Goal: Task Accomplishment & Management: Manage account settings

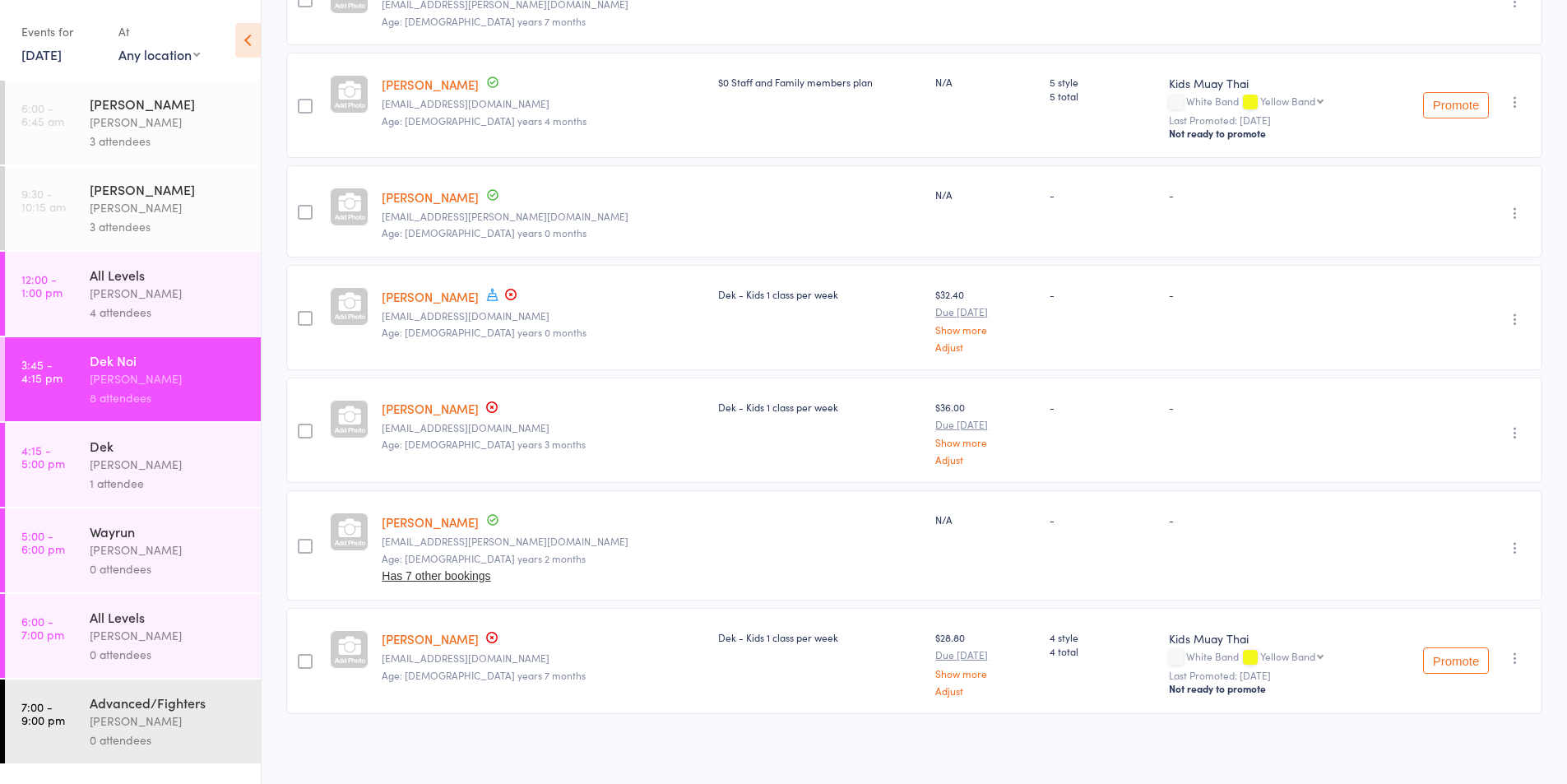
scroll to position [436, 0]
click at [151, 471] on div "[PERSON_NAME]" at bounding box center [168, 464] width 157 height 19
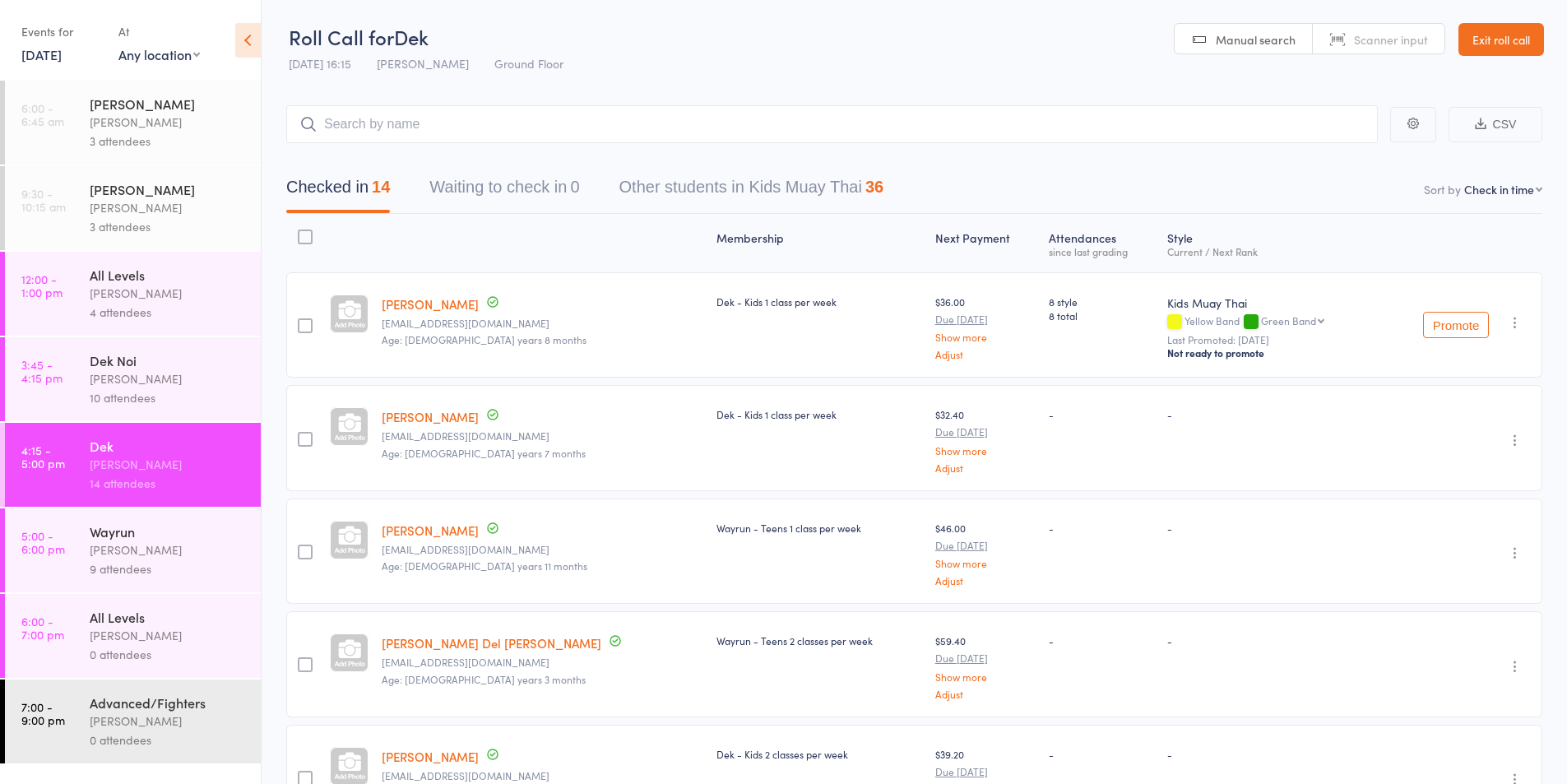
click at [120, 552] on div "[PERSON_NAME]" at bounding box center [168, 550] width 157 height 19
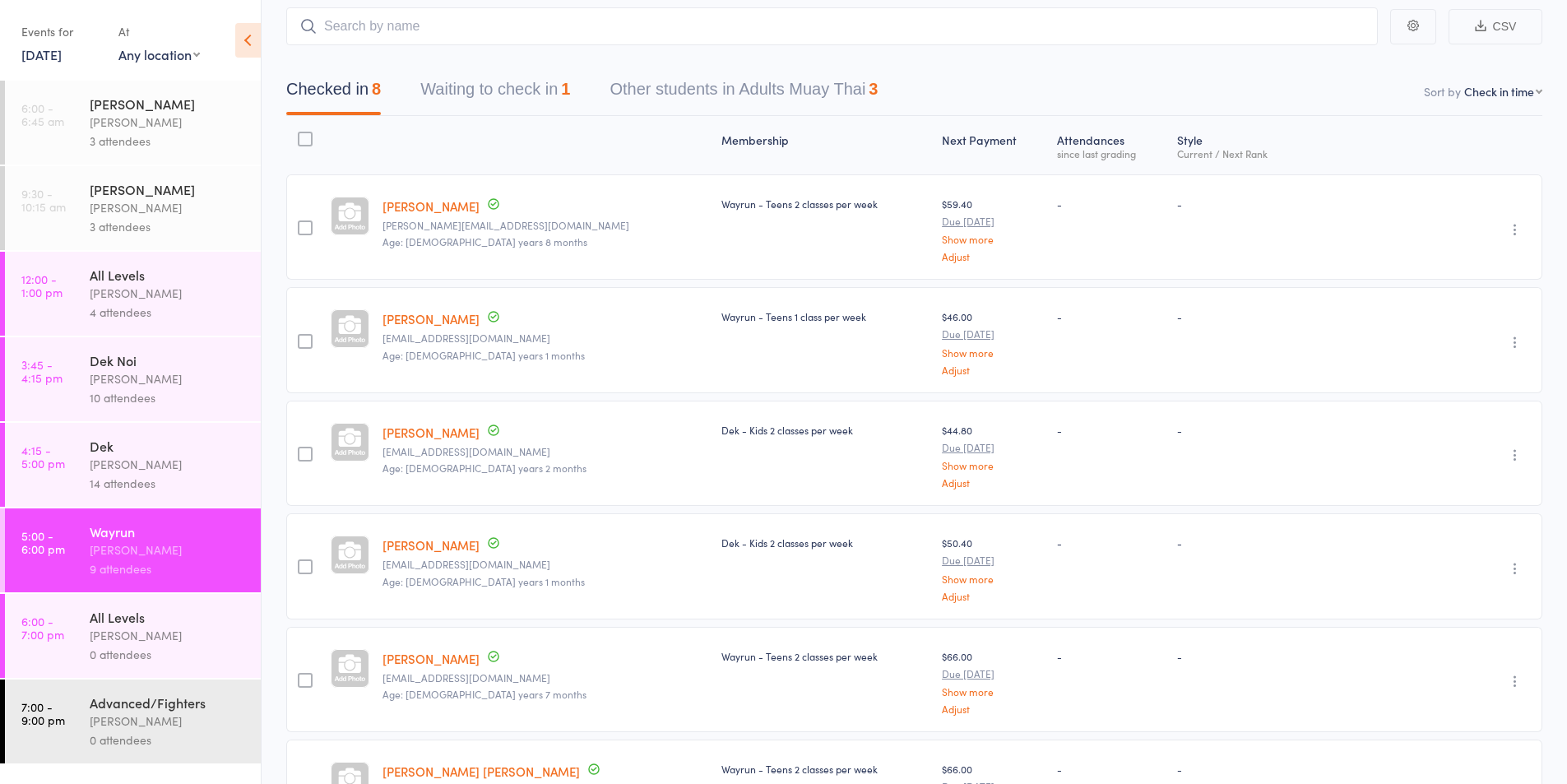
scroll to position [137, 0]
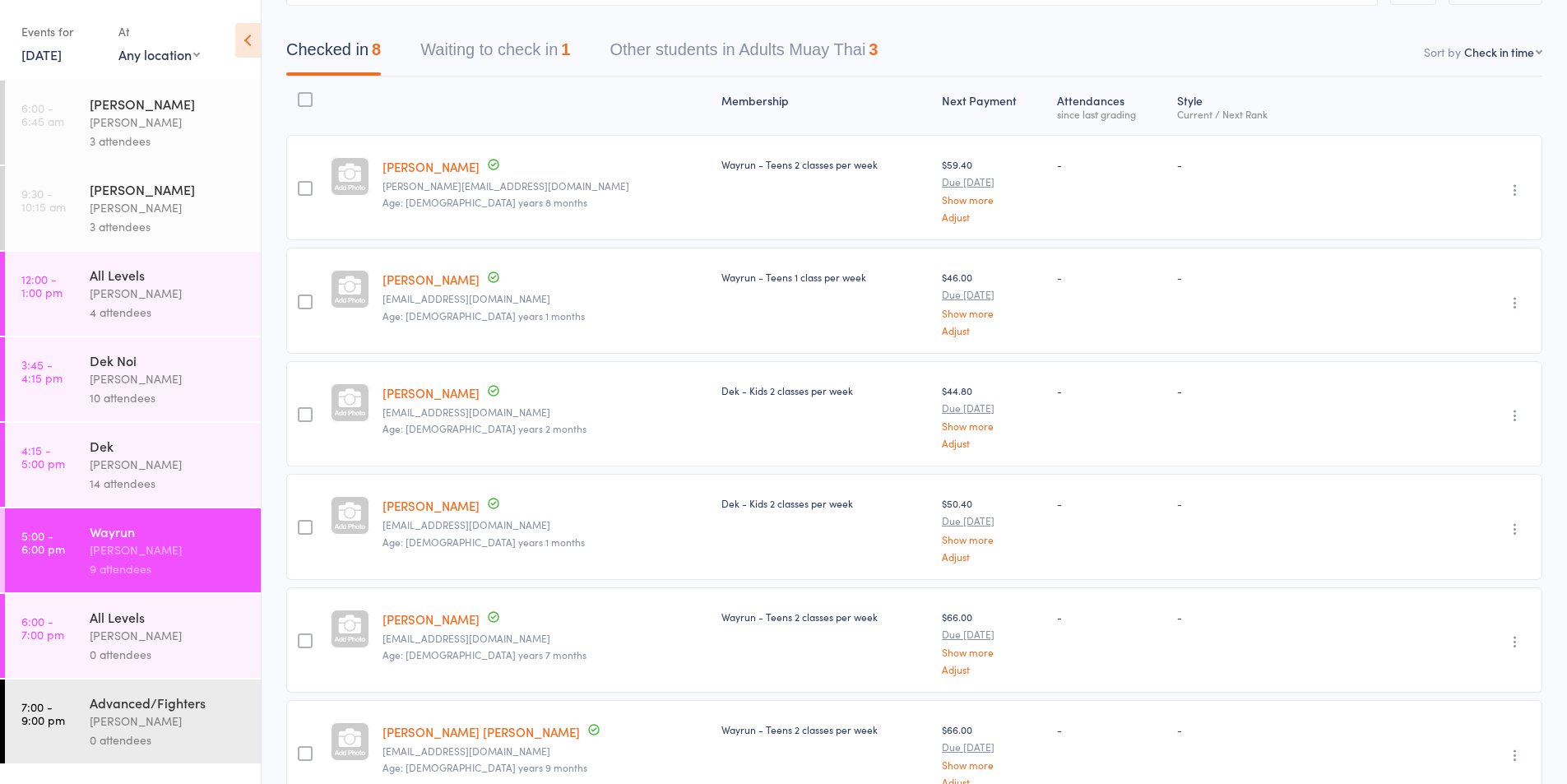
click at [1516, 419] on icon "button" at bounding box center [1515, 414] width 16 height 16
click at [1436, 562] on li "Remove" at bounding box center [1456, 558] width 135 height 22
click at [106, 452] on div "Dek" at bounding box center [168, 445] width 157 height 18
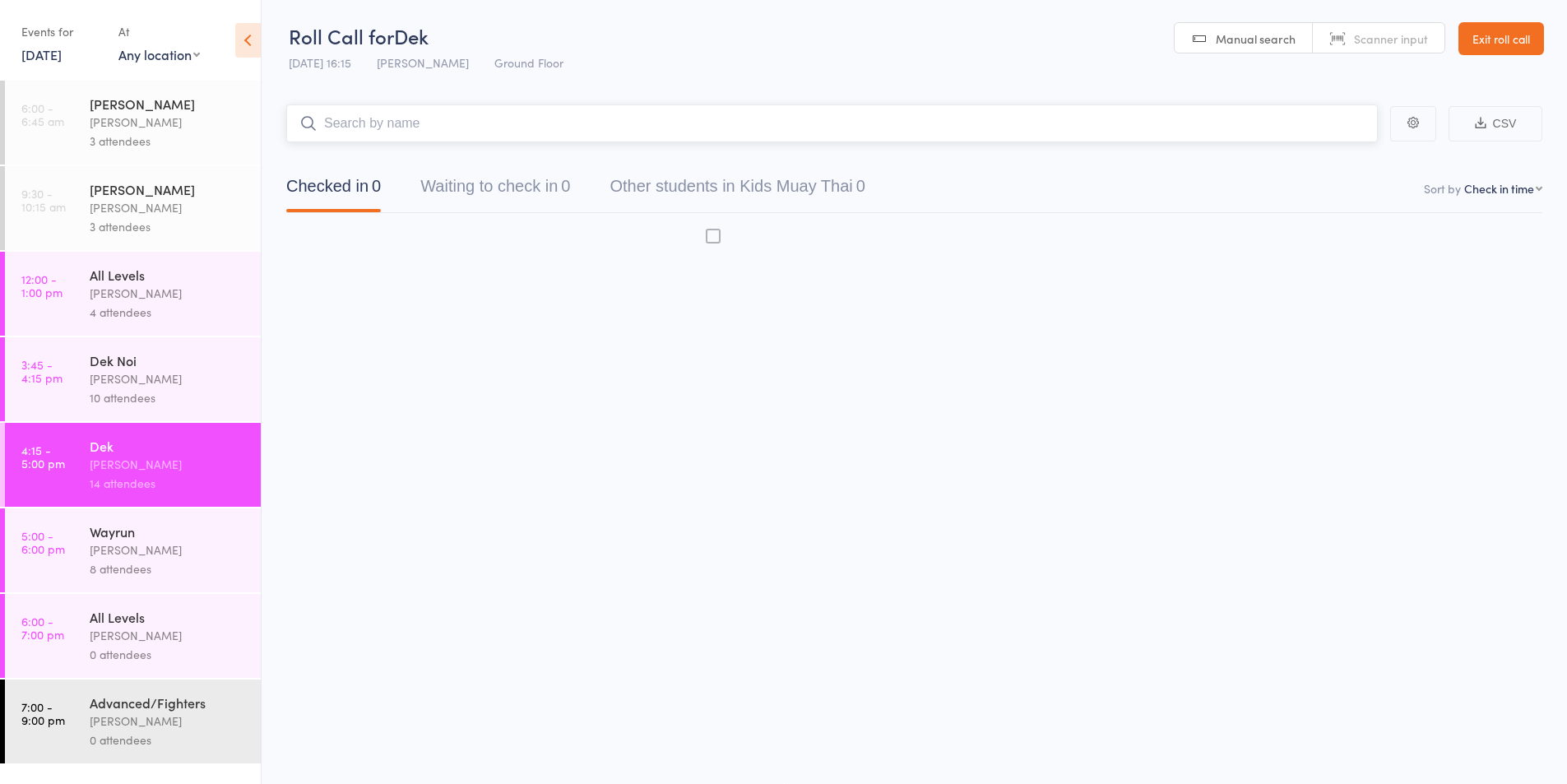
scroll to position [1, 0]
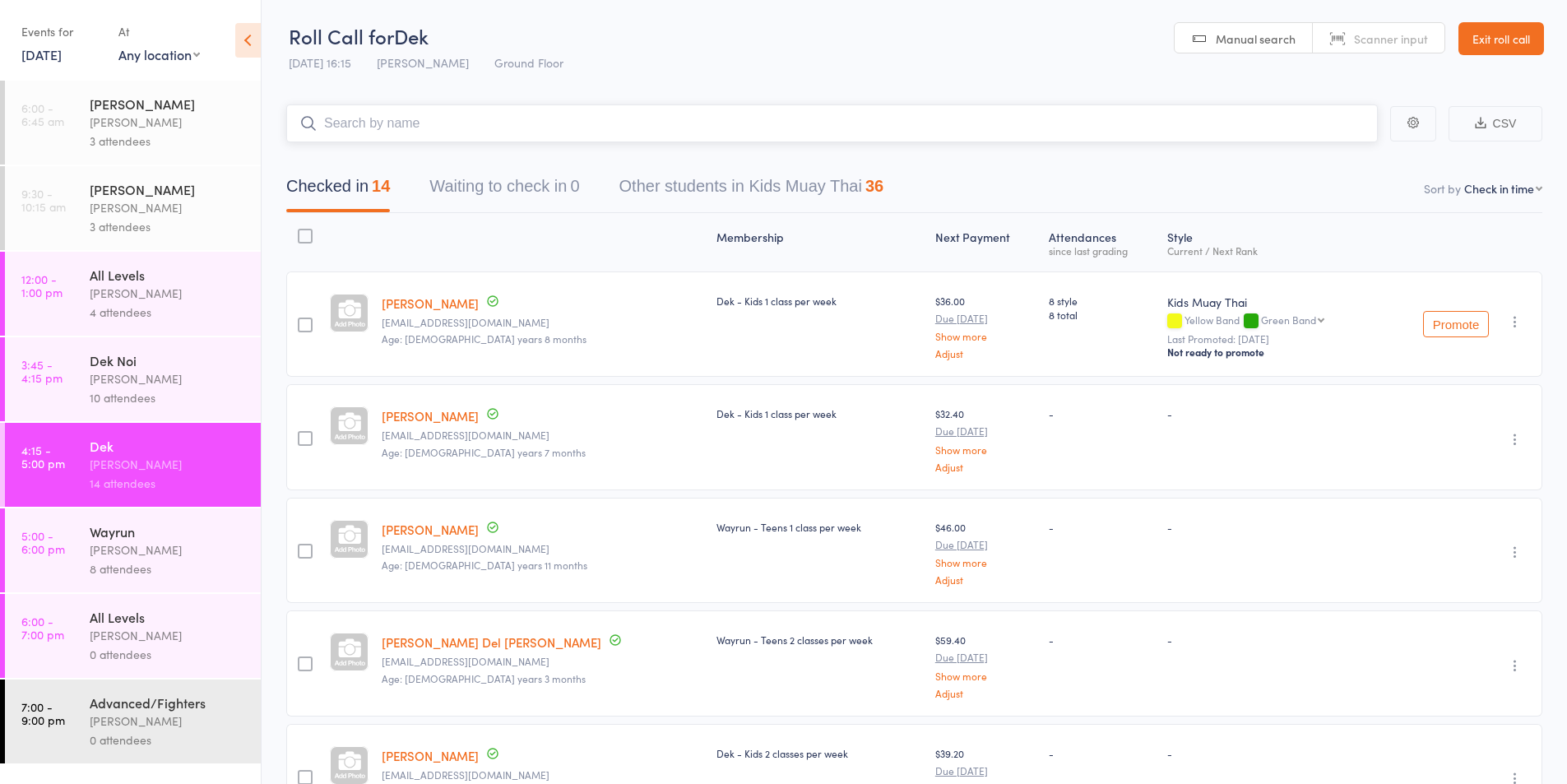
click at [367, 121] on input "search" at bounding box center [832, 123] width 1091 height 38
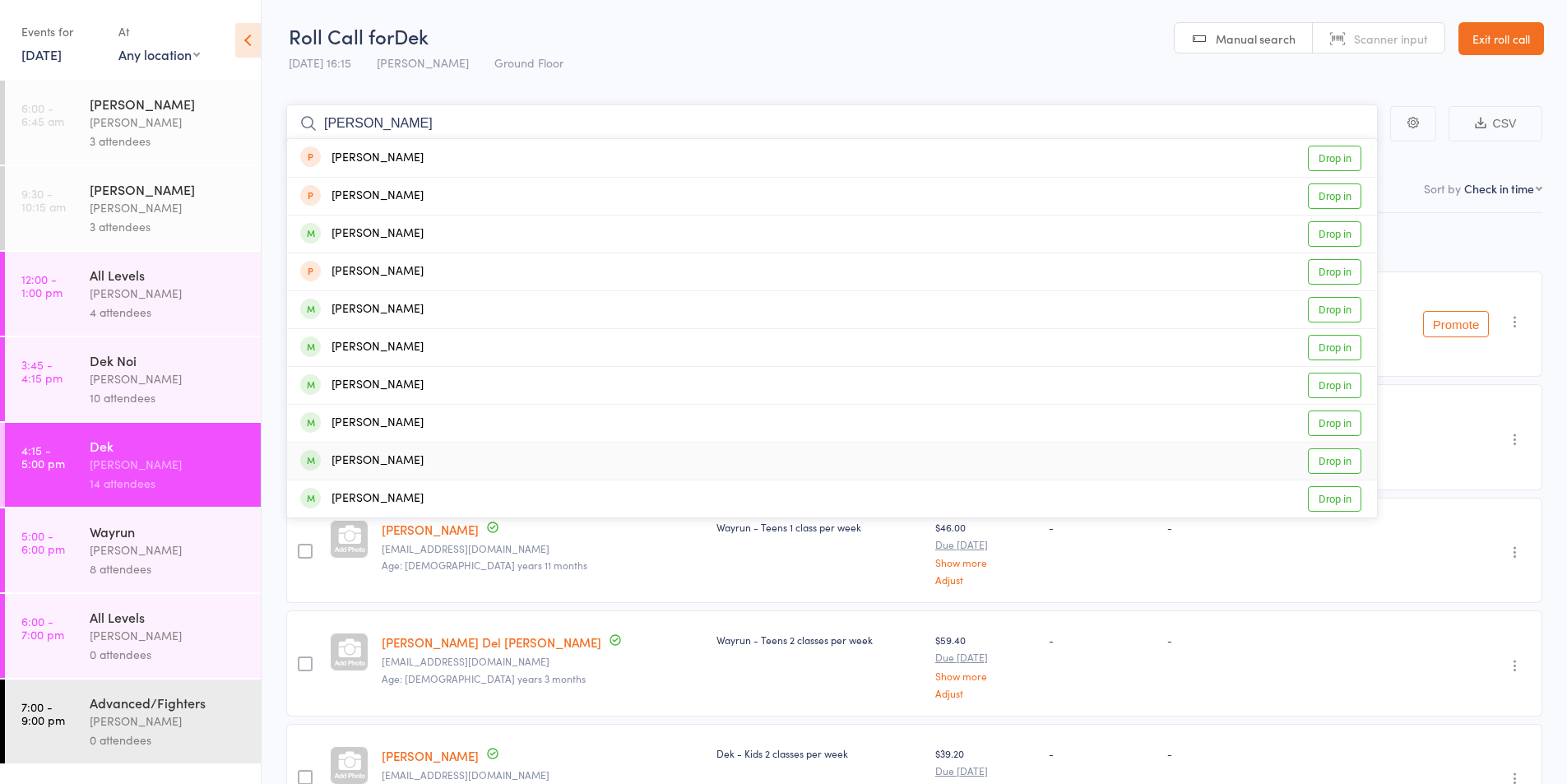
type input "[PERSON_NAME]"
click at [352, 462] on div "[PERSON_NAME]" at bounding box center [362, 461] width 124 height 19
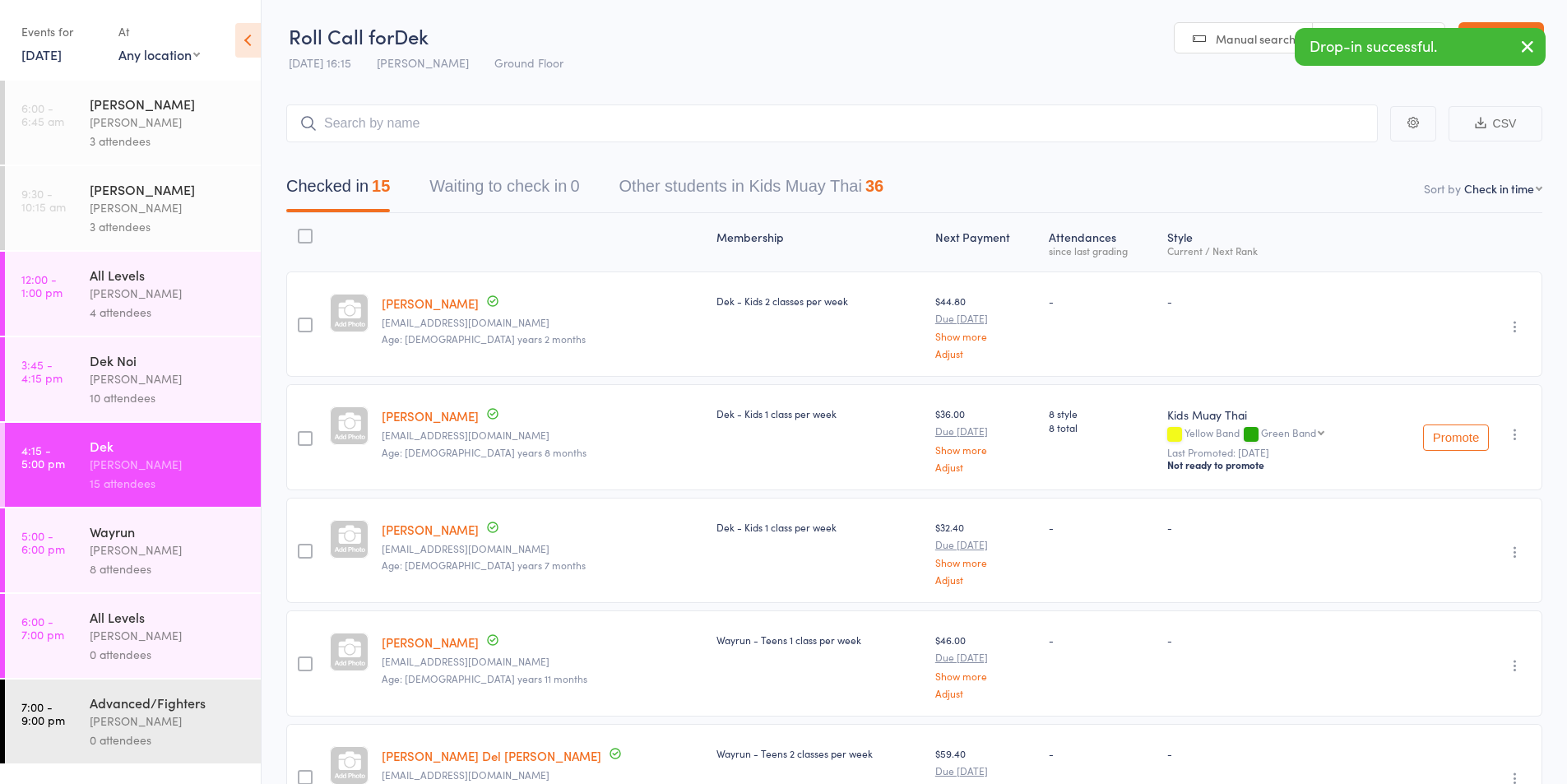
click at [142, 551] on div "[PERSON_NAME]" at bounding box center [168, 550] width 157 height 19
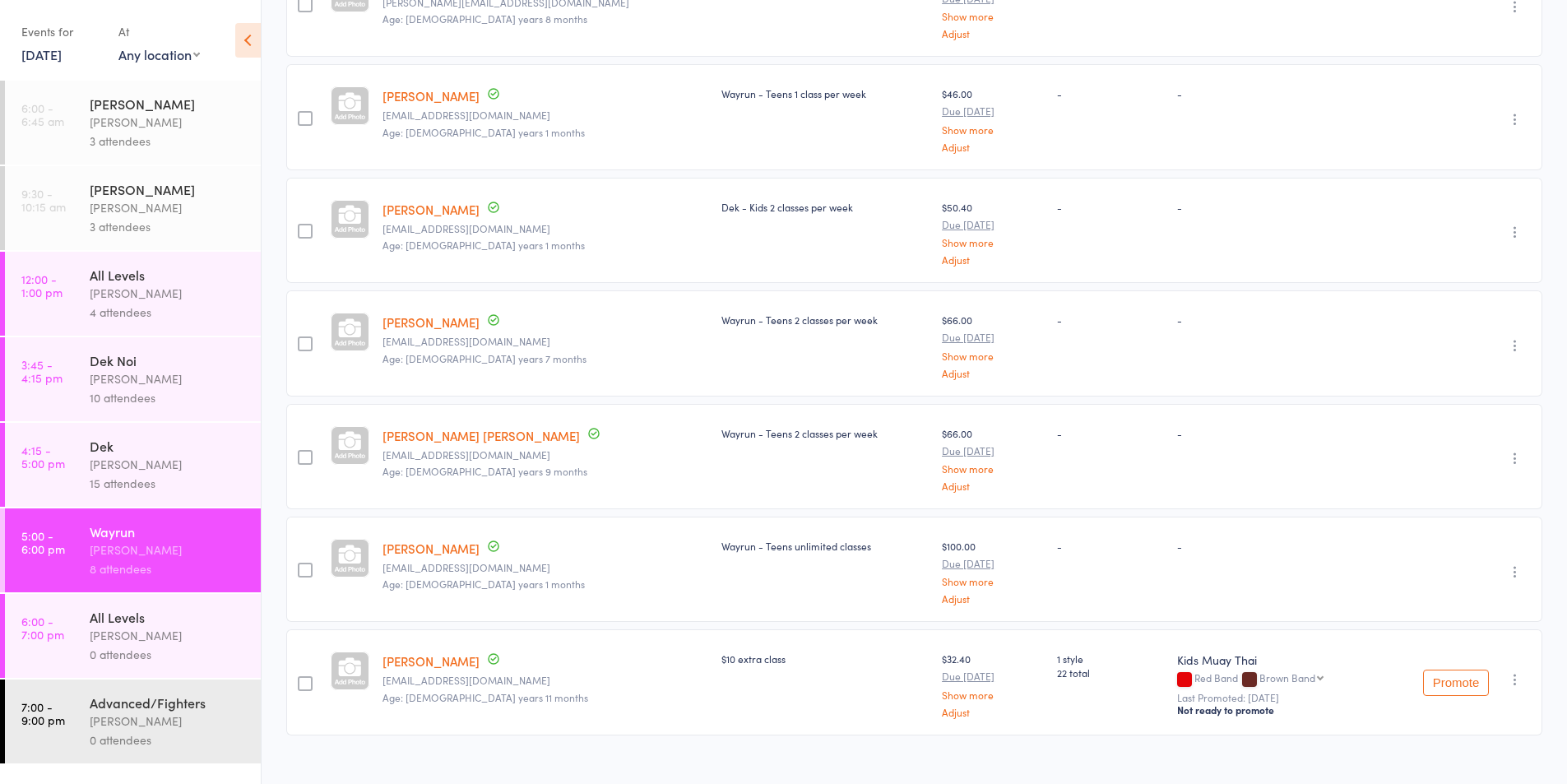
scroll to position [345, 0]
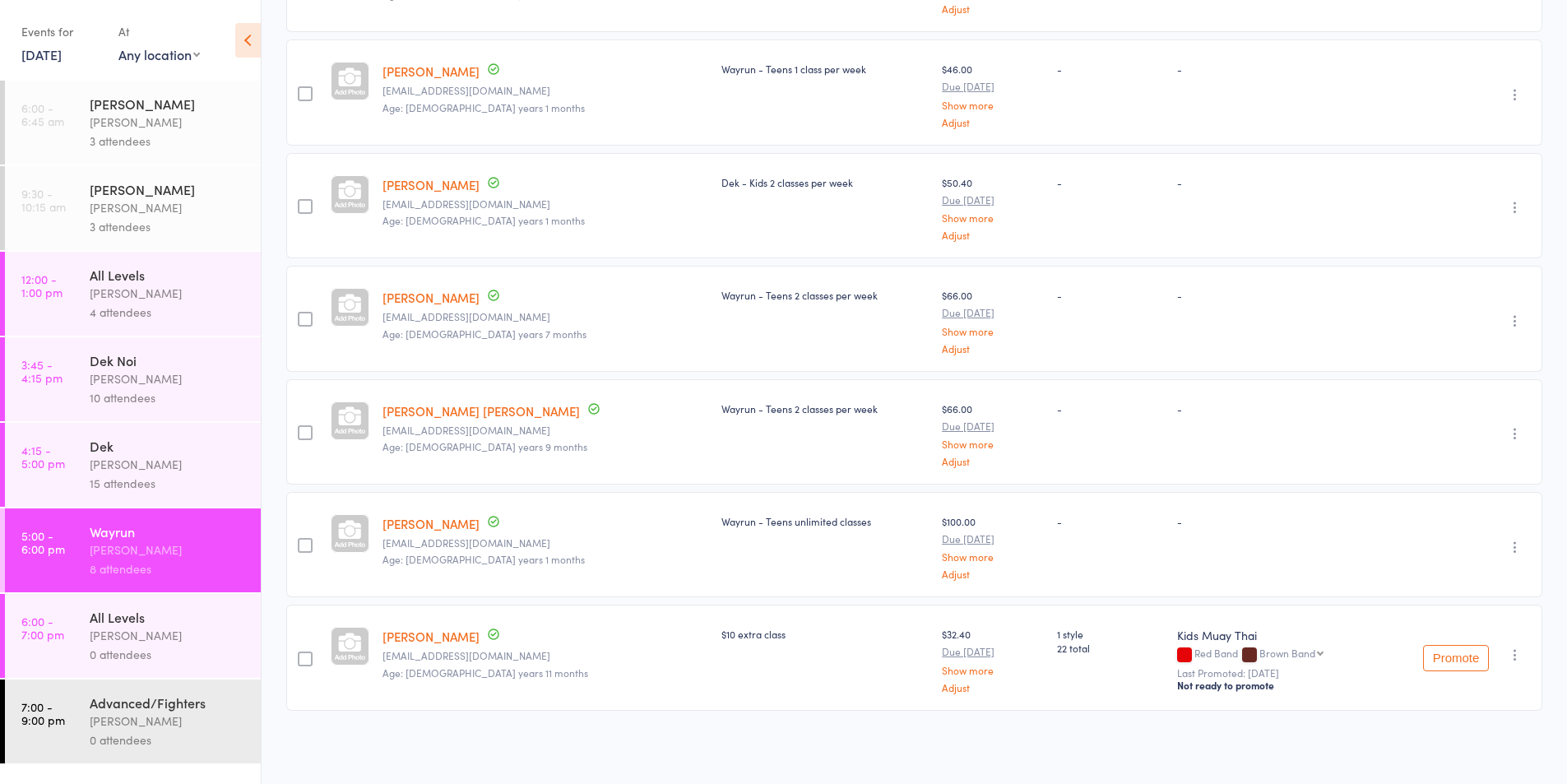
click at [1510, 206] on icon "button" at bounding box center [1515, 206] width 16 height 16
click at [1450, 353] on li "Remove" at bounding box center [1456, 350] width 135 height 22
click at [129, 433] on div "Dek [PERSON_NAME] 15 attendees" at bounding box center [175, 464] width 171 height 84
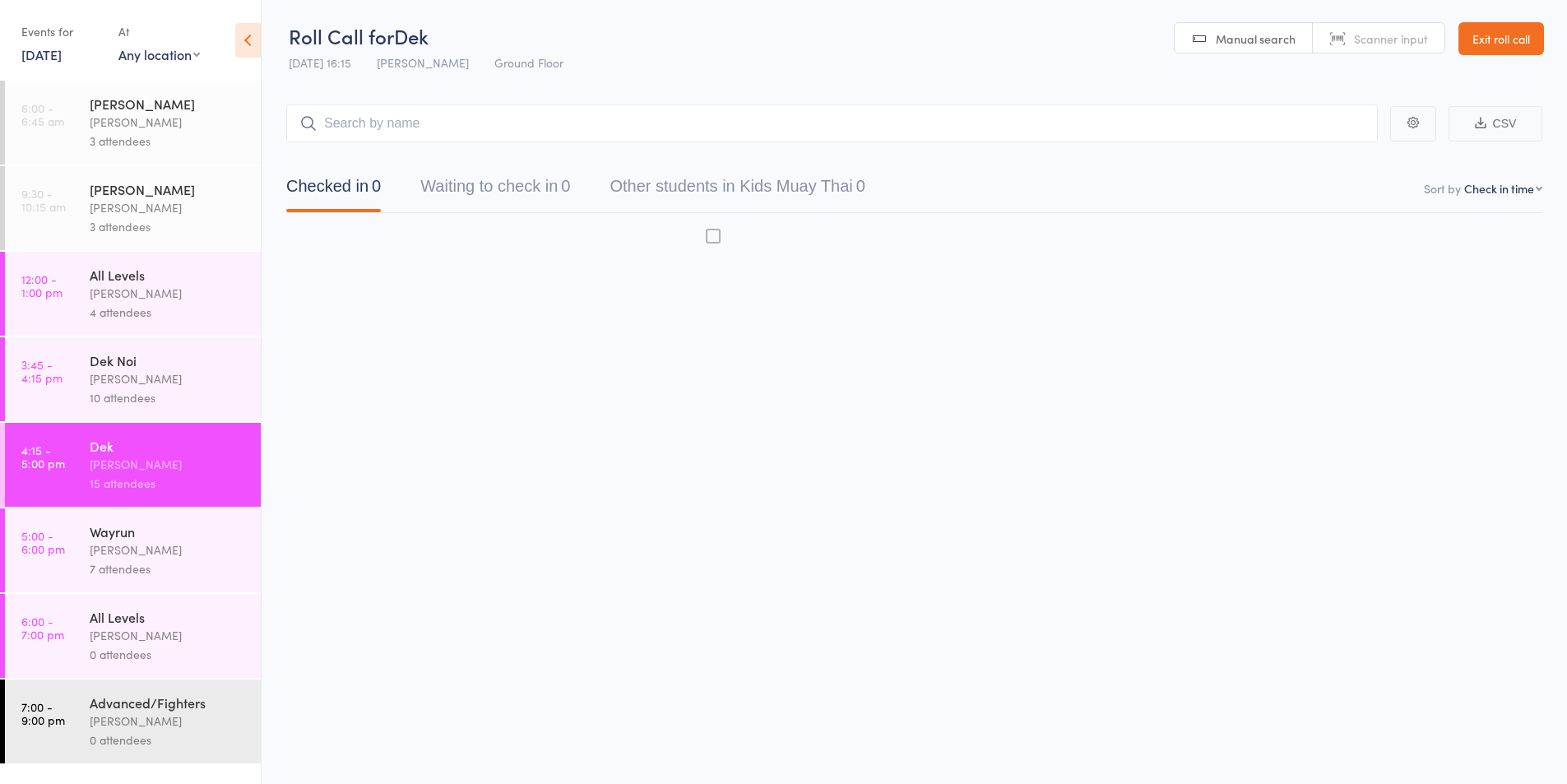
scroll to position [1, 0]
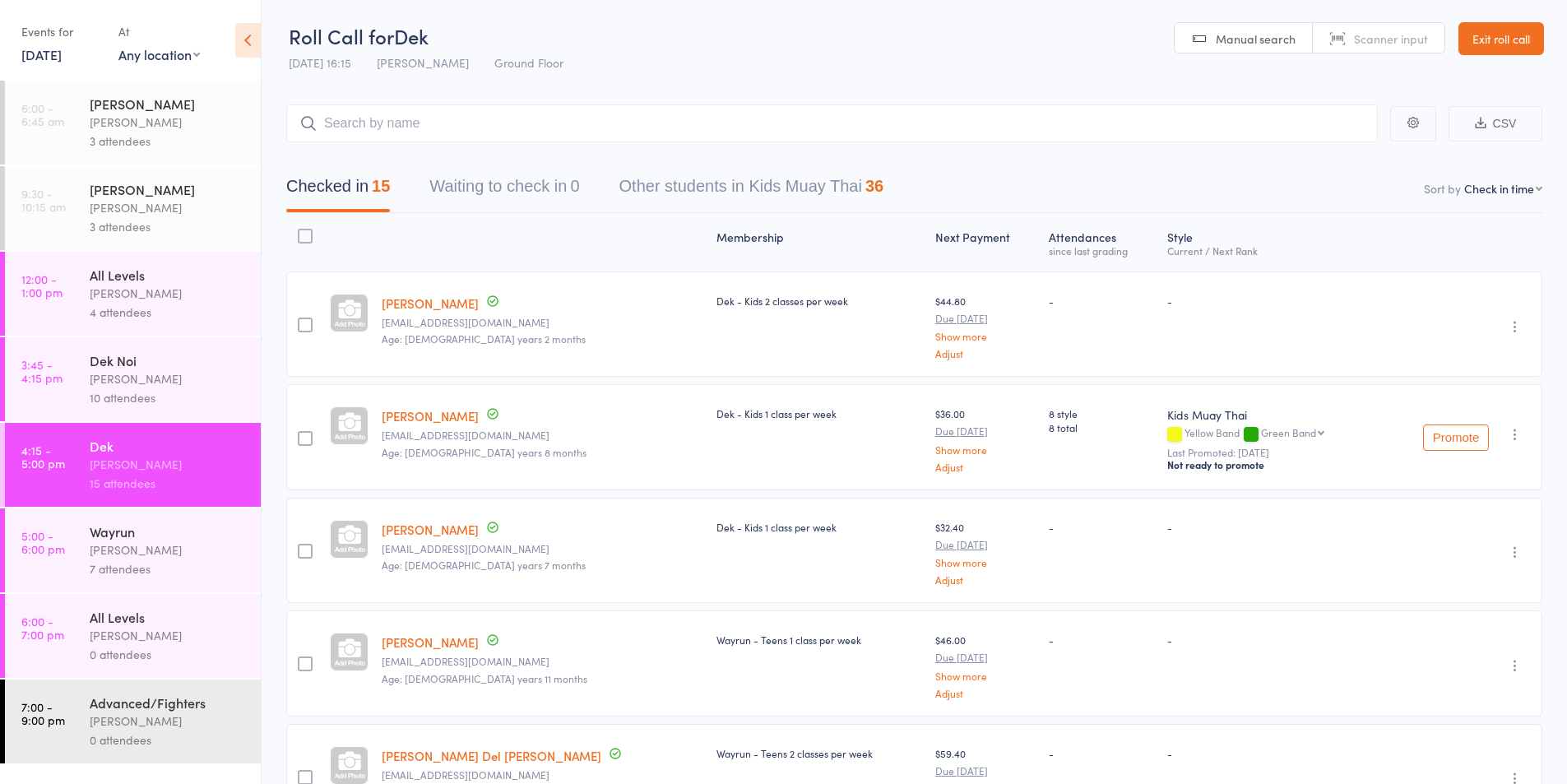
click at [375, 131] on input "search" at bounding box center [832, 123] width 1091 height 38
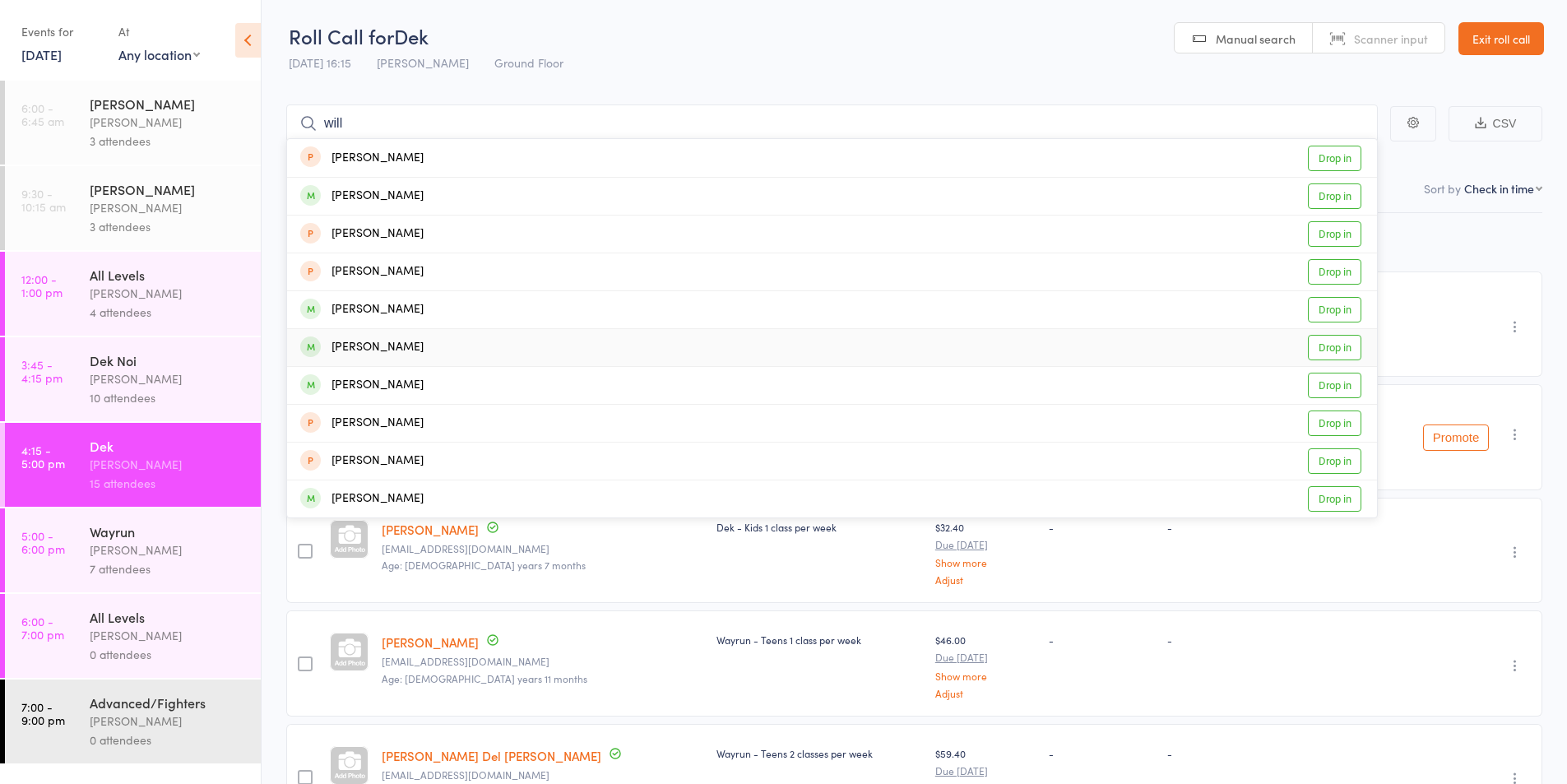
type input "will"
click at [385, 343] on div "[PERSON_NAME]" at bounding box center [362, 348] width 124 height 19
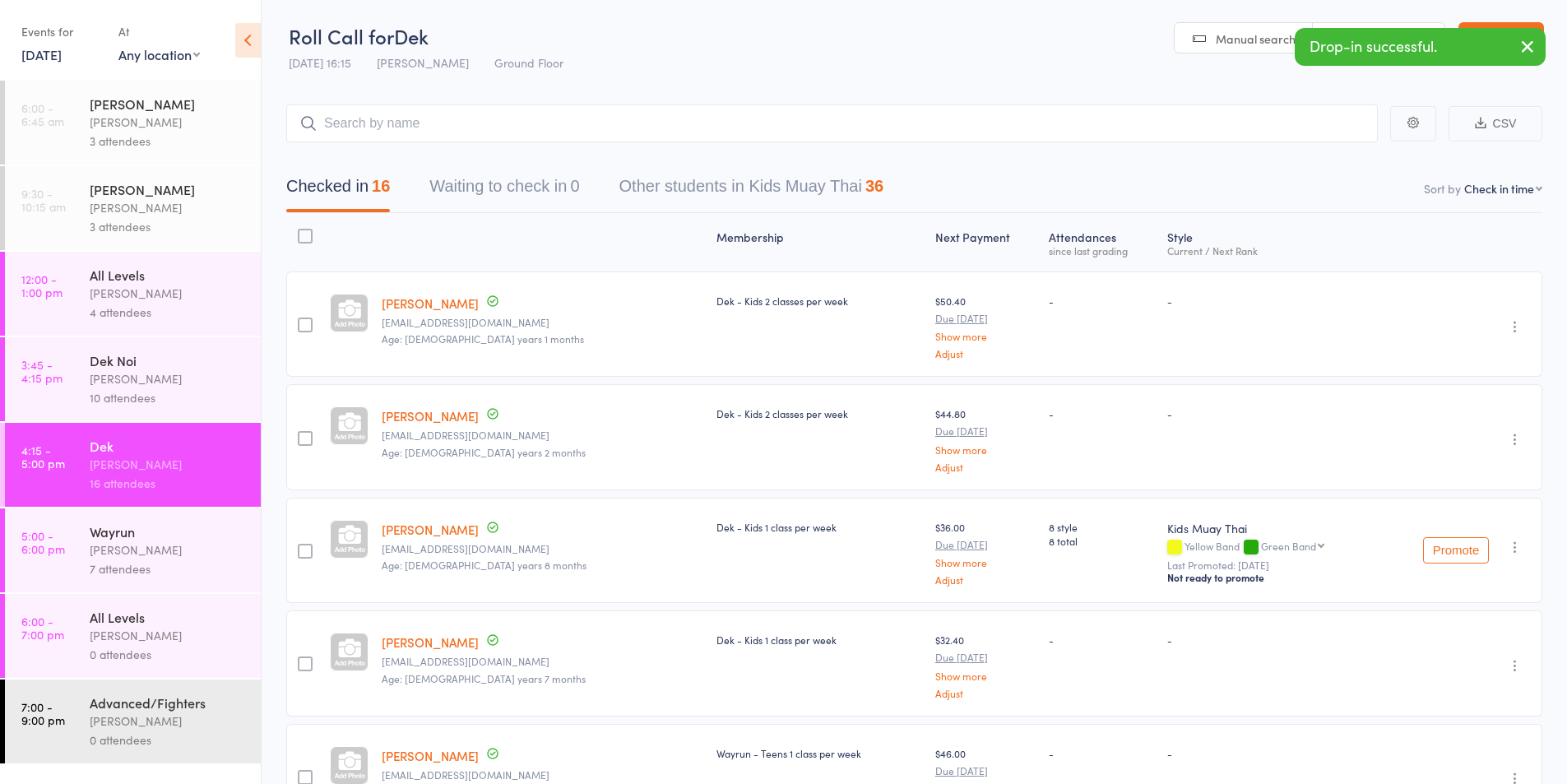
click at [121, 542] on div "[PERSON_NAME]" at bounding box center [168, 550] width 157 height 19
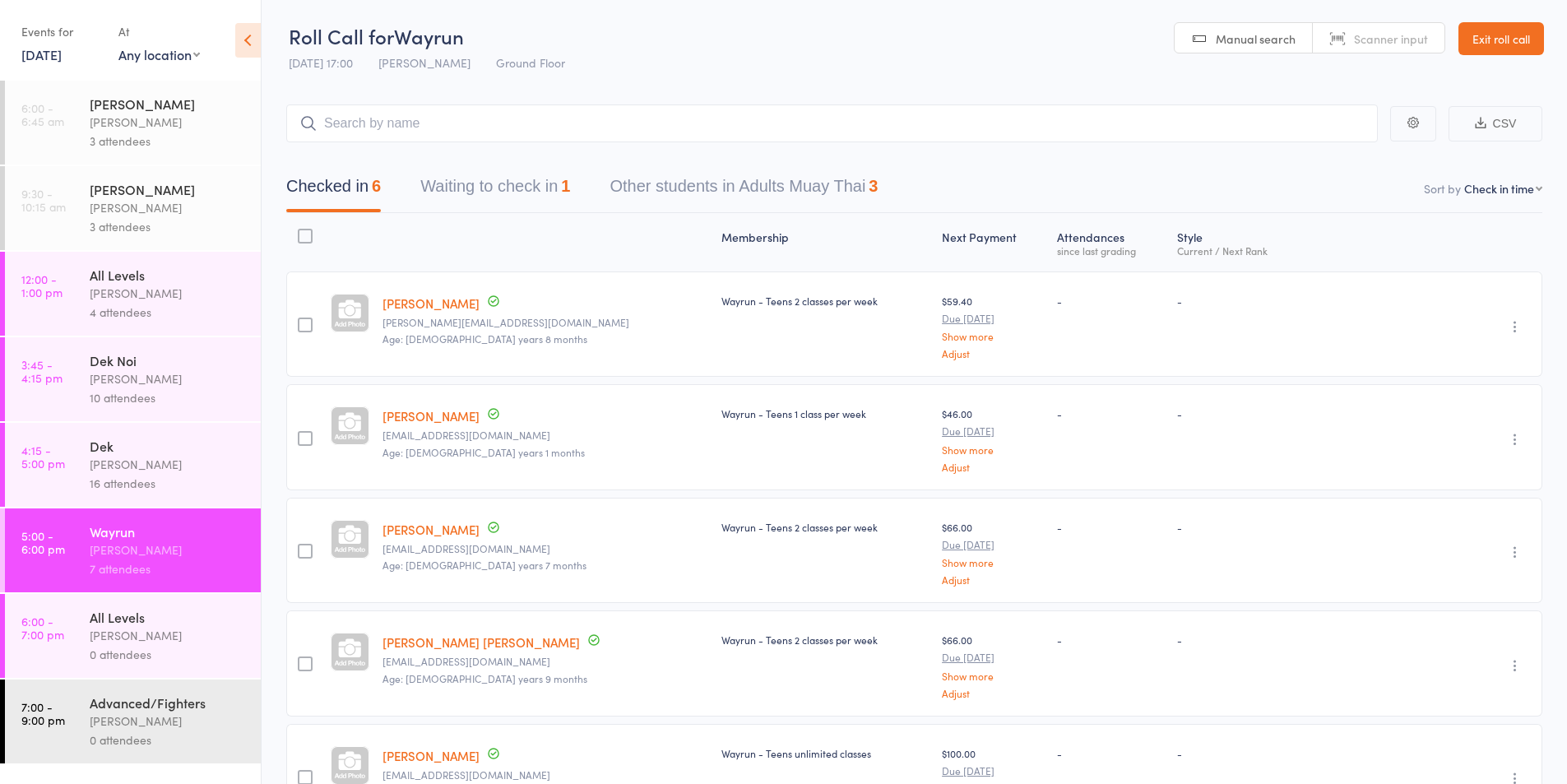
click at [107, 462] on div "[PERSON_NAME]" at bounding box center [168, 464] width 157 height 19
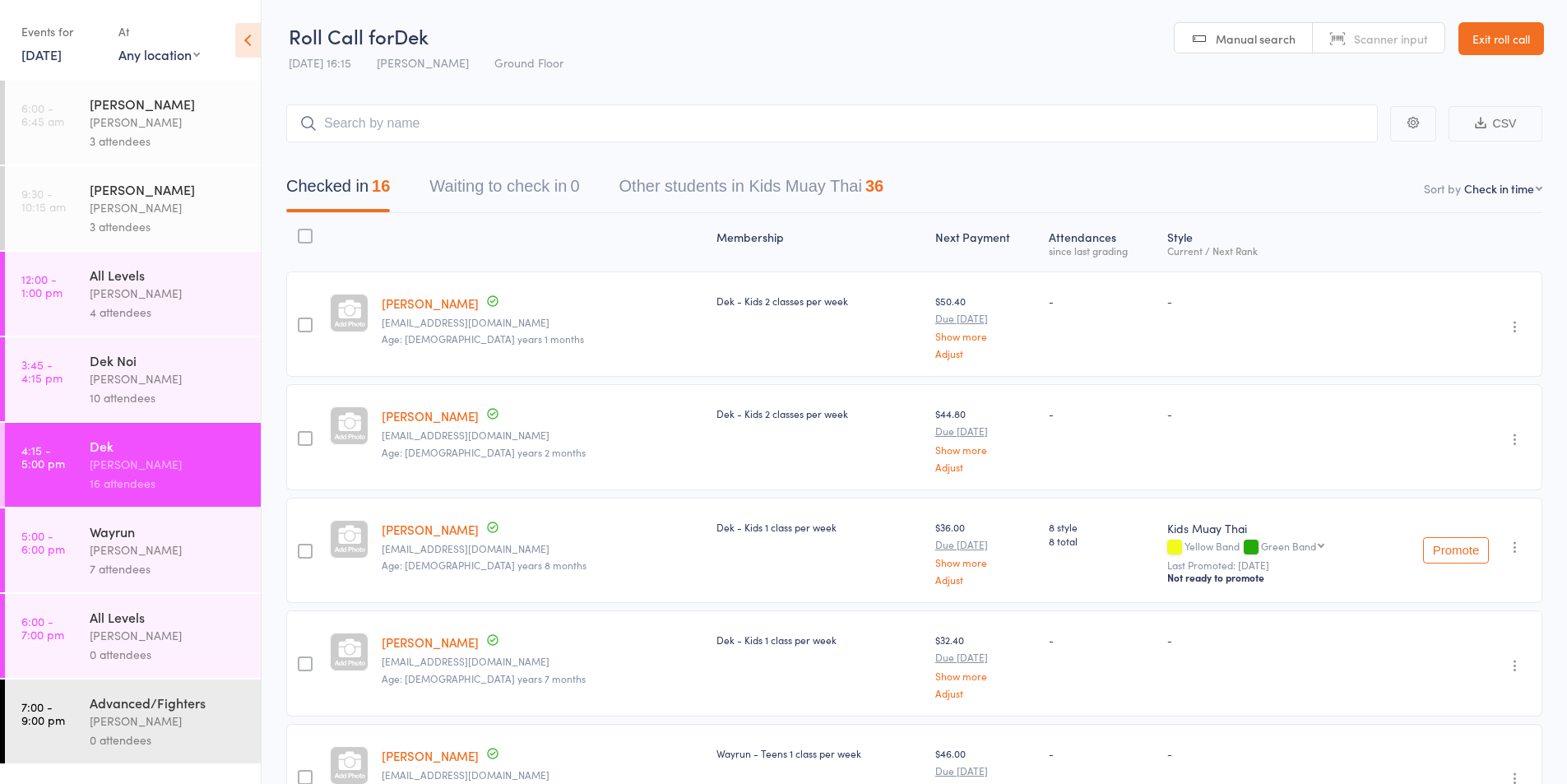
click at [118, 372] on div "[PERSON_NAME]" at bounding box center [168, 379] width 157 height 19
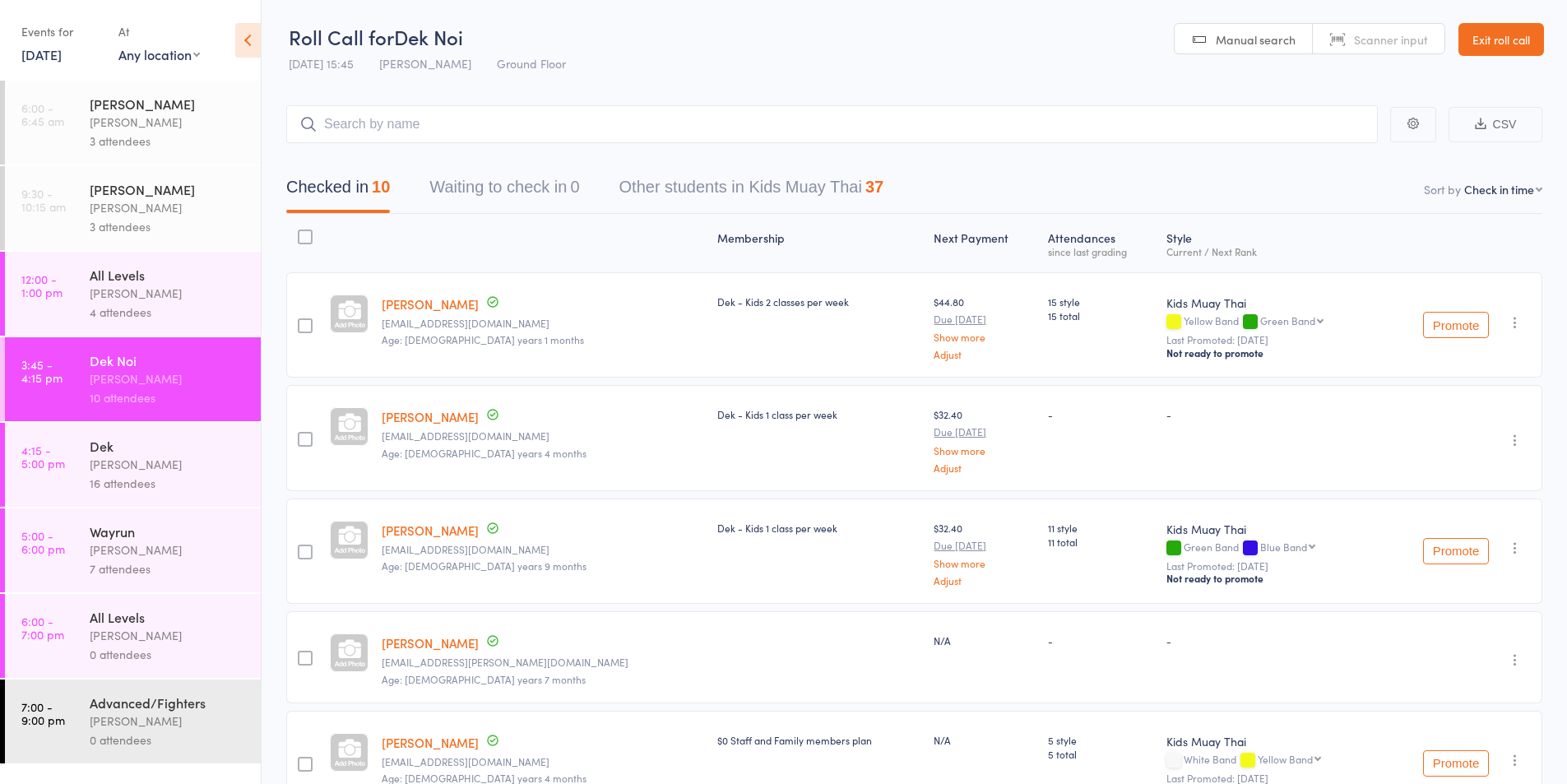
click at [155, 463] on div "[PERSON_NAME]" at bounding box center [168, 464] width 157 height 19
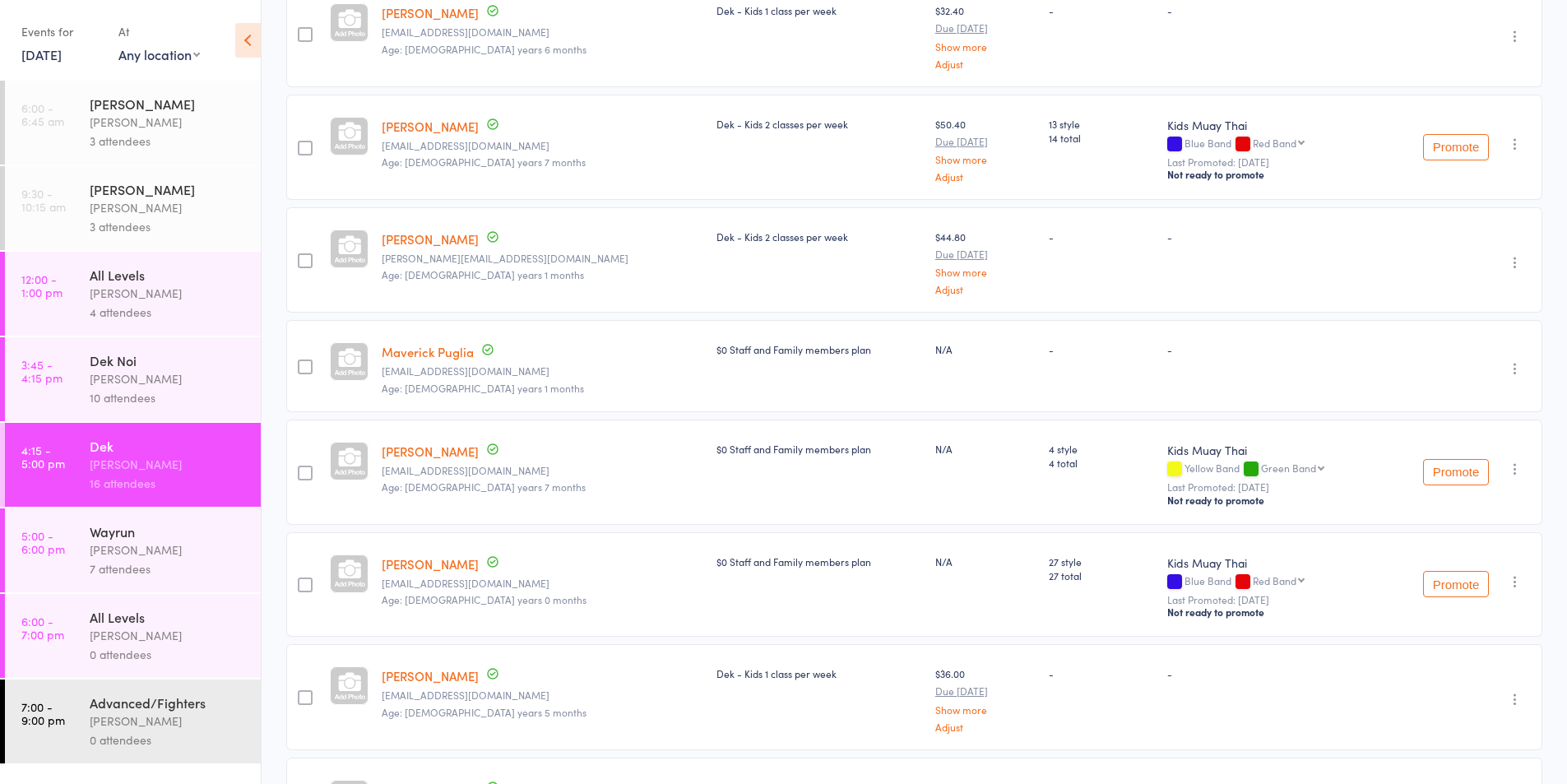
scroll to position [1234, 0]
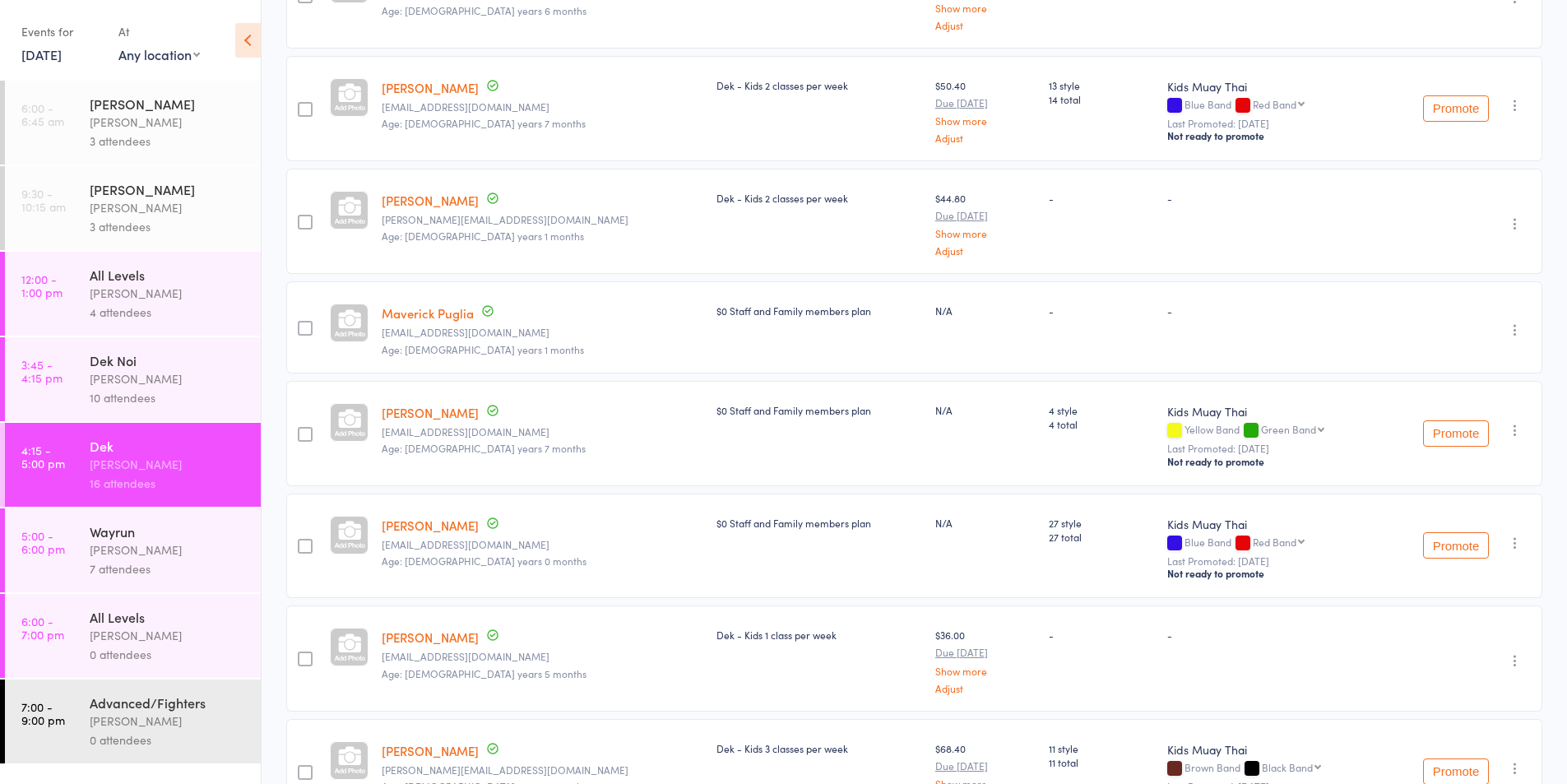
click at [1515, 433] on icon "button" at bounding box center [1515, 430] width 16 height 16
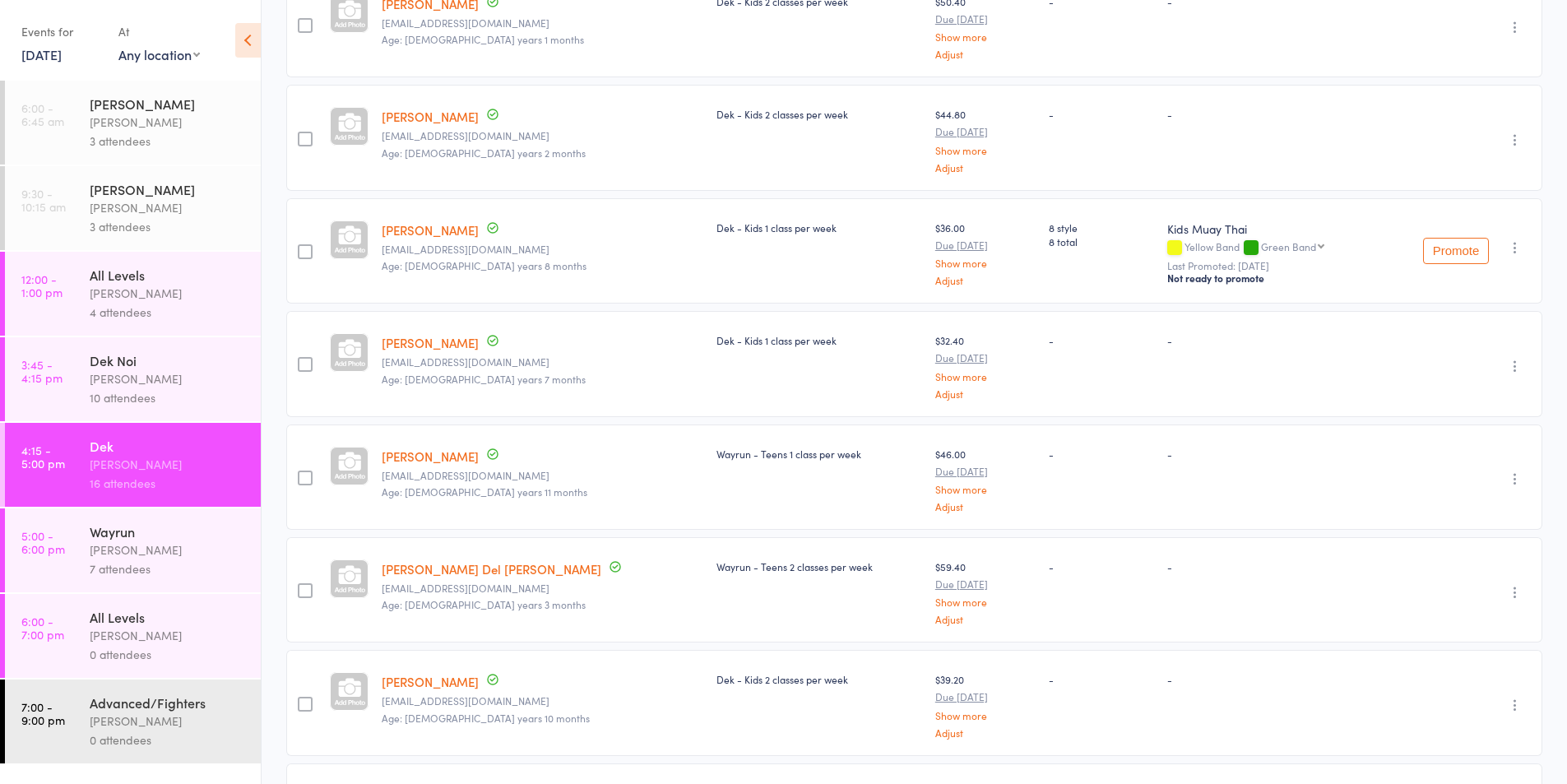
scroll to position [0, 0]
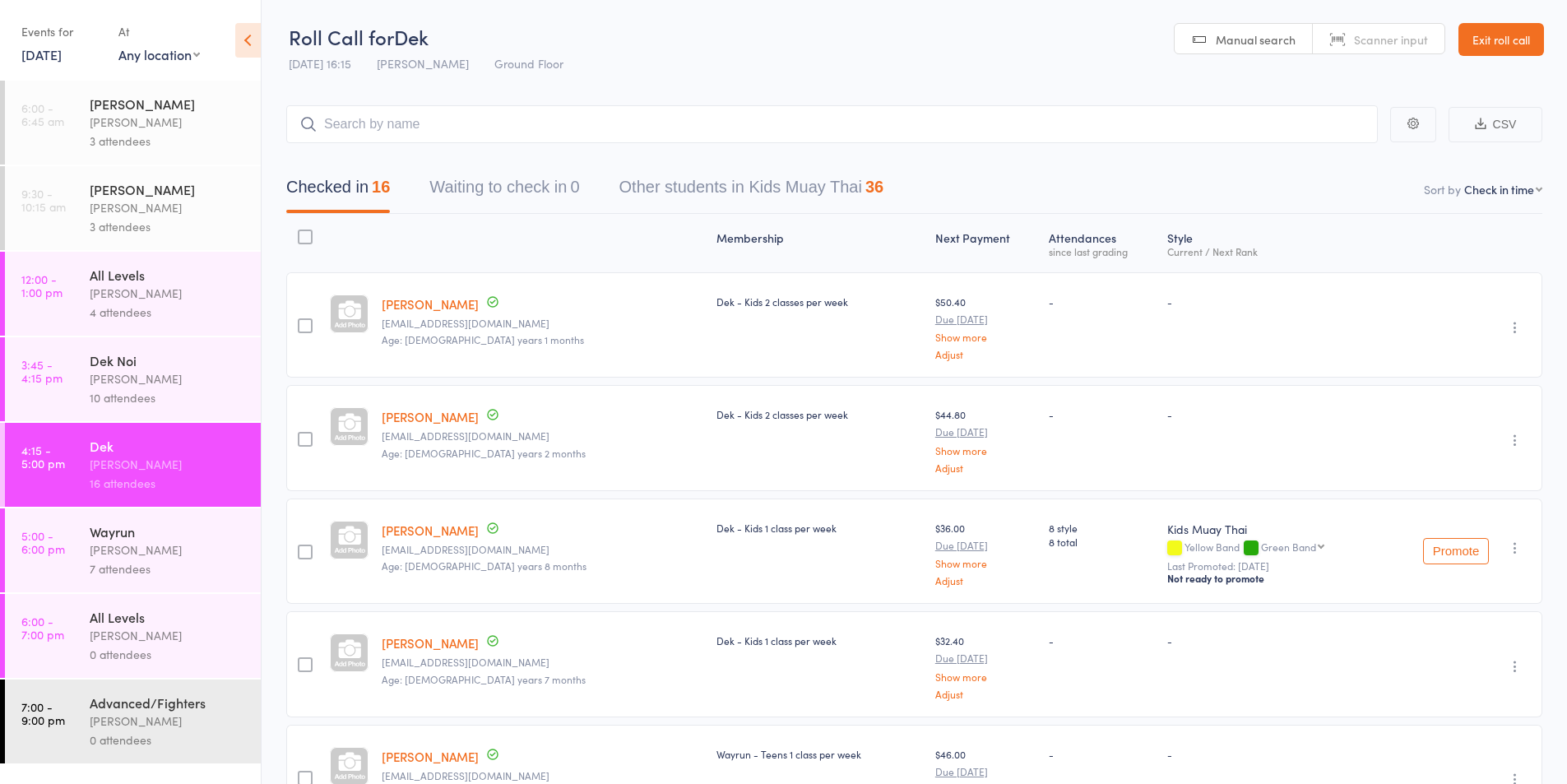
click at [129, 393] on div "10 attendees" at bounding box center [168, 397] width 157 height 19
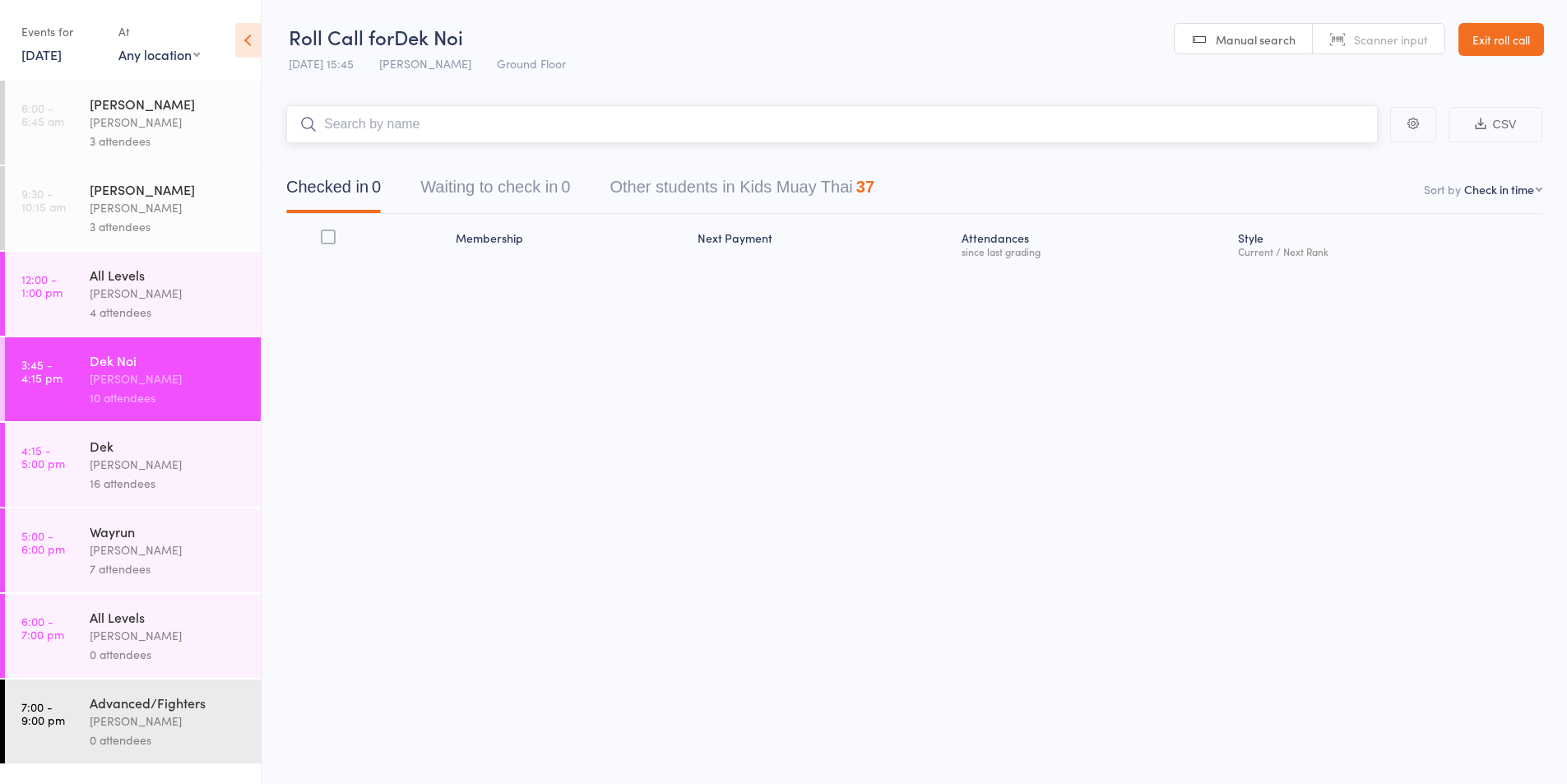
click at [392, 123] on input "search" at bounding box center [832, 123] width 1091 height 38
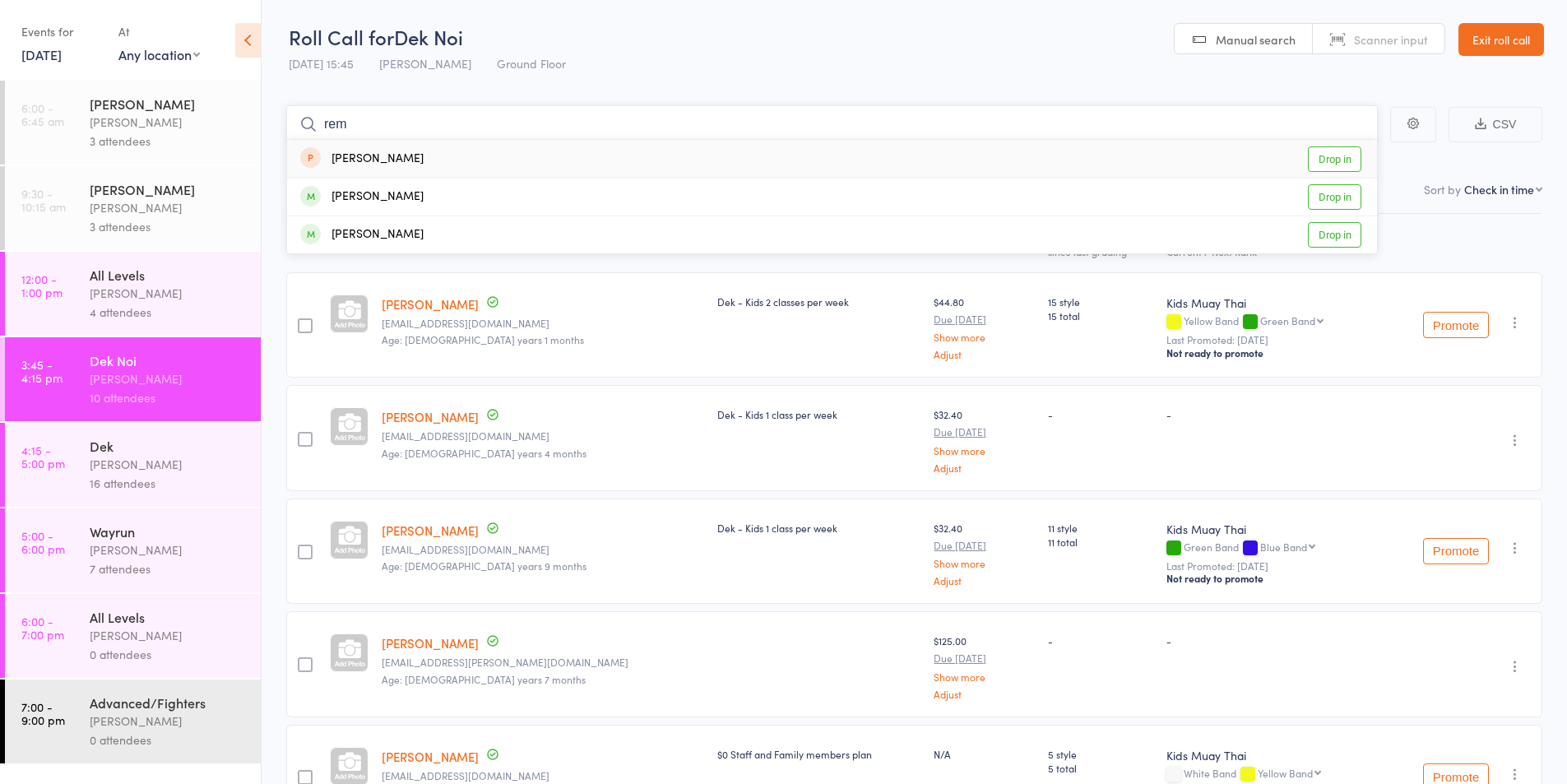
type input "rem"
click at [376, 158] on div "[PERSON_NAME]" at bounding box center [362, 159] width 124 height 19
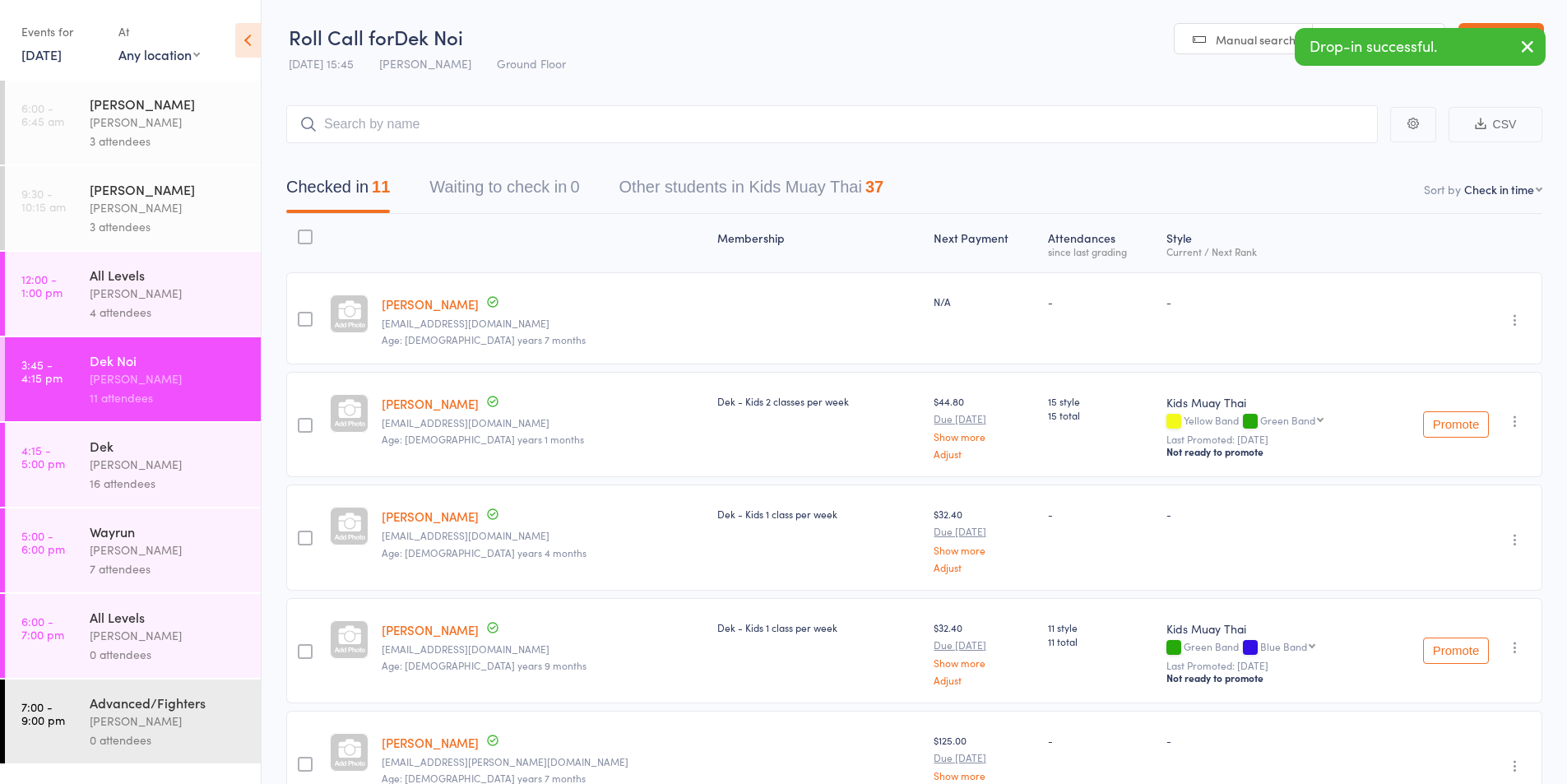
click at [106, 533] on div "Wayrun" at bounding box center [168, 530] width 157 height 18
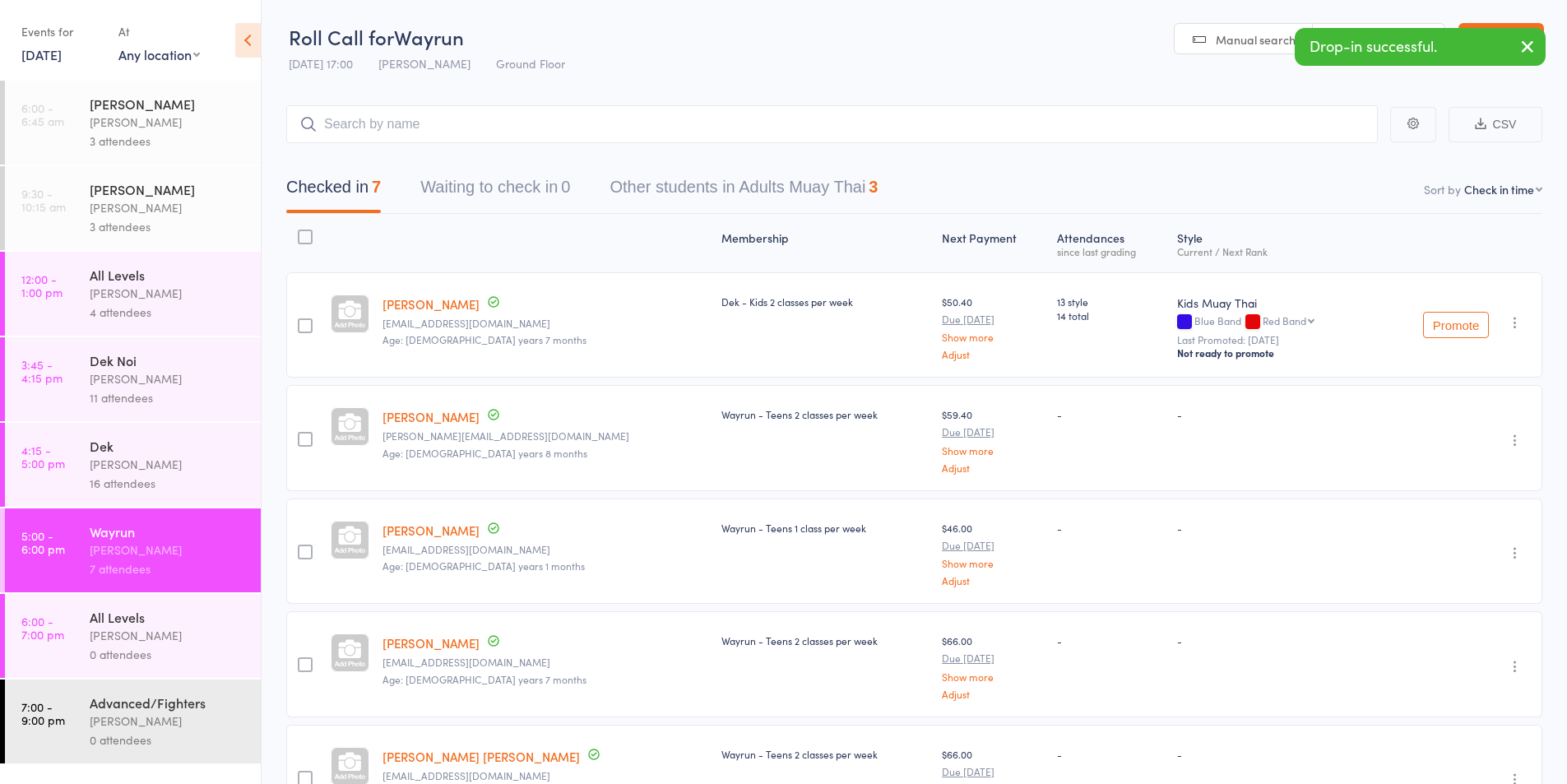
click at [360, 129] on input "search" at bounding box center [832, 123] width 1091 height 38
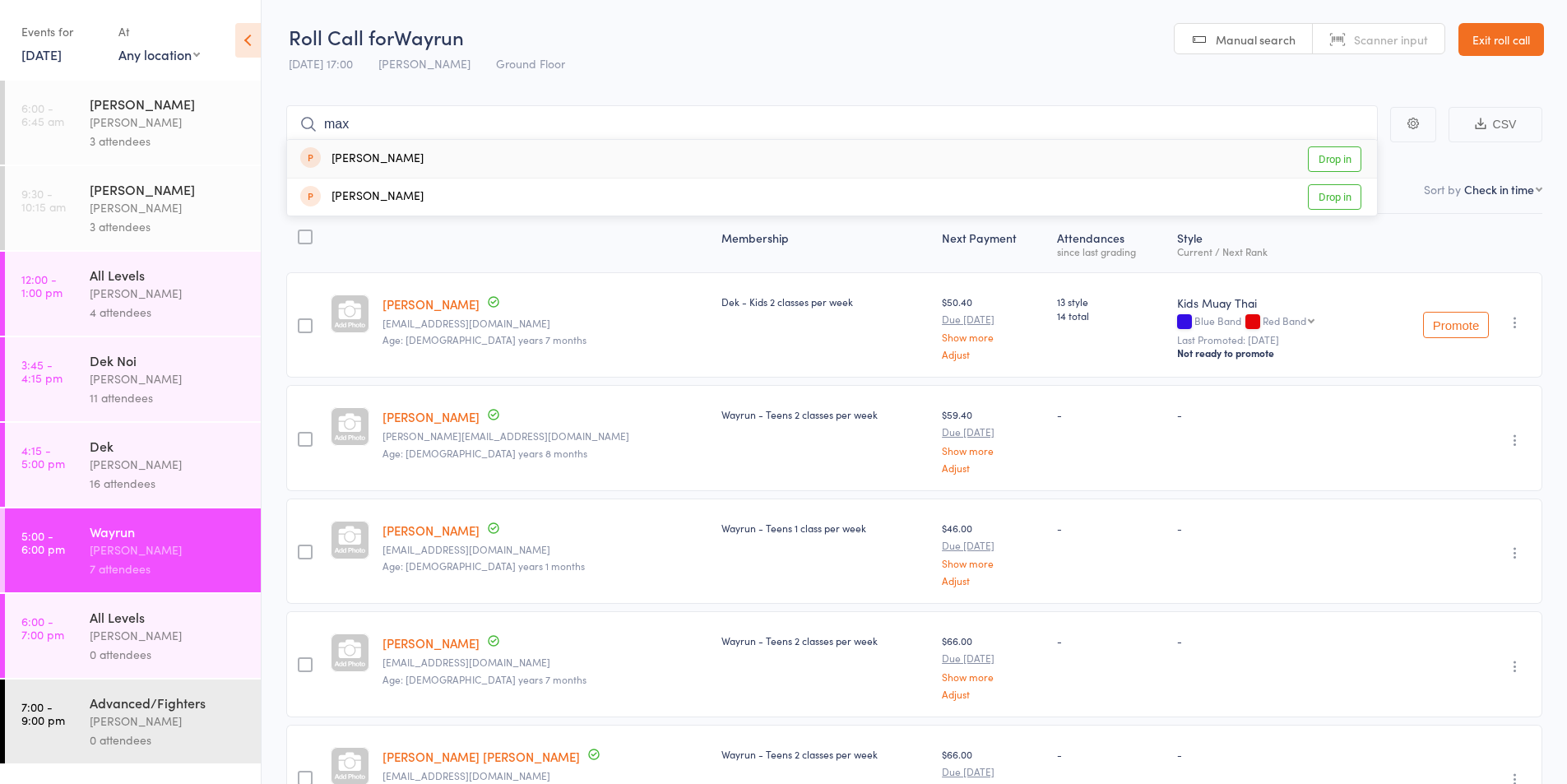
type input "max"
click at [371, 156] on div "[PERSON_NAME]" at bounding box center [362, 159] width 124 height 19
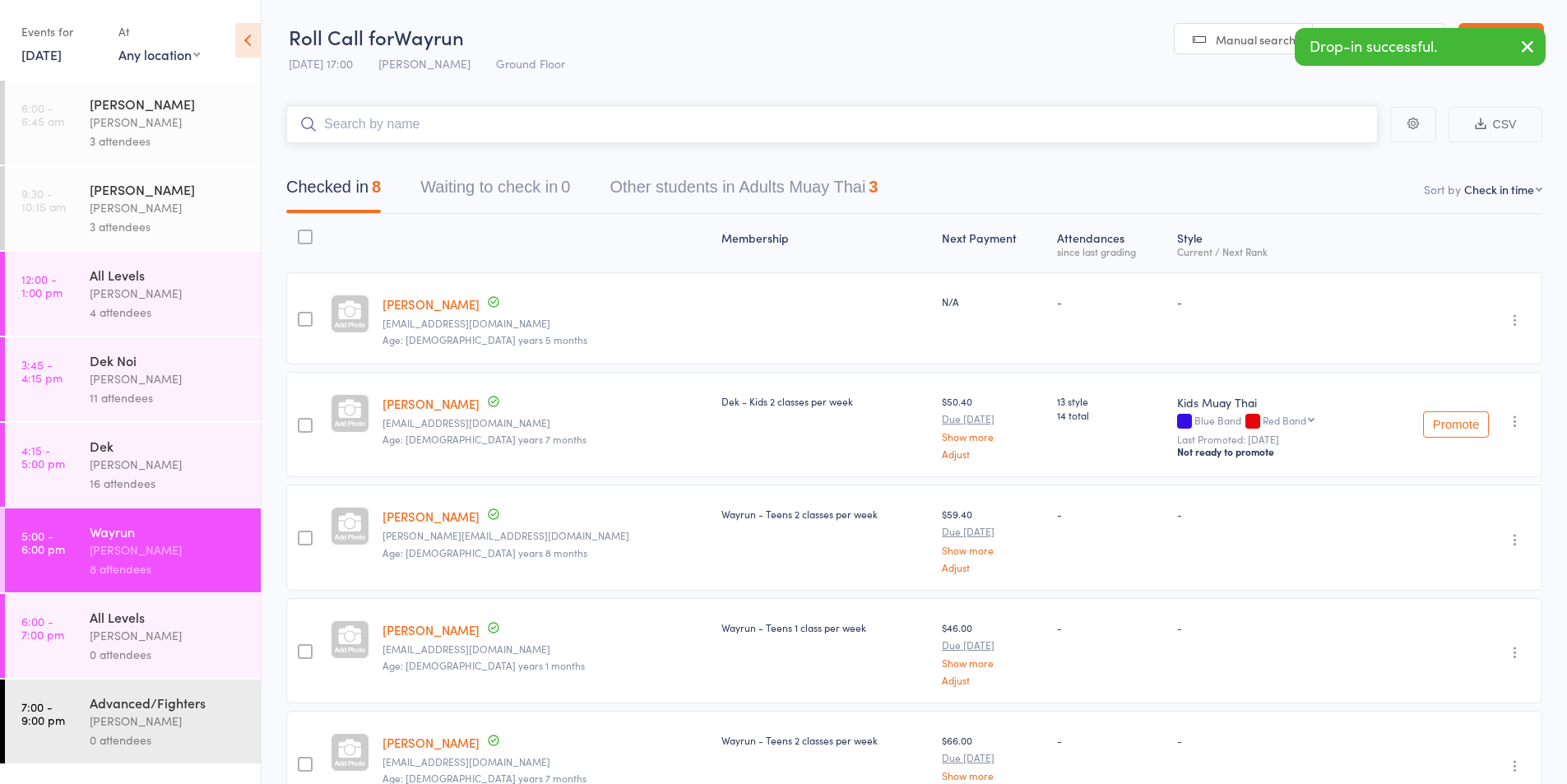
click at [342, 129] on input "search" at bounding box center [832, 123] width 1091 height 38
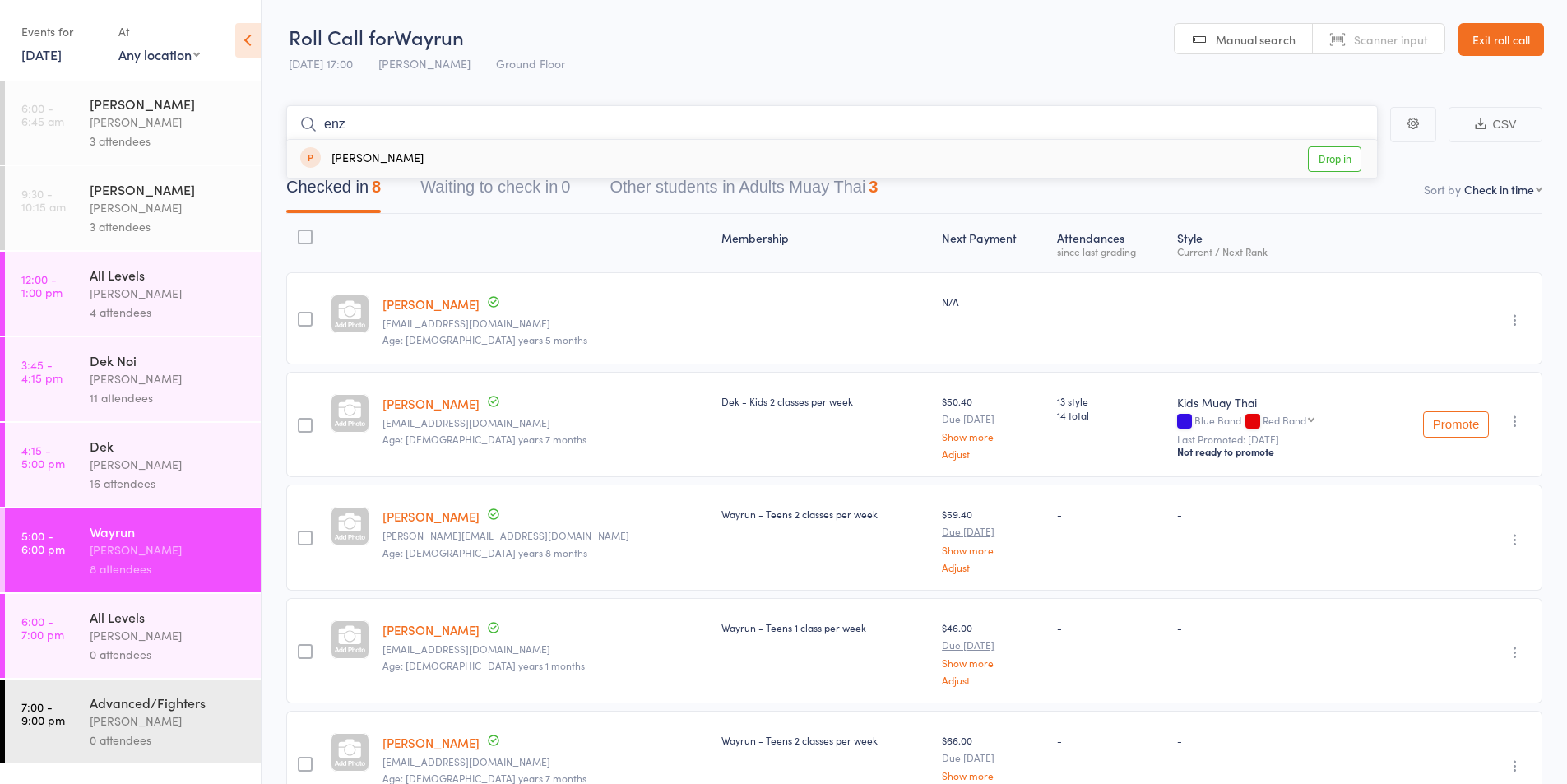
type input "enz"
click at [348, 160] on div "[PERSON_NAME]" at bounding box center [362, 159] width 124 height 19
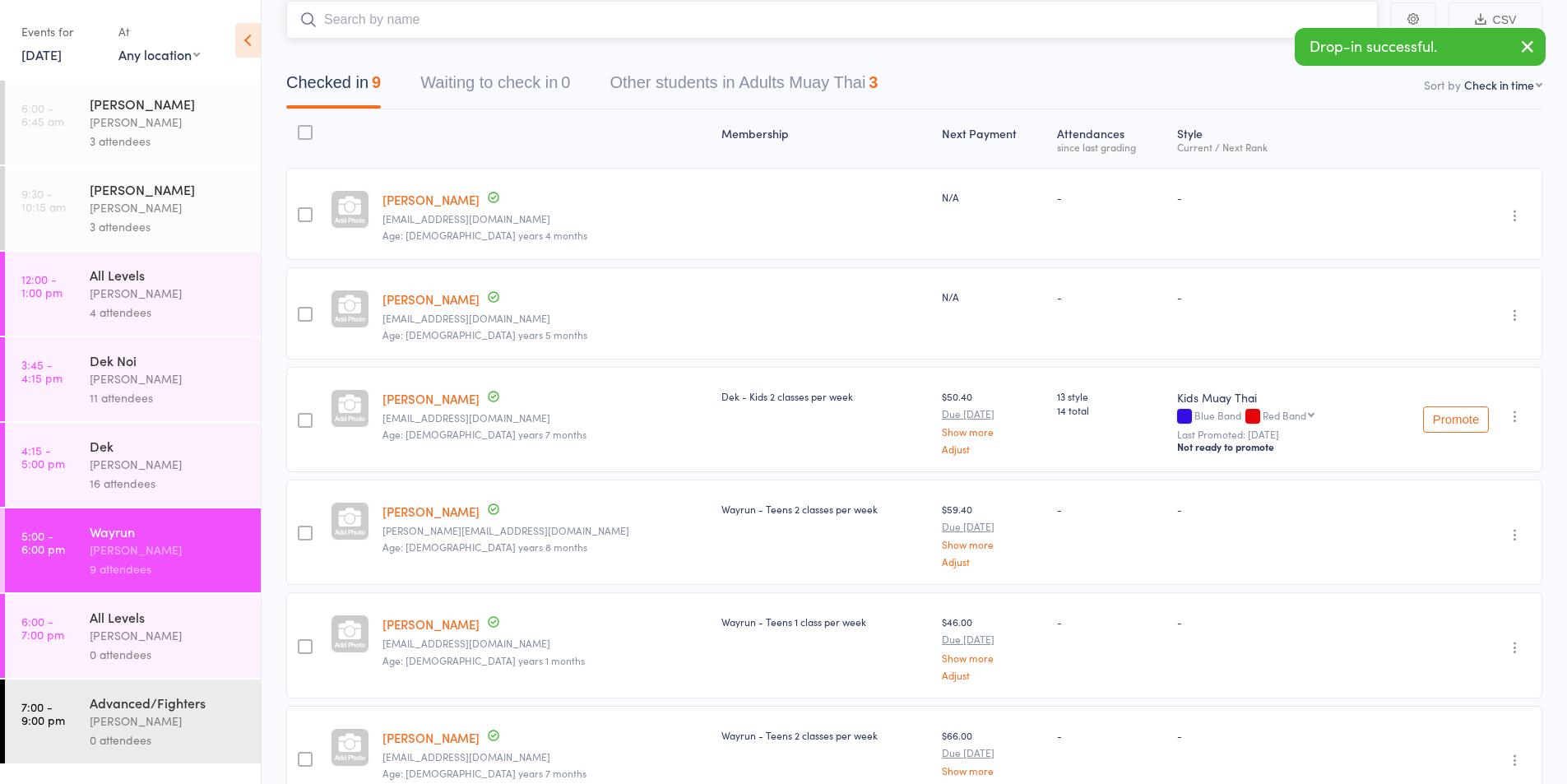
scroll to position [137, 0]
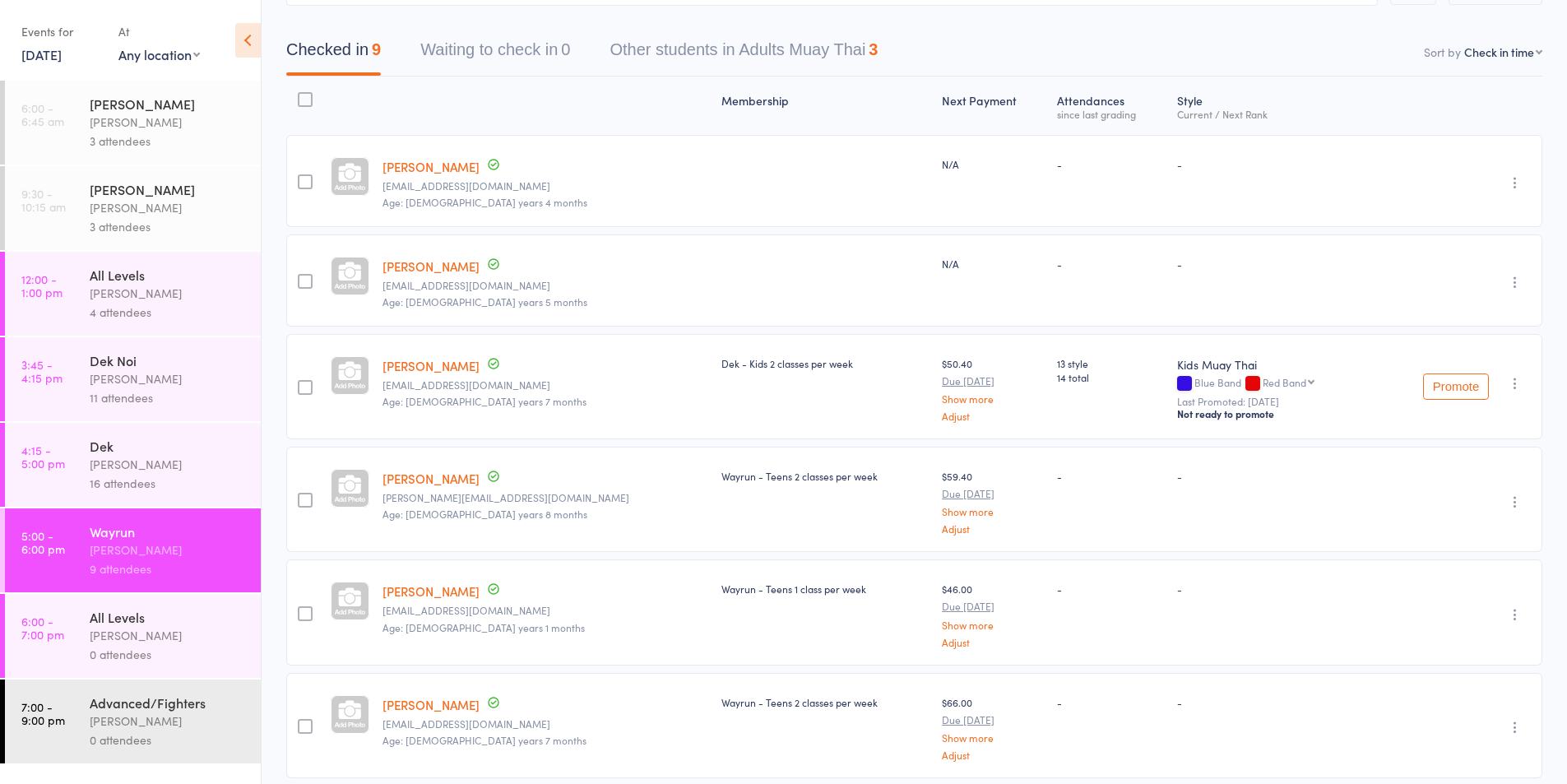
click at [115, 457] on div "[PERSON_NAME]" at bounding box center [168, 464] width 157 height 19
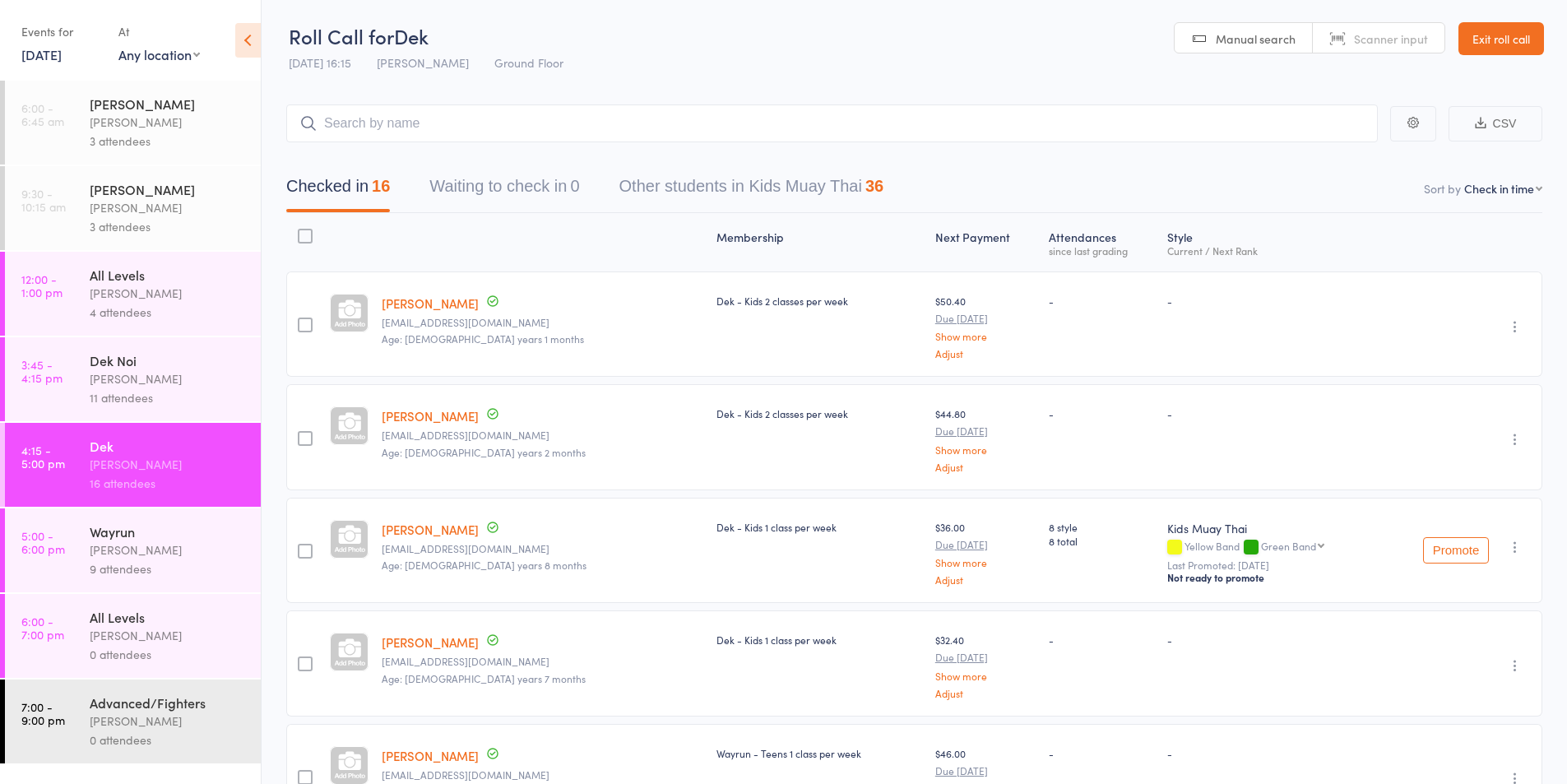
scroll to position [137, 0]
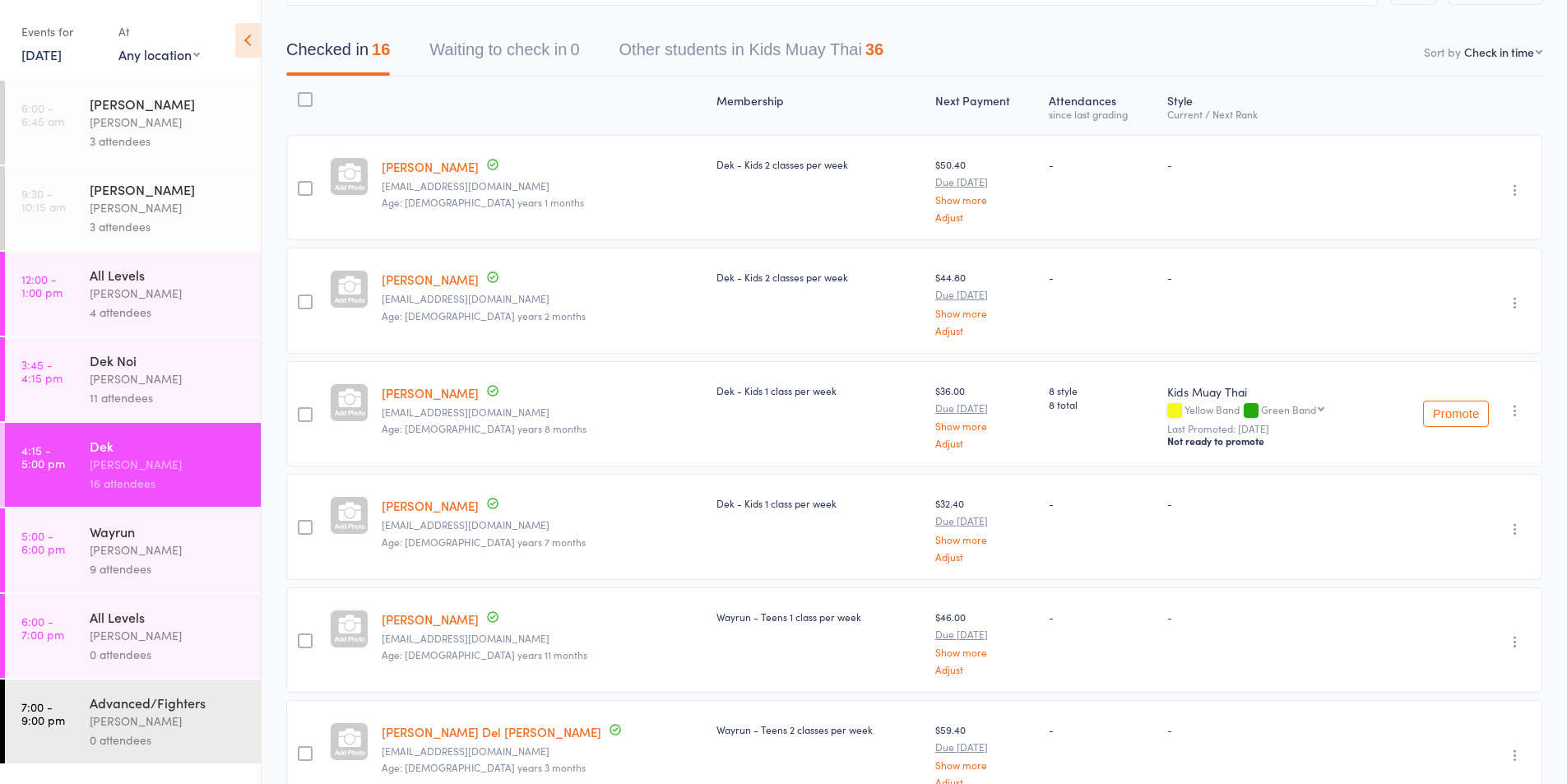
click at [115, 360] on div "Dek Noi" at bounding box center [168, 359] width 157 height 18
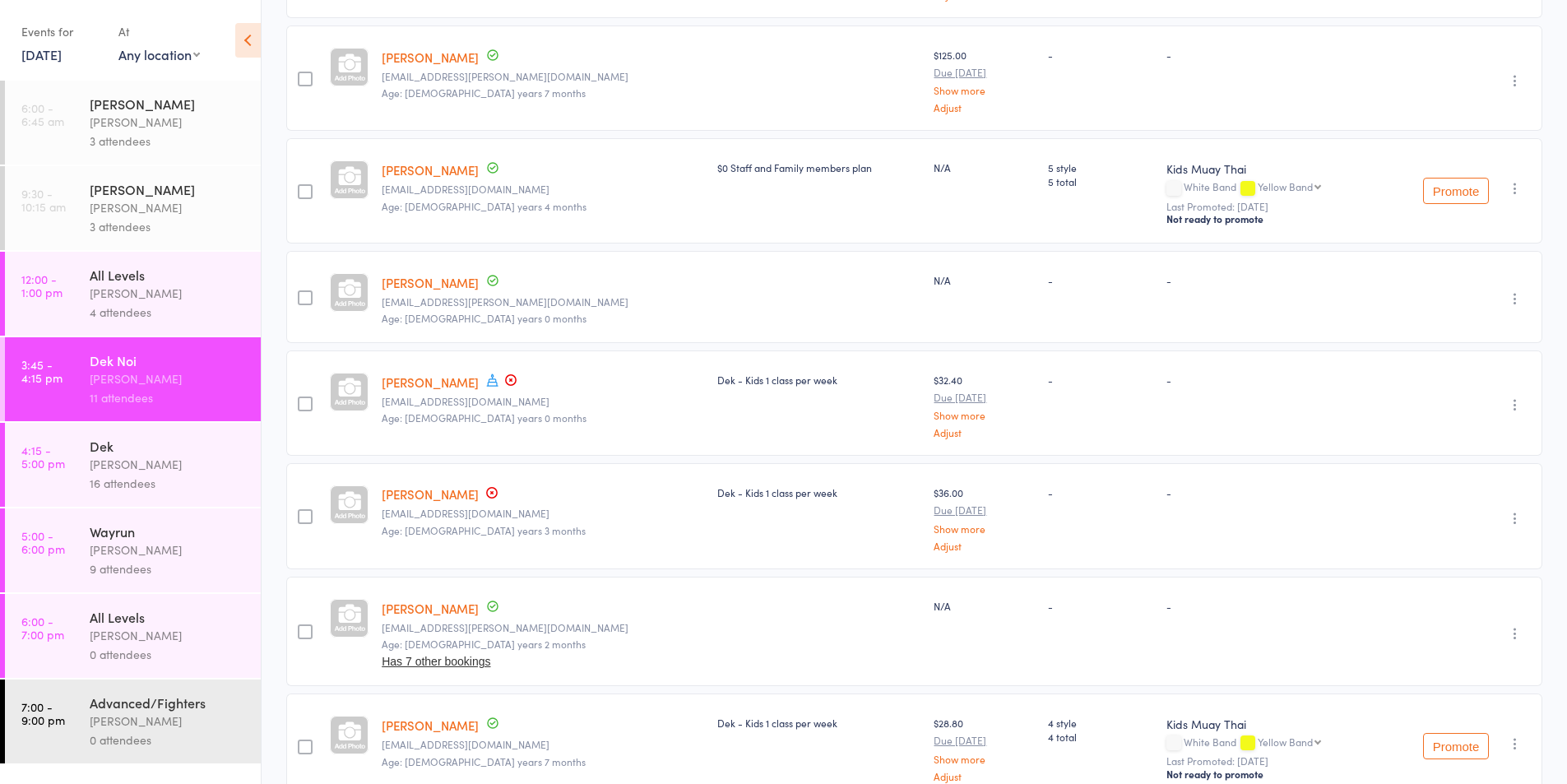
scroll to position [775, 0]
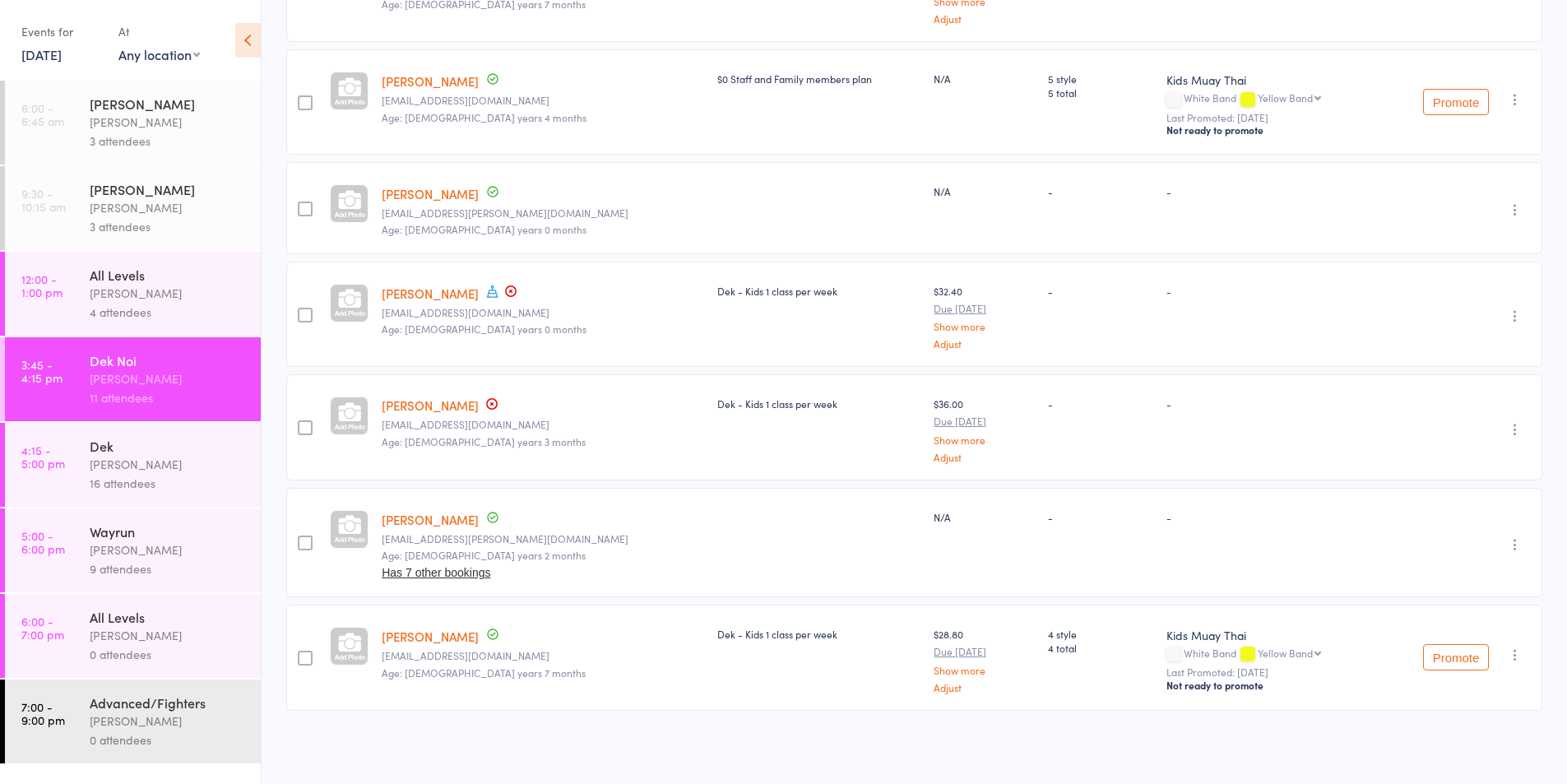
click at [1513, 428] on icon "button" at bounding box center [1515, 429] width 16 height 16
click at [1436, 577] on li "Remove" at bounding box center [1456, 572] width 135 height 22
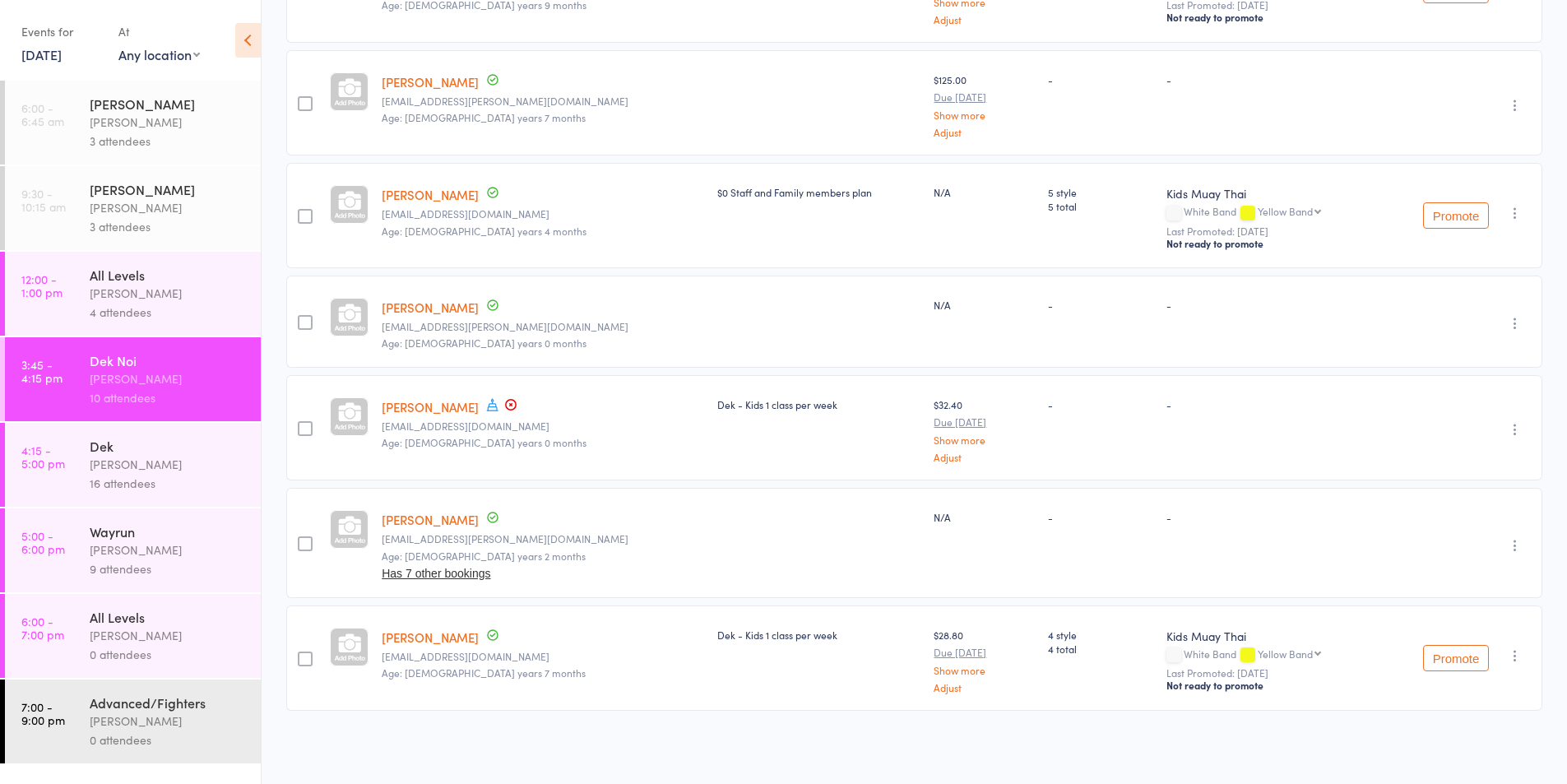
scroll to position [662, 0]
click at [99, 468] on div "[PERSON_NAME]" at bounding box center [168, 464] width 157 height 19
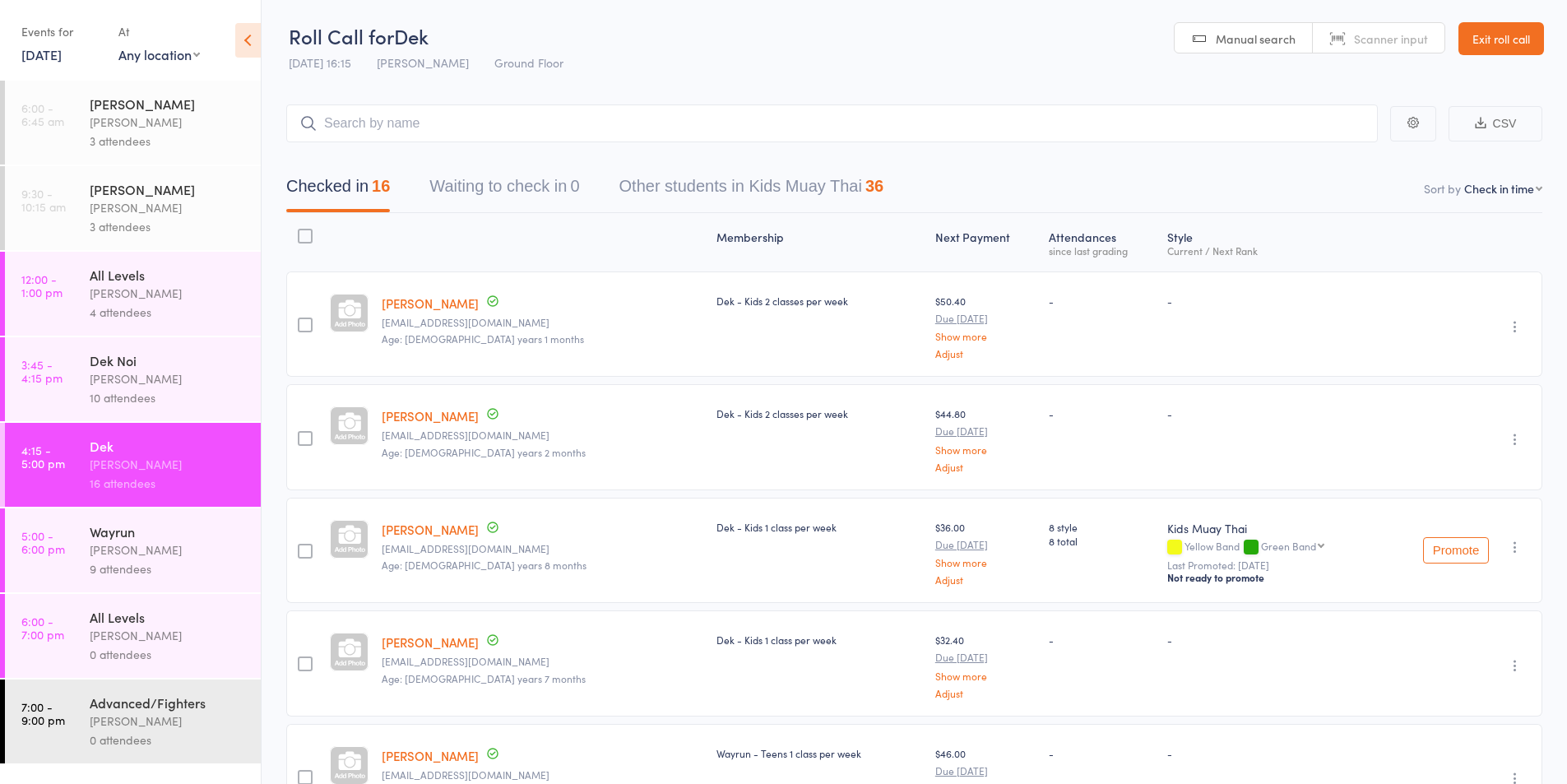
click at [347, 123] on input "search" at bounding box center [832, 123] width 1091 height 38
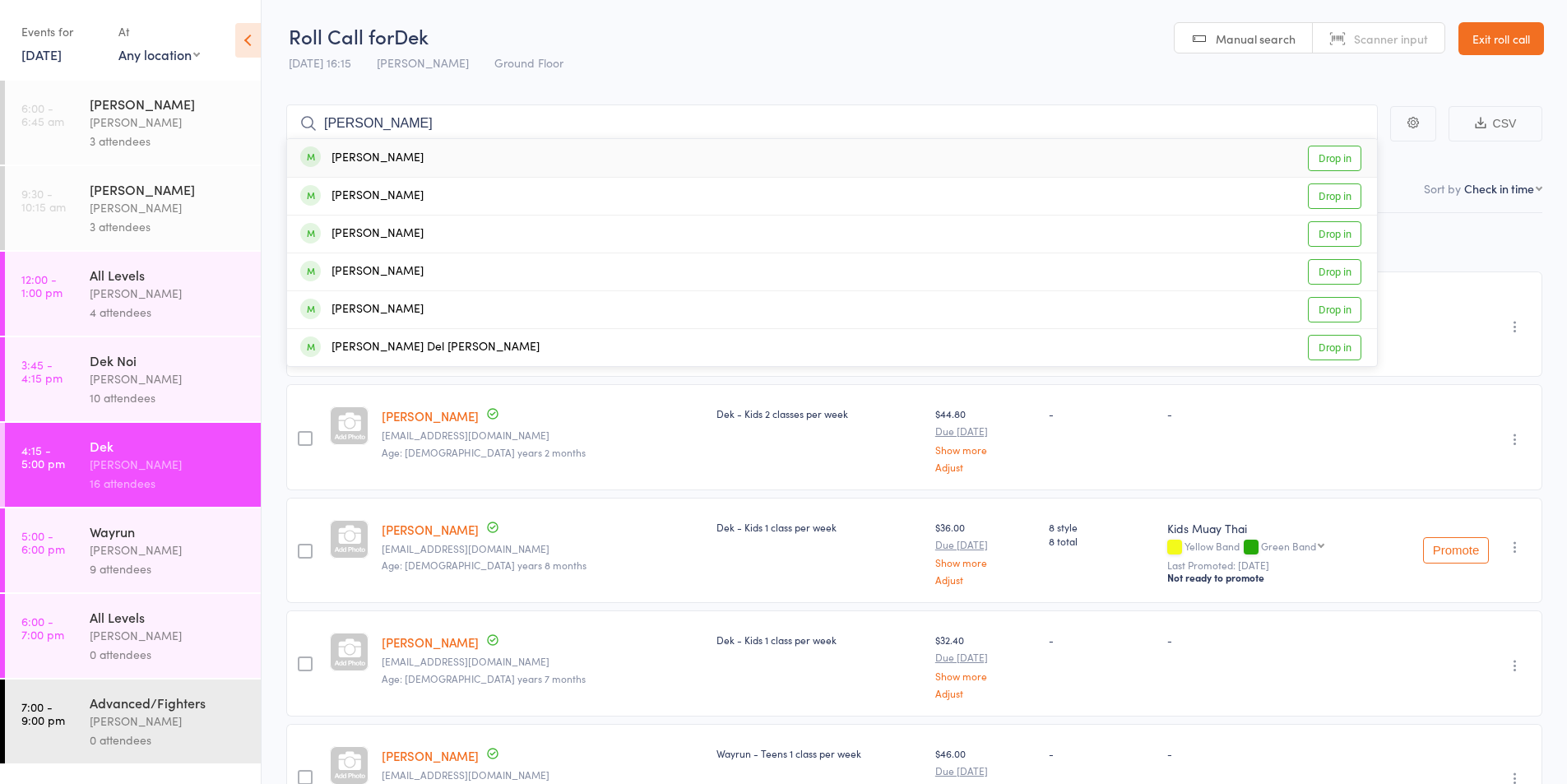
type input "[PERSON_NAME]"
click at [355, 157] on div "[PERSON_NAME]" at bounding box center [362, 158] width 124 height 19
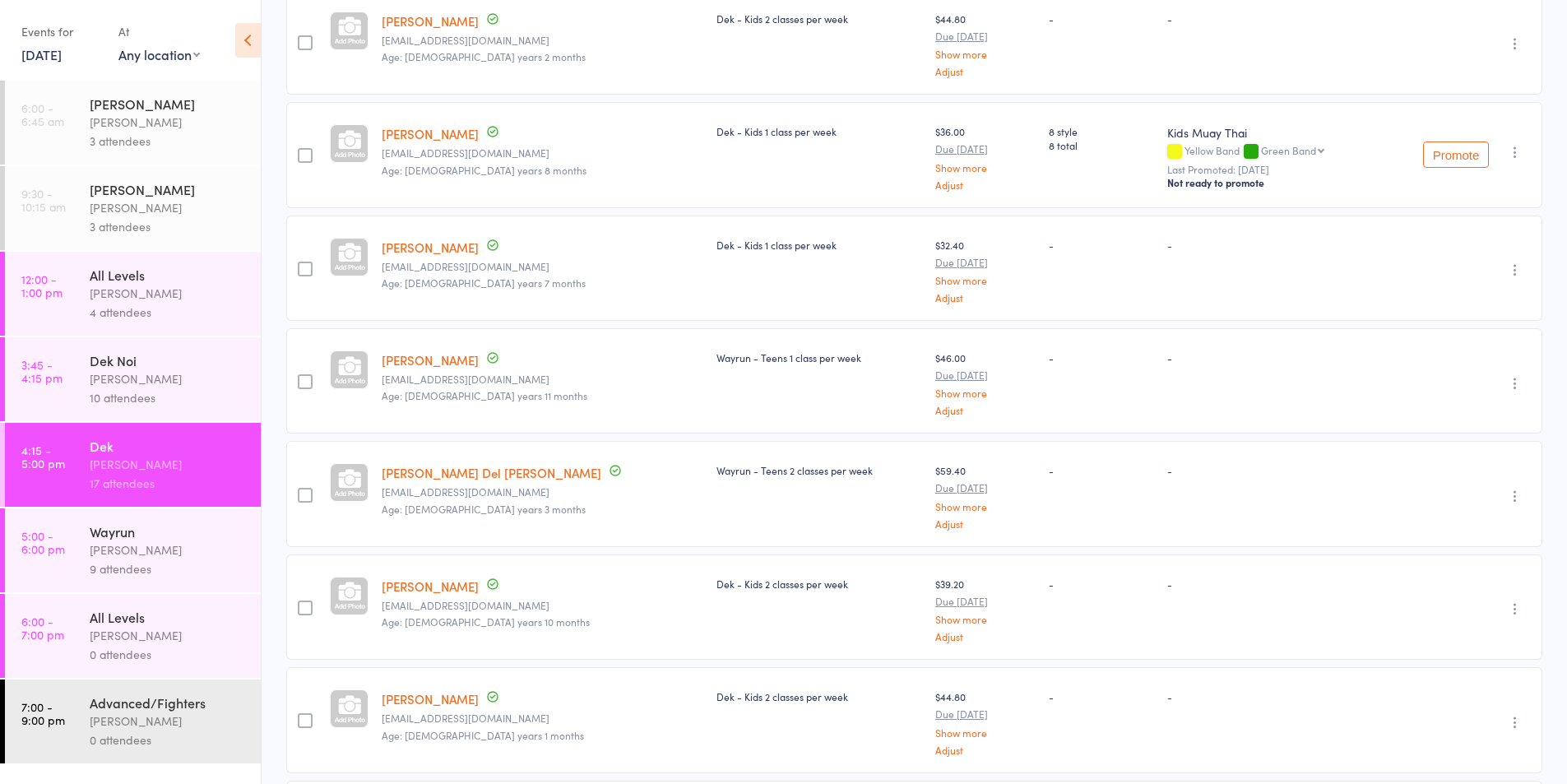
scroll to position [549, 0]
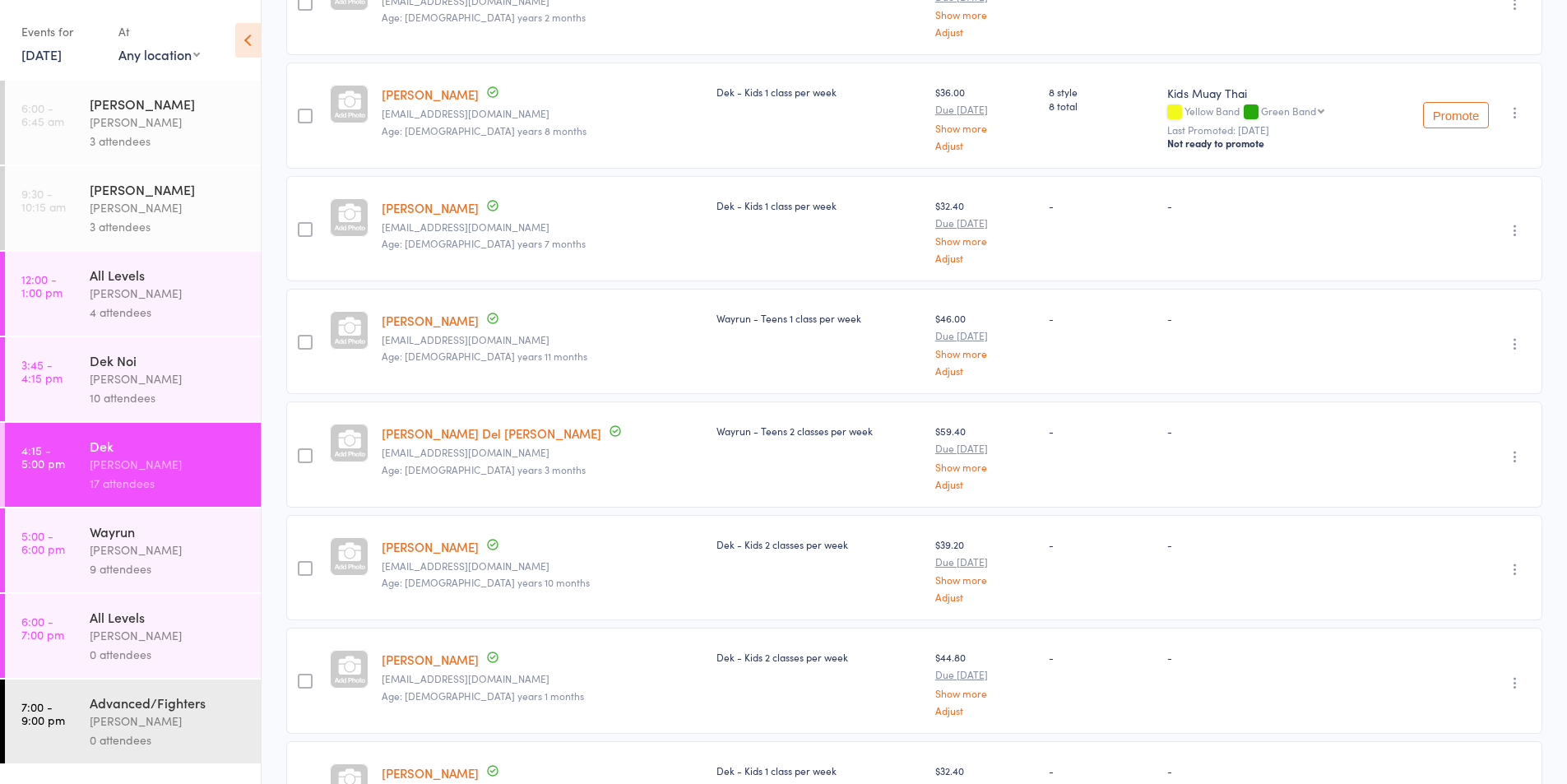
click at [1511, 339] on icon "button" at bounding box center [1515, 343] width 16 height 16
click at [1436, 481] on li "Remove" at bounding box center [1456, 486] width 135 height 22
click at [107, 561] on div "9 attendees" at bounding box center [168, 568] width 157 height 19
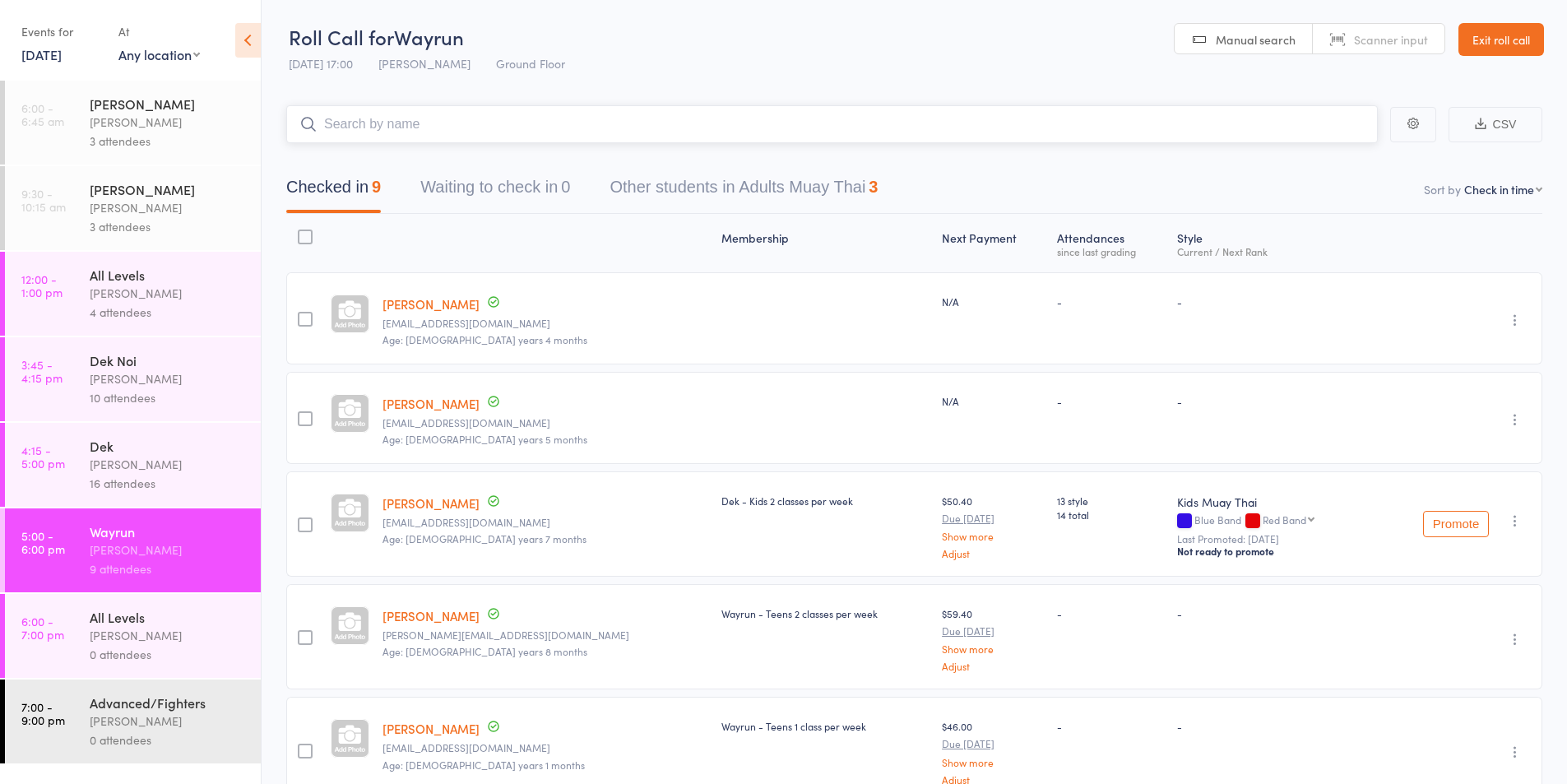
click at [403, 121] on input "search" at bounding box center [832, 123] width 1091 height 38
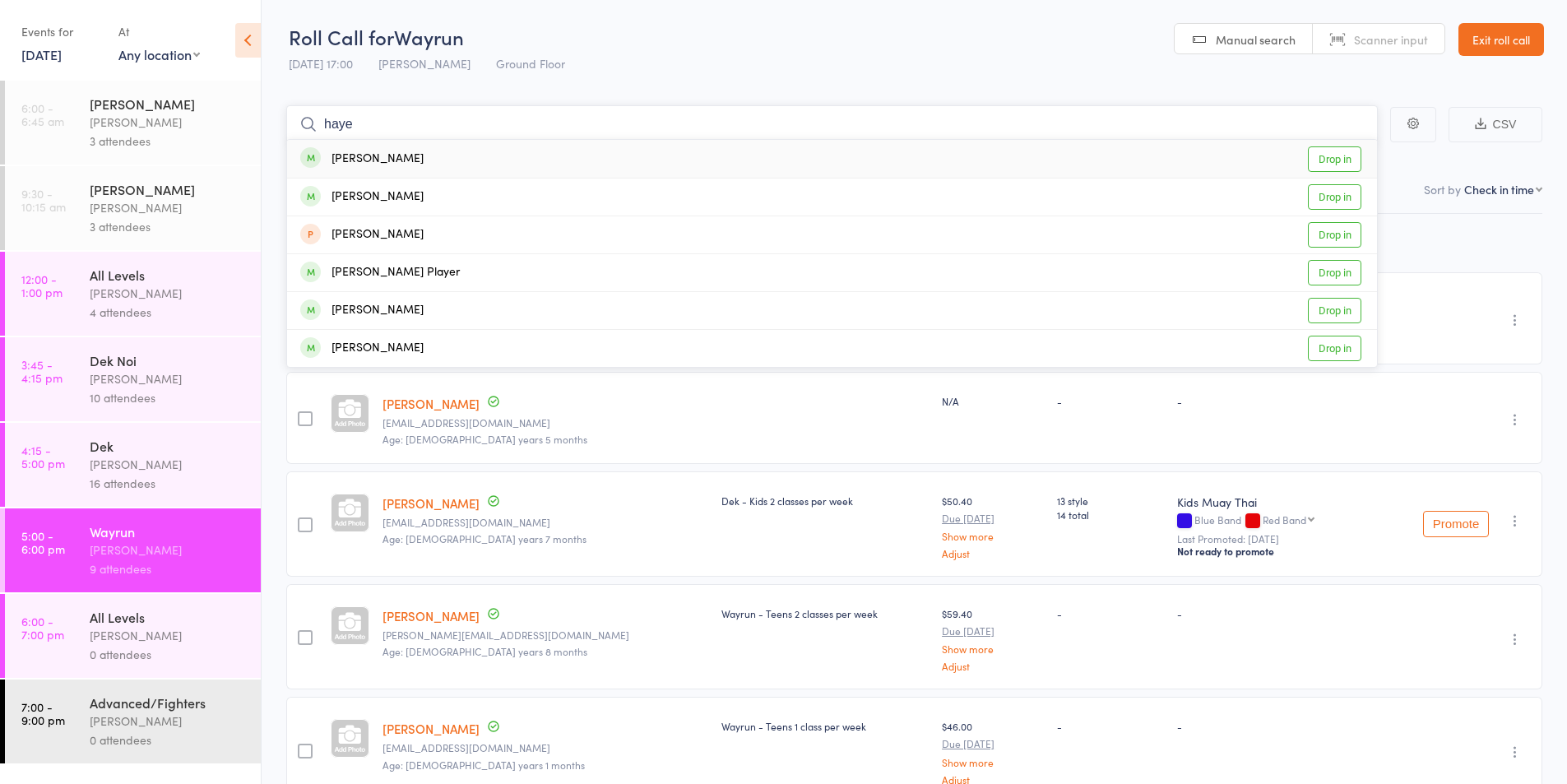
type input "haye"
click at [389, 155] on div "[PERSON_NAME]" at bounding box center [362, 159] width 124 height 19
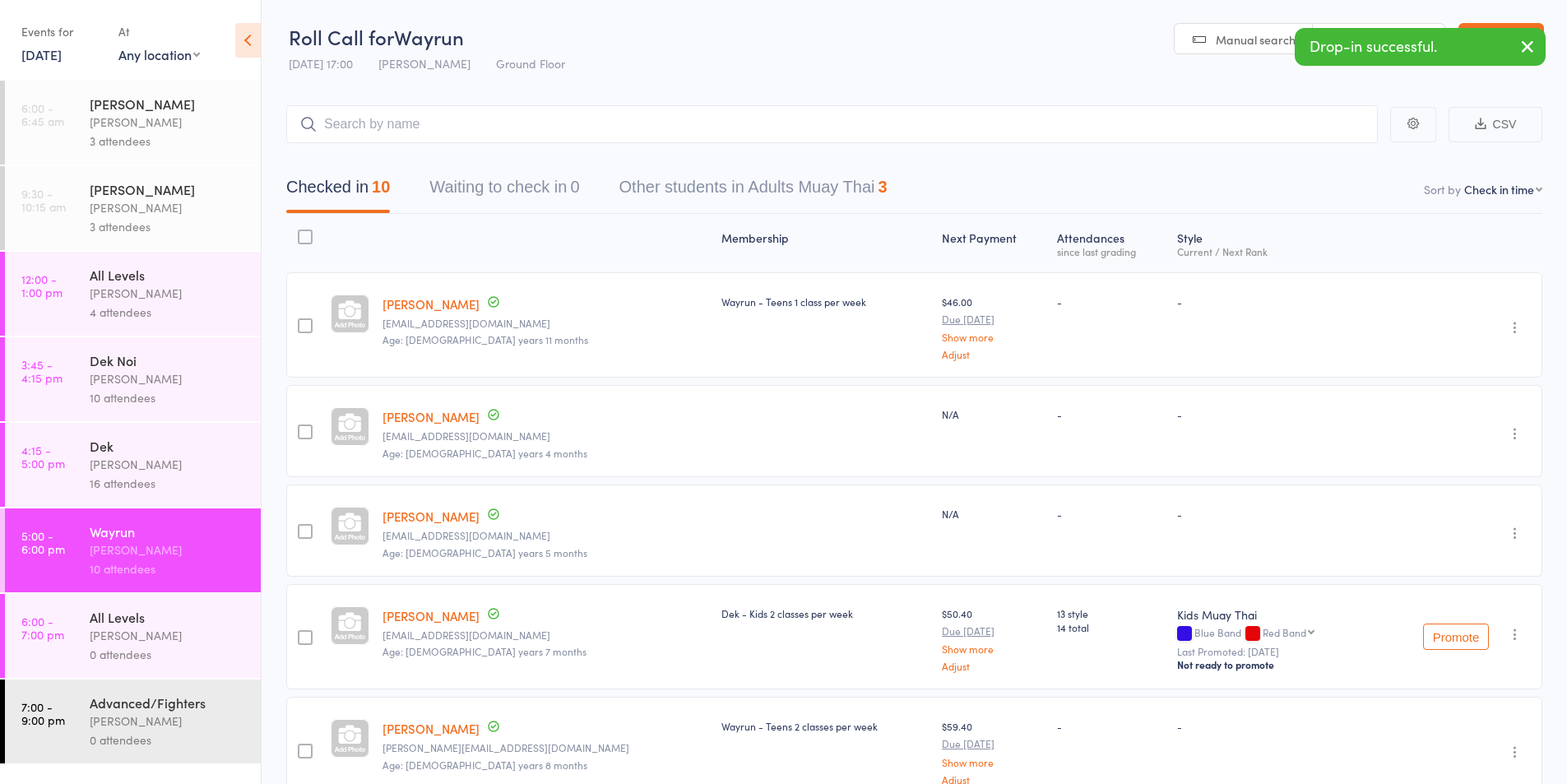
click at [129, 481] on div "16 attendees" at bounding box center [168, 483] width 157 height 19
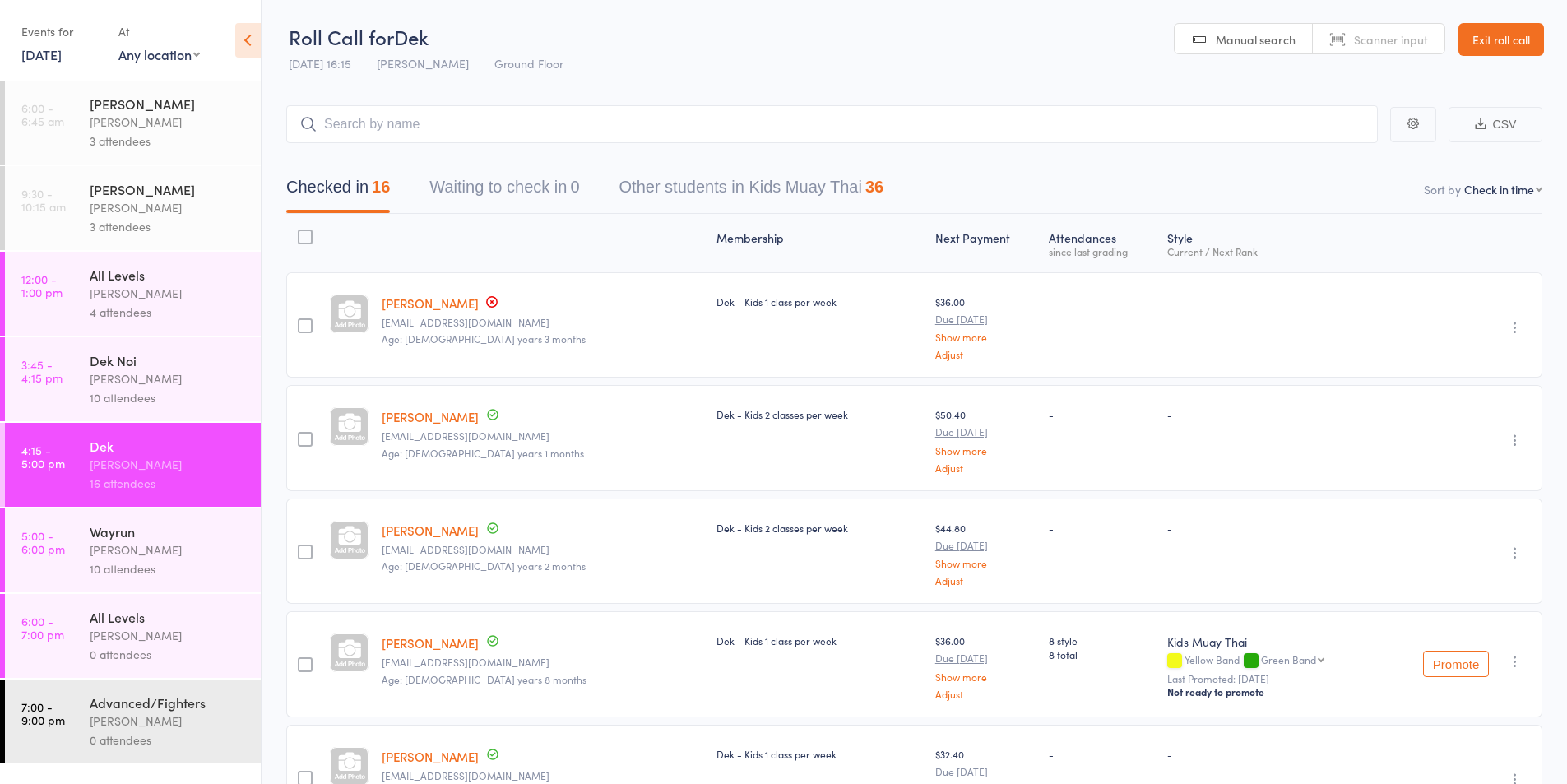
click at [106, 546] on div "[PERSON_NAME]" at bounding box center [168, 550] width 157 height 19
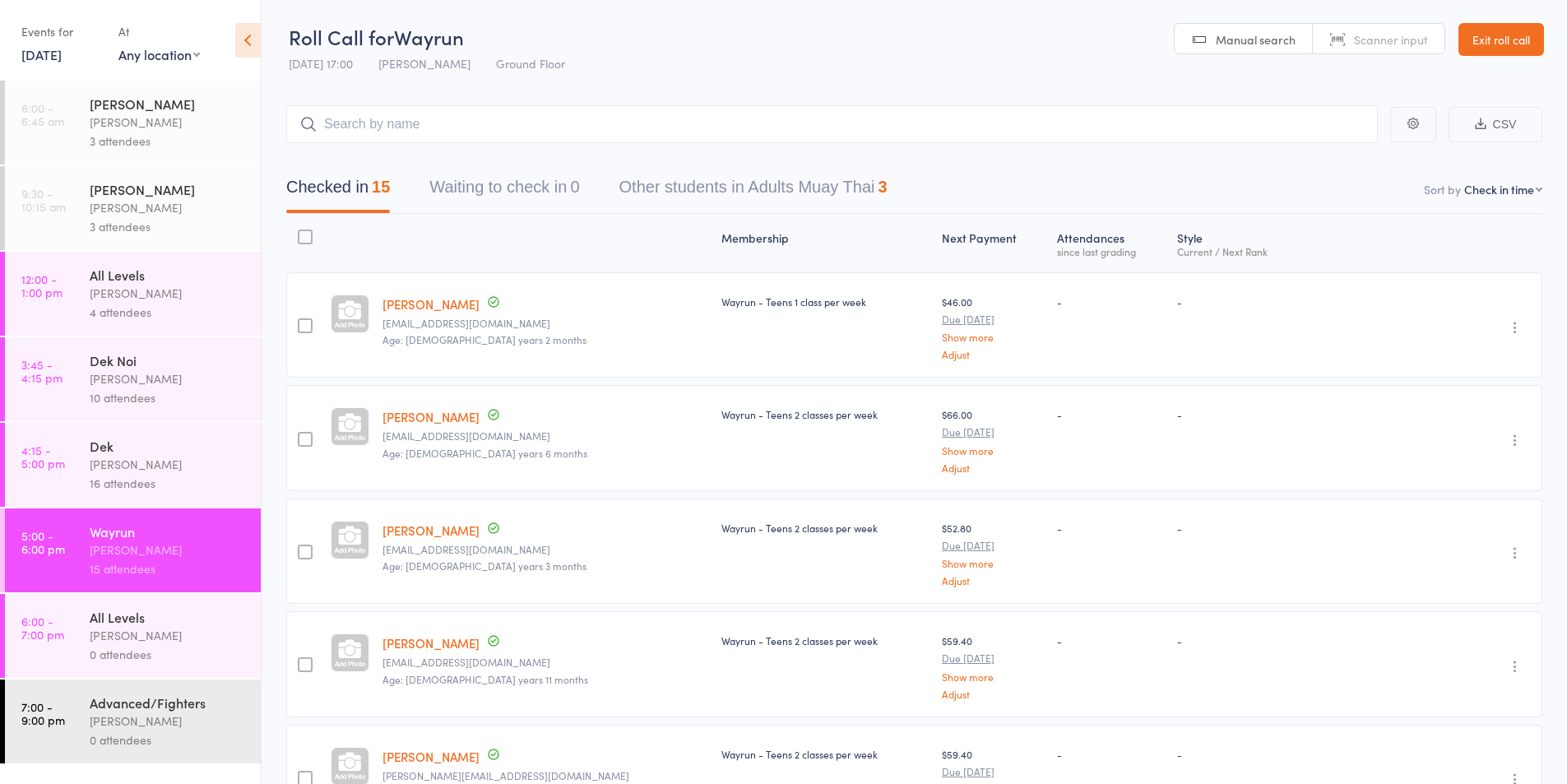
click at [102, 463] on div "[PERSON_NAME]" at bounding box center [168, 464] width 157 height 19
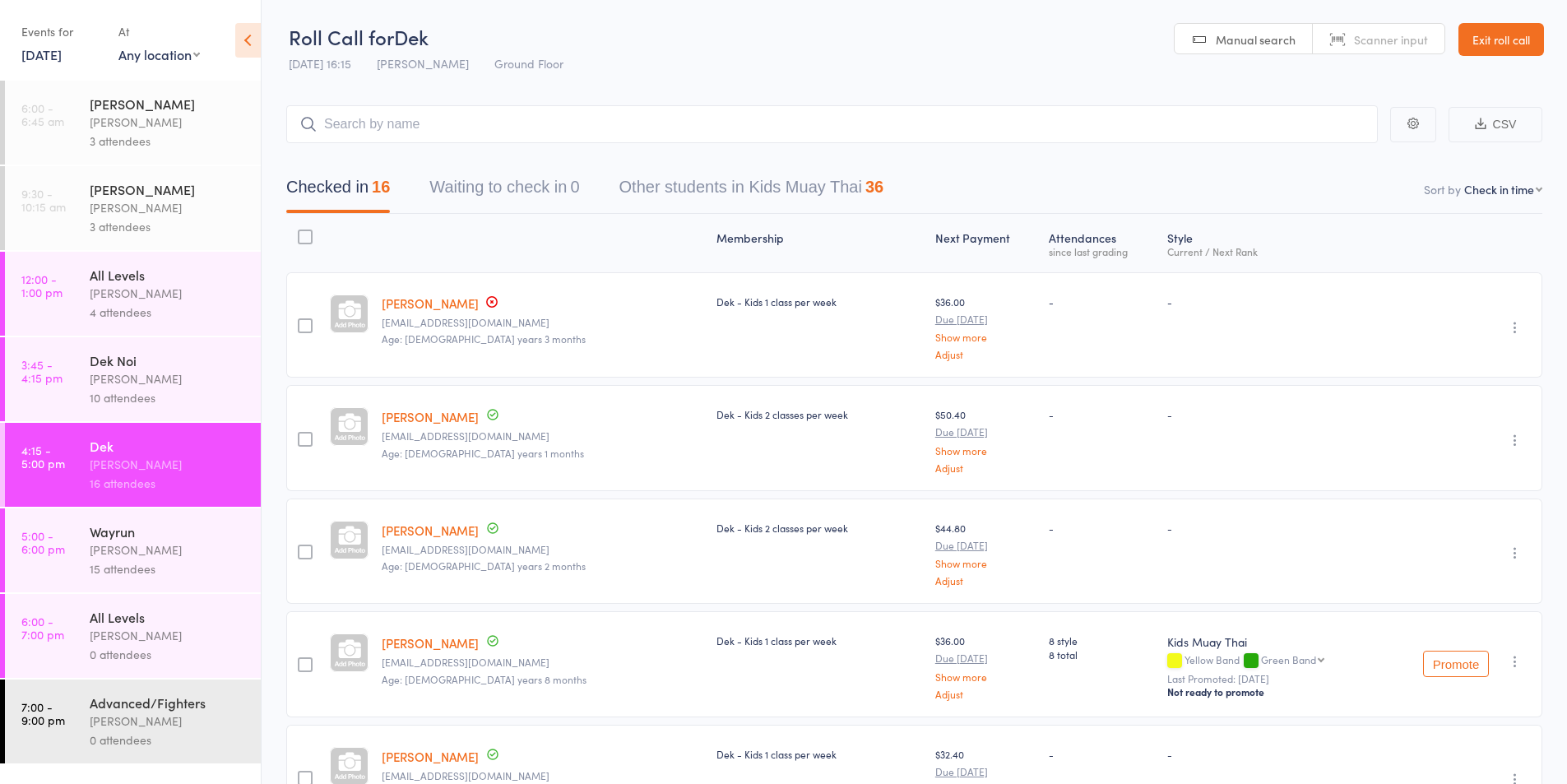
click at [52, 59] on link "[DATE]" at bounding box center [41, 53] width 41 height 18
click at [118, 175] on span "16" at bounding box center [122, 180] width 14 height 14
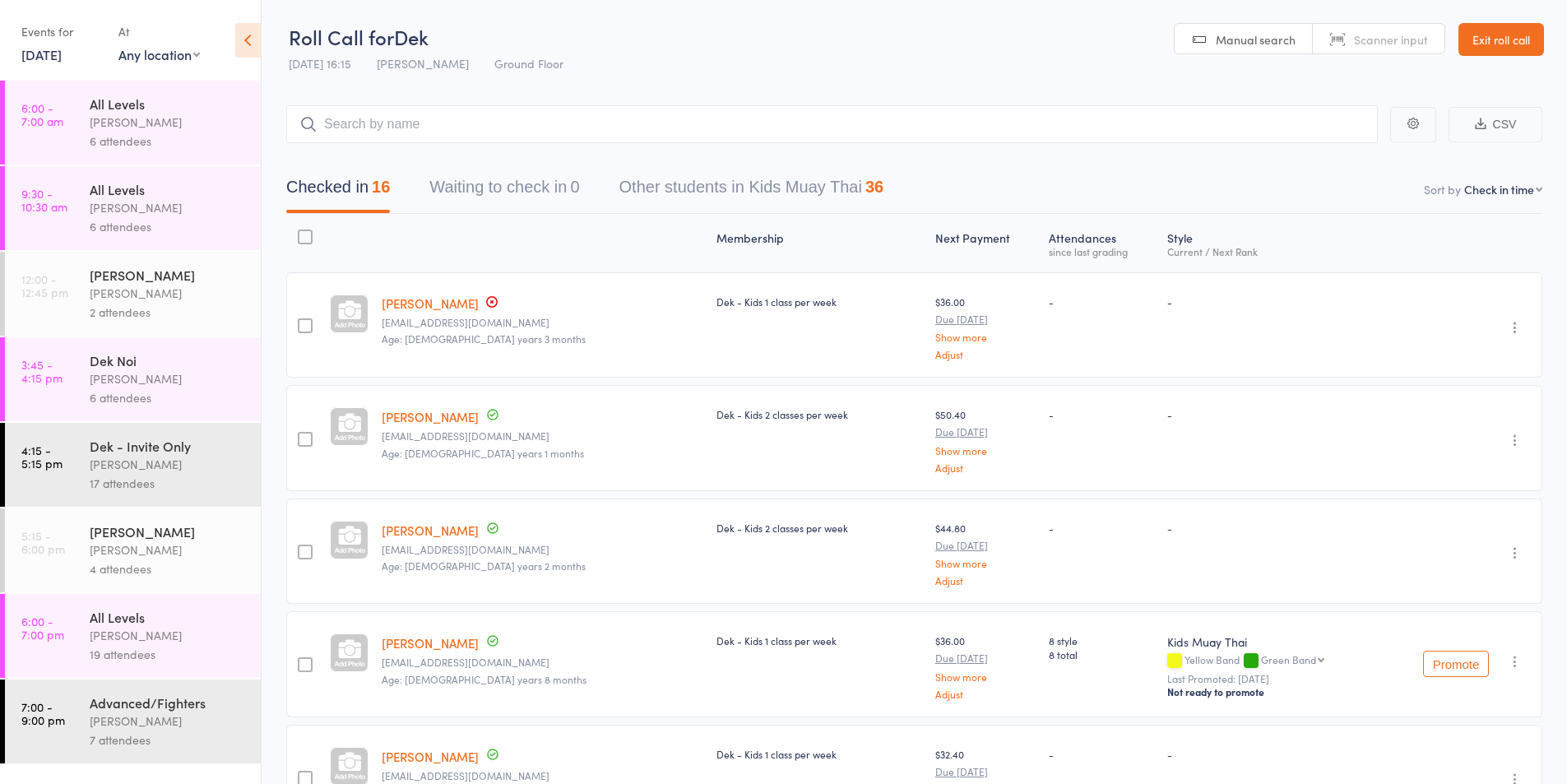
scroll to position [137, 0]
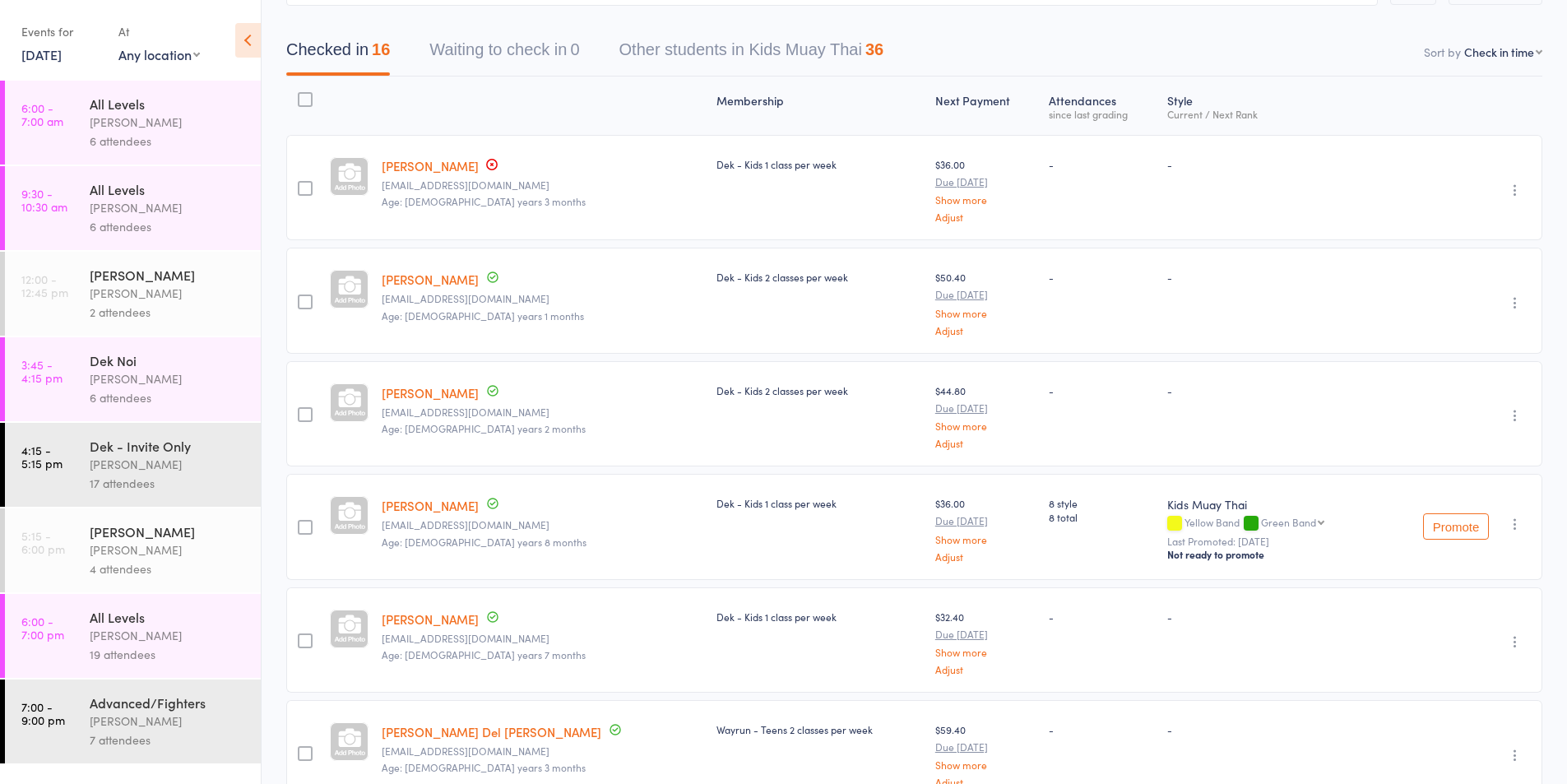
click at [114, 636] on div "[PERSON_NAME]" at bounding box center [168, 635] width 157 height 19
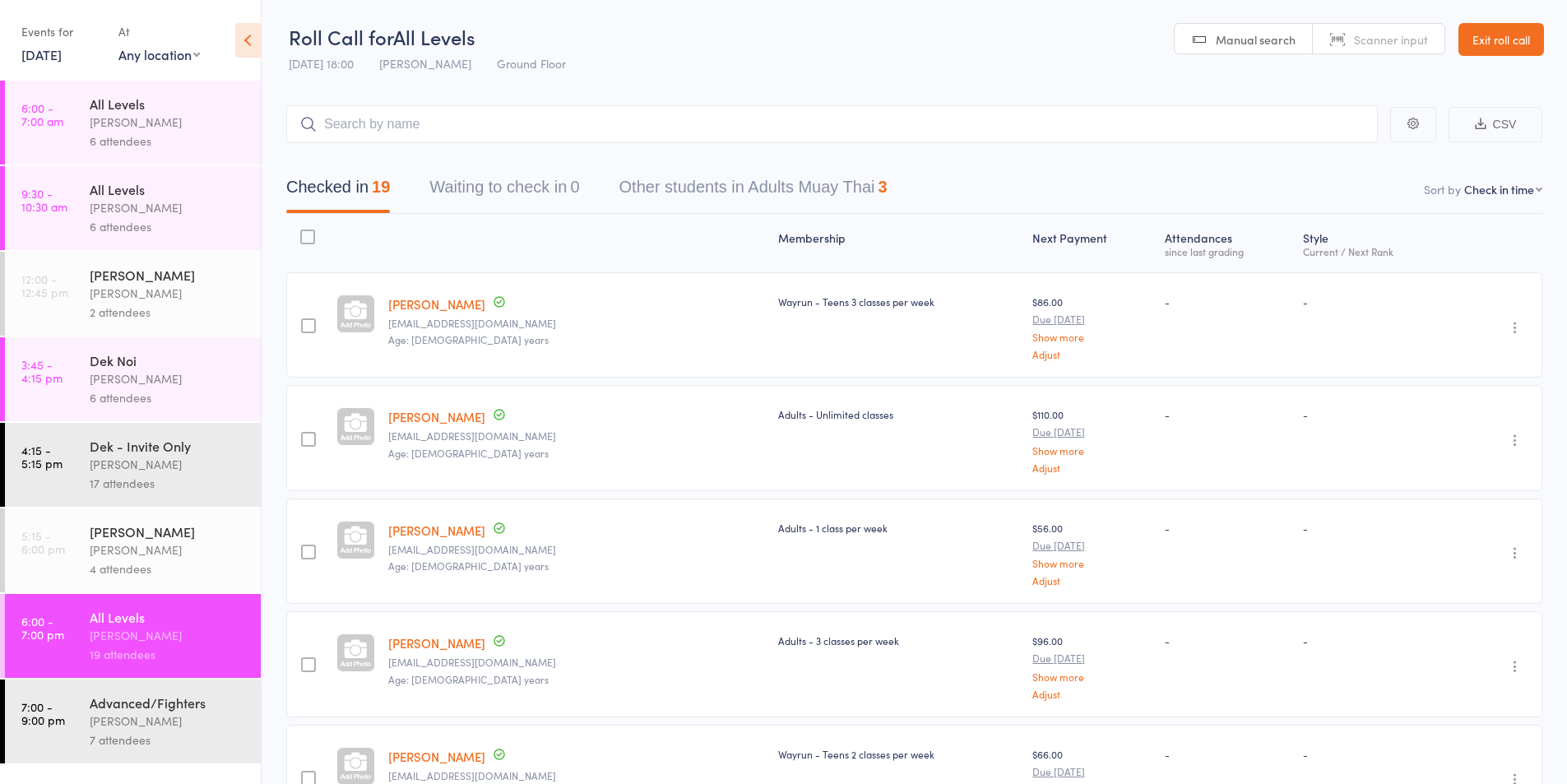
click at [137, 486] on div "17 attendees" at bounding box center [168, 483] width 157 height 19
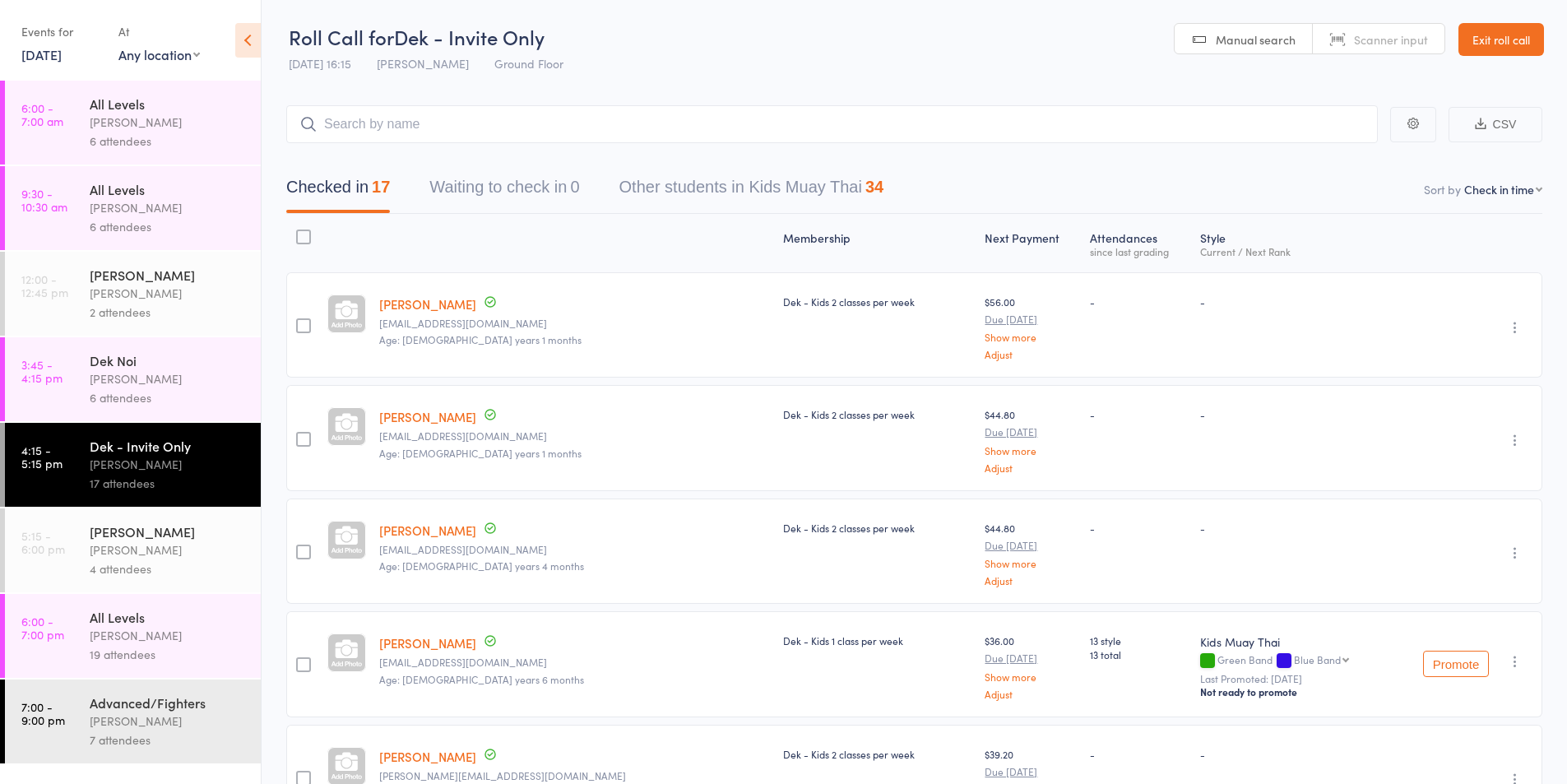
click at [62, 52] on link "[DATE]" at bounding box center [41, 53] width 41 height 18
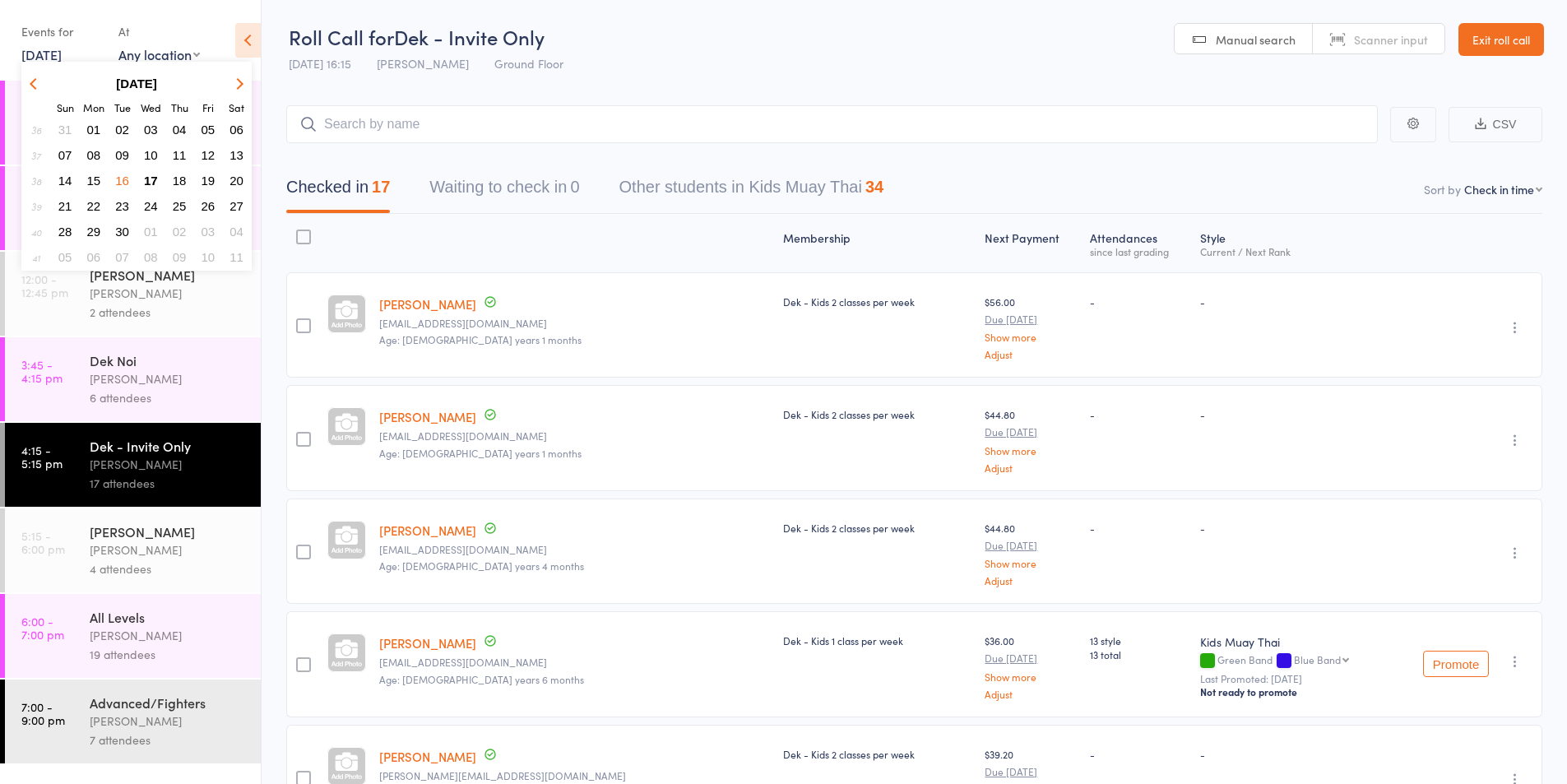
click at [155, 183] on span "17" at bounding box center [151, 180] width 14 height 14
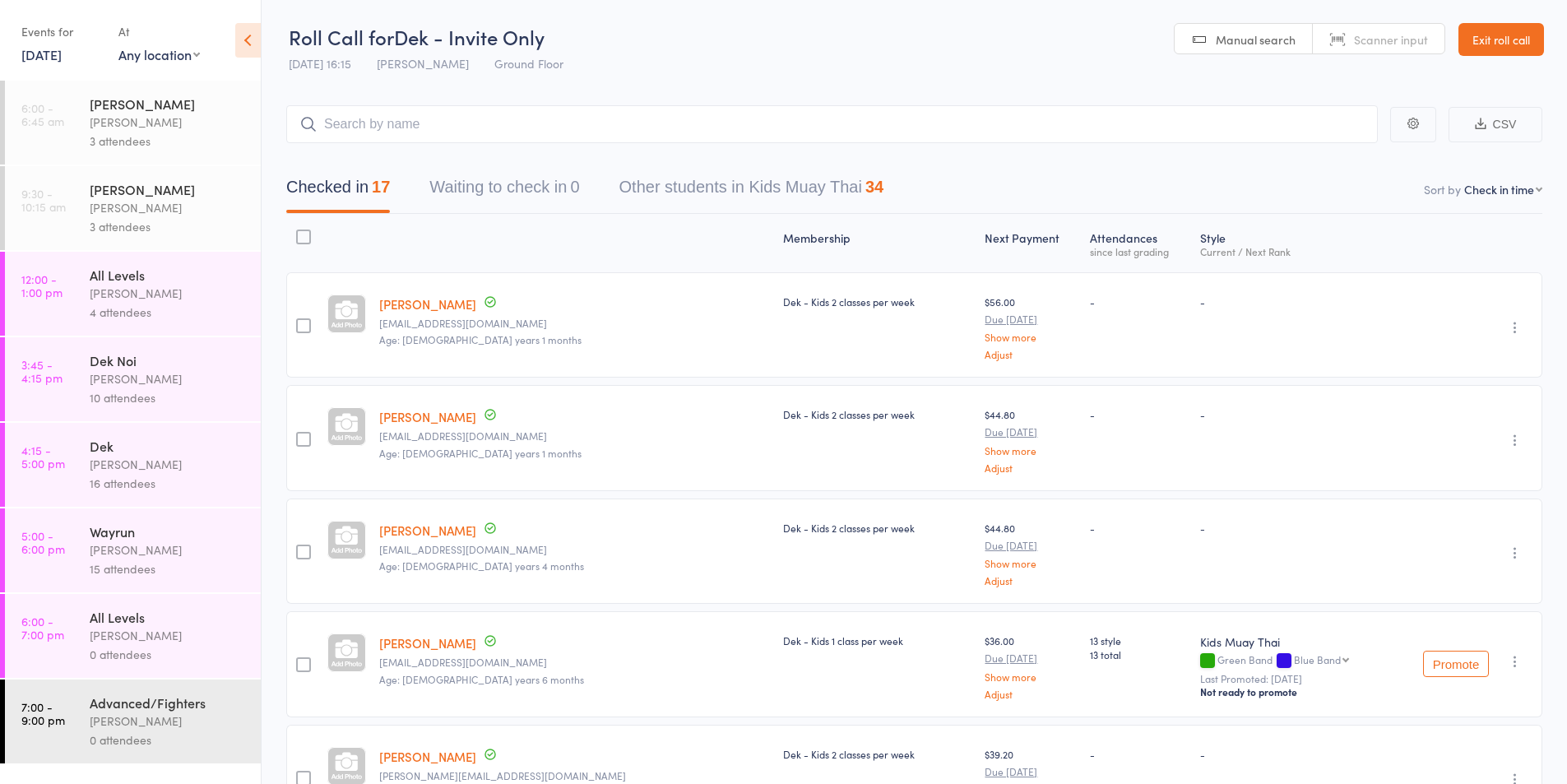
click at [118, 442] on div "Dek" at bounding box center [168, 445] width 157 height 18
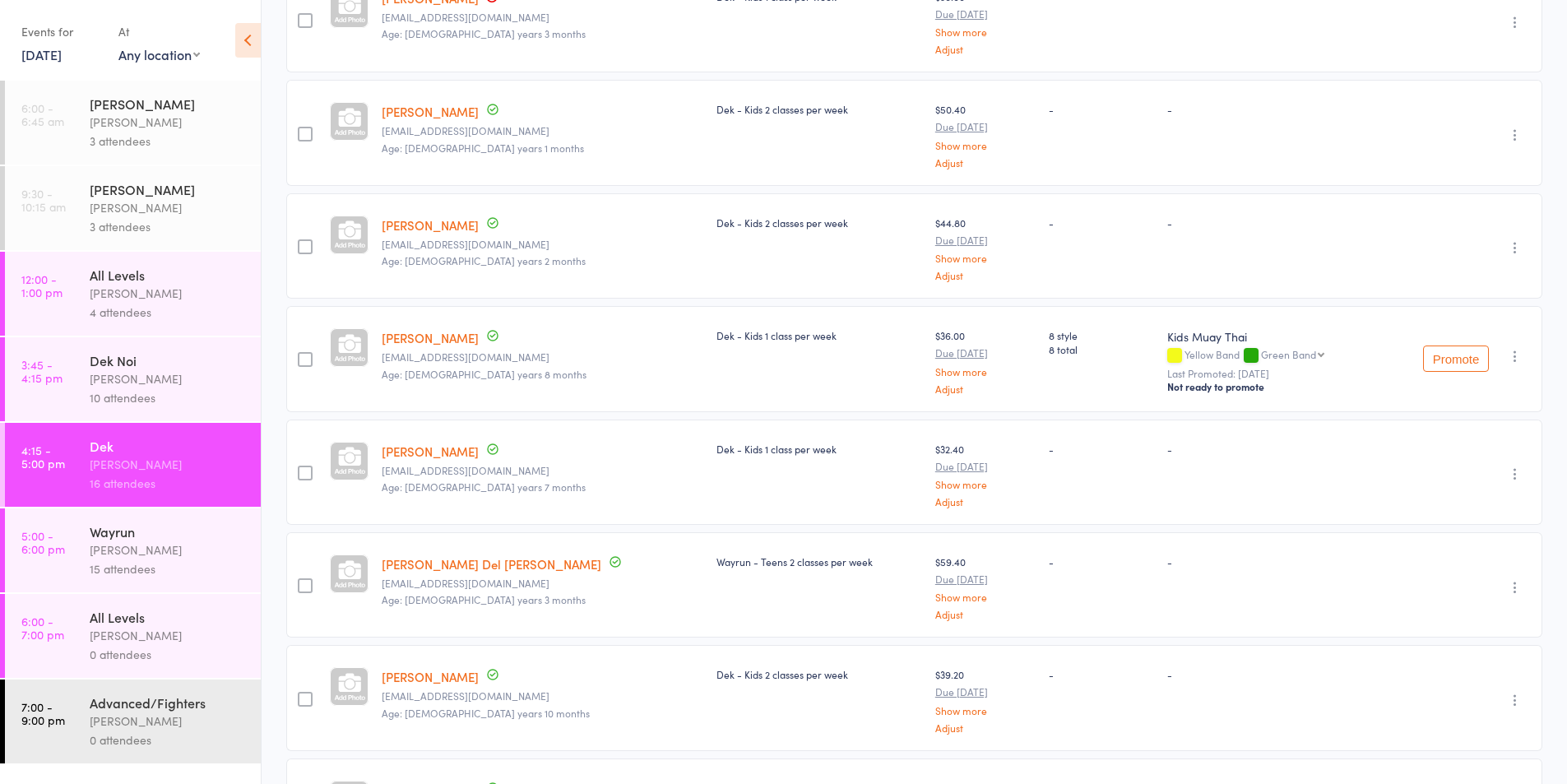
scroll to position [274, 0]
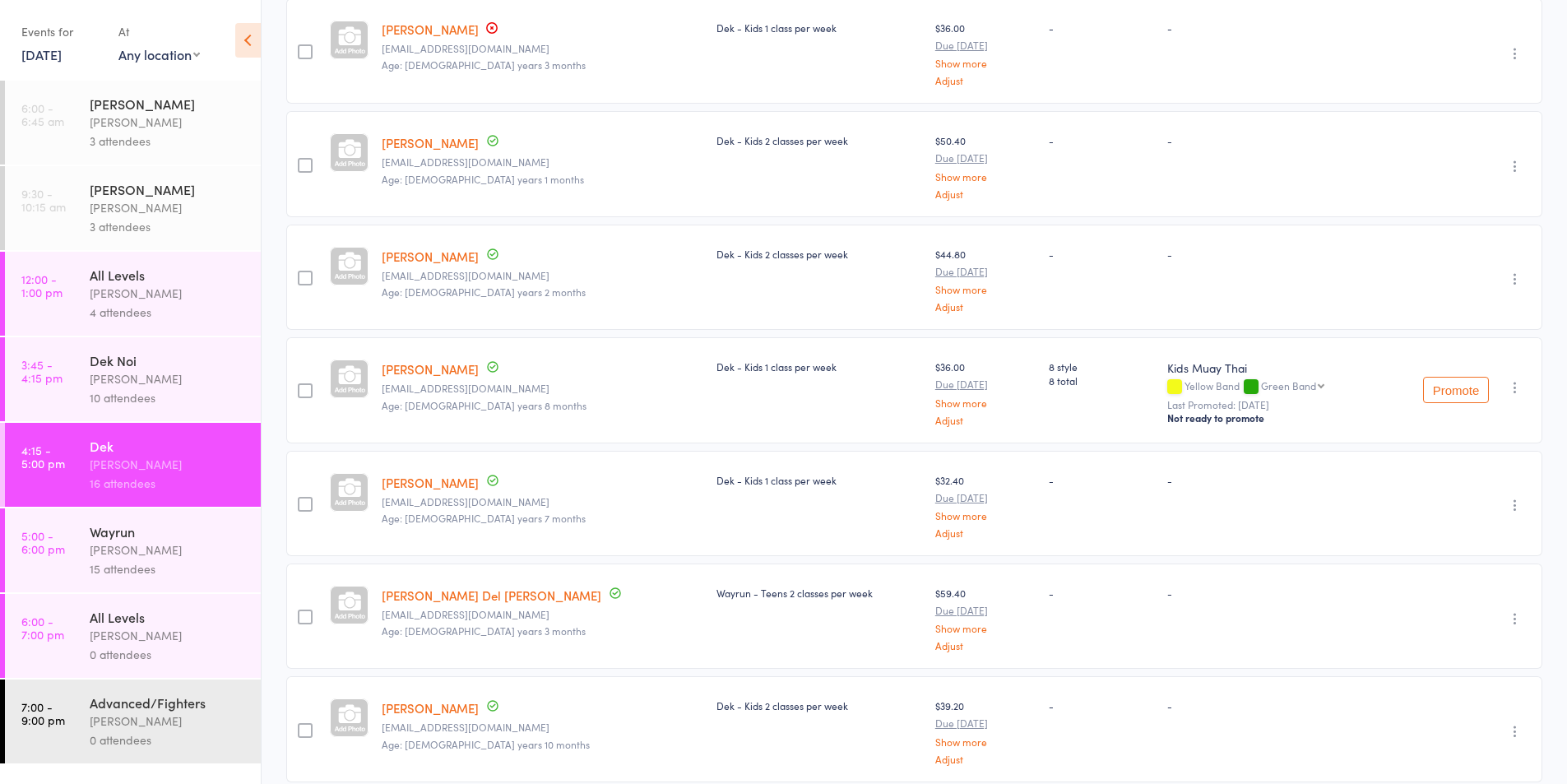
click at [111, 558] on div "[PERSON_NAME]" at bounding box center [168, 550] width 157 height 19
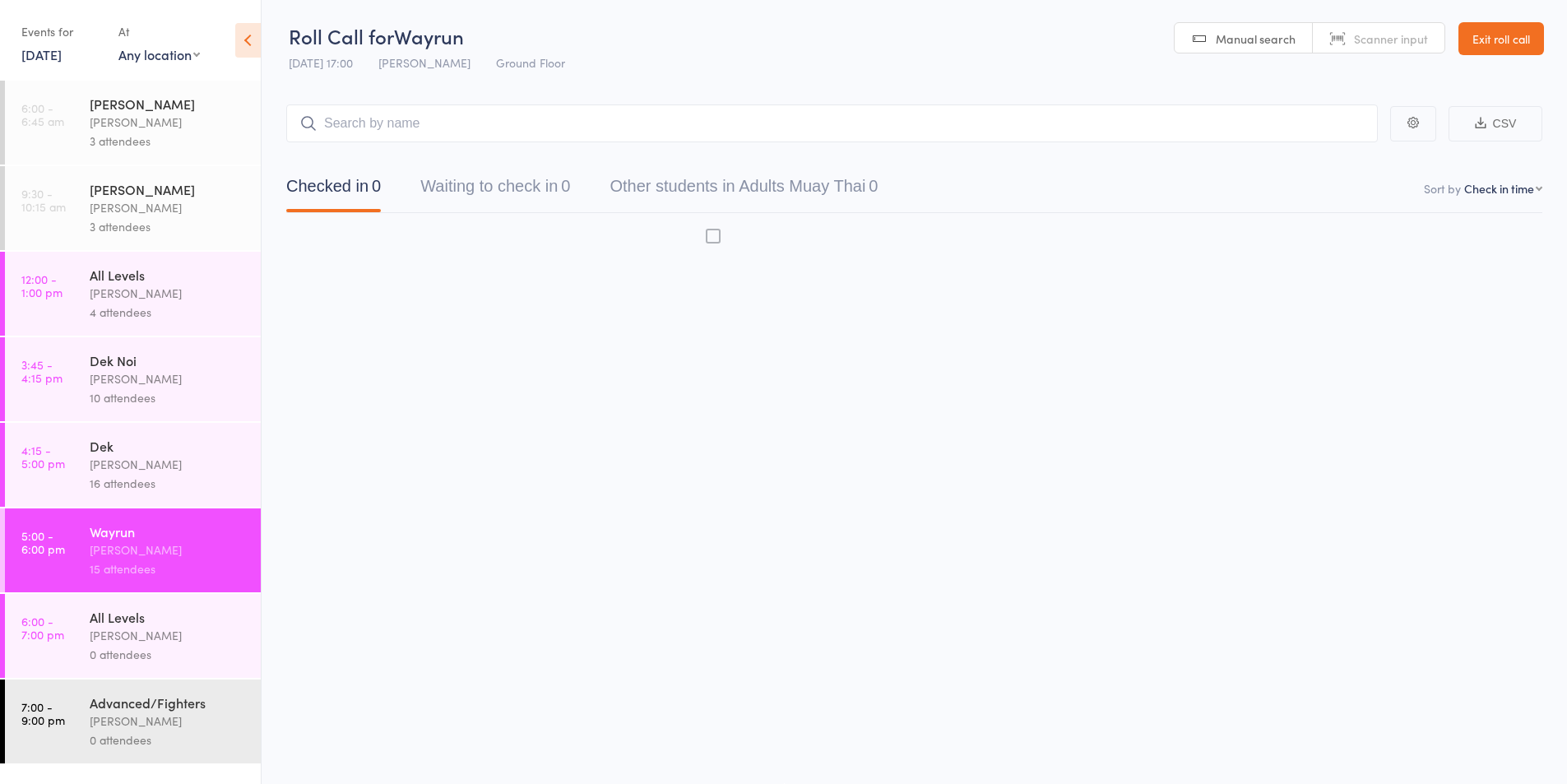
scroll to position [1, 0]
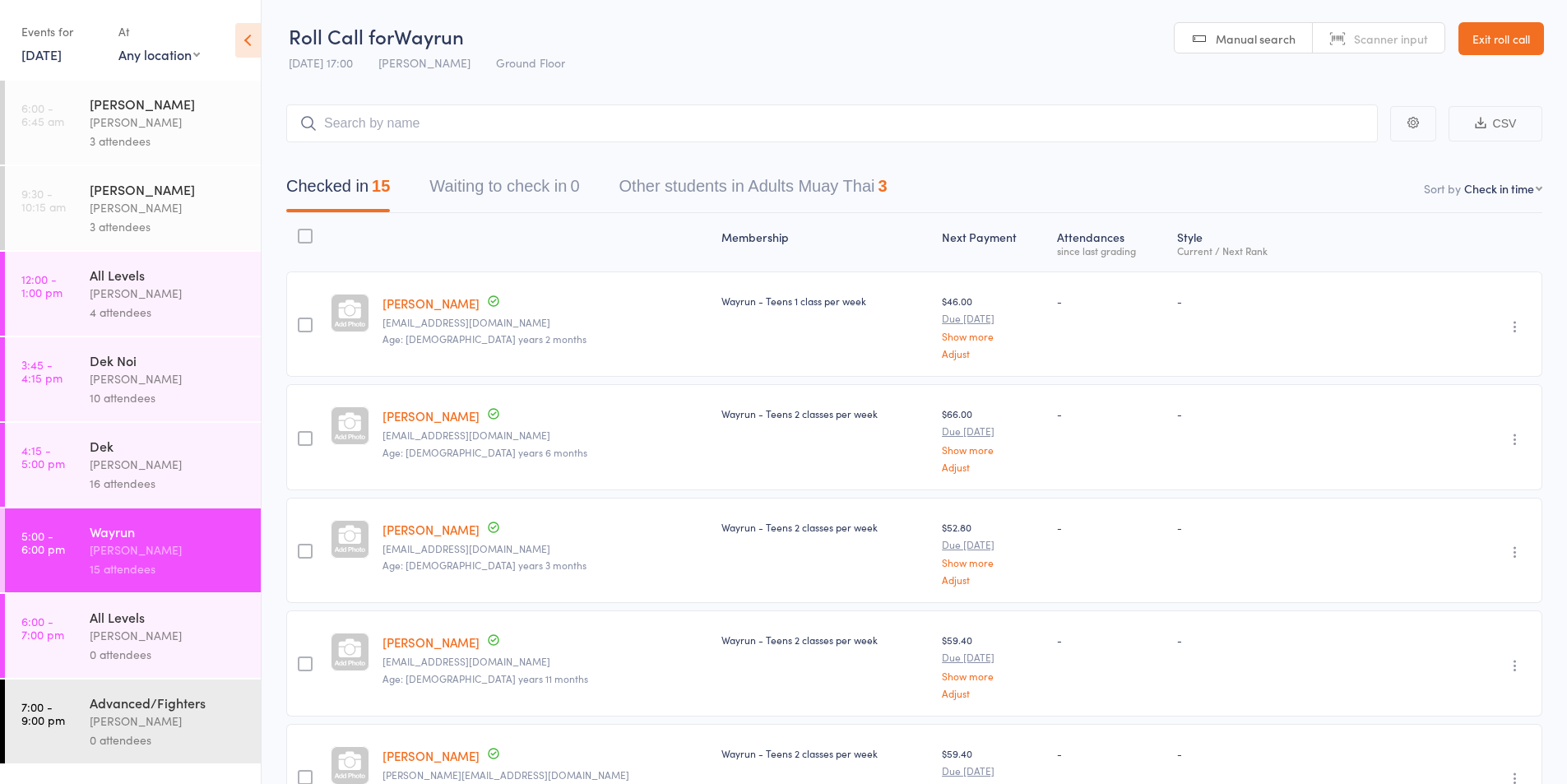
click at [21, 54] on link "[DATE]" at bounding box center [41, 53] width 41 height 18
click at [124, 179] on span "16" at bounding box center [122, 180] width 14 height 14
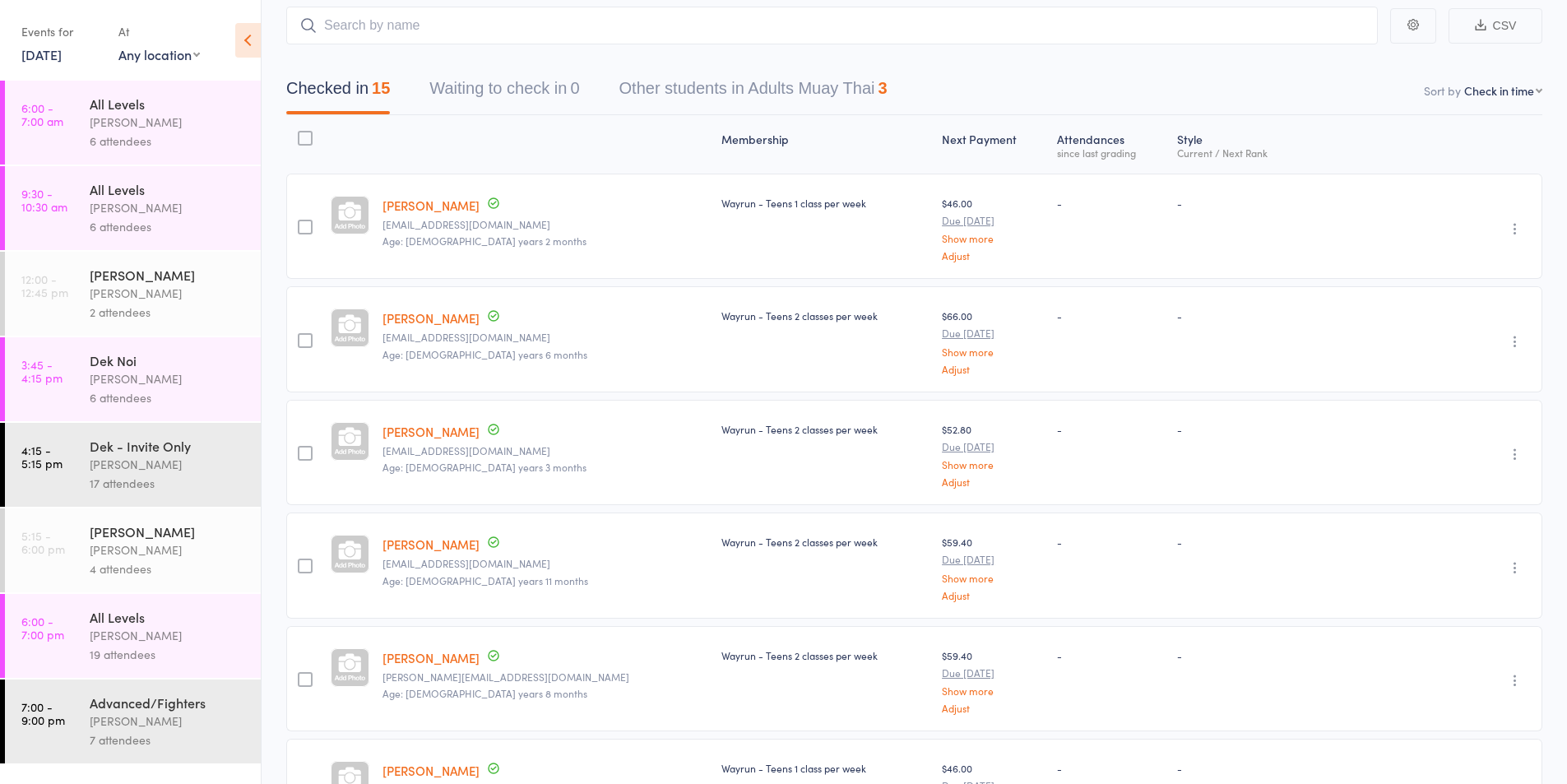
scroll to position [138, 0]
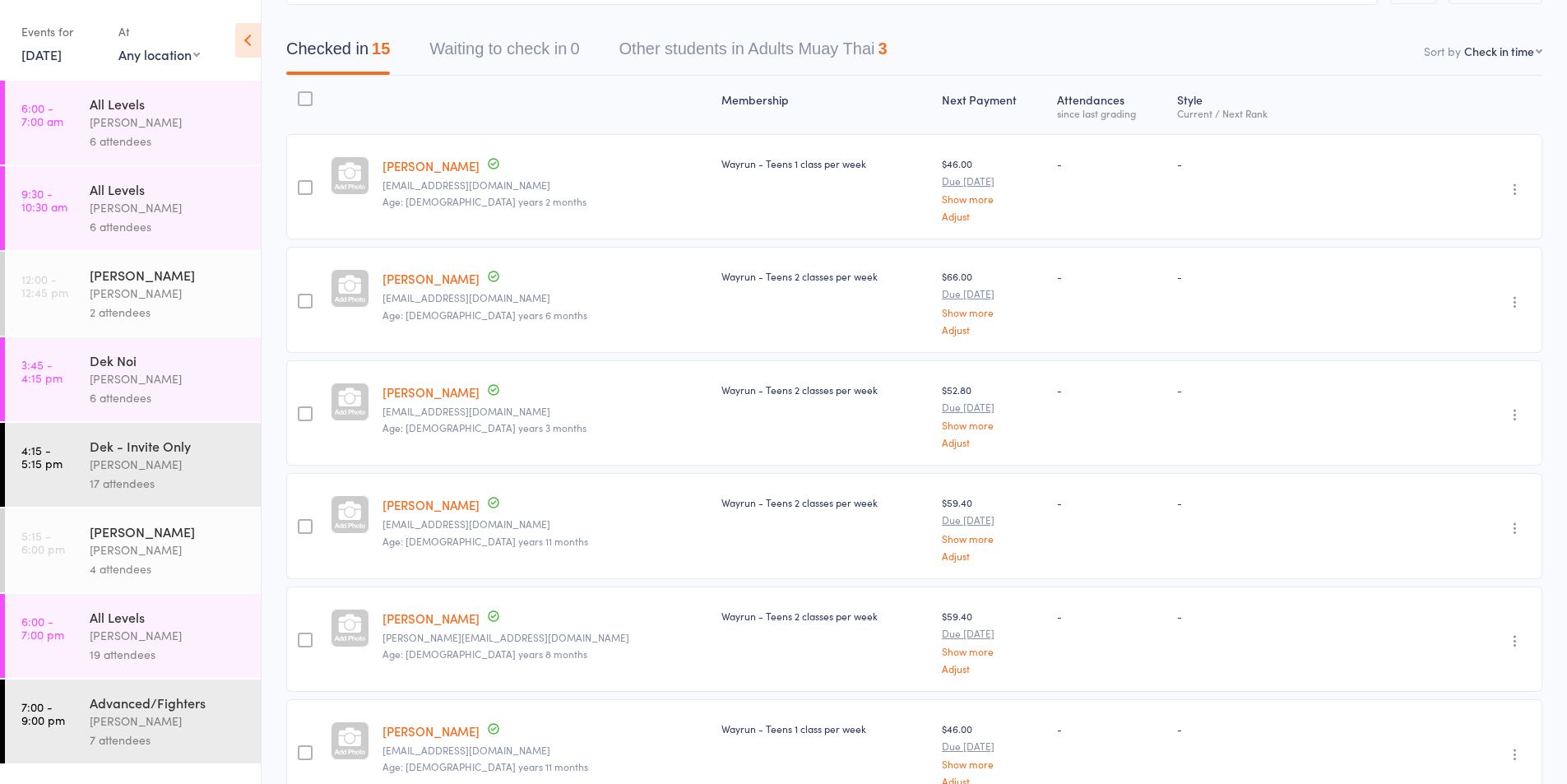
click at [140, 629] on div "[PERSON_NAME]" at bounding box center [168, 635] width 157 height 19
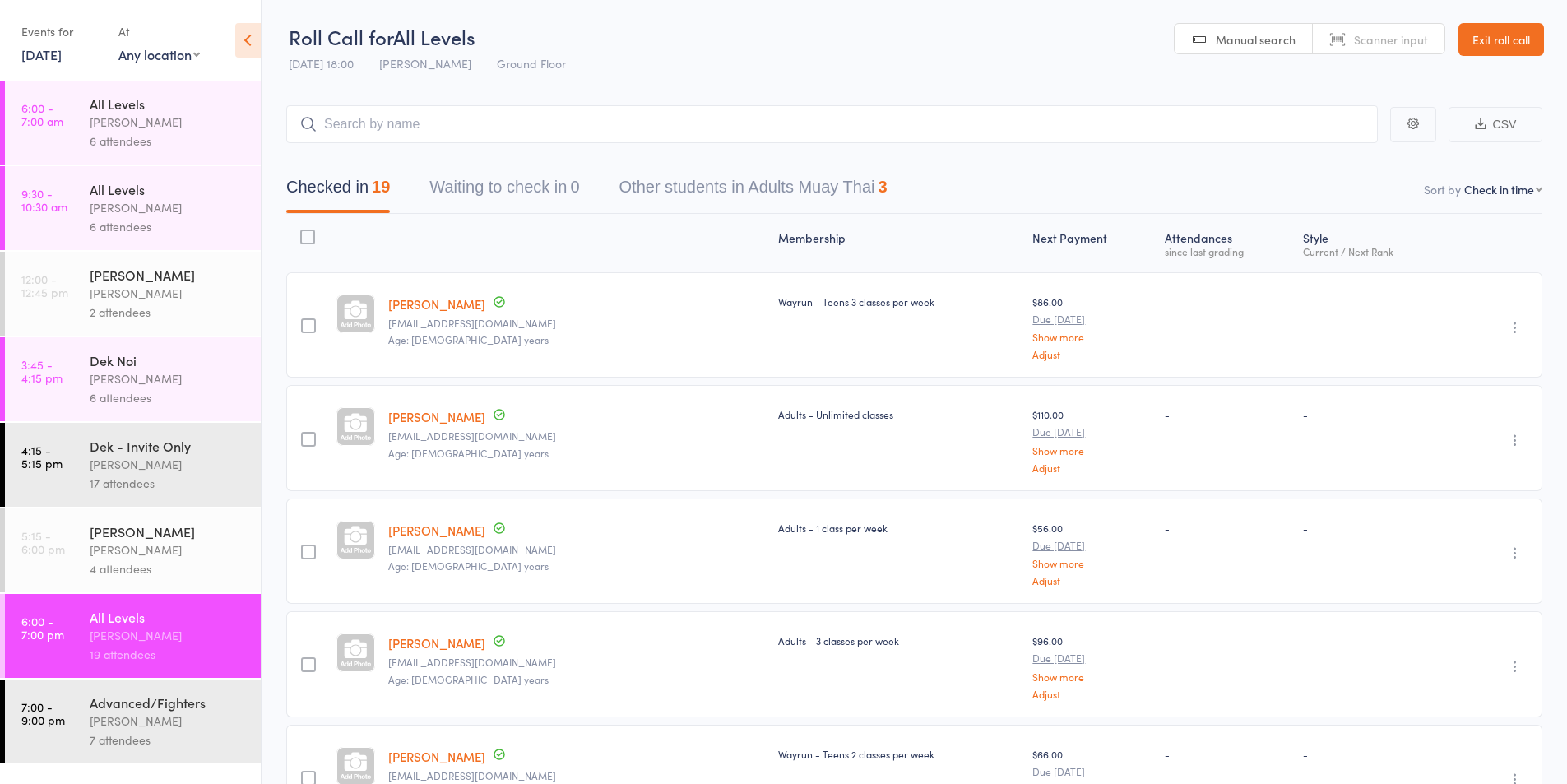
click at [1498, 189] on select "First name Last name Birthday [DATE]? Behind on payments? Check in time Next pa…" at bounding box center [1504, 189] width 78 height 16
select select "0"
click at [1478, 181] on select "First name Last name Birthday [DATE]? Behind on payments? Check in time Next pa…" at bounding box center [1504, 189] width 78 height 16
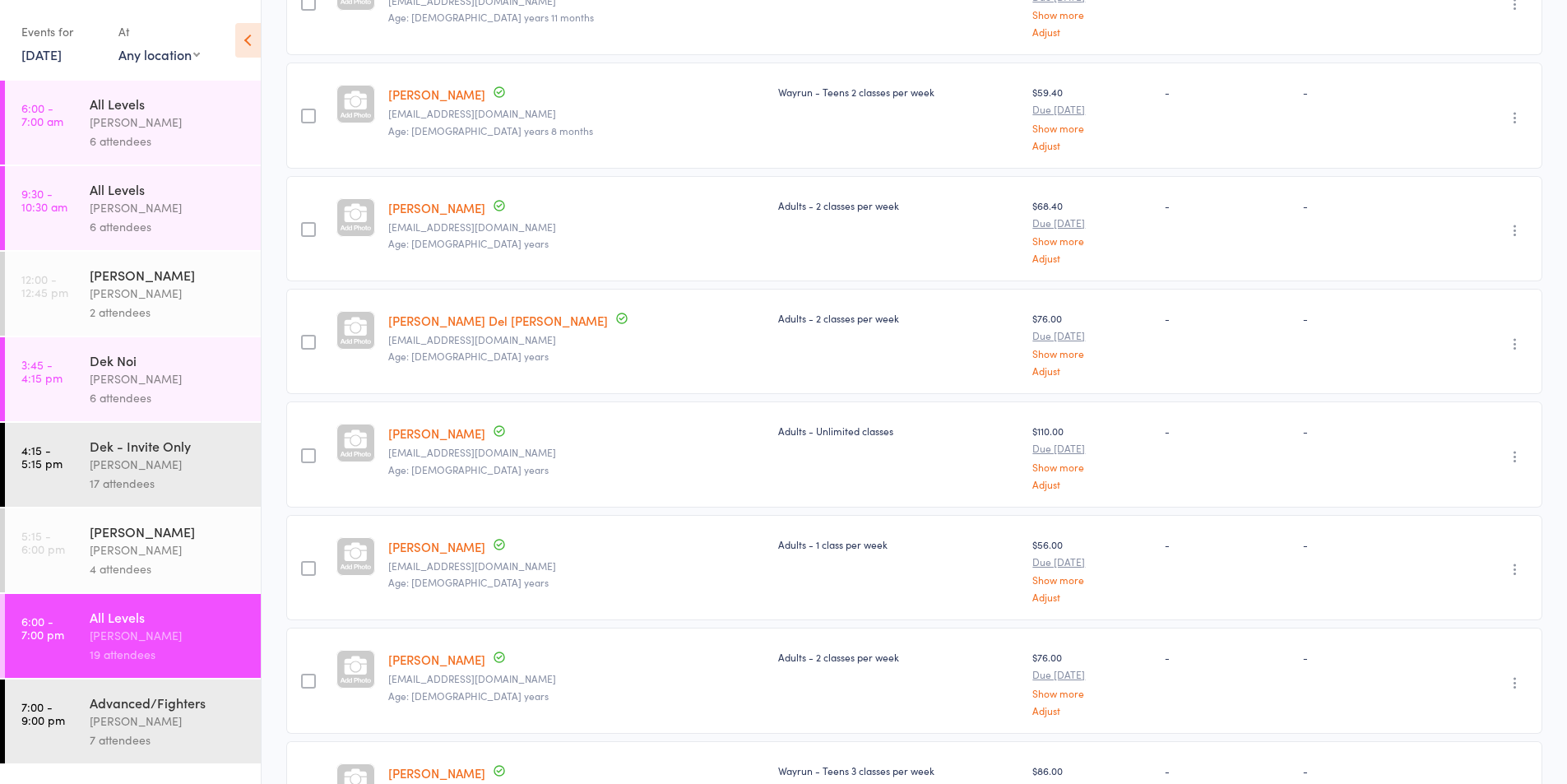
scroll to position [685, 0]
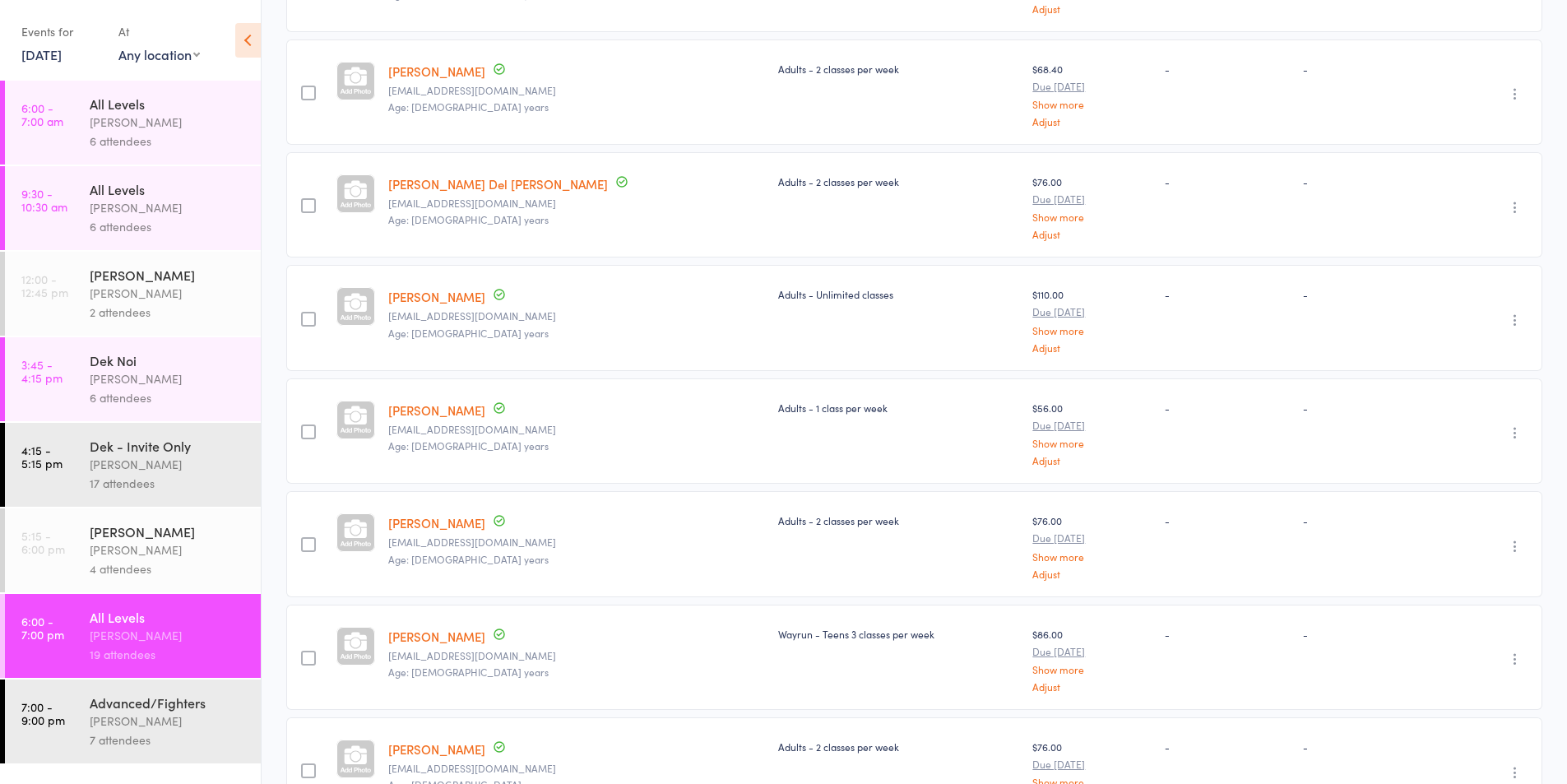
click at [161, 387] on div "[PERSON_NAME]" at bounding box center [168, 379] width 157 height 19
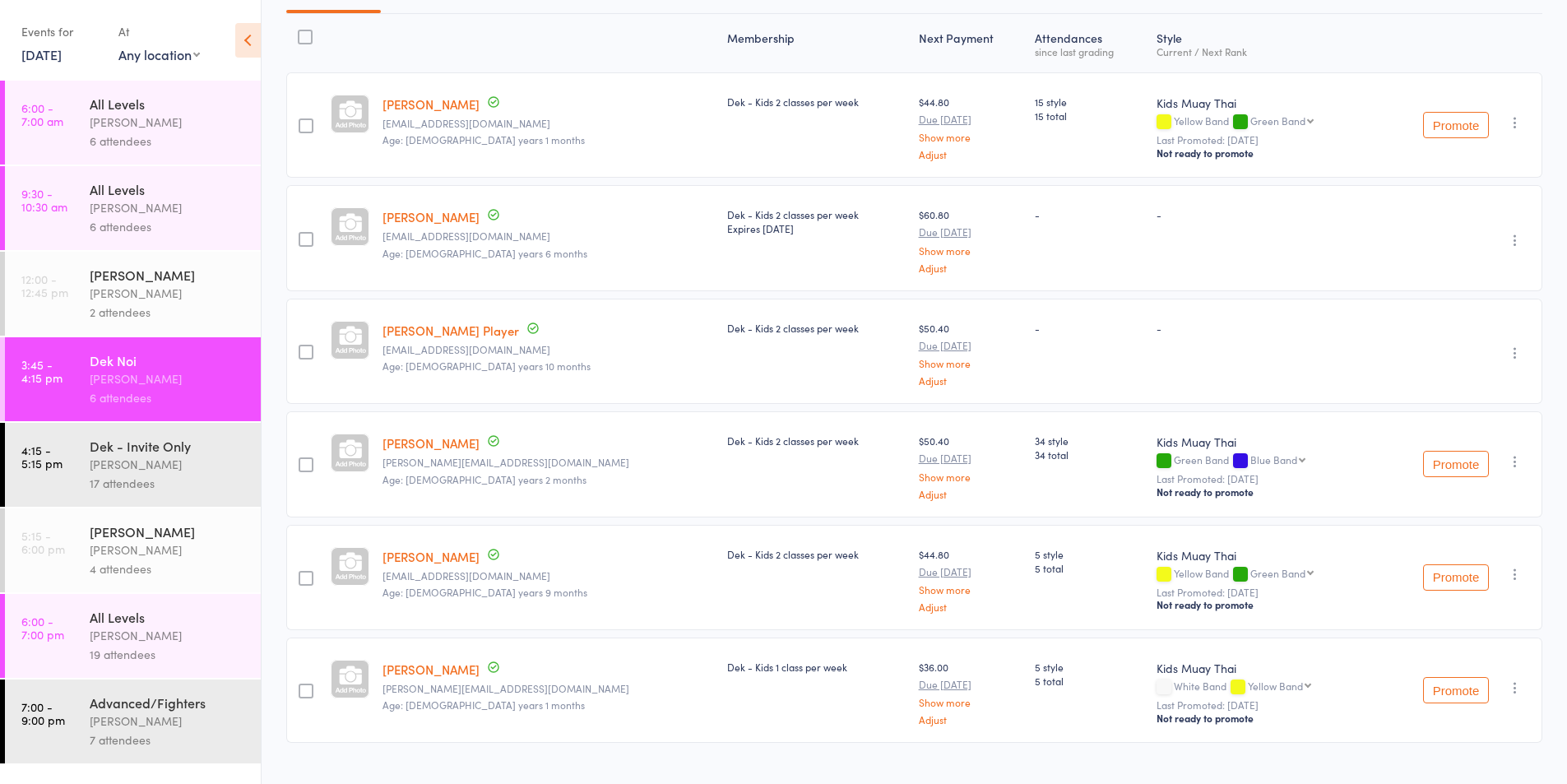
scroll to position [233, 0]
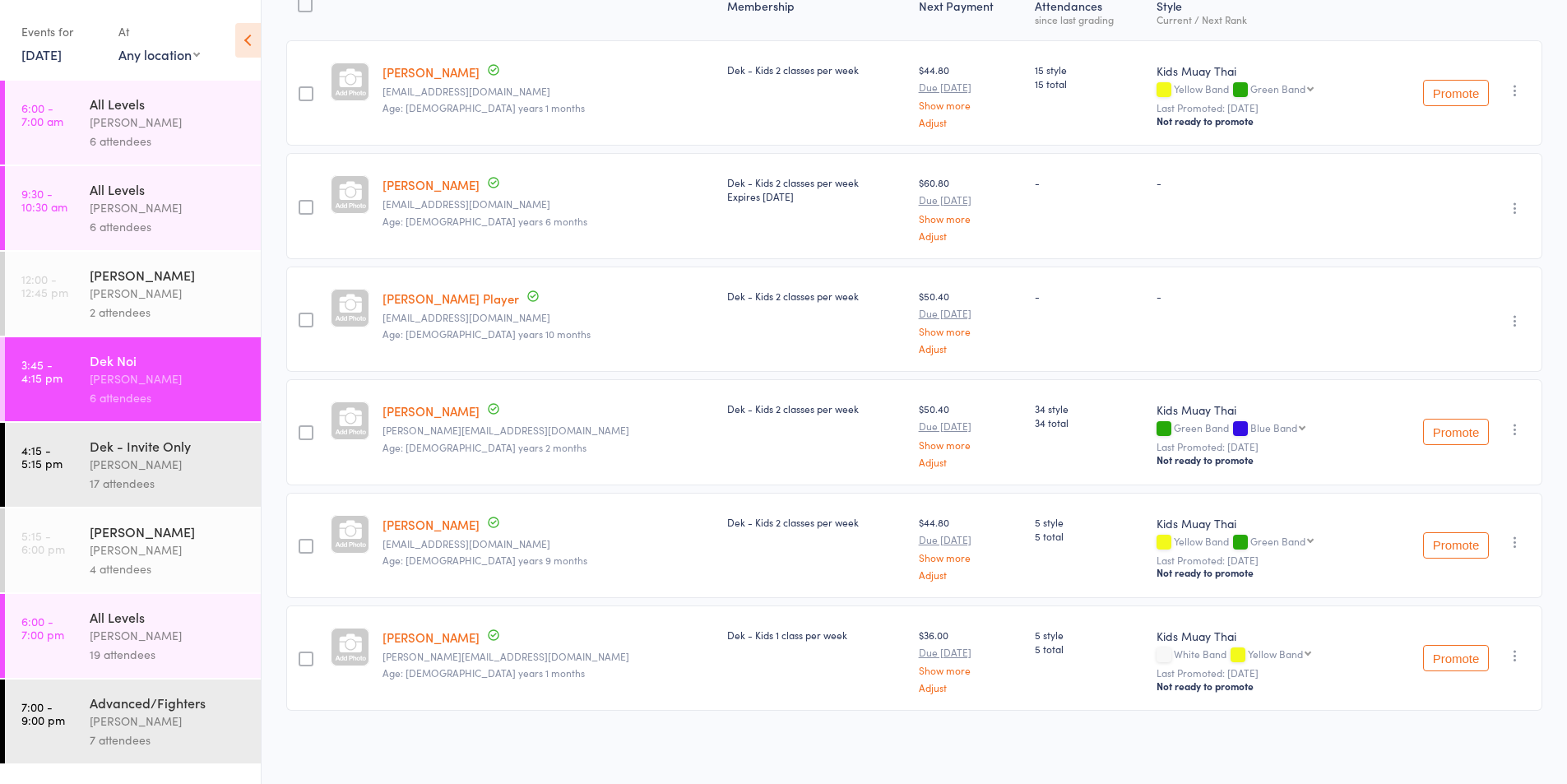
click at [90, 41] on div "Events for" at bounding box center [61, 31] width 80 height 27
click at [62, 56] on link "[DATE]" at bounding box center [41, 53] width 41 height 18
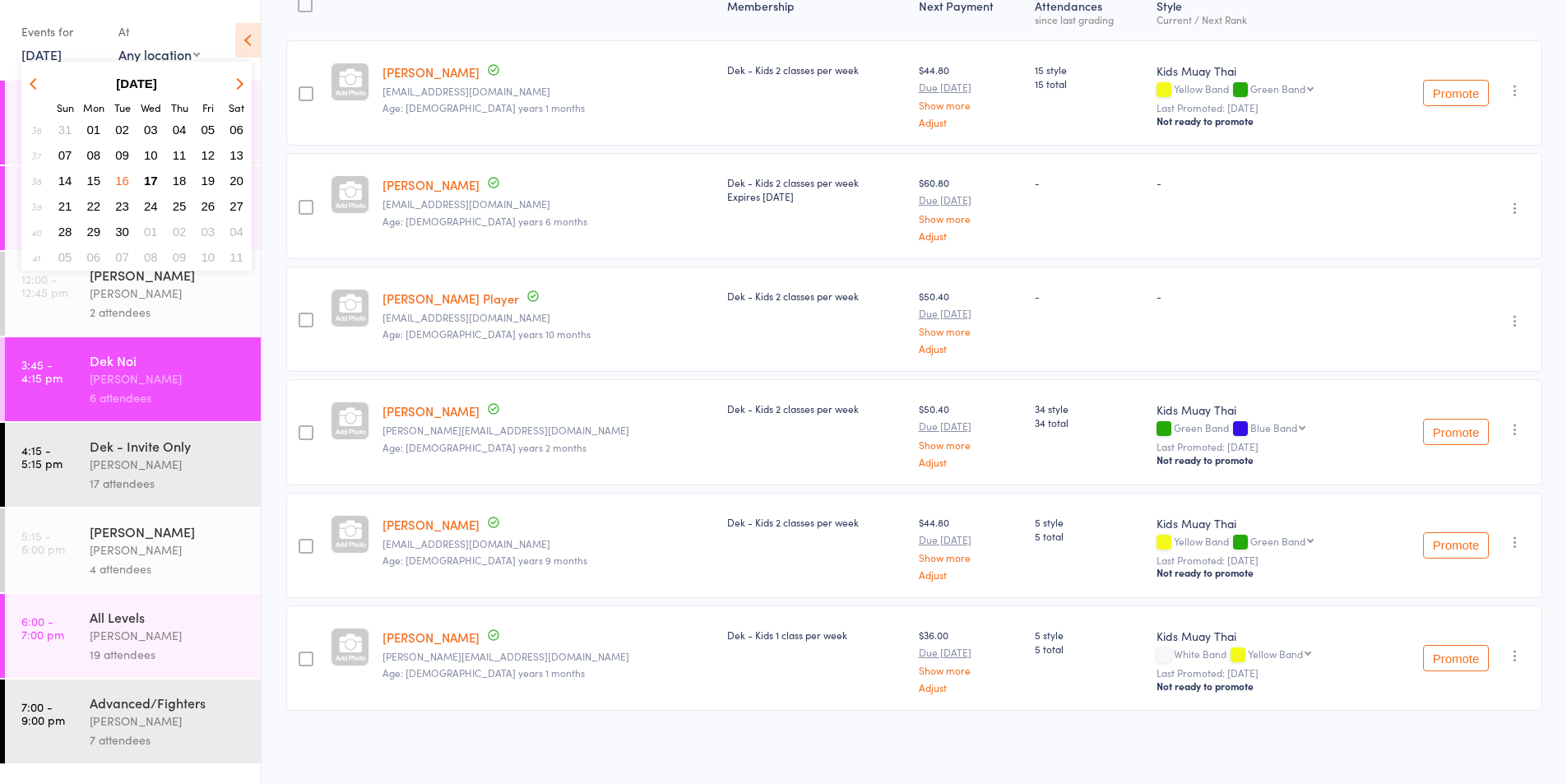
click at [241, 83] on icon "button" at bounding box center [238, 83] width 12 height 12
click at [35, 89] on icon "button" at bounding box center [36, 83] width 12 height 12
click at [146, 175] on span "17" at bounding box center [151, 180] width 14 height 14
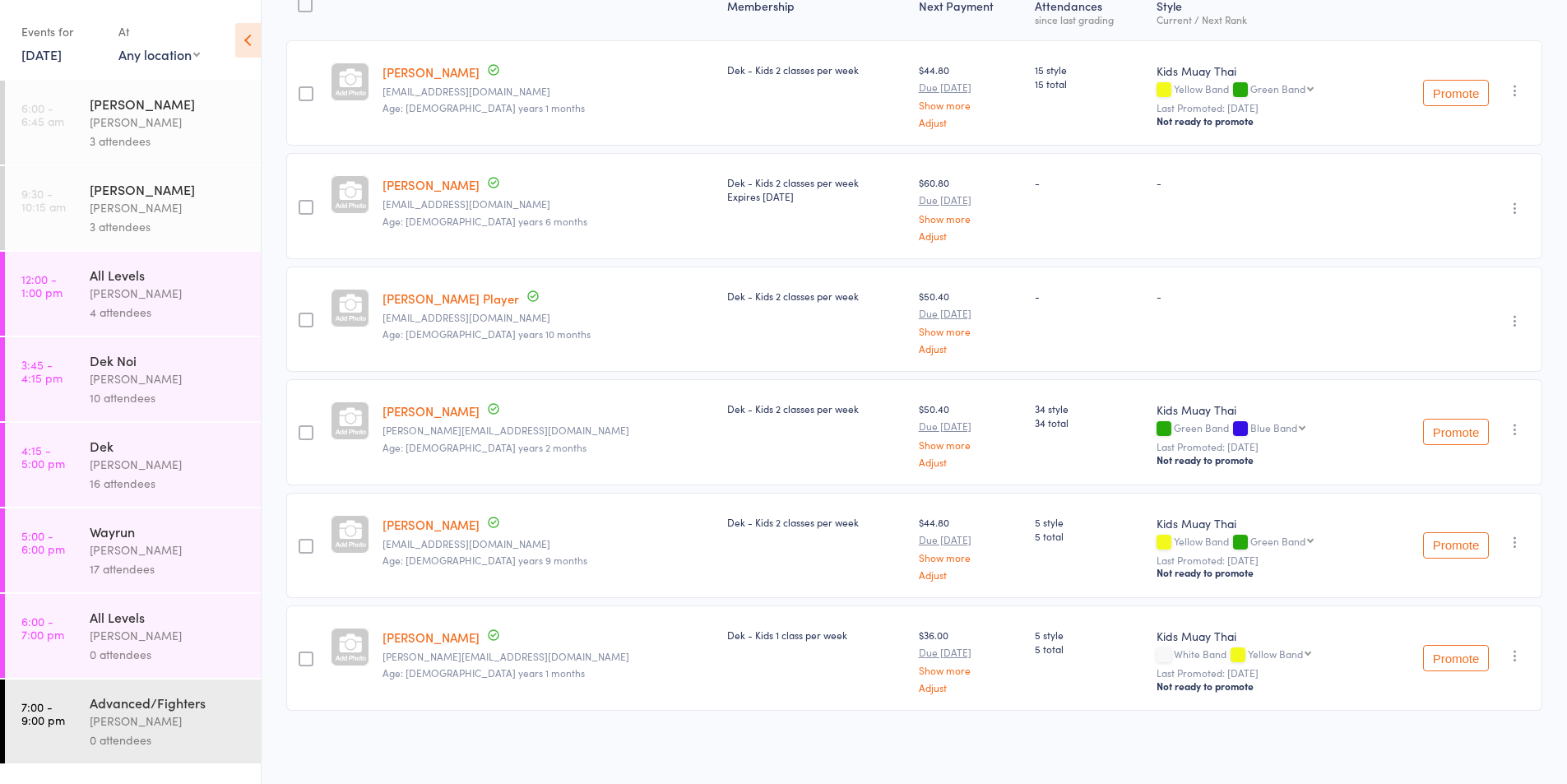
click at [129, 363] on div "Dek Noi" at bounding box center [168, 359] width 157 height 18
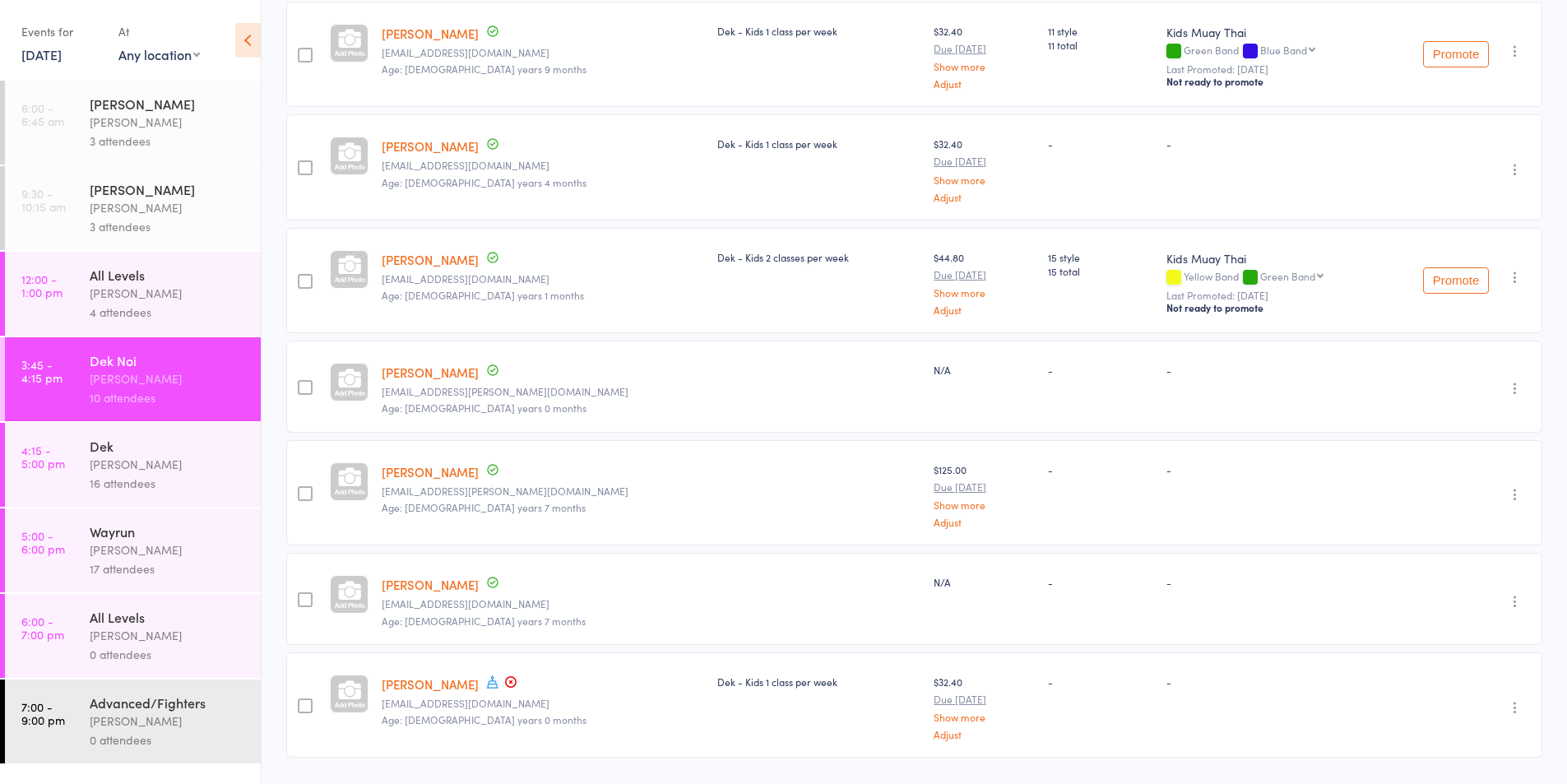
scroll to position [662, 0]
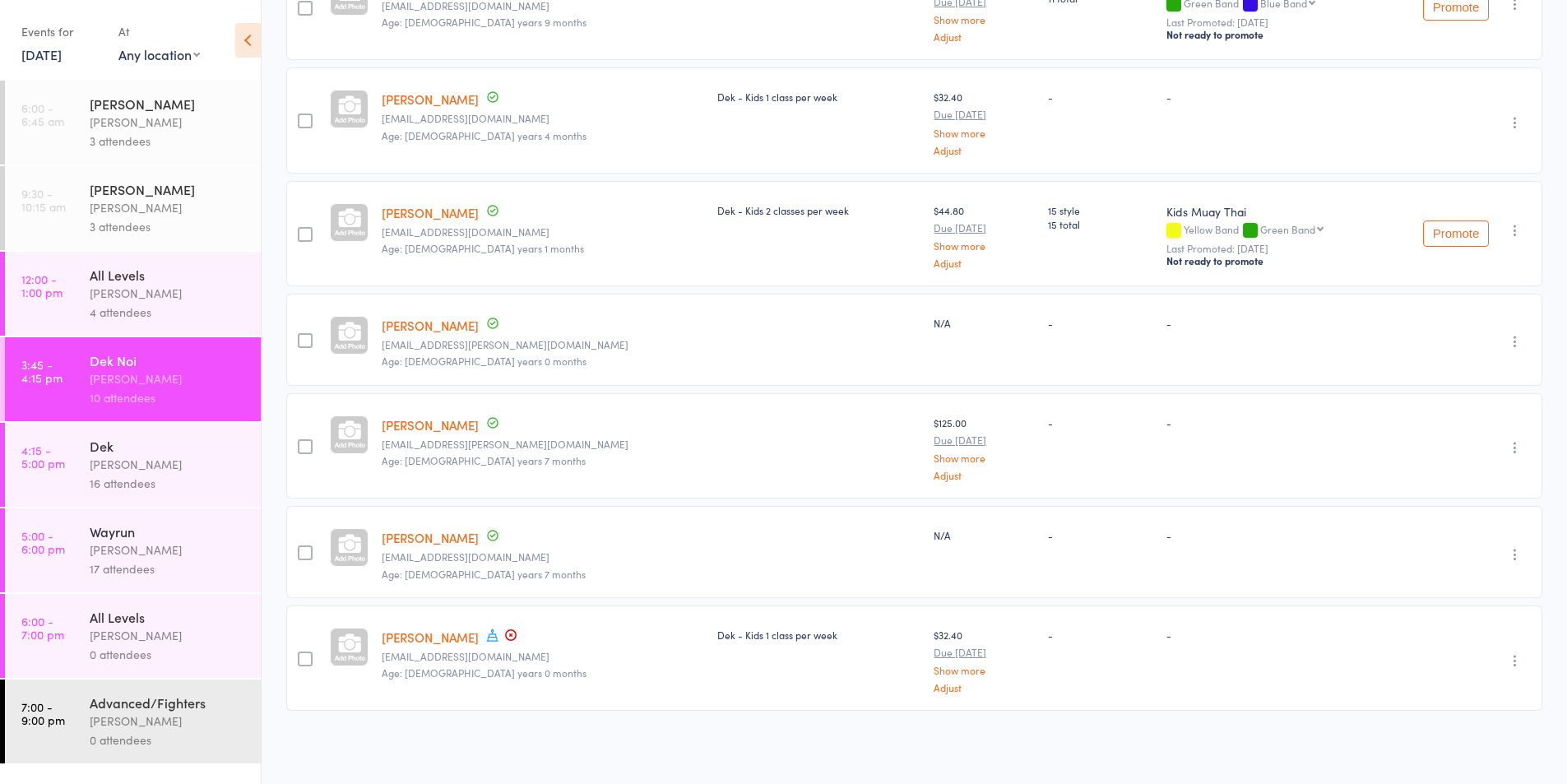
click at [129, 459] on div "[PERSON_NAME]" at bounding box center [168, 464] width 157 height 19
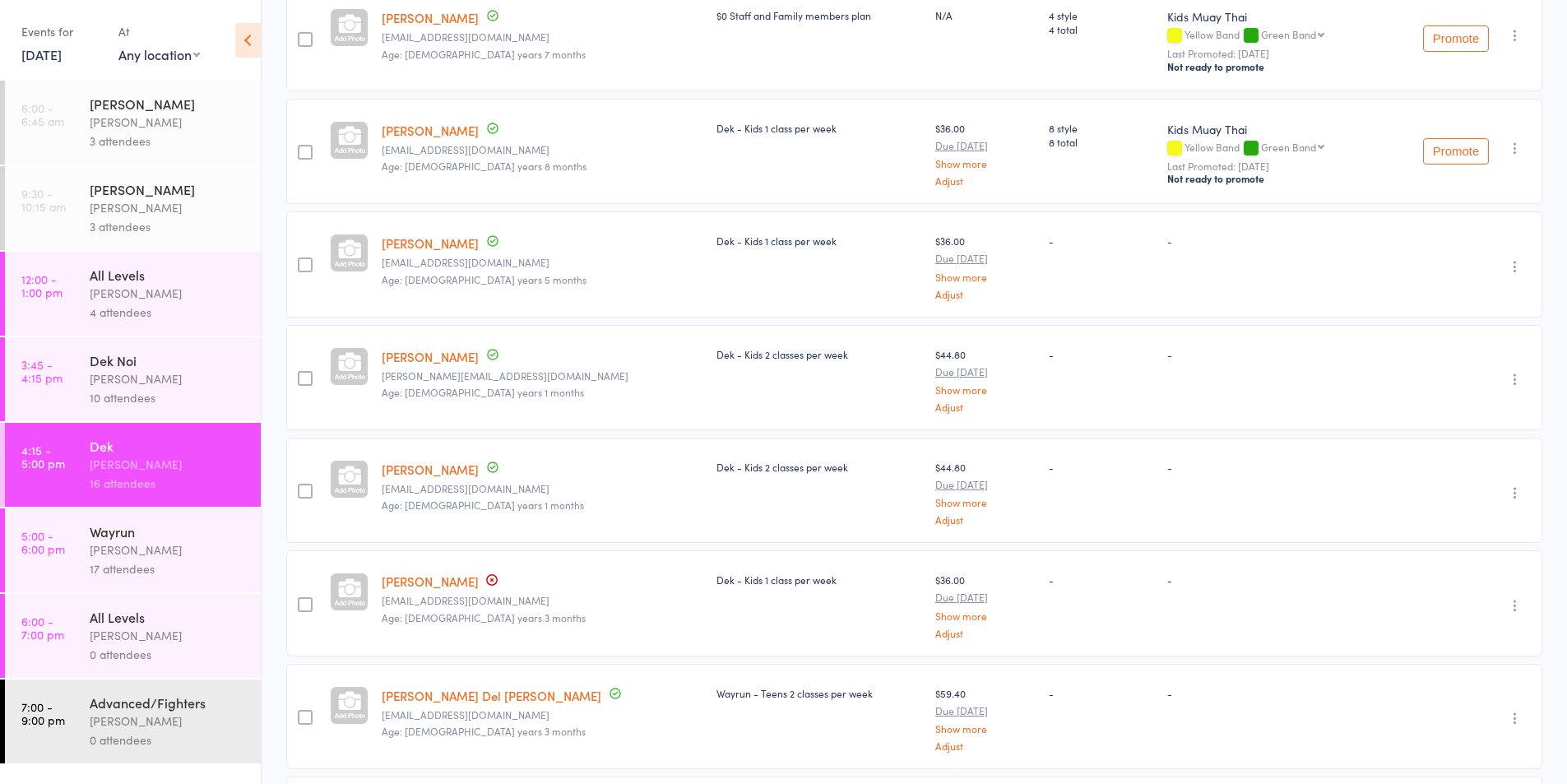
scroll to position [823, 0]
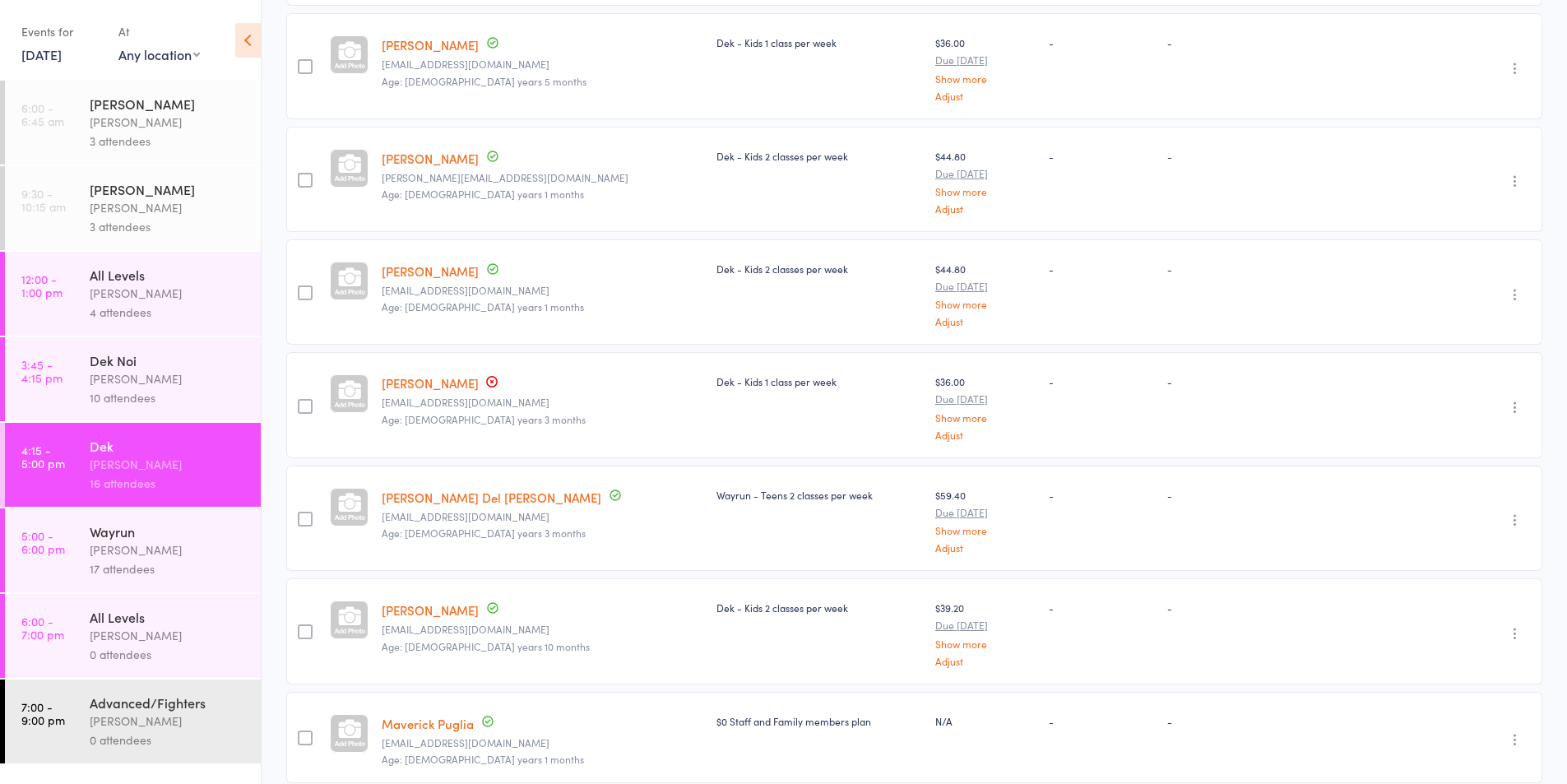
click at [1511, 408] on icon "button" at bounding box center [1515, 407] width 16 height 16
click at [1439, 544] on li "Remove" at bounding box center [1456, 550] width 135 height 22
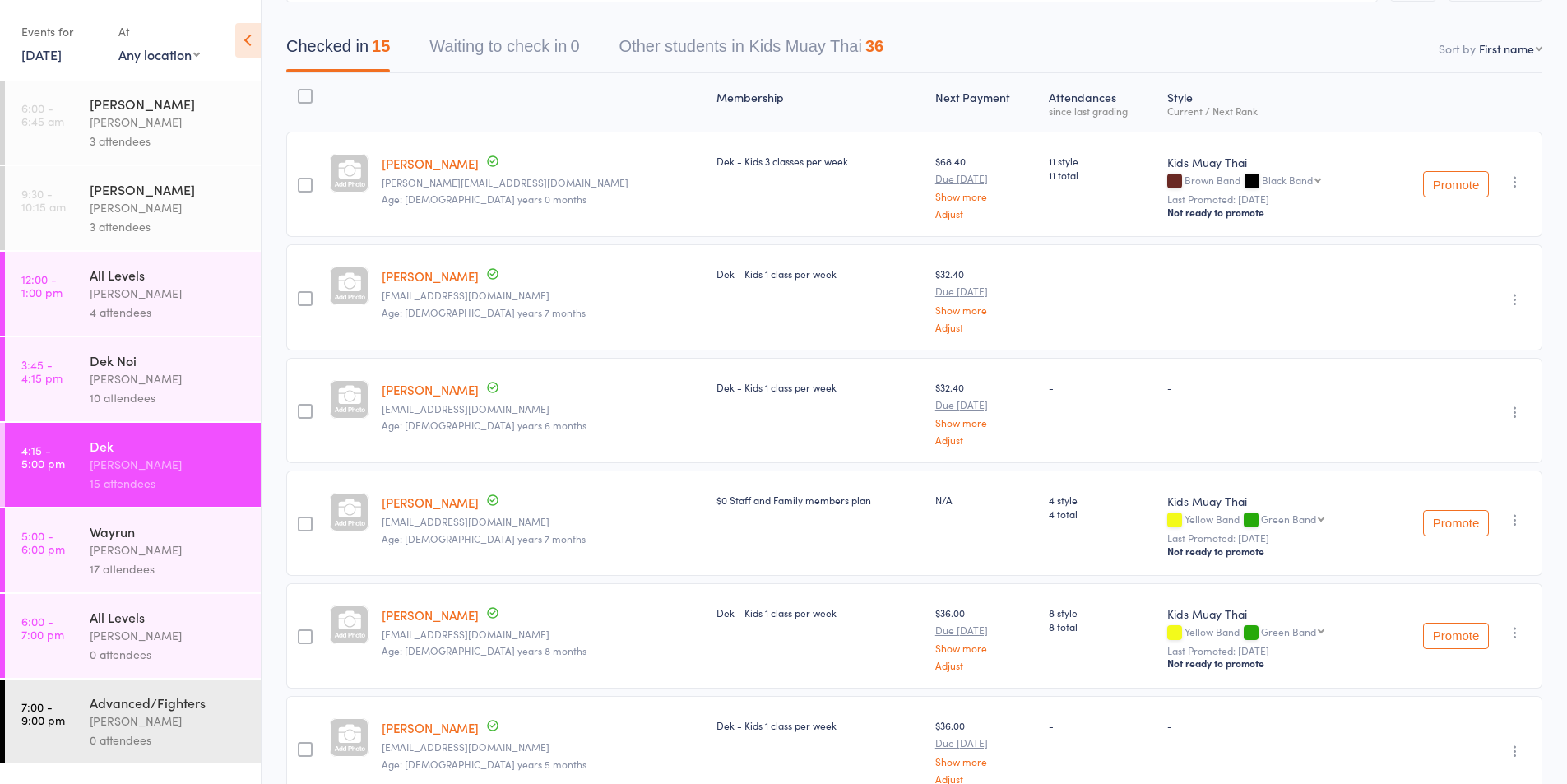
scroll to position [275, 0]
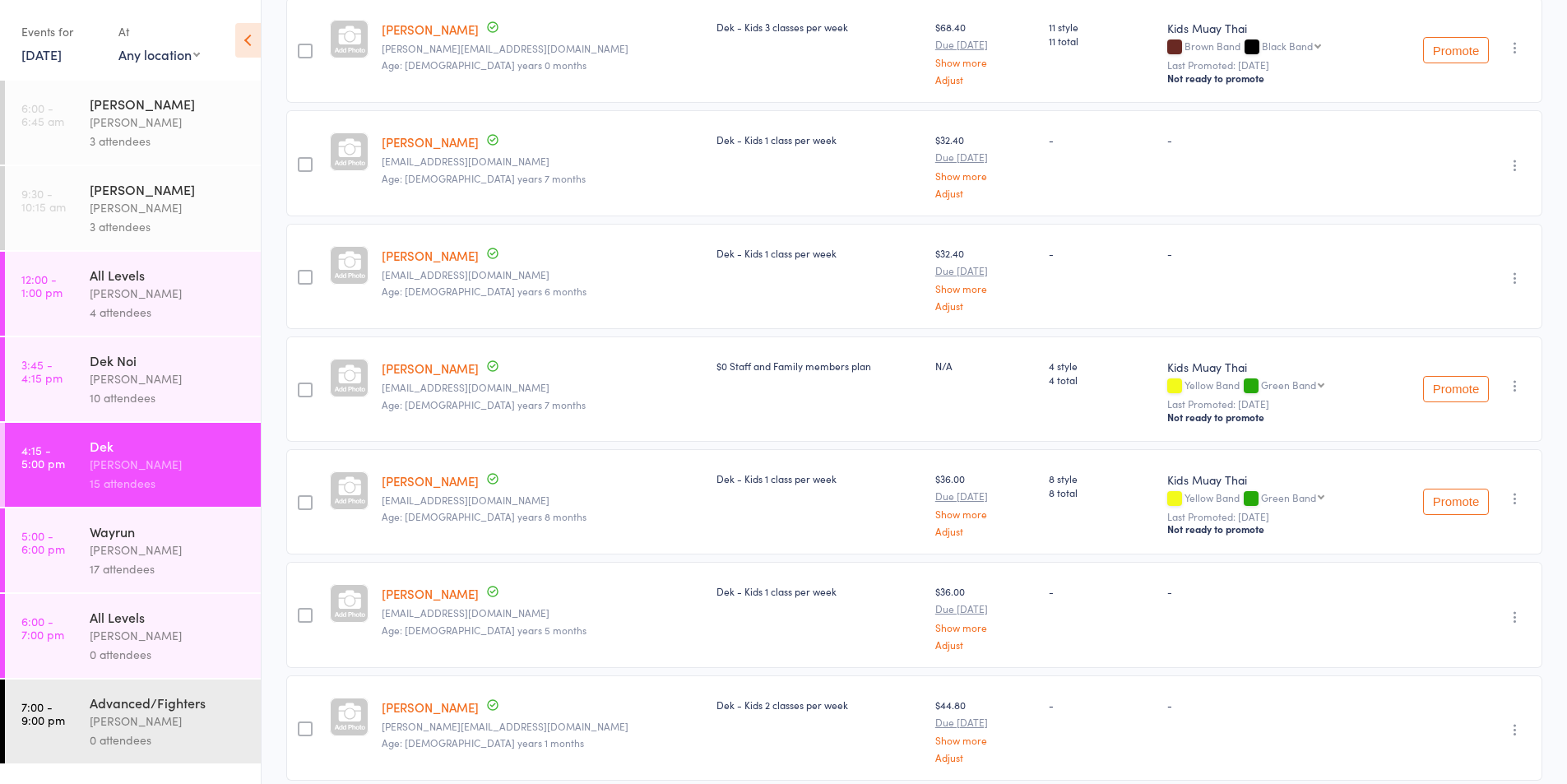
click at [109, 549] on div "[PERSON_NAME]" at bounding box center [168, 550] width 157 height 19
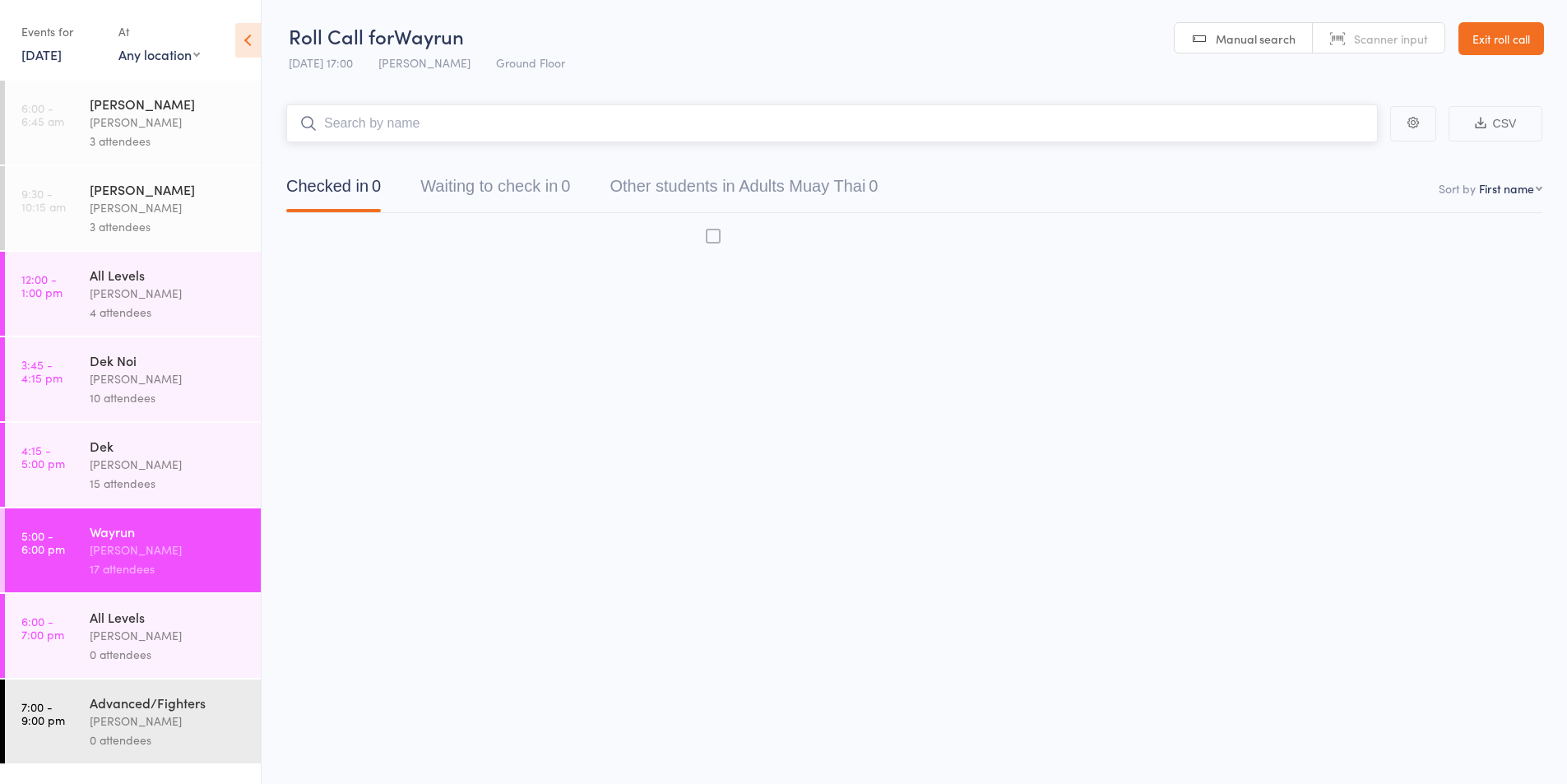
scroll to position [1, 0]
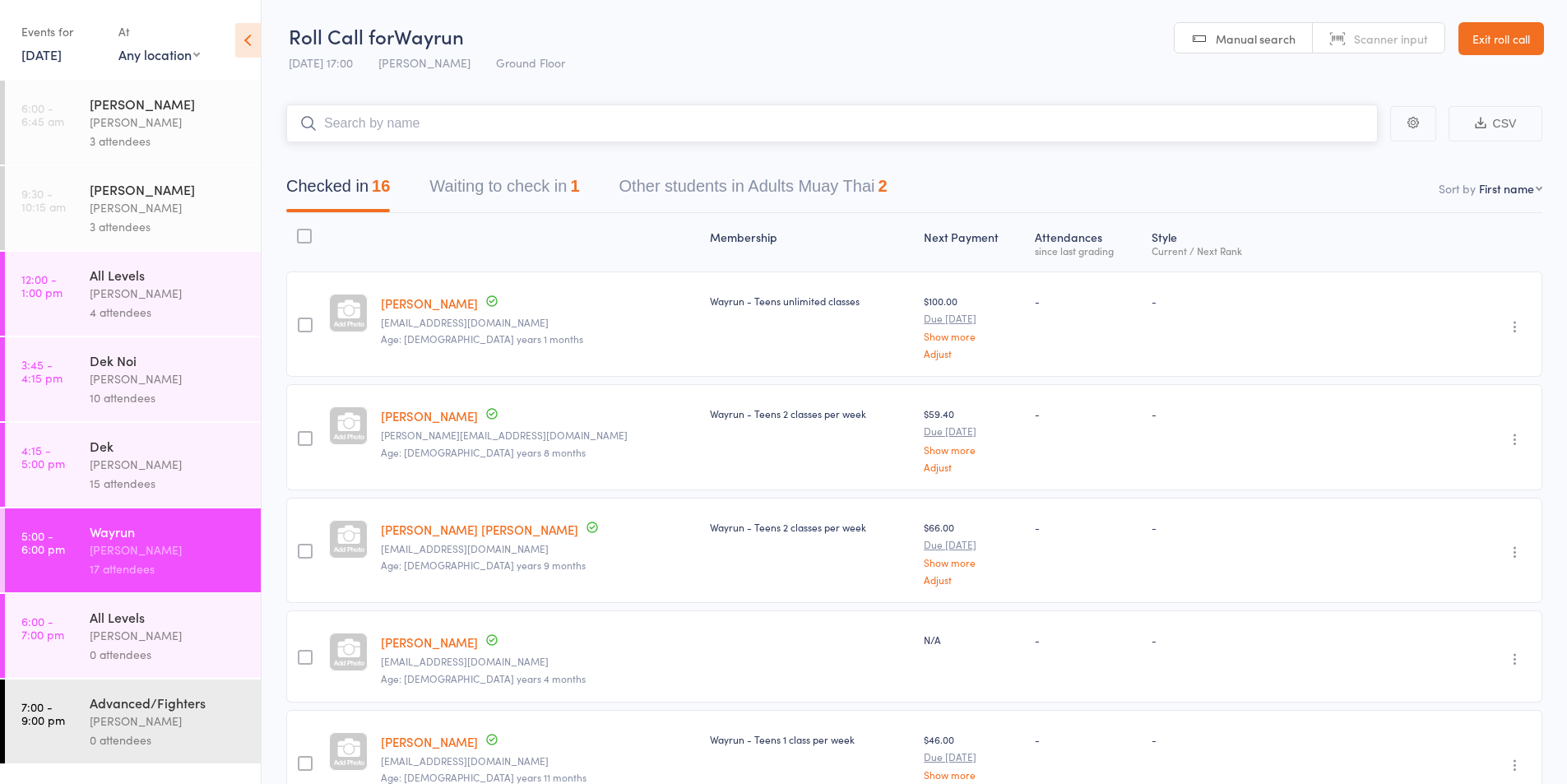
click at [528, 185] on button "Waiting to check in 1" at bounding box center [504, 190] width 150 height 44
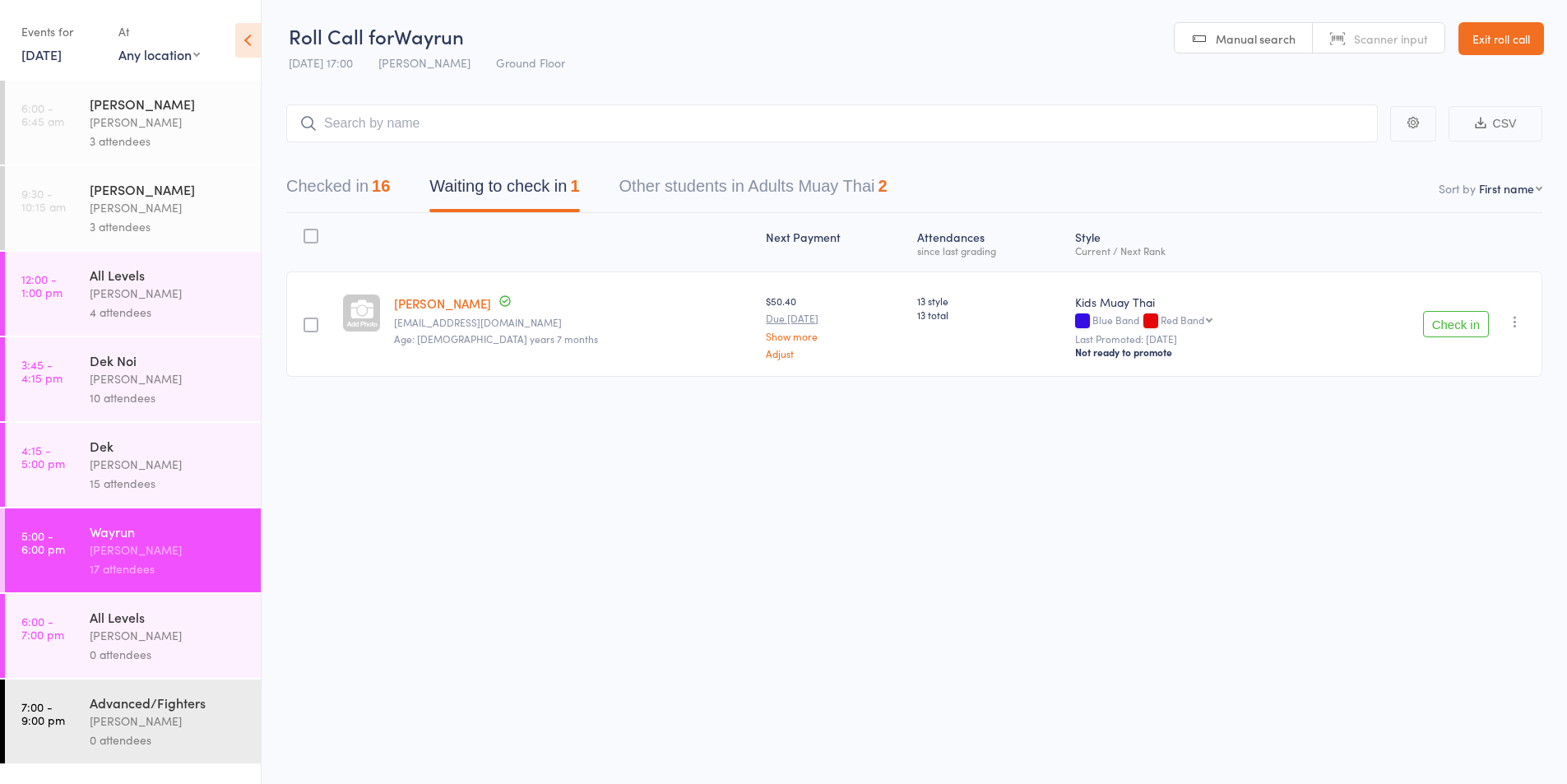
click at [1444, 319] on button "Check in" at bounding box center [1456, 324] width 66 height 26
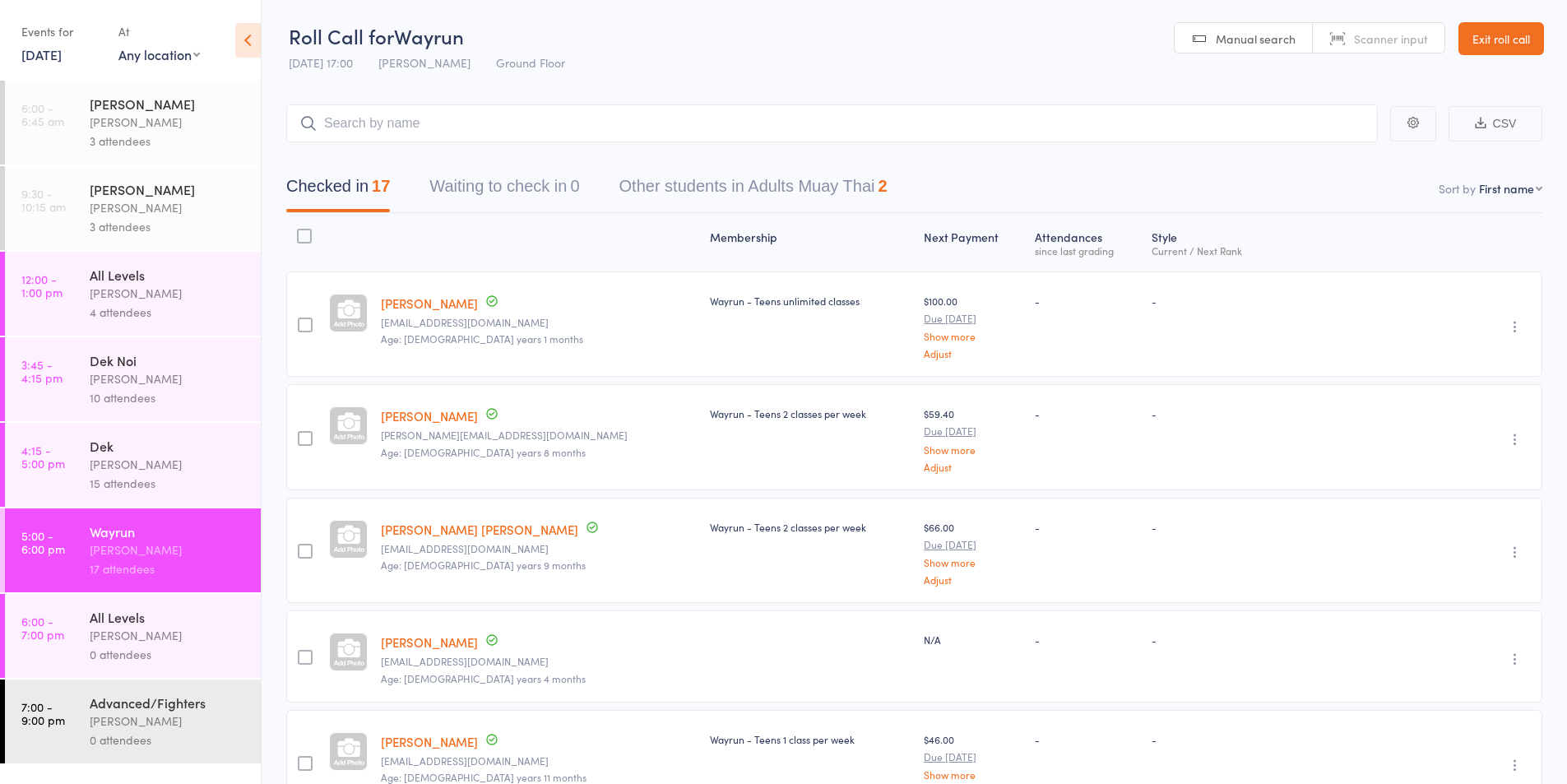
click at [110, 466] on div "[PERSON_NAME]" at bounding box center [168, 464] width 157 height 19
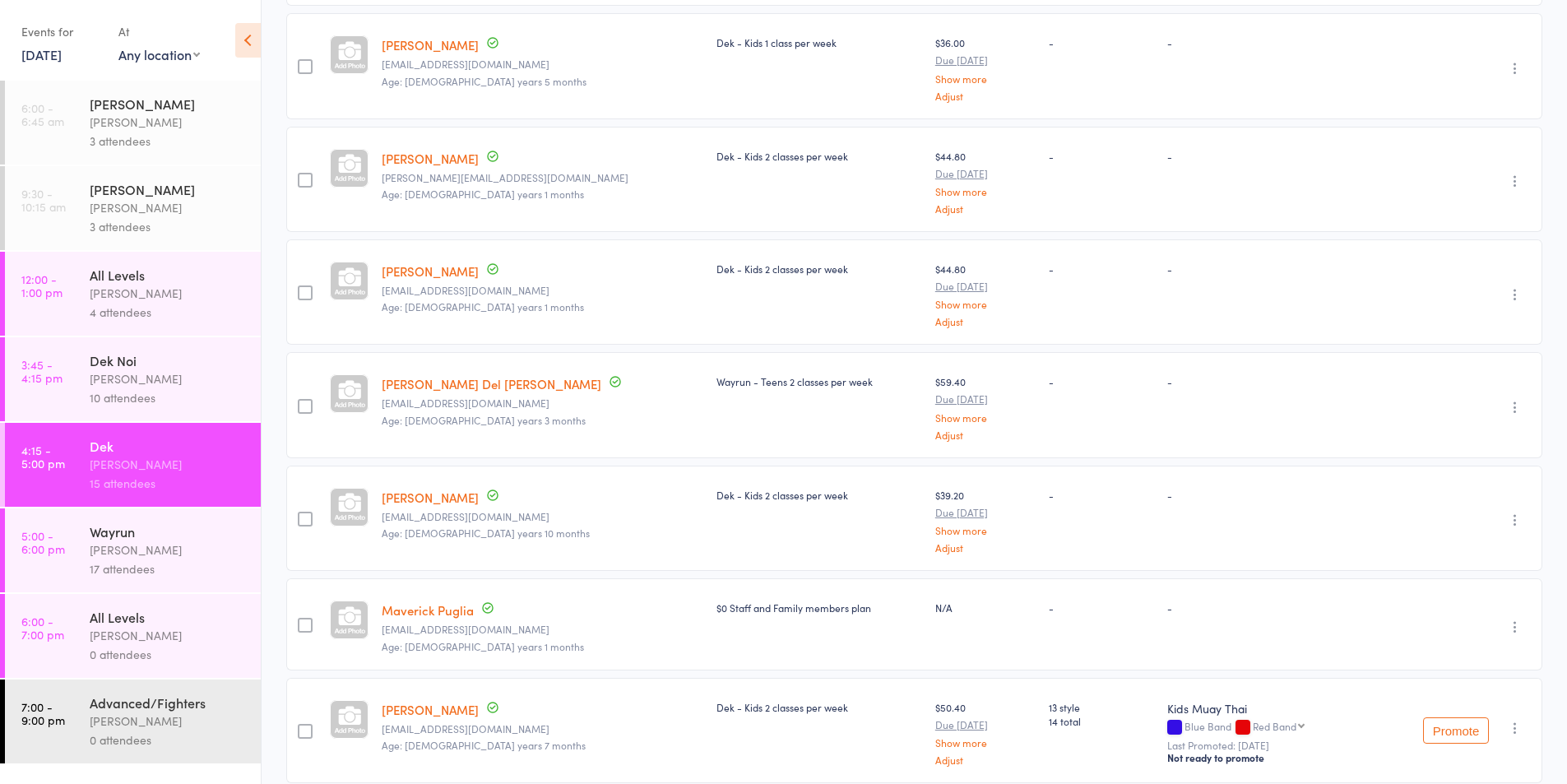
scroll to position [1097, 0]
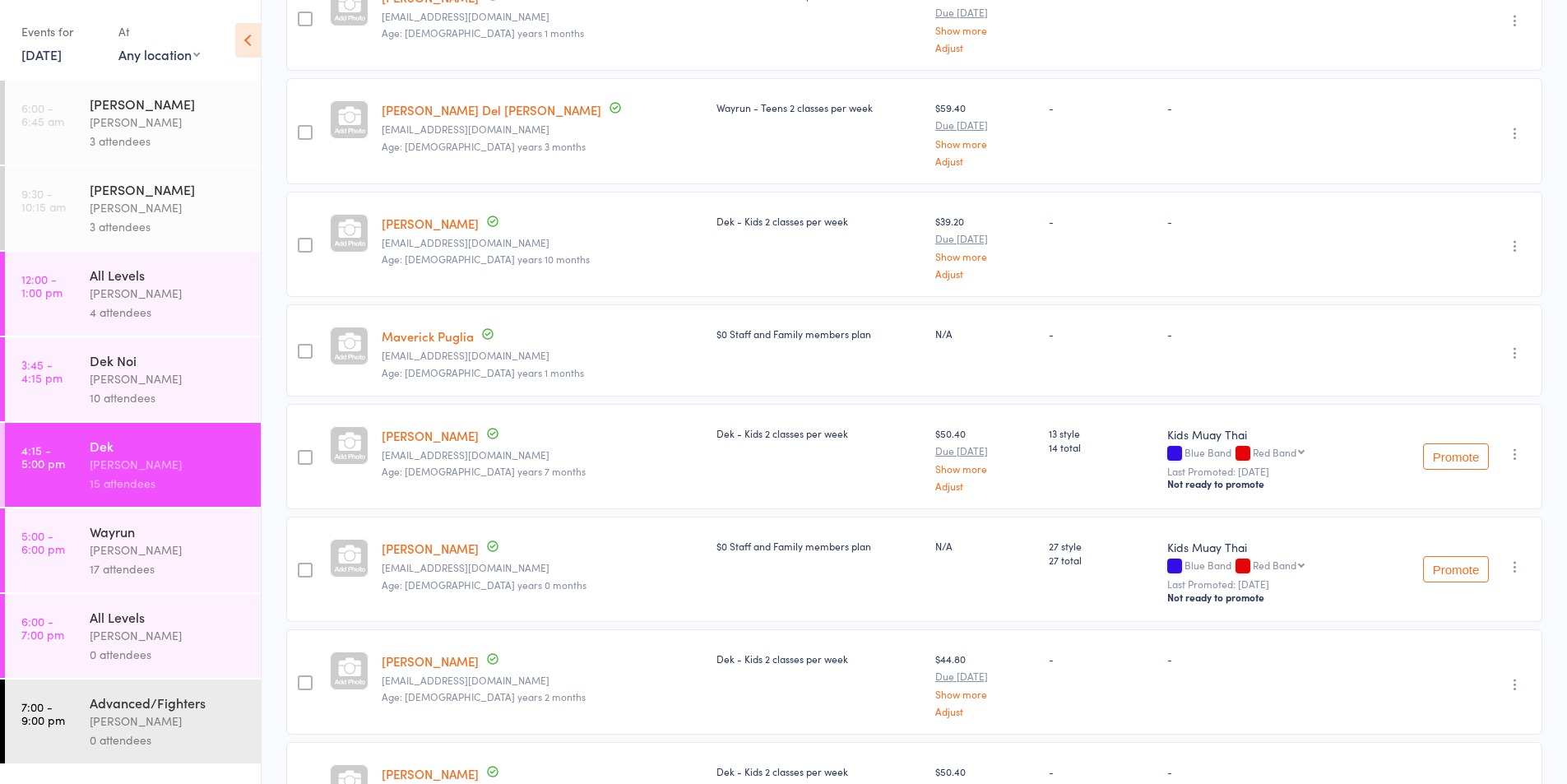
click at [140, 387] on div "[PERSON_NAME]" at bounding box center [168, 379] width 157 height 19
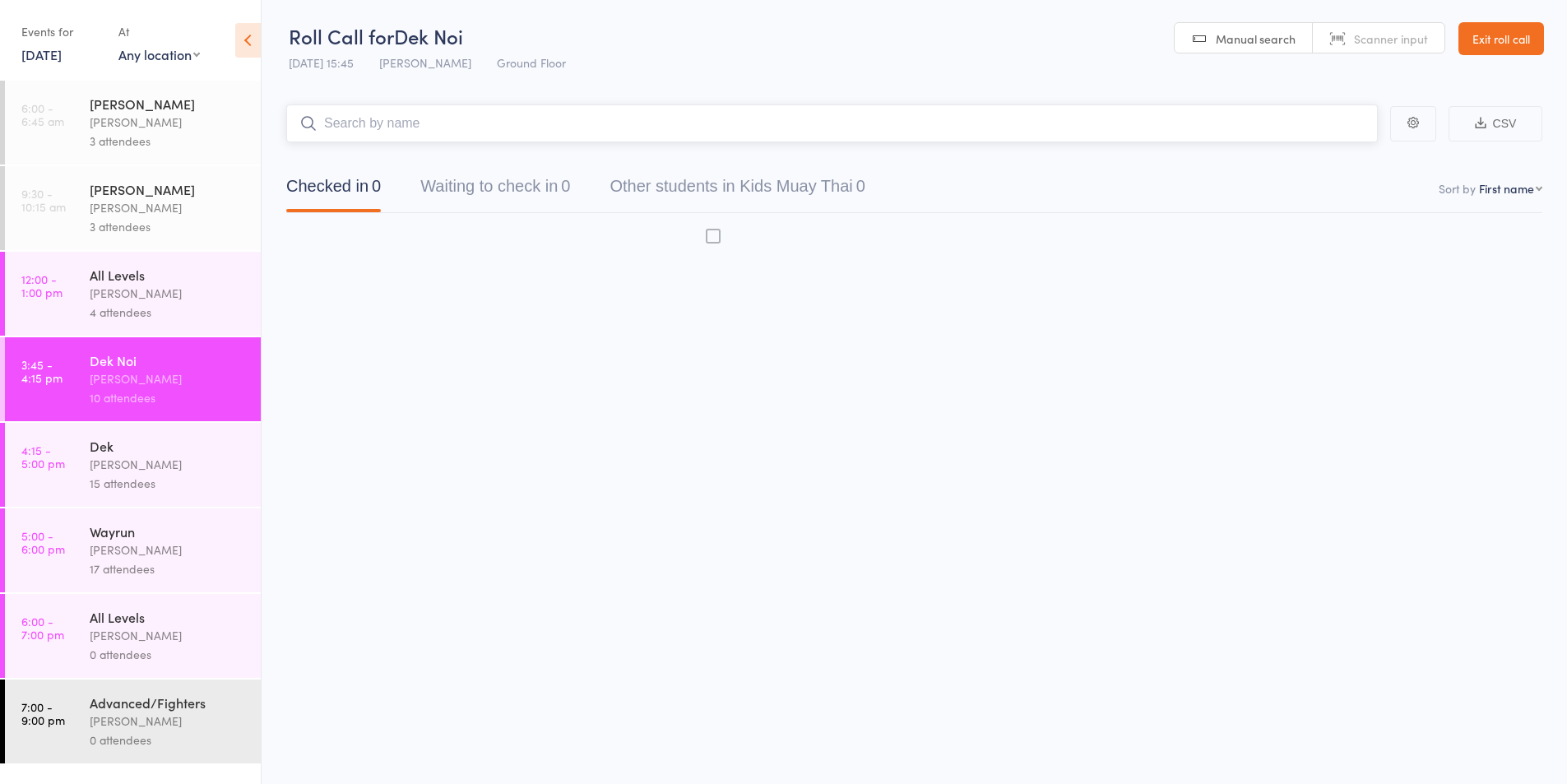
scroll to position [1, 0]
click at [134, 527] on div "Wayrun" at bounding box center [168, 530] width 157 height 18
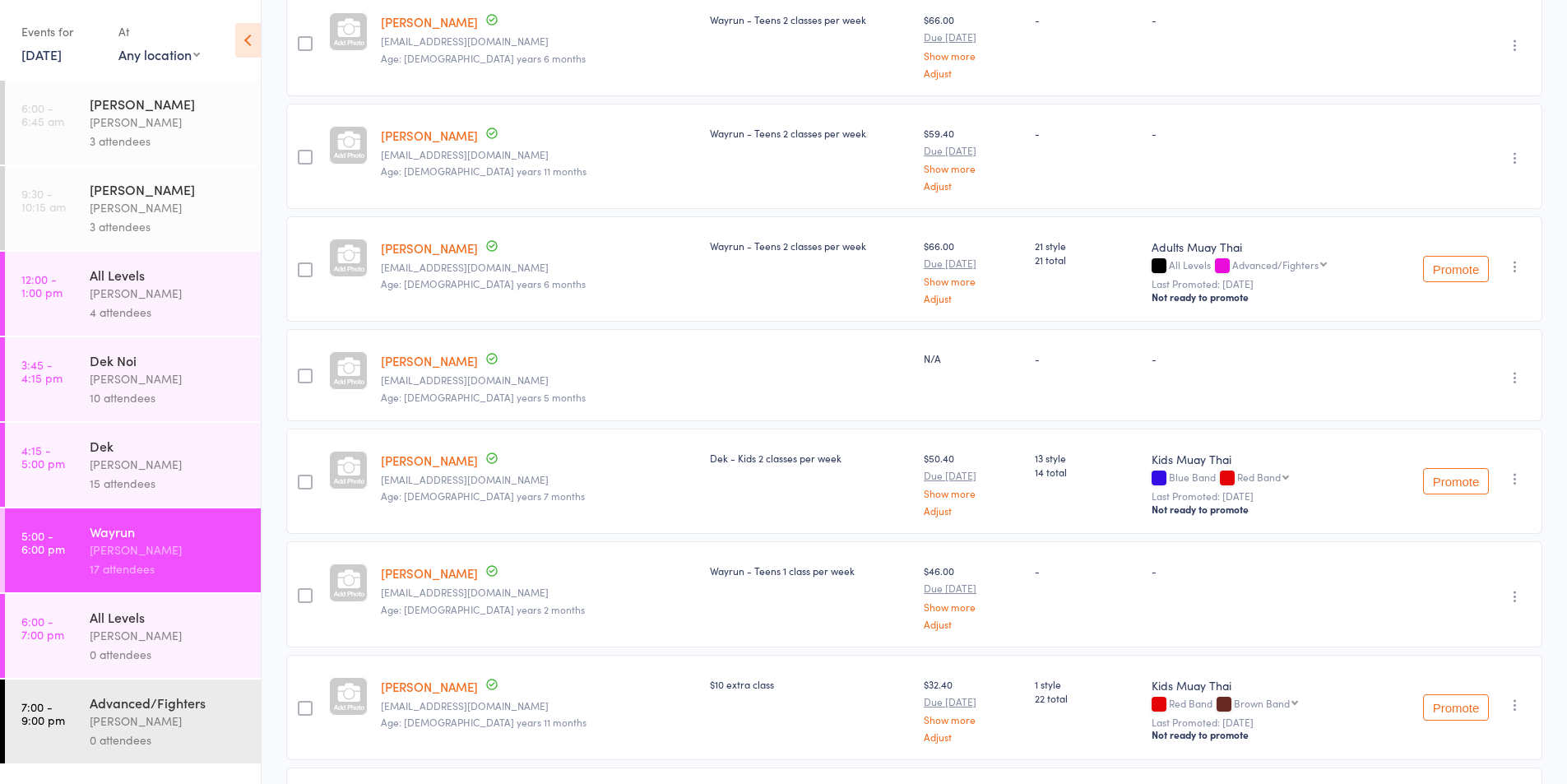
scroll to position [1097, 0]
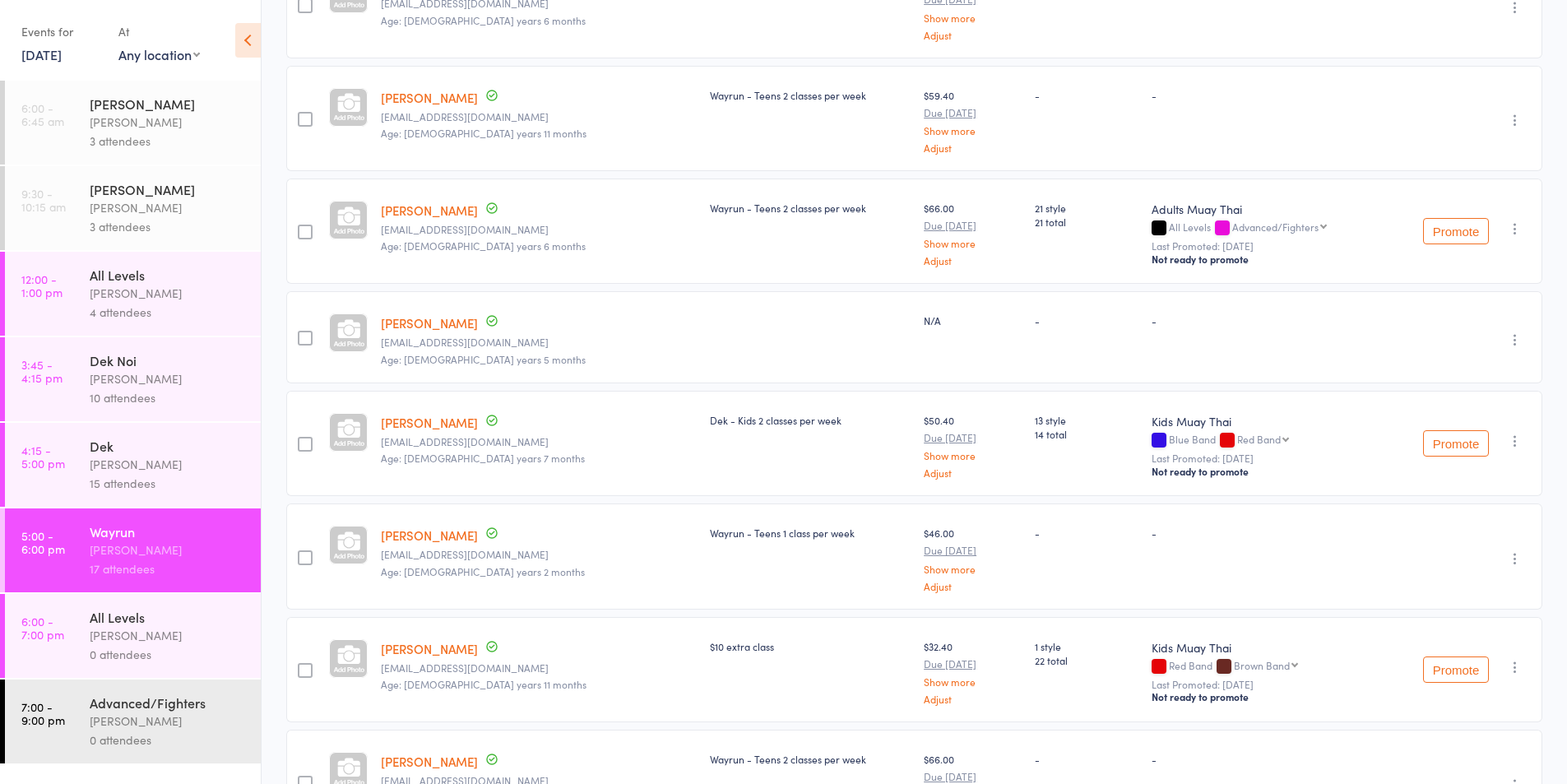
click at [1509, 434] on icon "button" at bounding box center [1515, 440] width 16 height 16
click at [1439, 605] on li "Remove" at bounding box center [1456, 606] width 135 height 22
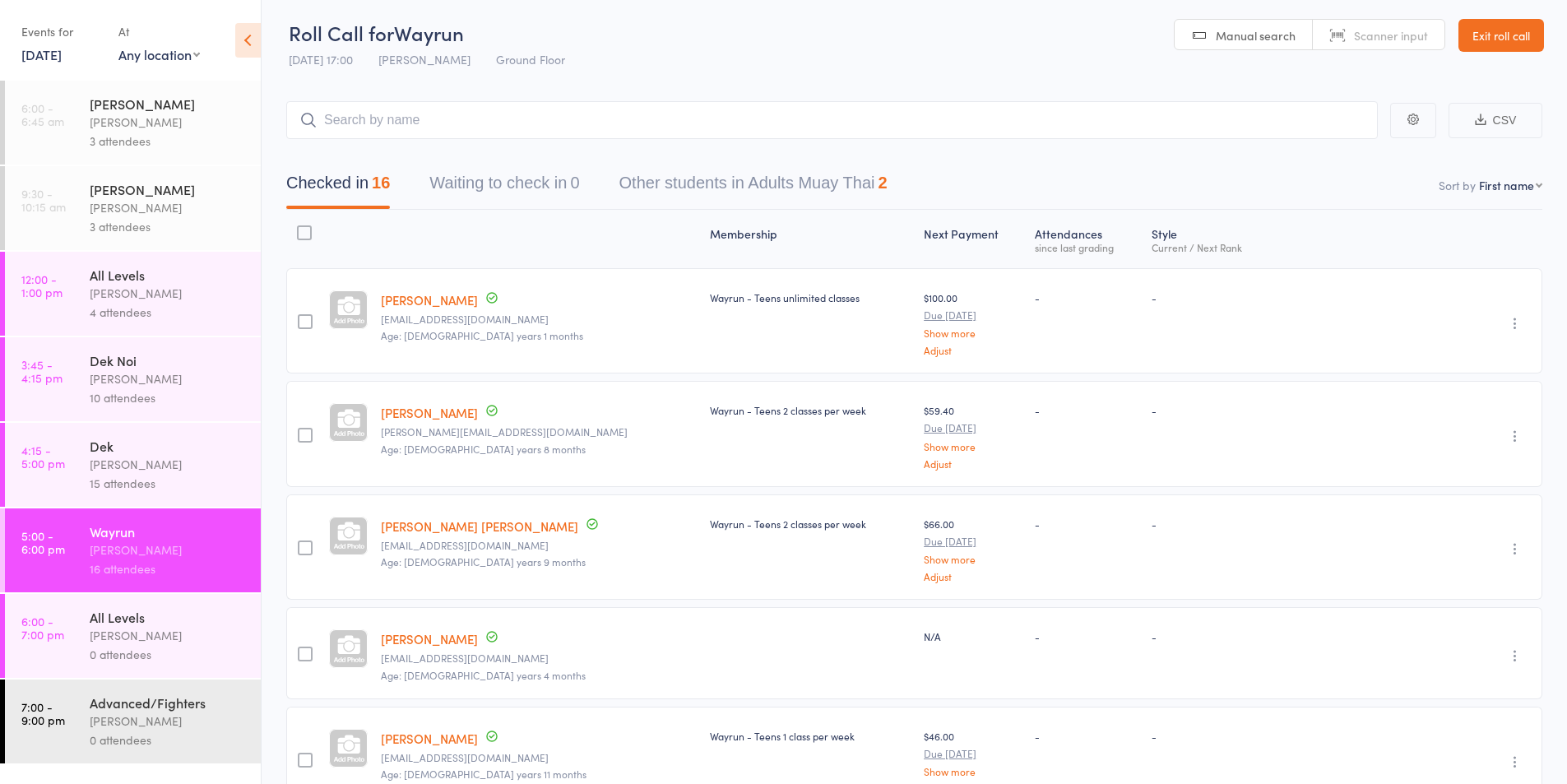
scroll to position [0, 0]
click at [47, 58] on link "[DATE]" at bounding box center [41, 53] width 41 height 18
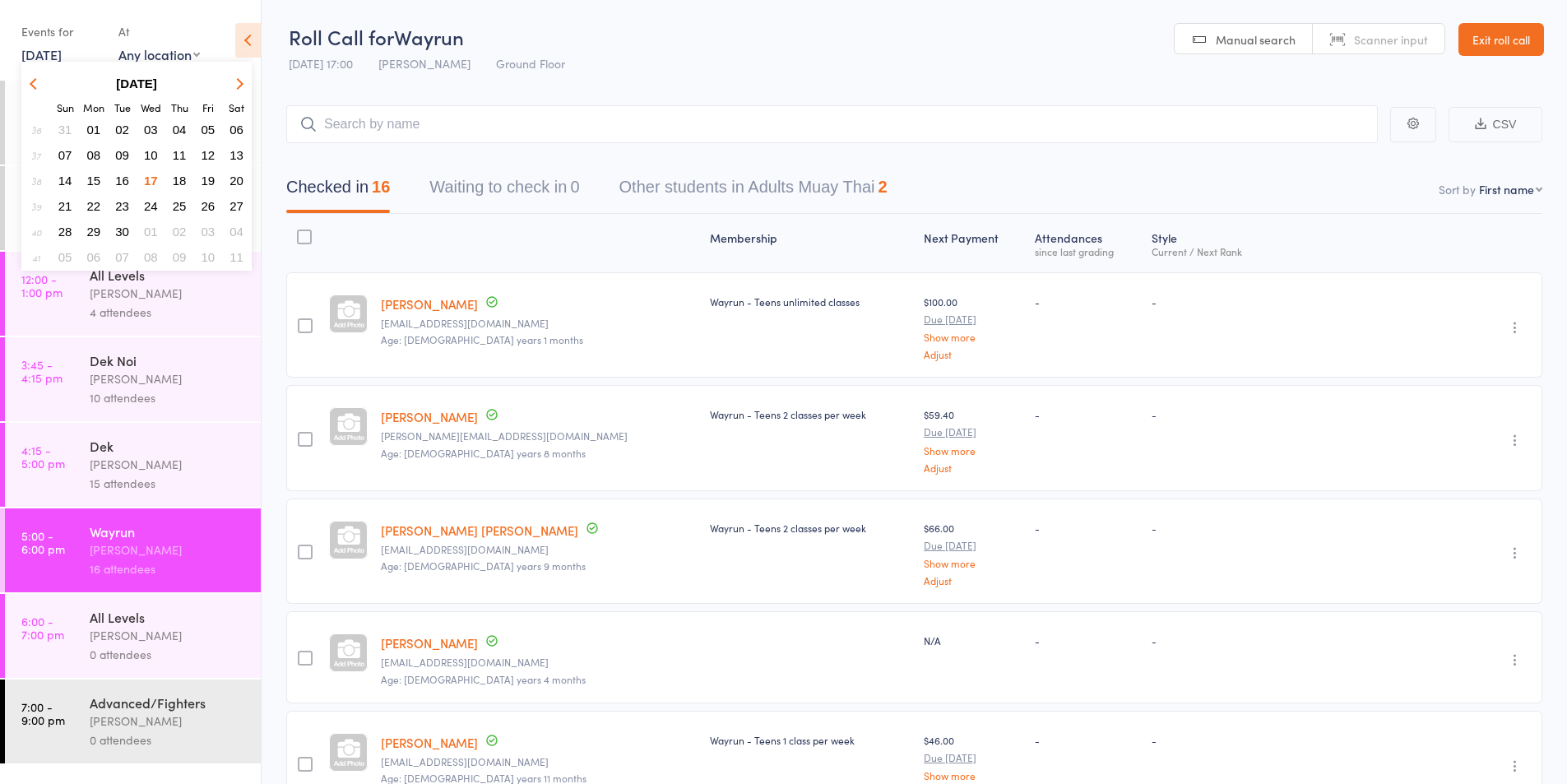
click at [116, 180] on span "16" at bounding box center [122, 180] width 14 height 14
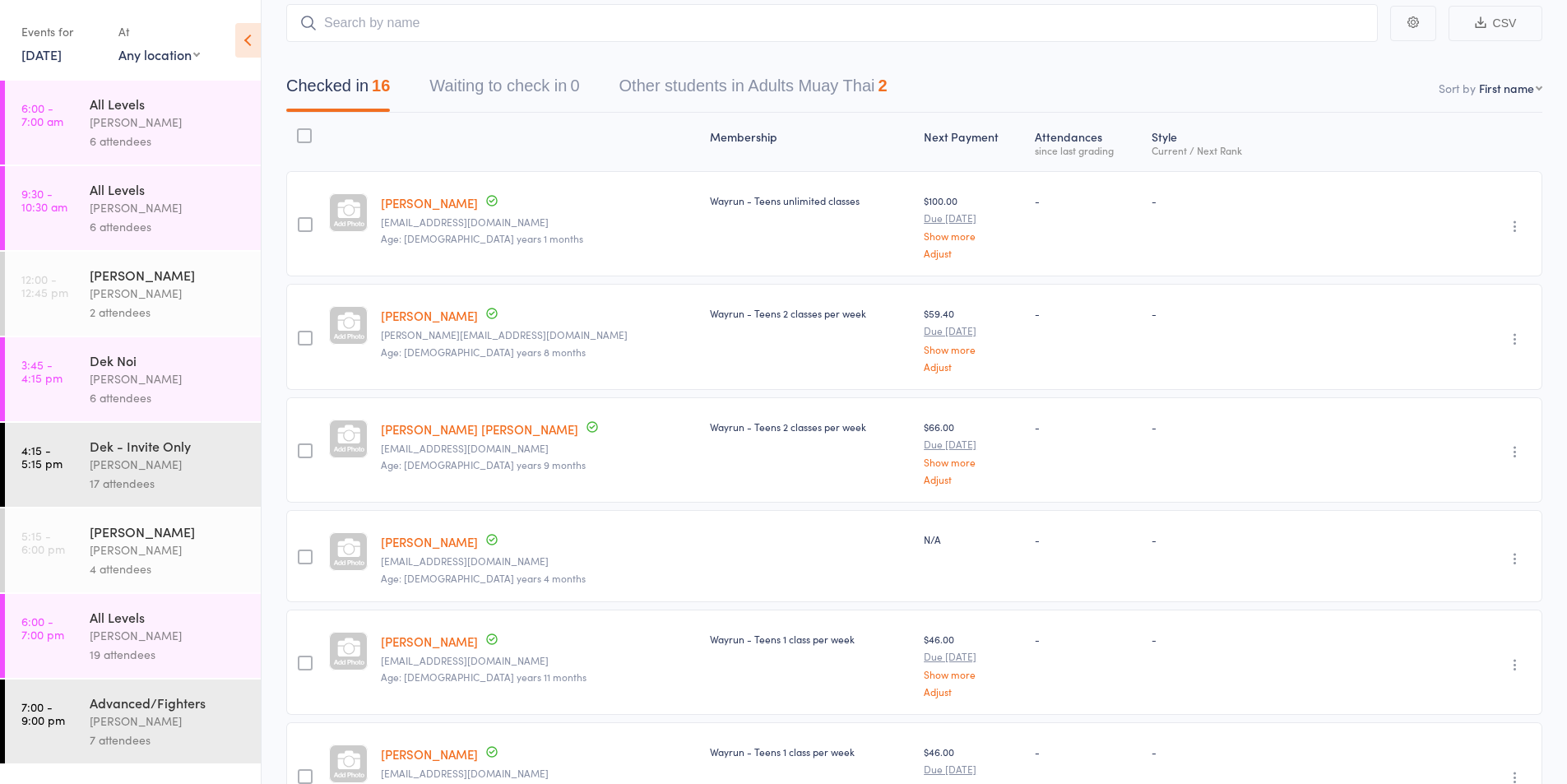
scroll to position [137, 0]
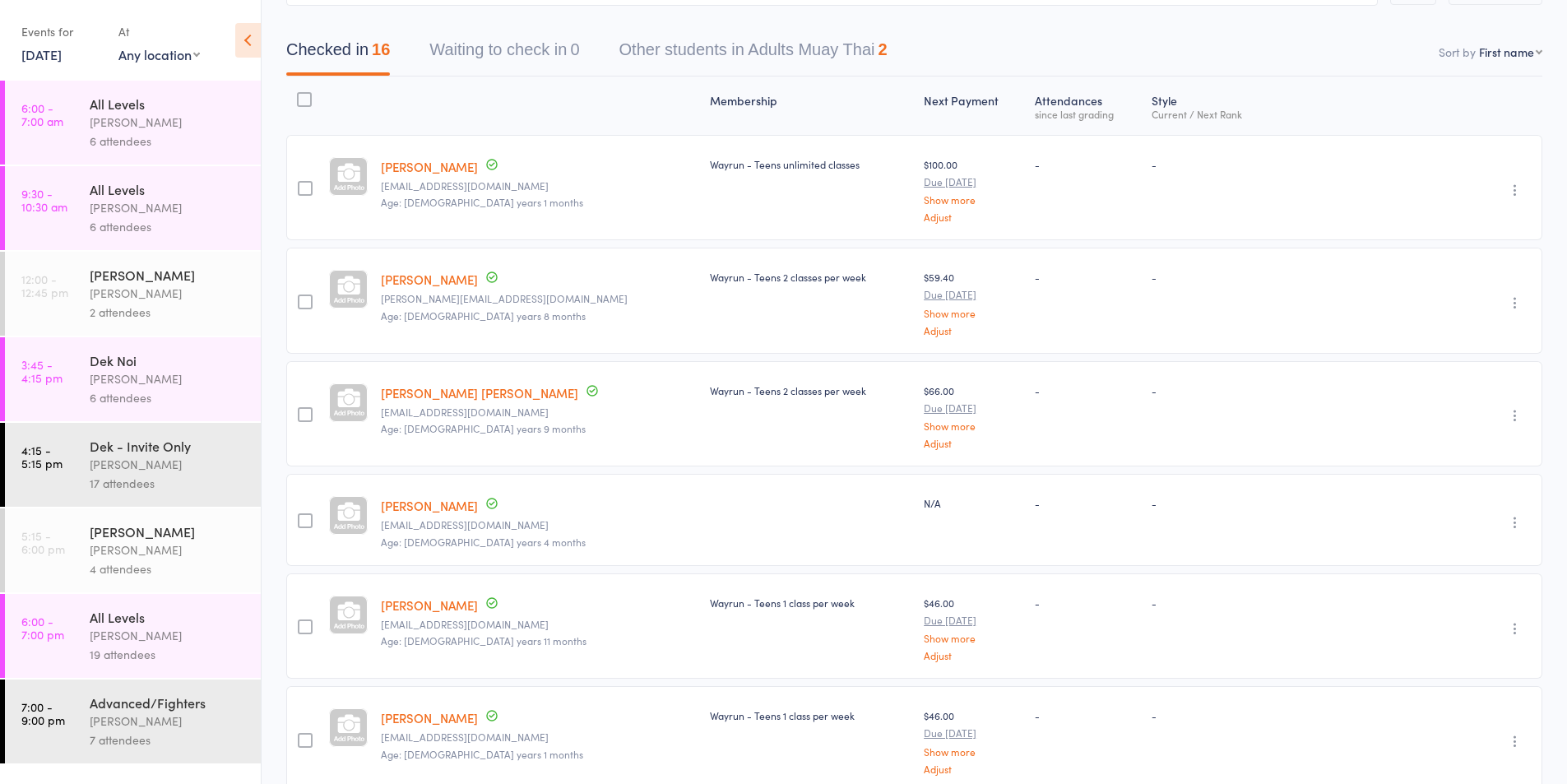
click at [96, 638] on div "[PERSON_NAME]" at bounding box center [168, 635] width 157 height 19
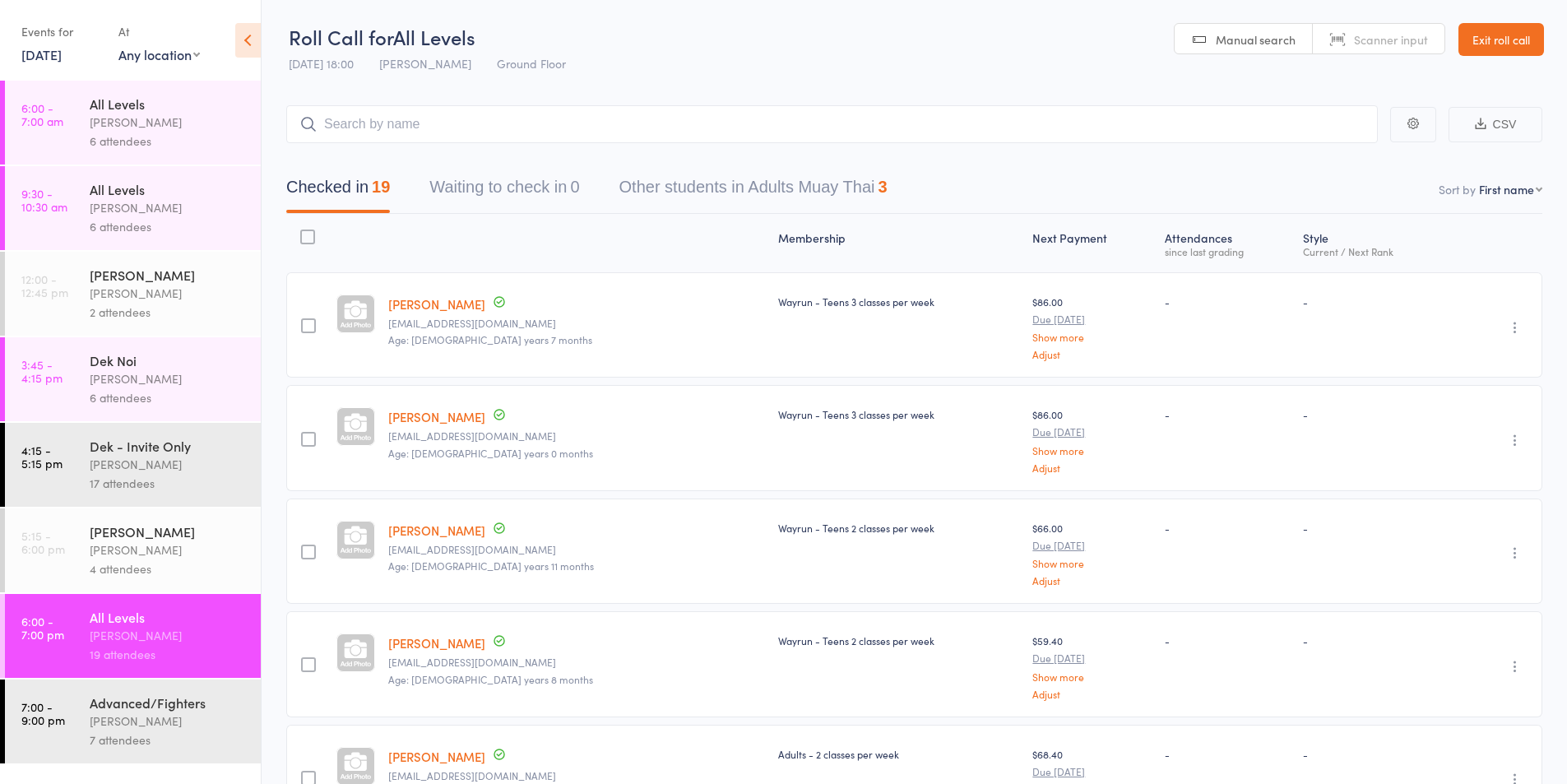
click at [420, 134] on input "search" at bounding box center [832, 123] width 1091 height 38
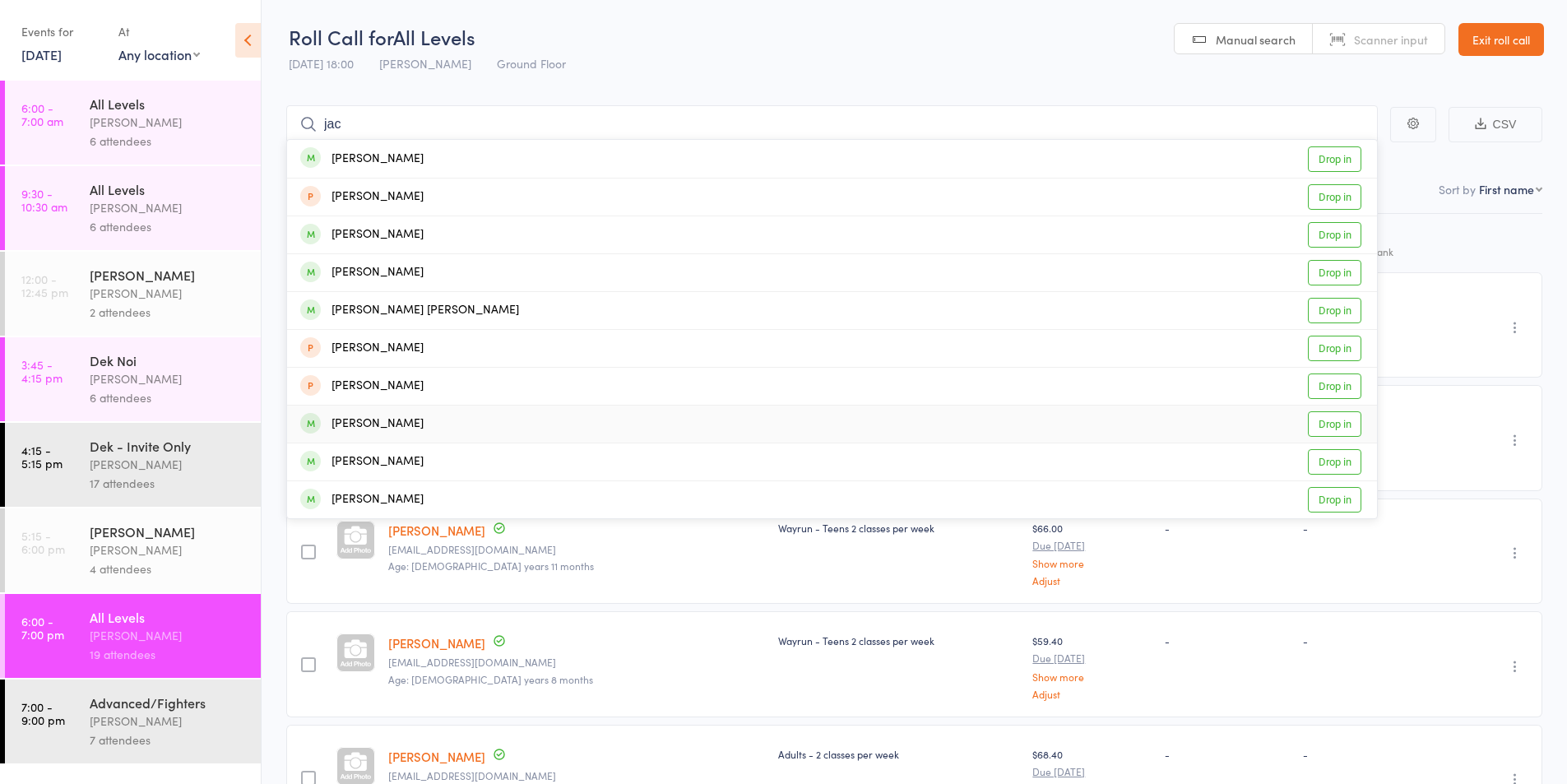
type input "jac"
click at [371, 424] on div "[PERSON_NAME]" at bounding box center [362, 424] width 124 height 19
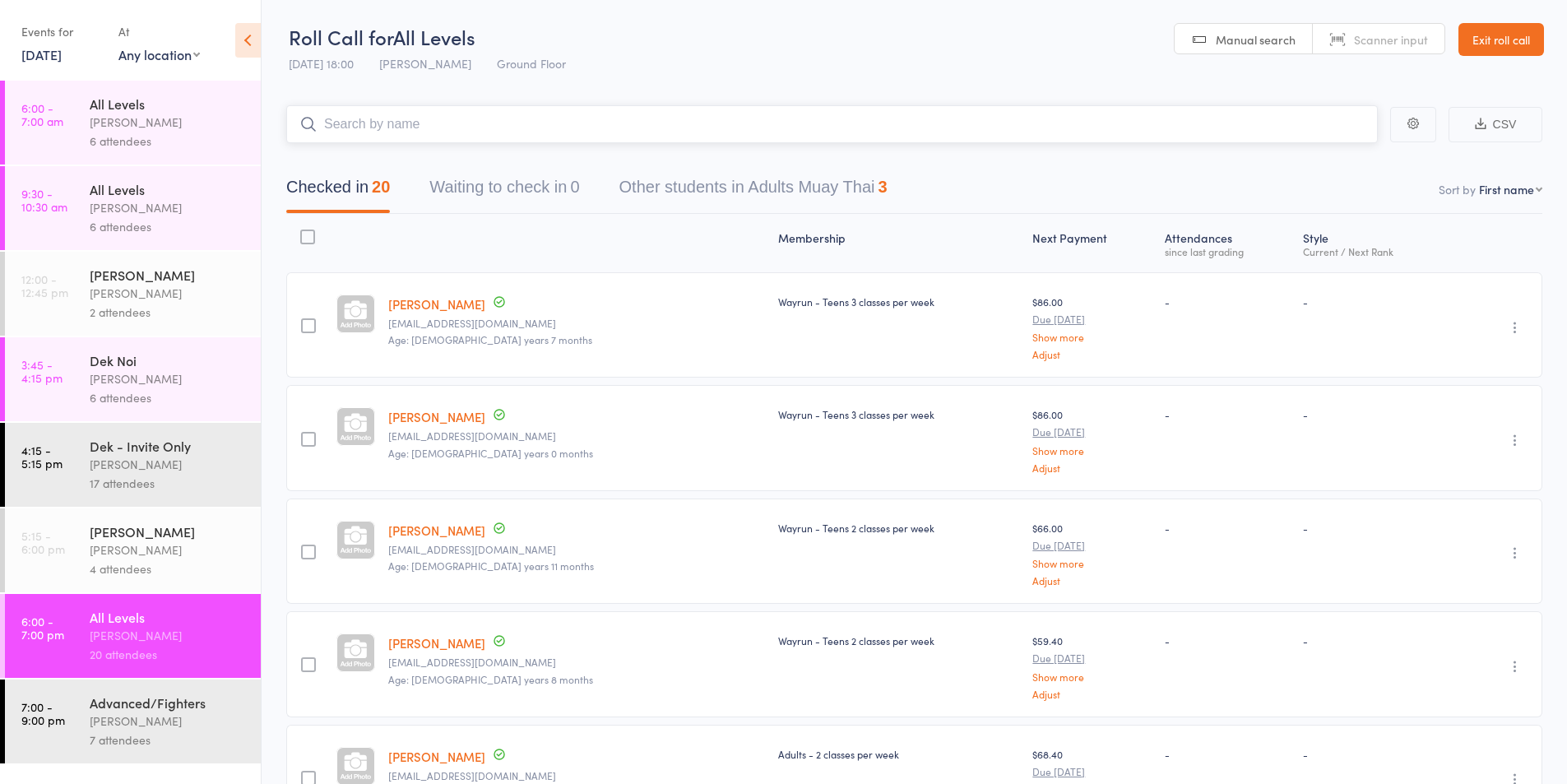
click at [411, 123] on input "search" at bounding box center [832, 123] width 1091 height 38
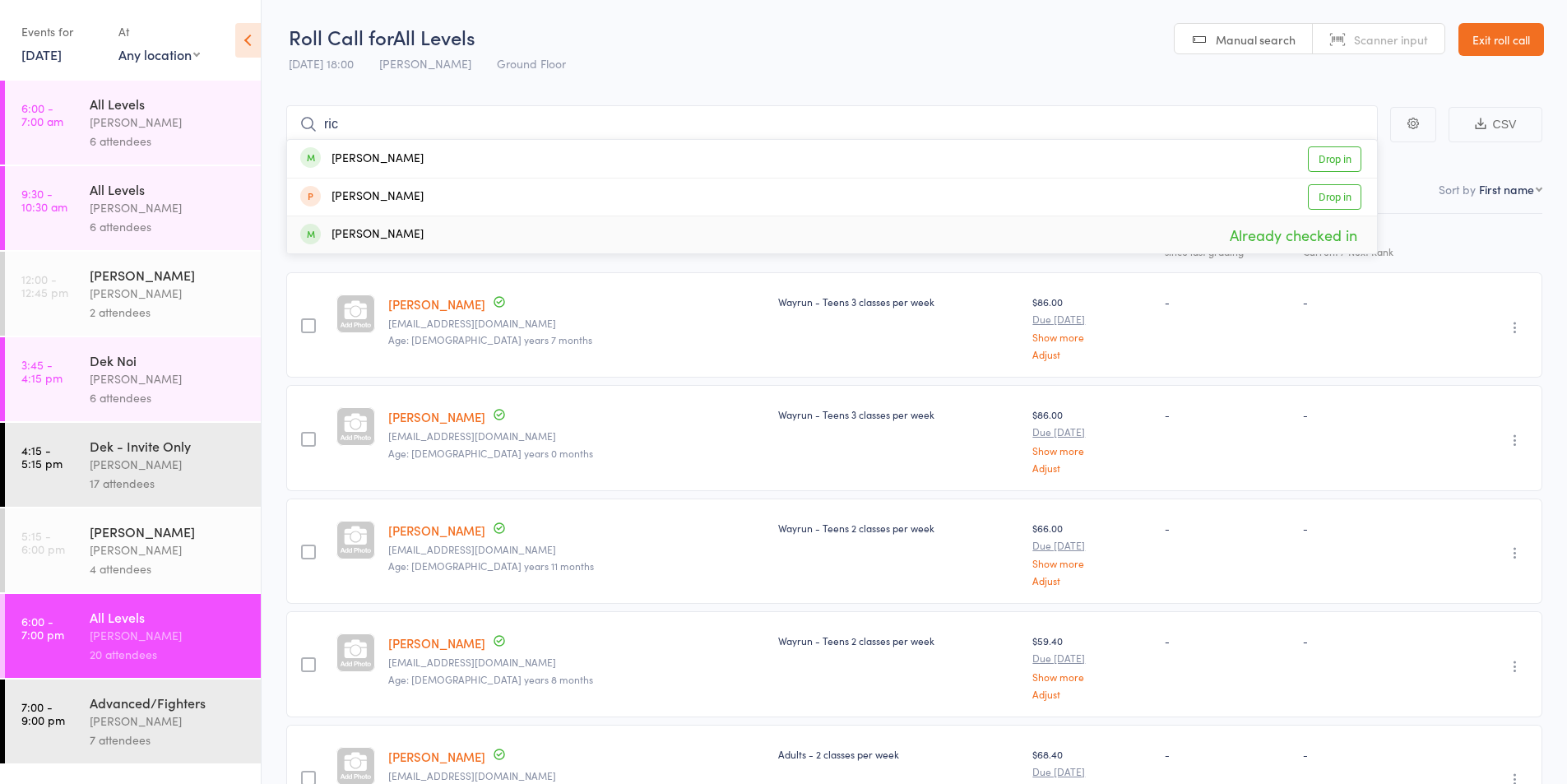
click at [1437, 234] on div "Style Current / Next Rank" at bounding box center [1374, 244] width 156 height 44
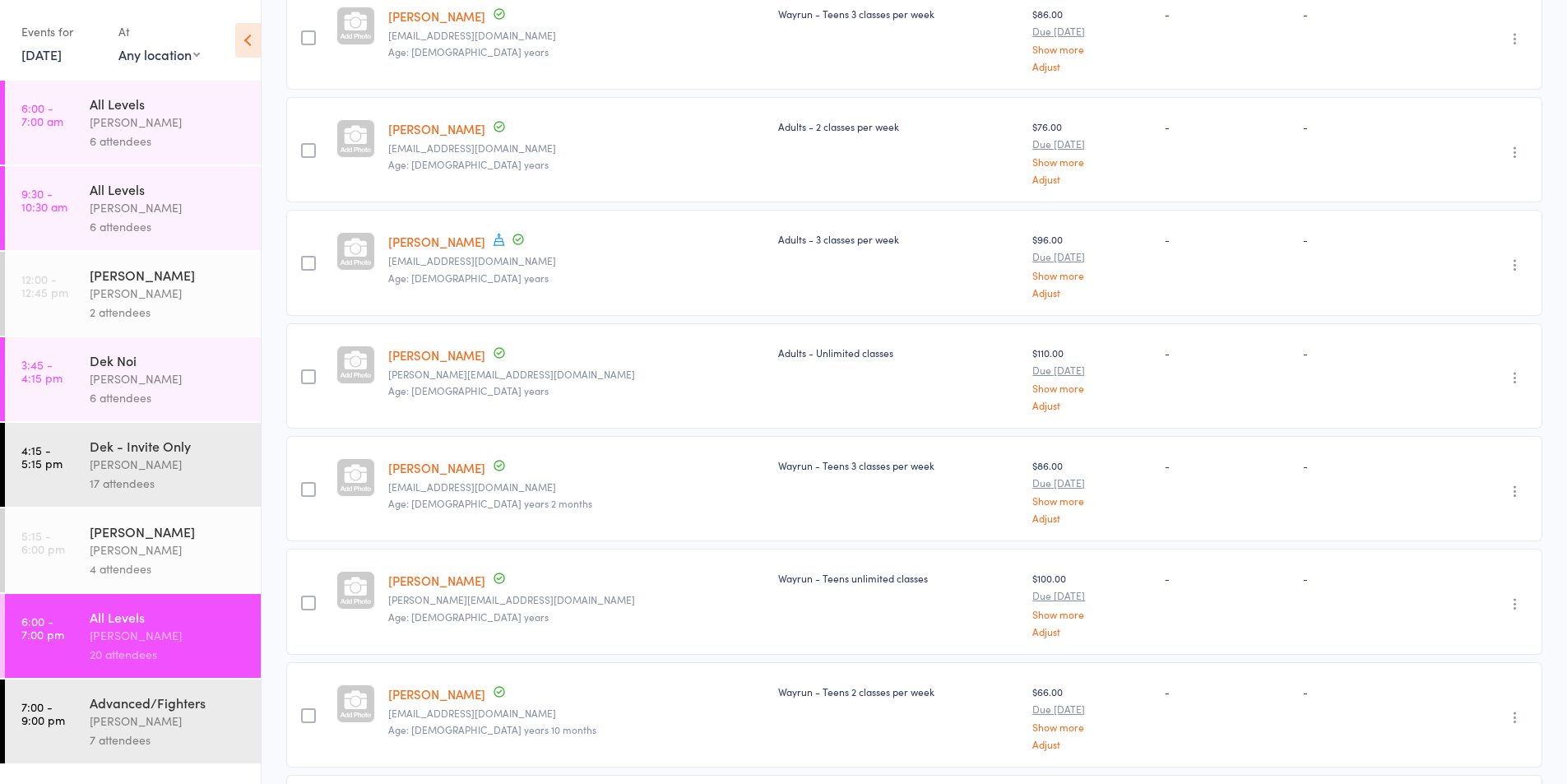
scroll to position [1266, 0]
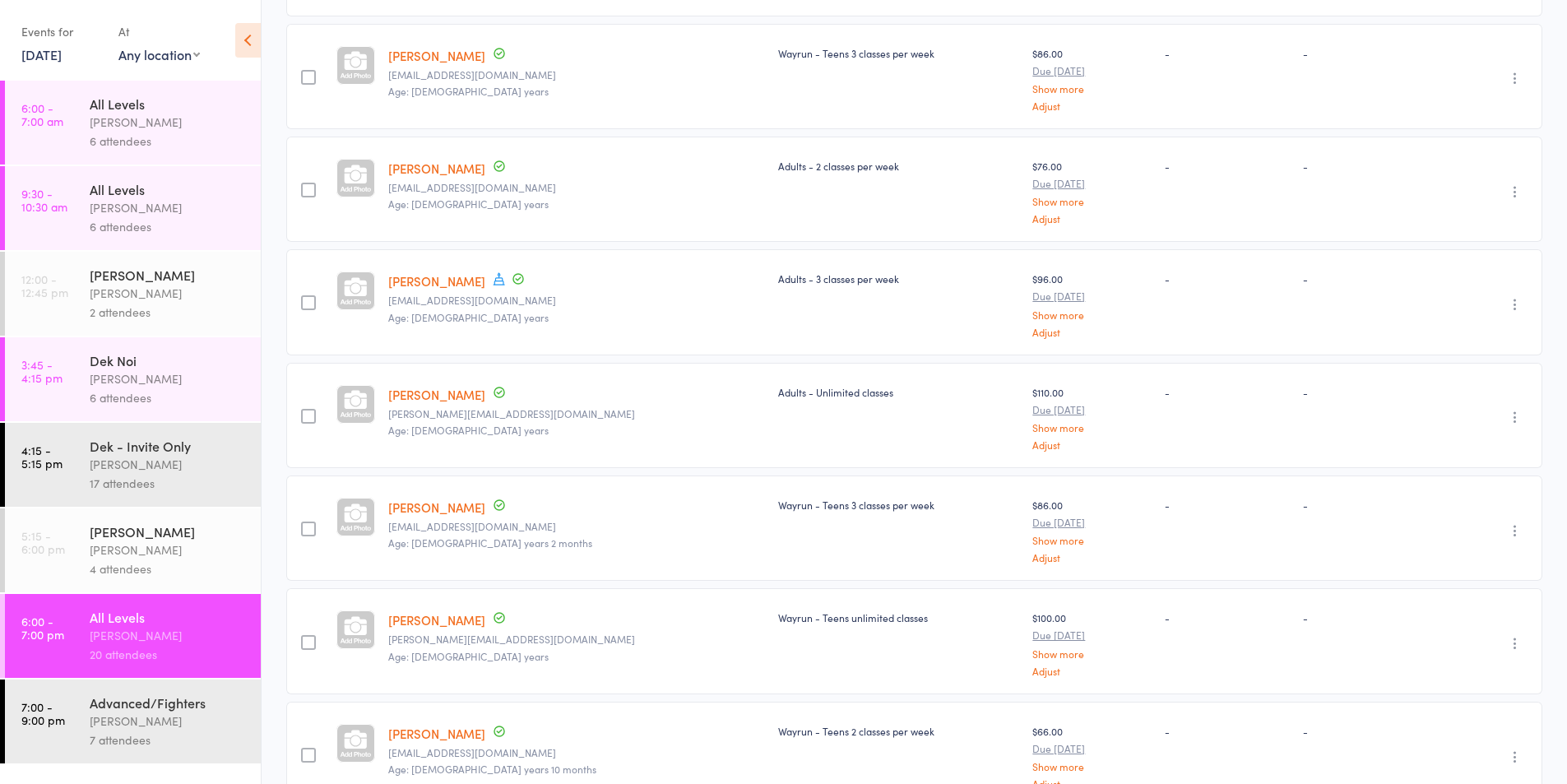
click at [1510, 304] on icon "button" at bounding box center [1515, 304] width 16 height 16
click at [1449, 450] on li "Remove" at bounding box center [1456, 447] width 135 height 22
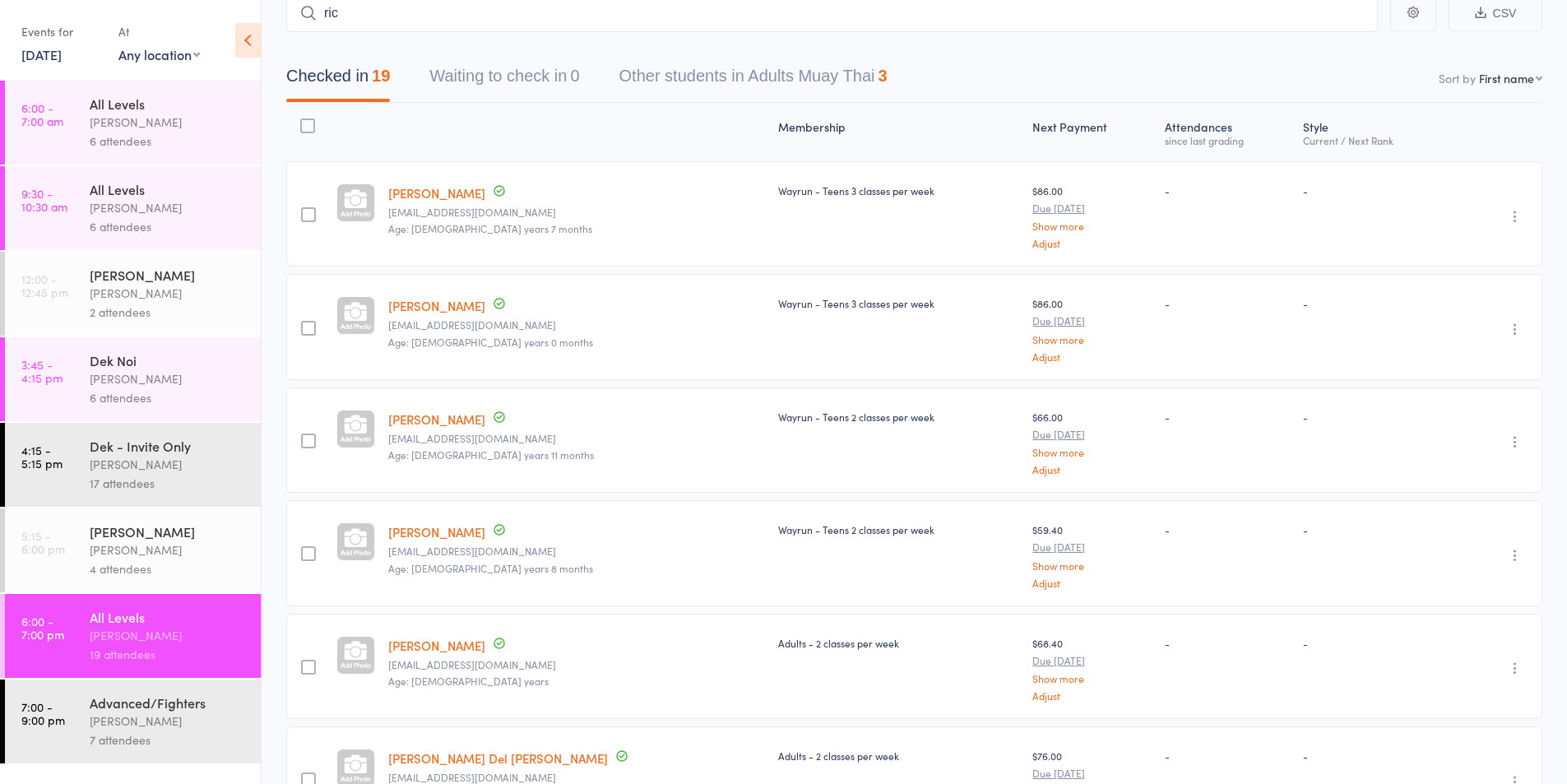
scroll to position [0, 0]
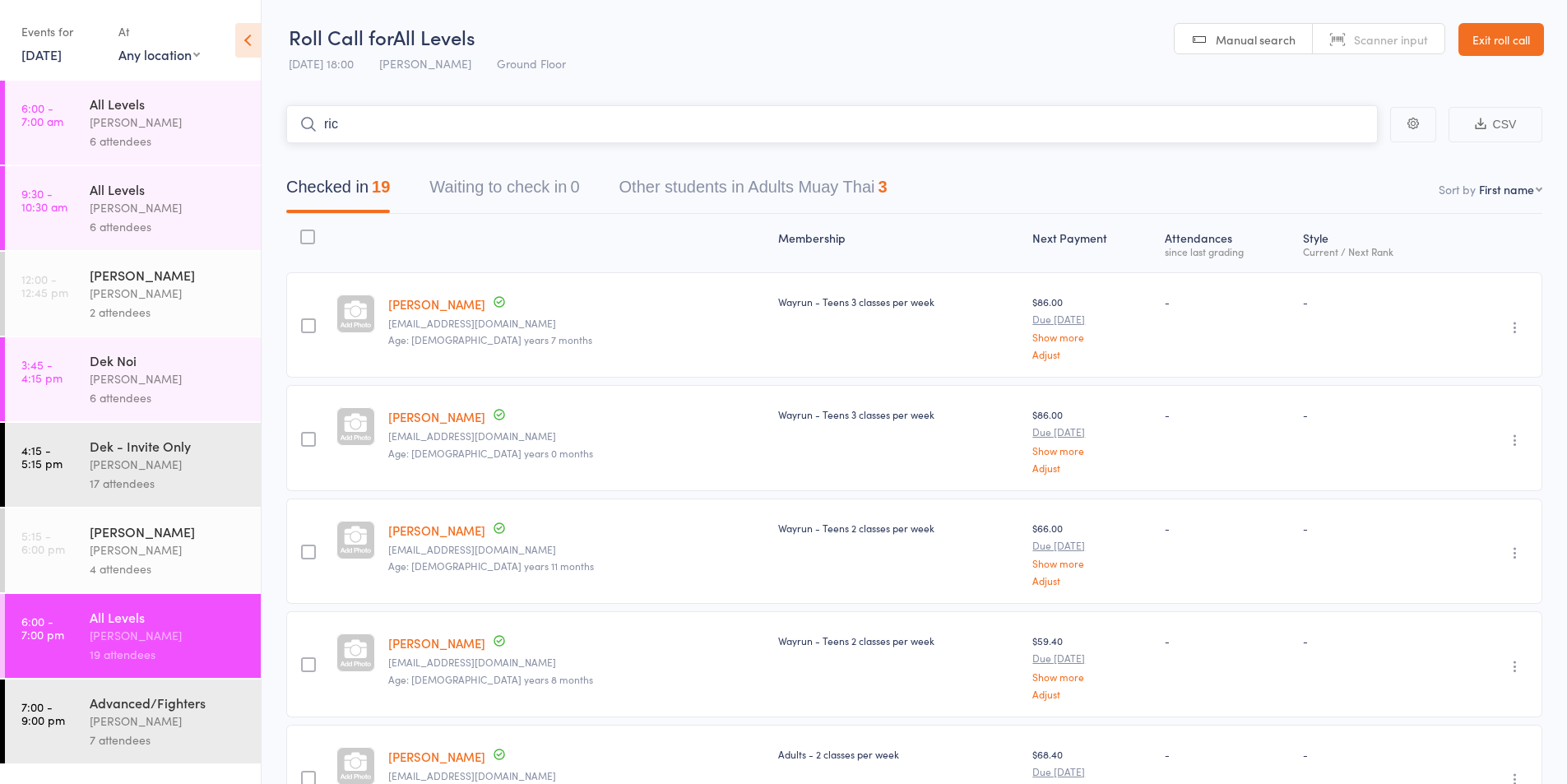
drag, startPoint x: 378, startPoint y: 124, endPoint x: 348, endPoint y: 128, distance: 30.3
click at [348, 128] on input "ric" at bounding box center [832, 123] width 1091 height 38
drag, startPoint x: 357, startPoint y: 123, endPoint x: 270, endPoint y: 123, distance: 87.0
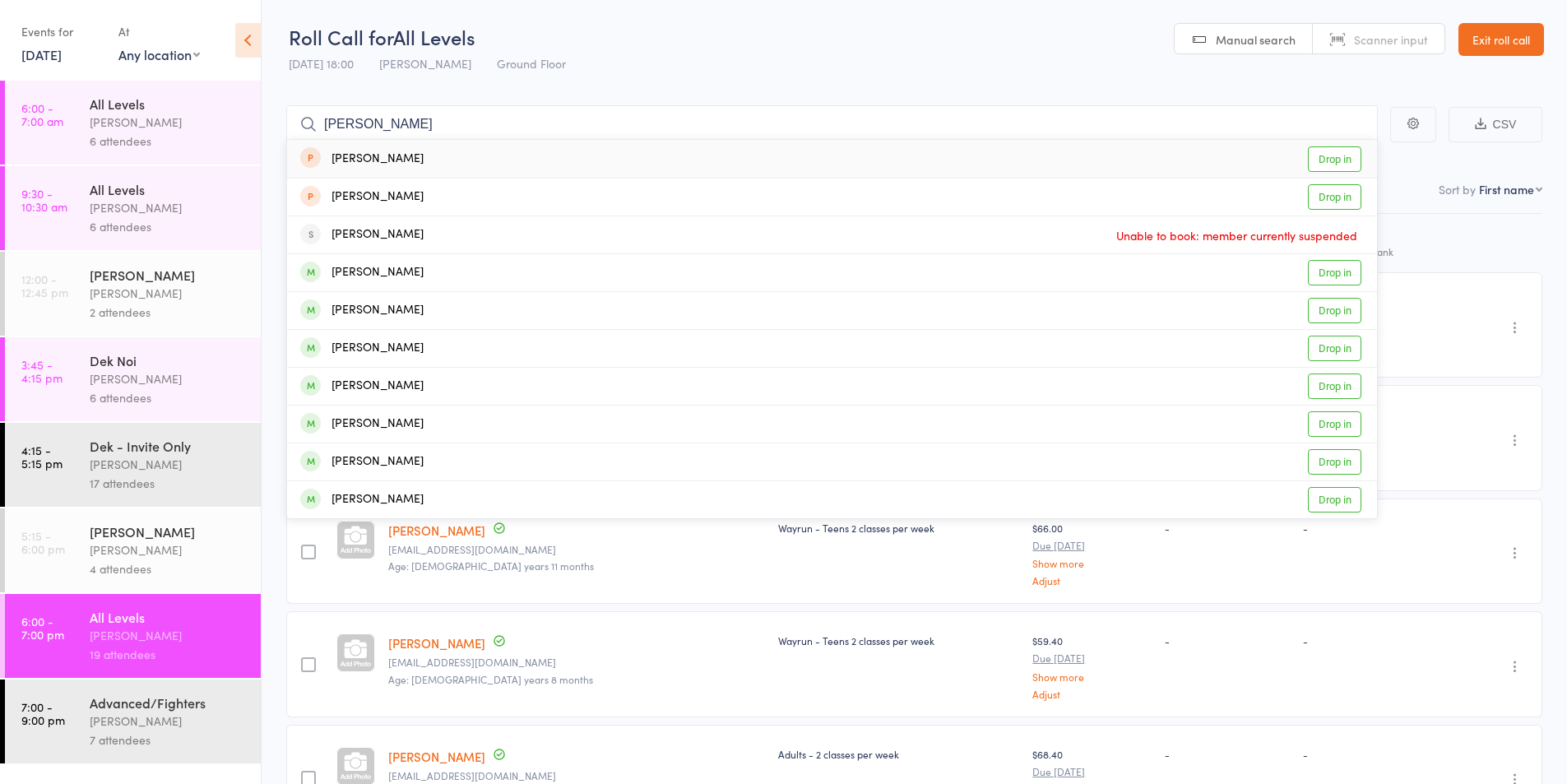
click at [746, 72] on header "Roll Call for All Levels [DATE] 18:00 [PERSON_NAME] Ground Floor Manual search …" at bounding box center [914, 40] width 1306 height 80
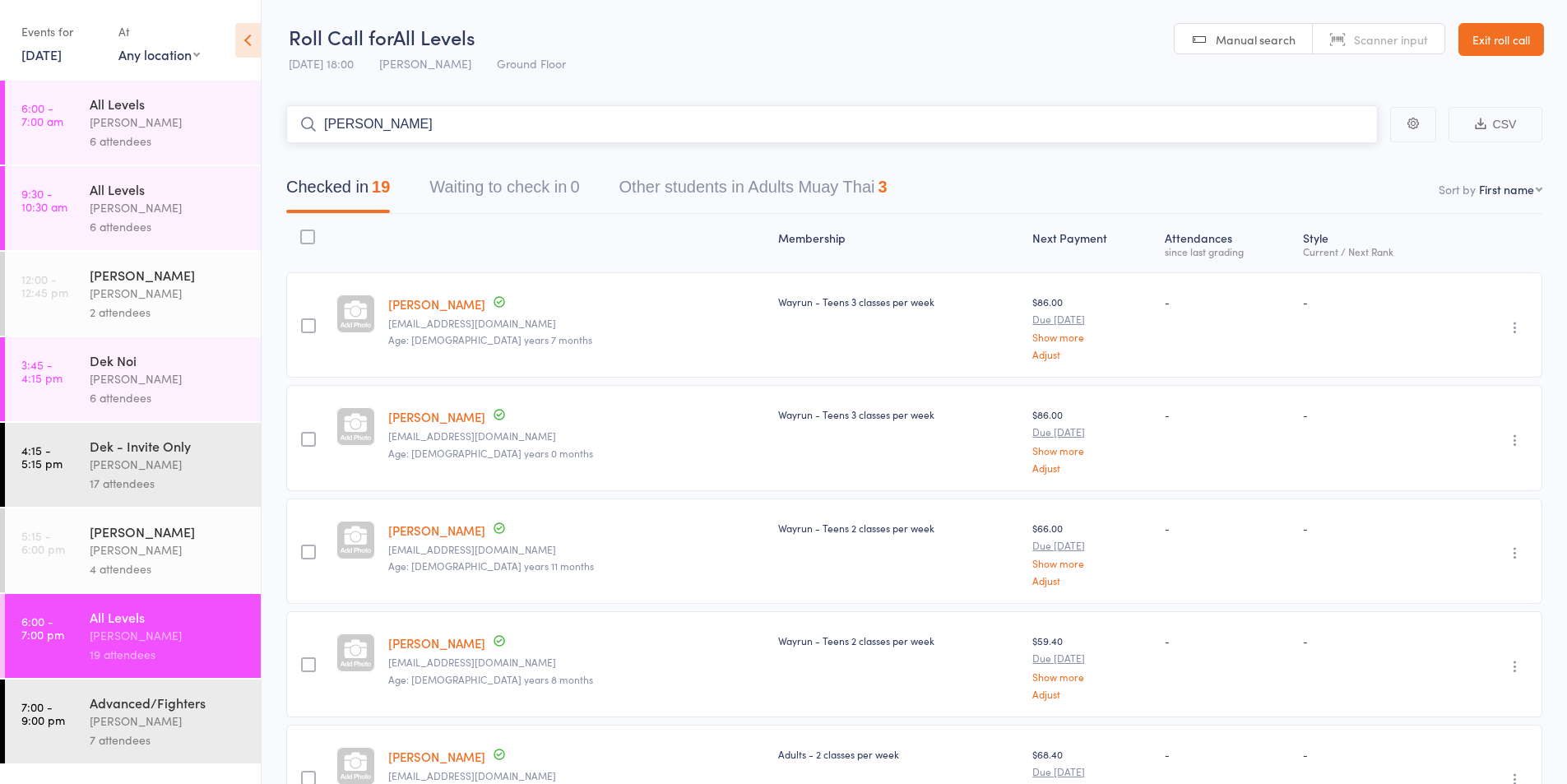
click at [715, 112] on input "[PERSON_NAME]" at bounding box center [832, 123] width 1091 height 38
type input "j"
click at [62, 54] on link "[DATE]" at bounding box center [41, 53] width 41 height 18
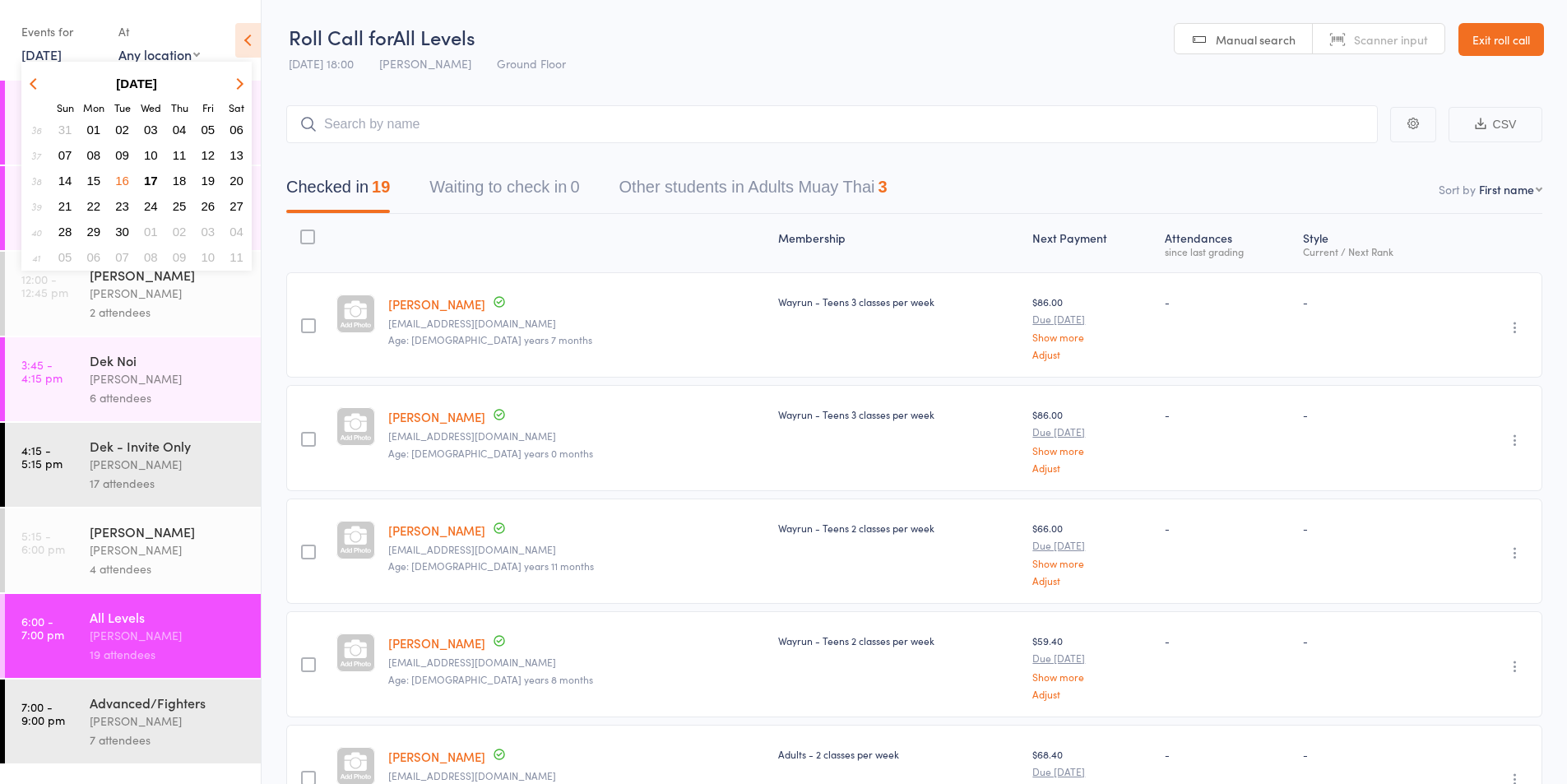
click at [152, 179] on span "17" at bounding box center [151, 180] width 14 height 14
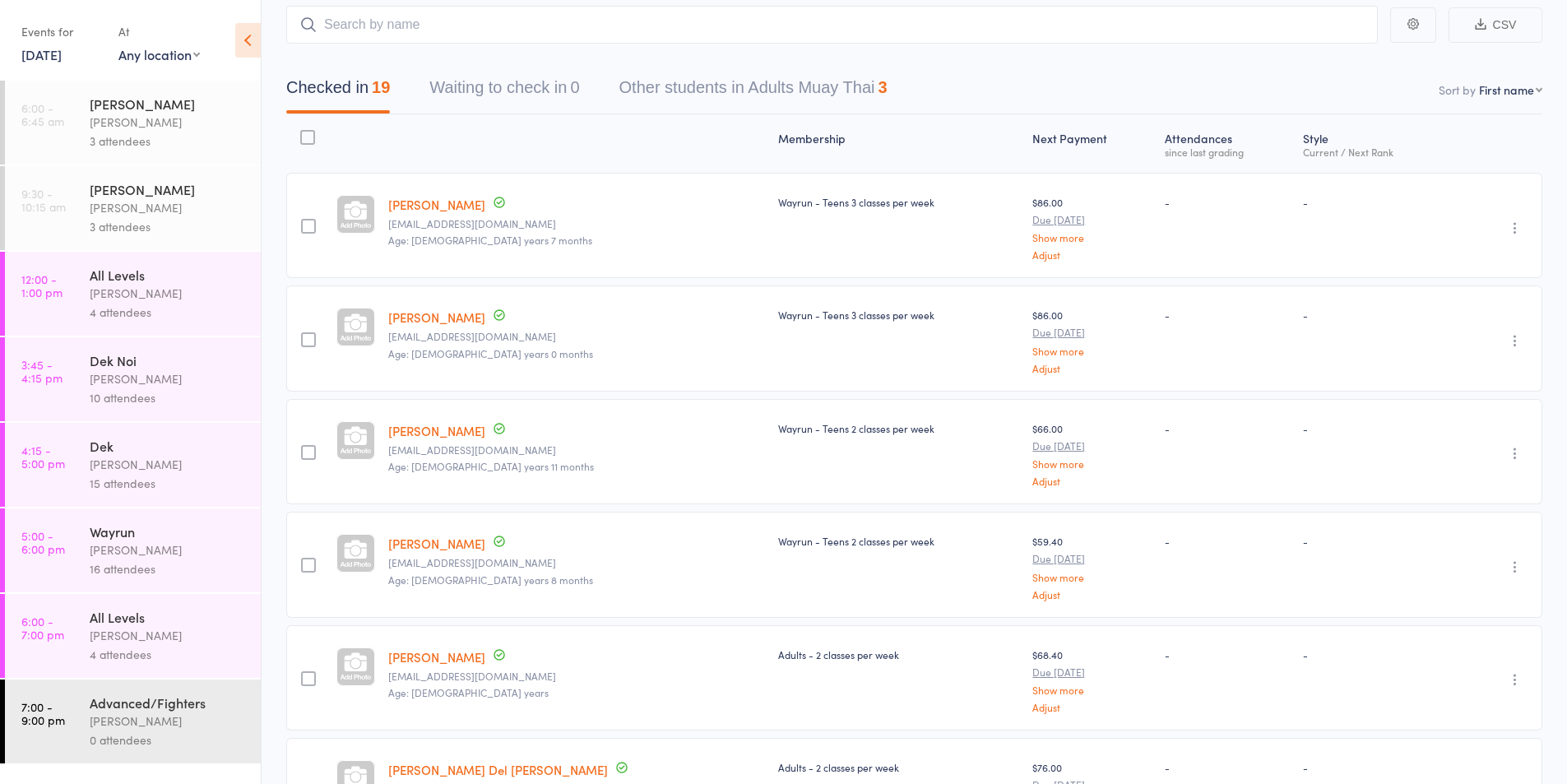
scroll to position [137, 0]
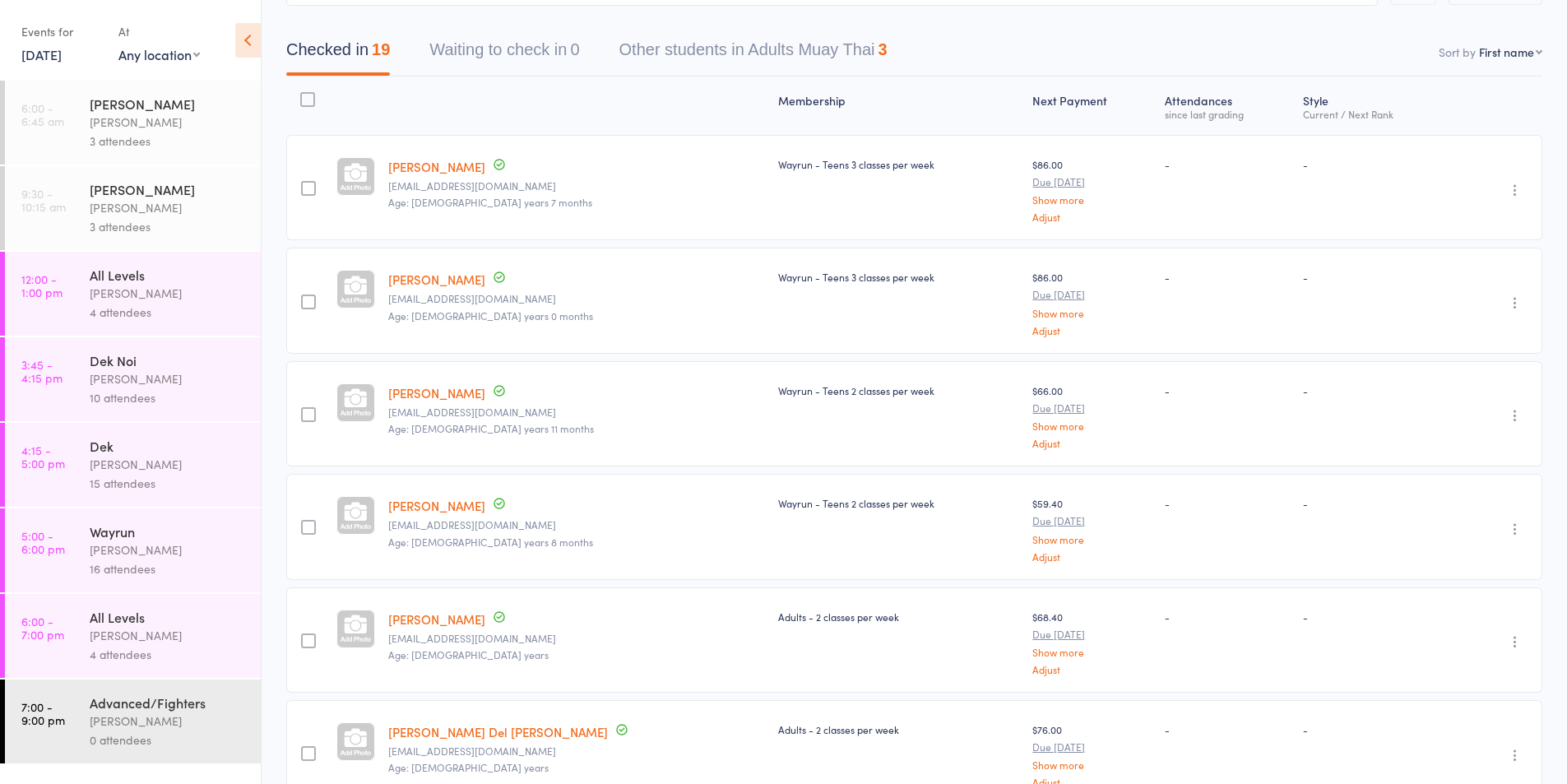
click at [143, 650] on div "4 attendees" at bounding box center [168, 654] width 157 height 19
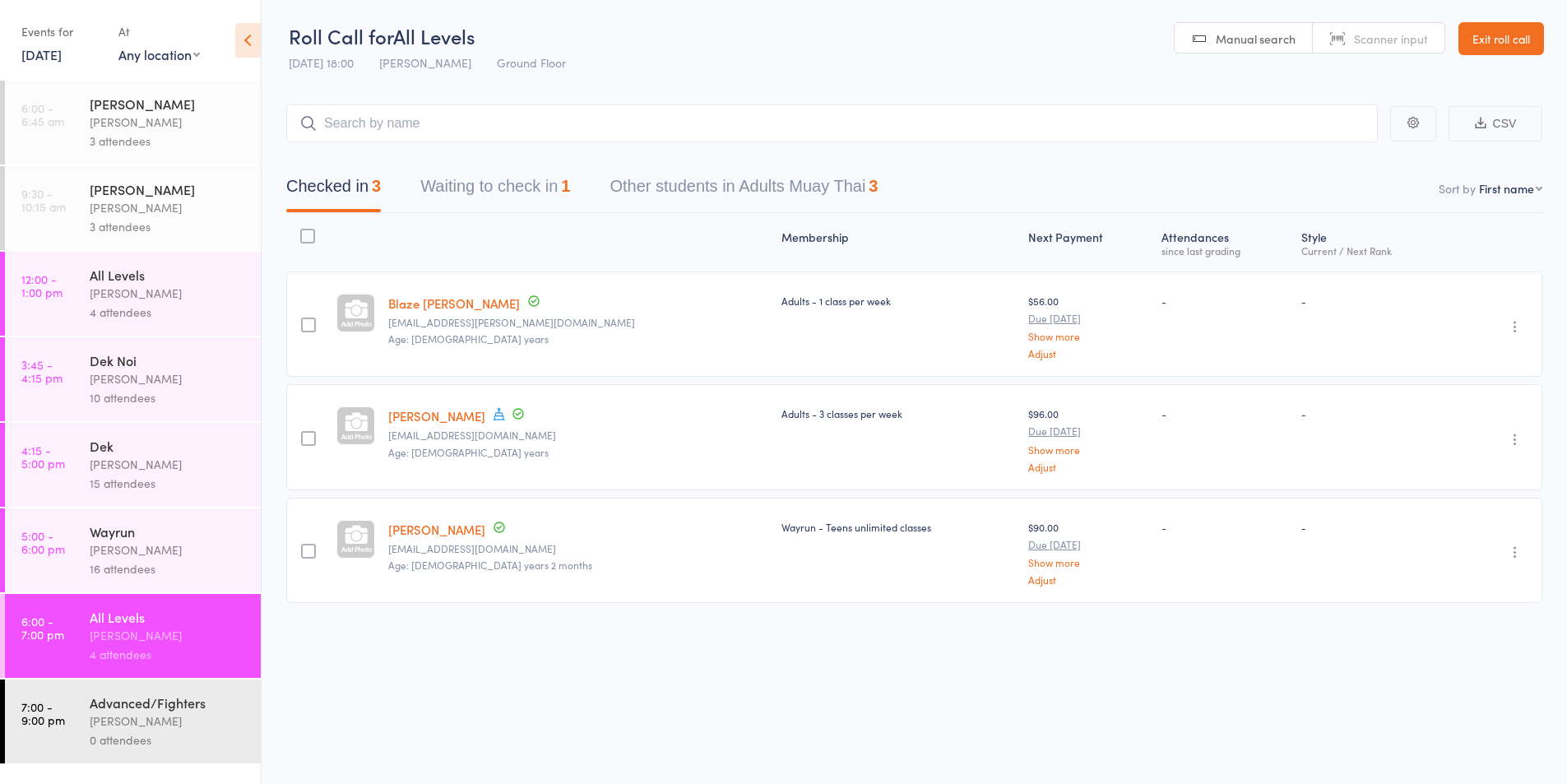
click at [41, 55] on link "[DATE]" at bounding box center [41, 53] width 41 height 18
click at [123, 184] on span "16" at bounding box center [122, 180] width 14 height 14
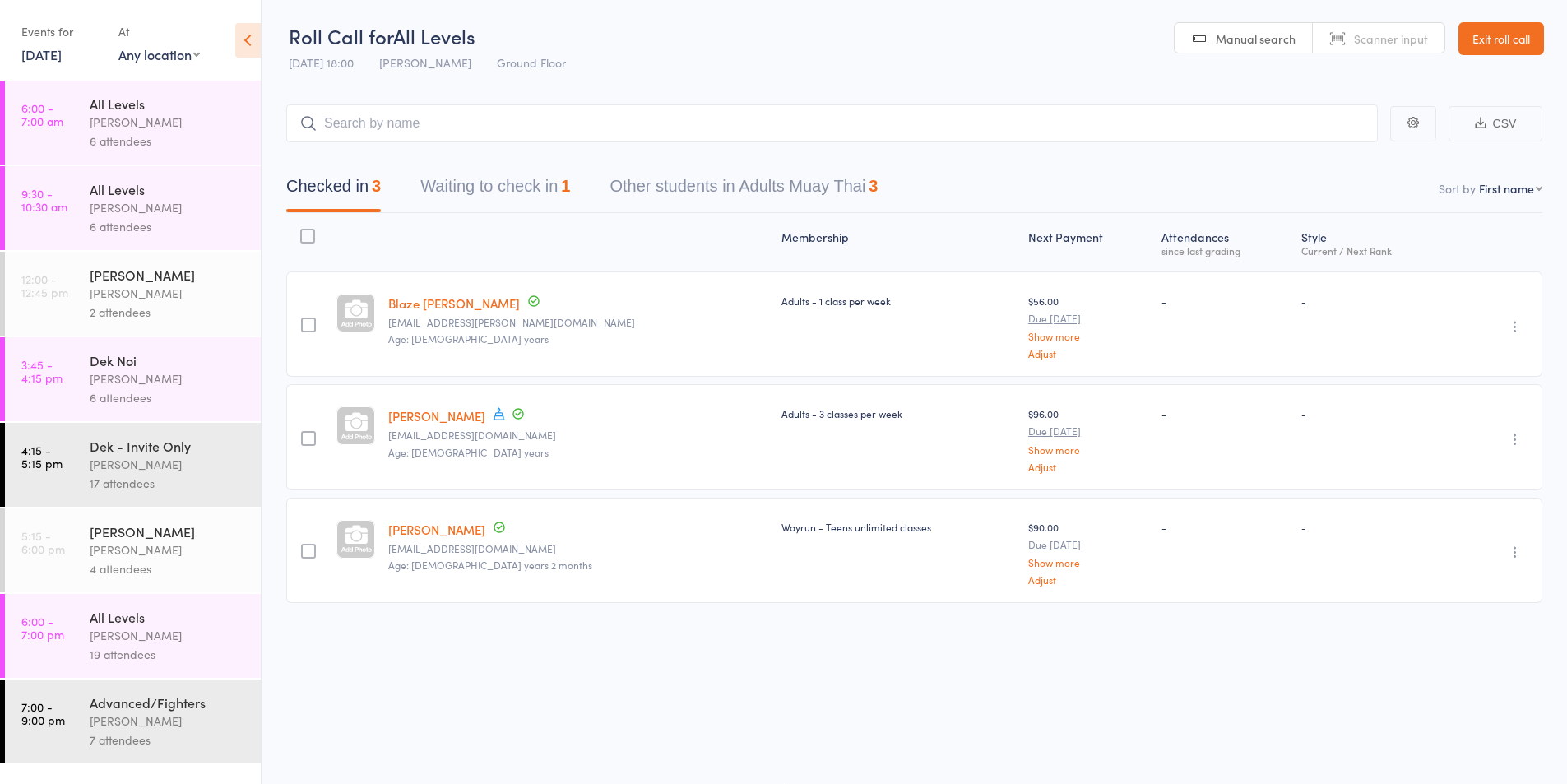
click at [117, 640] on div "[PERSON_NAME]" at bounding box center [168, 635] width 157 height 19
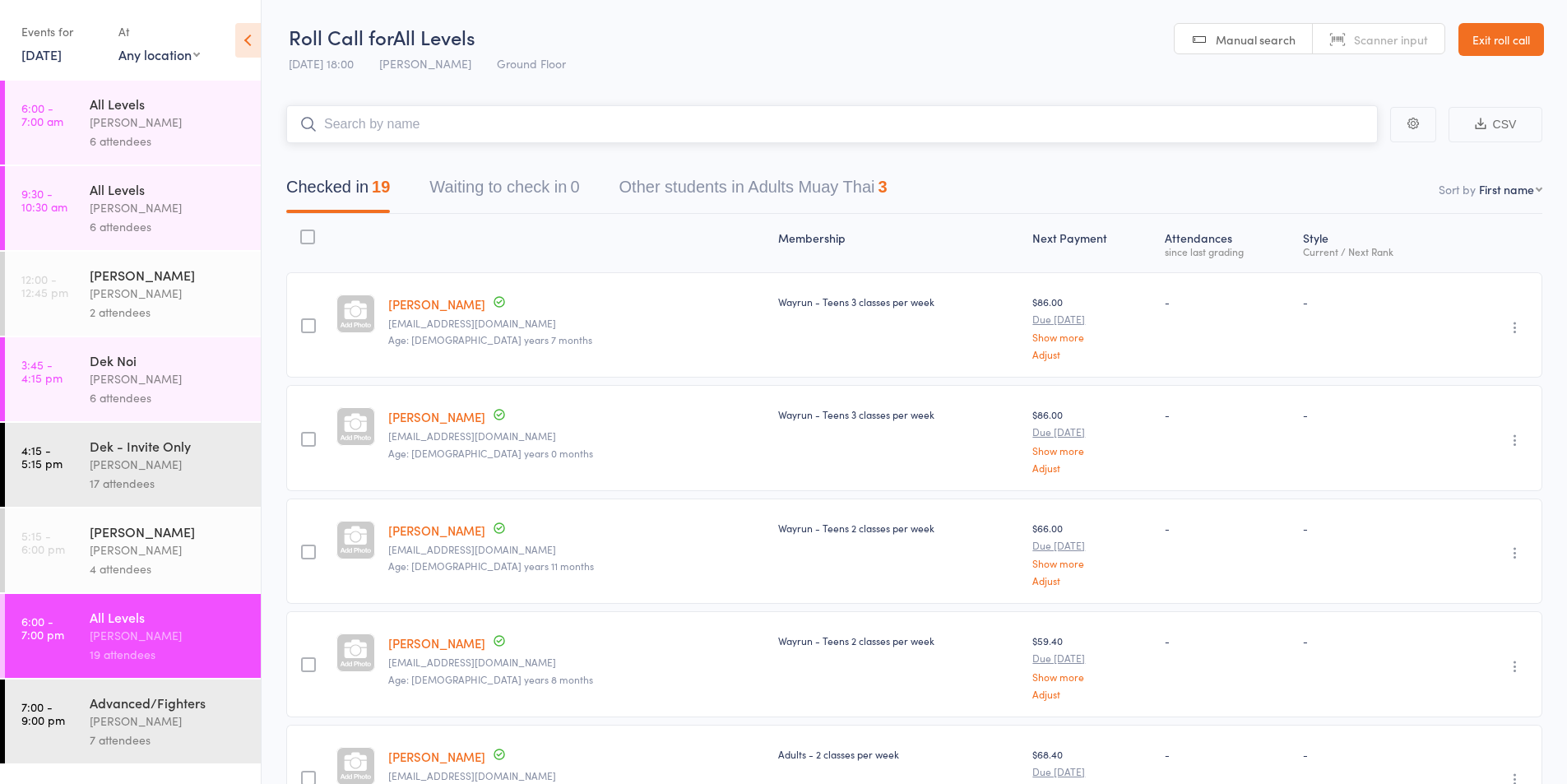
click at [374, 118] on input "search" at bounding box center [832, 123] width 1091 height 38
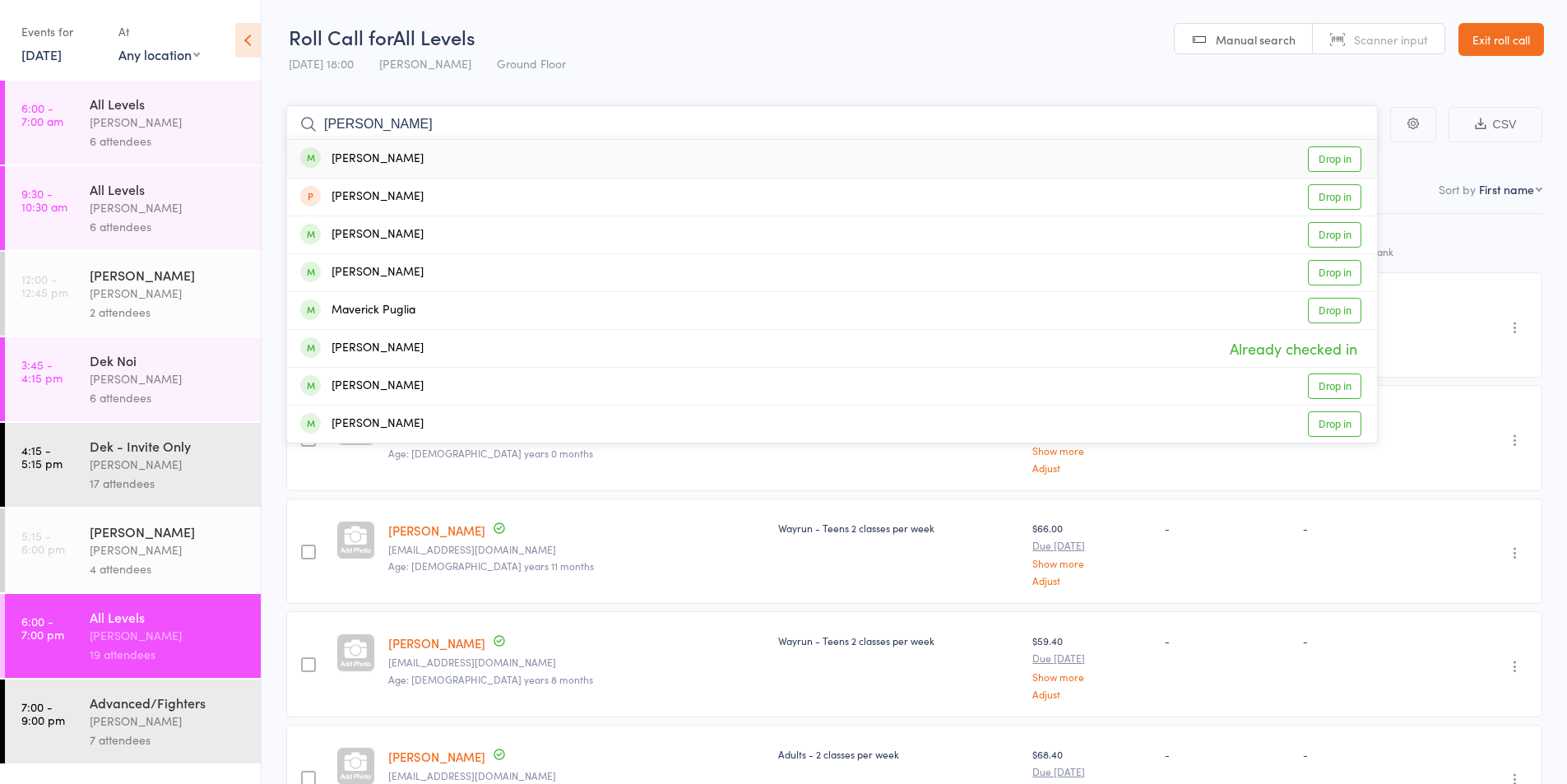
type input "[PERSON_NAME]"
click at [375, 159] on div "[PERSON_NAME]" at bounding box center [362, 159] width 124 height 19
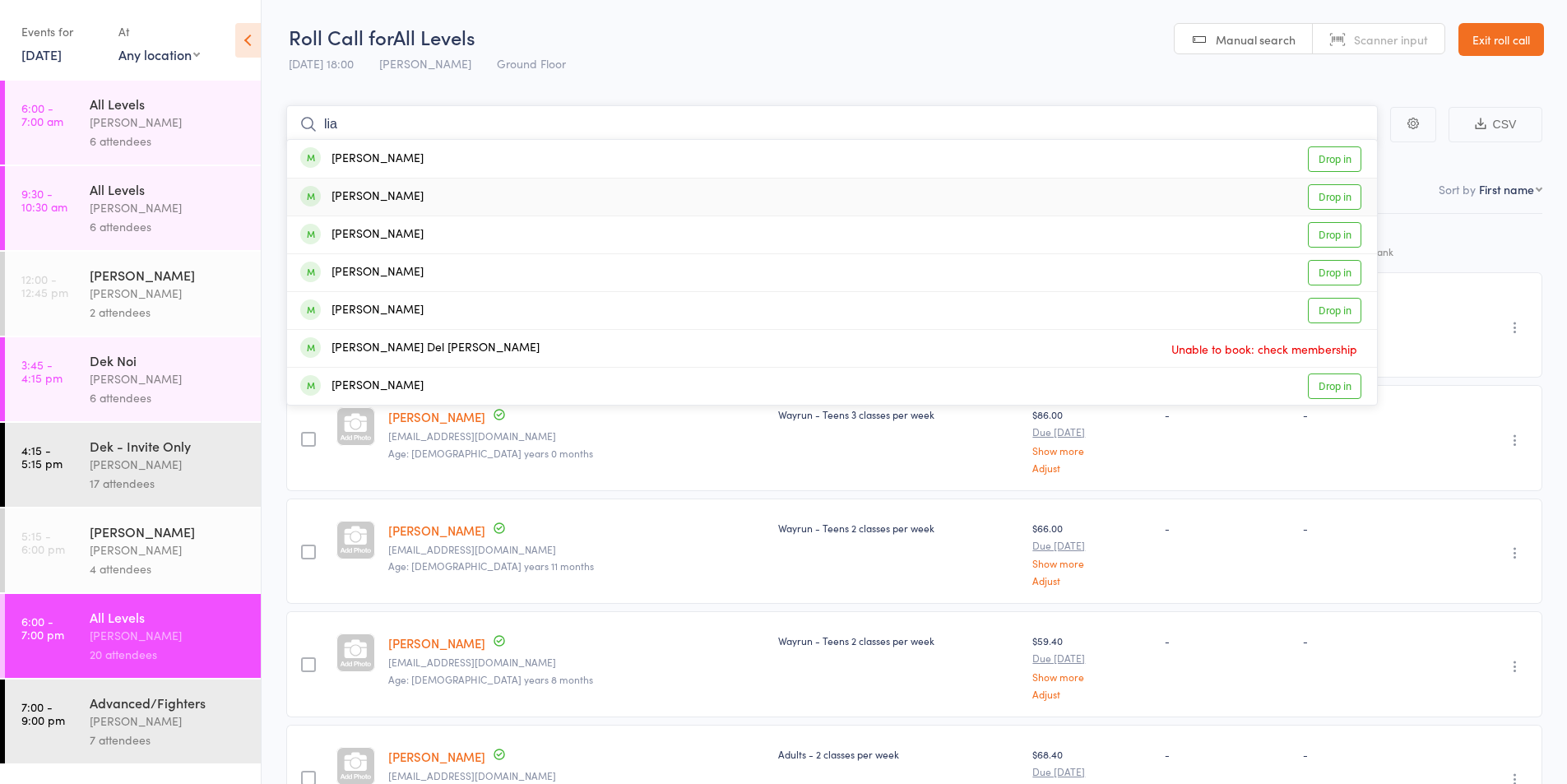
type input "lia"
click at [384, 198] on div "[PERSON_NAME]" at bounding box center [362, 197] width 124 height 19
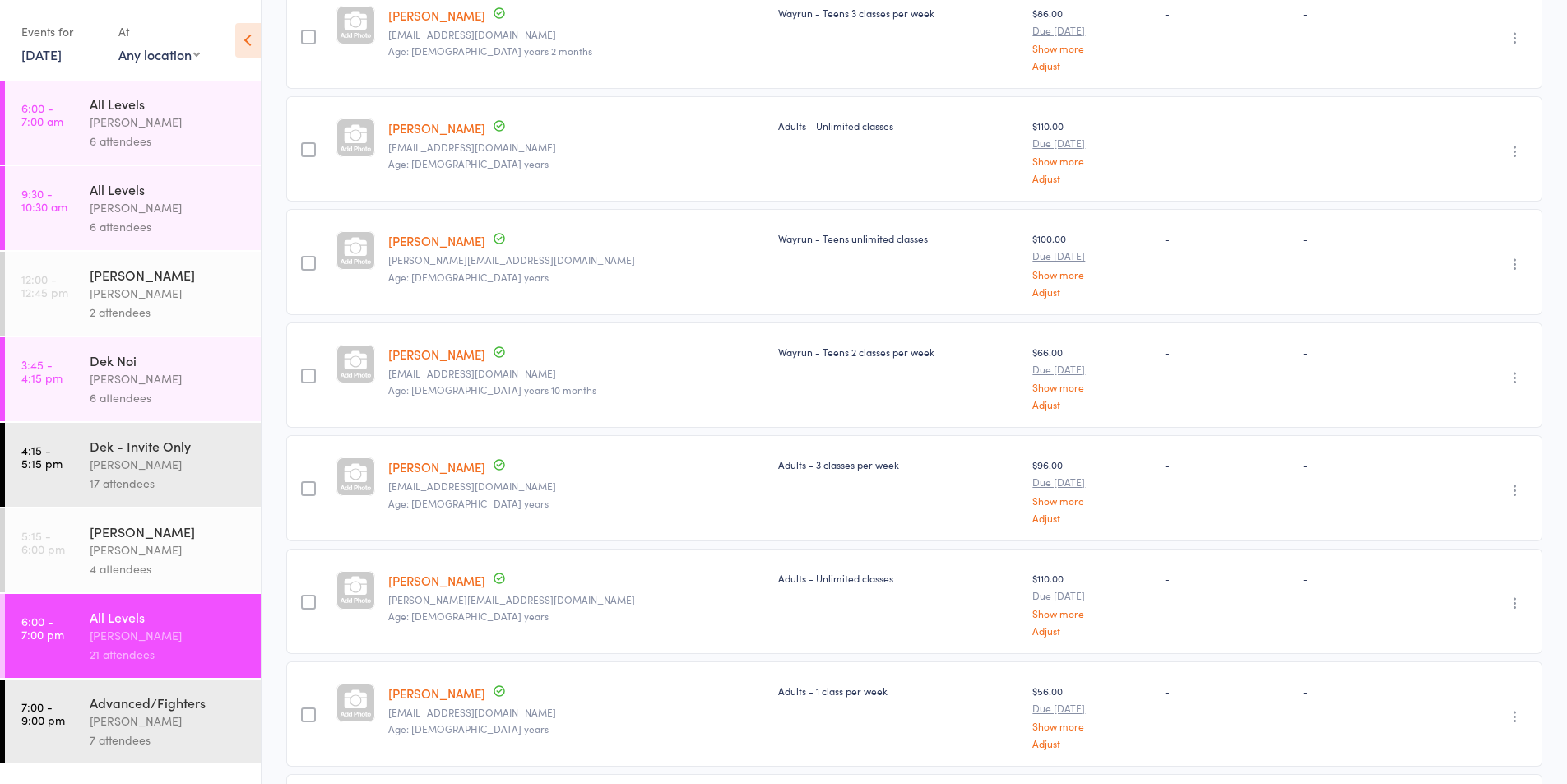
scroll to position [1782, 0]
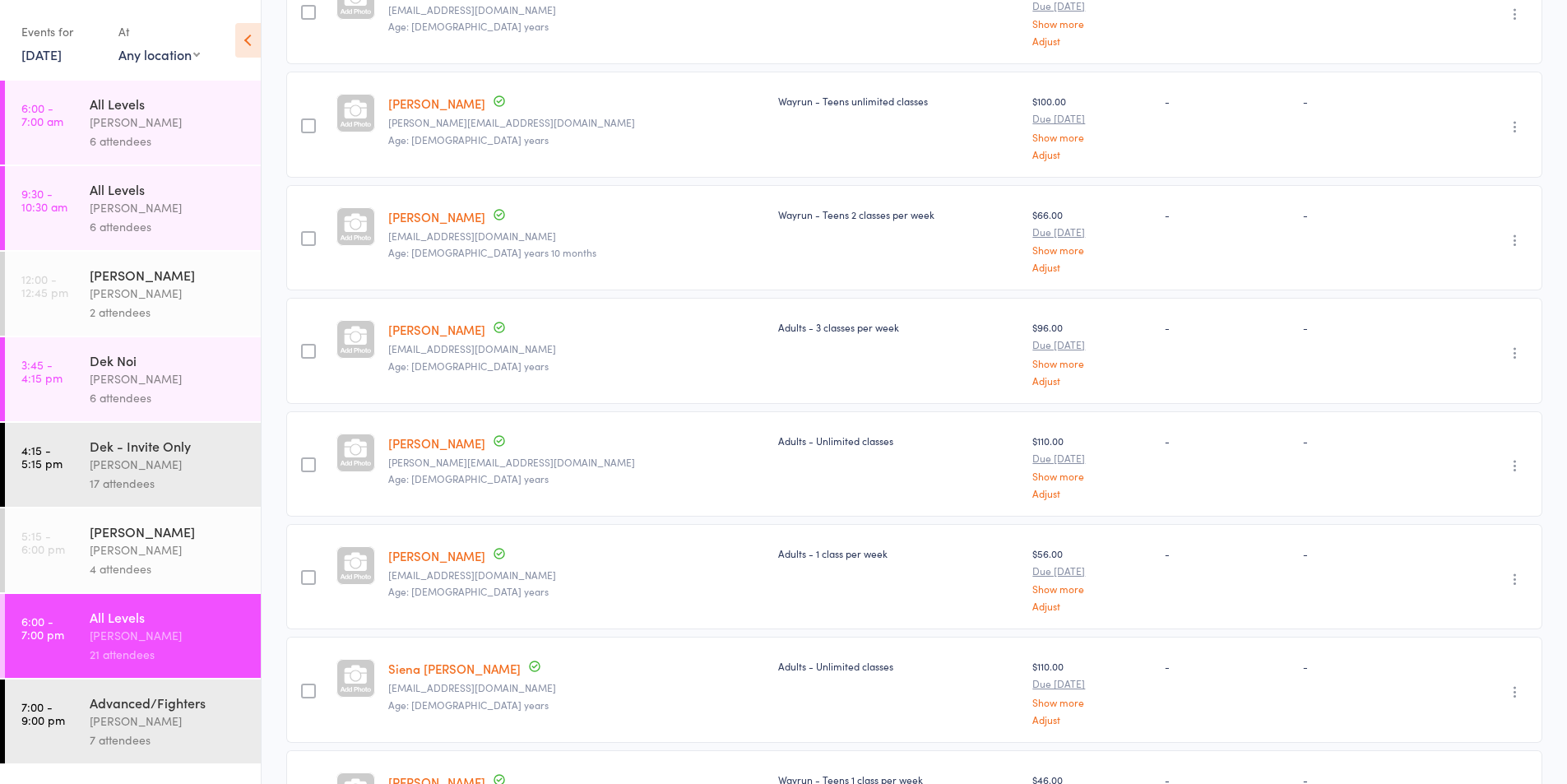
click at [419, 557] on link "[PERSON_NAME]" at bounding box center [437, 556] width 97 height 17
click at [140, 131] on div "[PERSON_NAME]" at bounding box center [168, 122] width 157 height 19
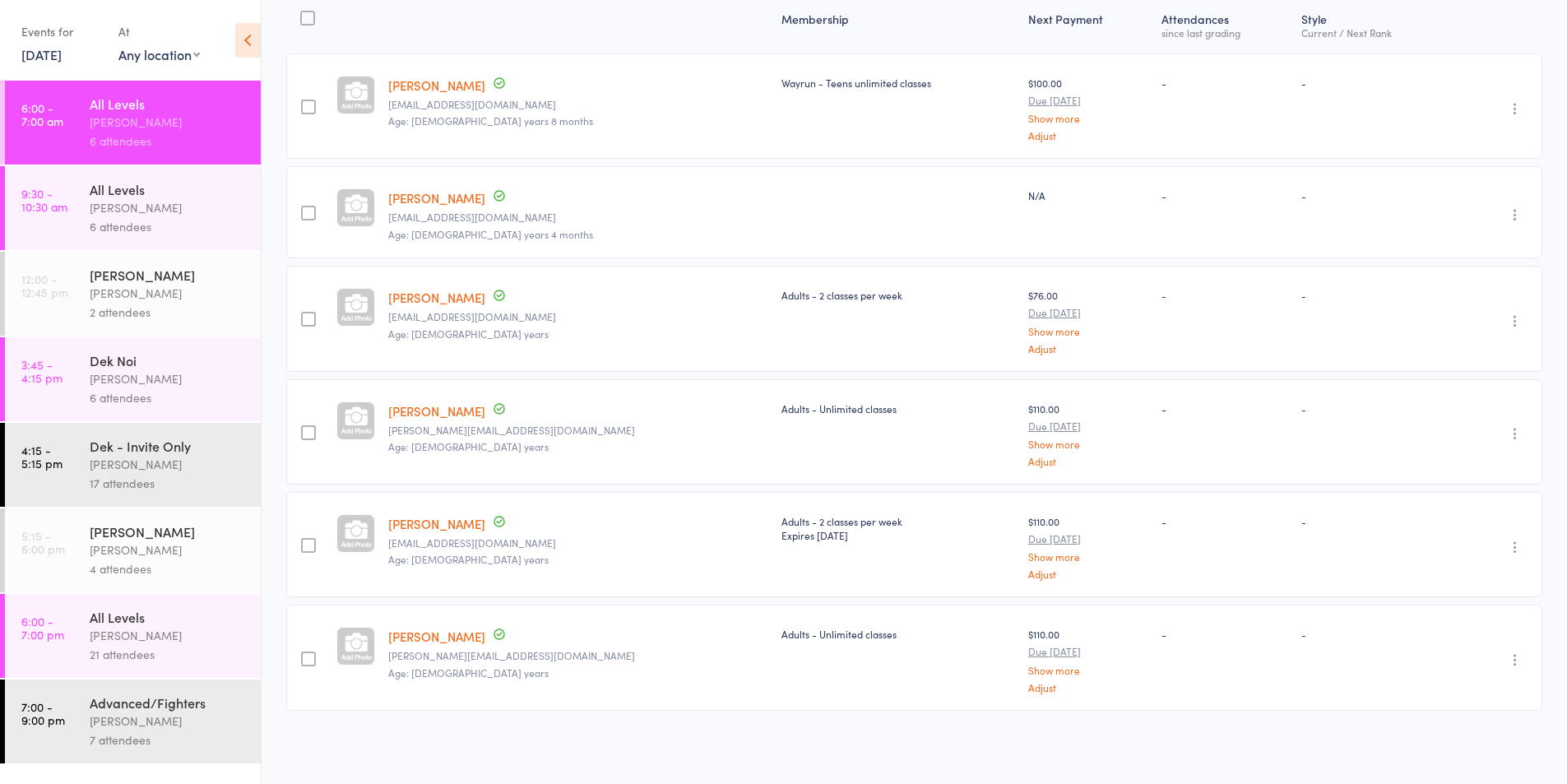
scroll to position [81, 0]
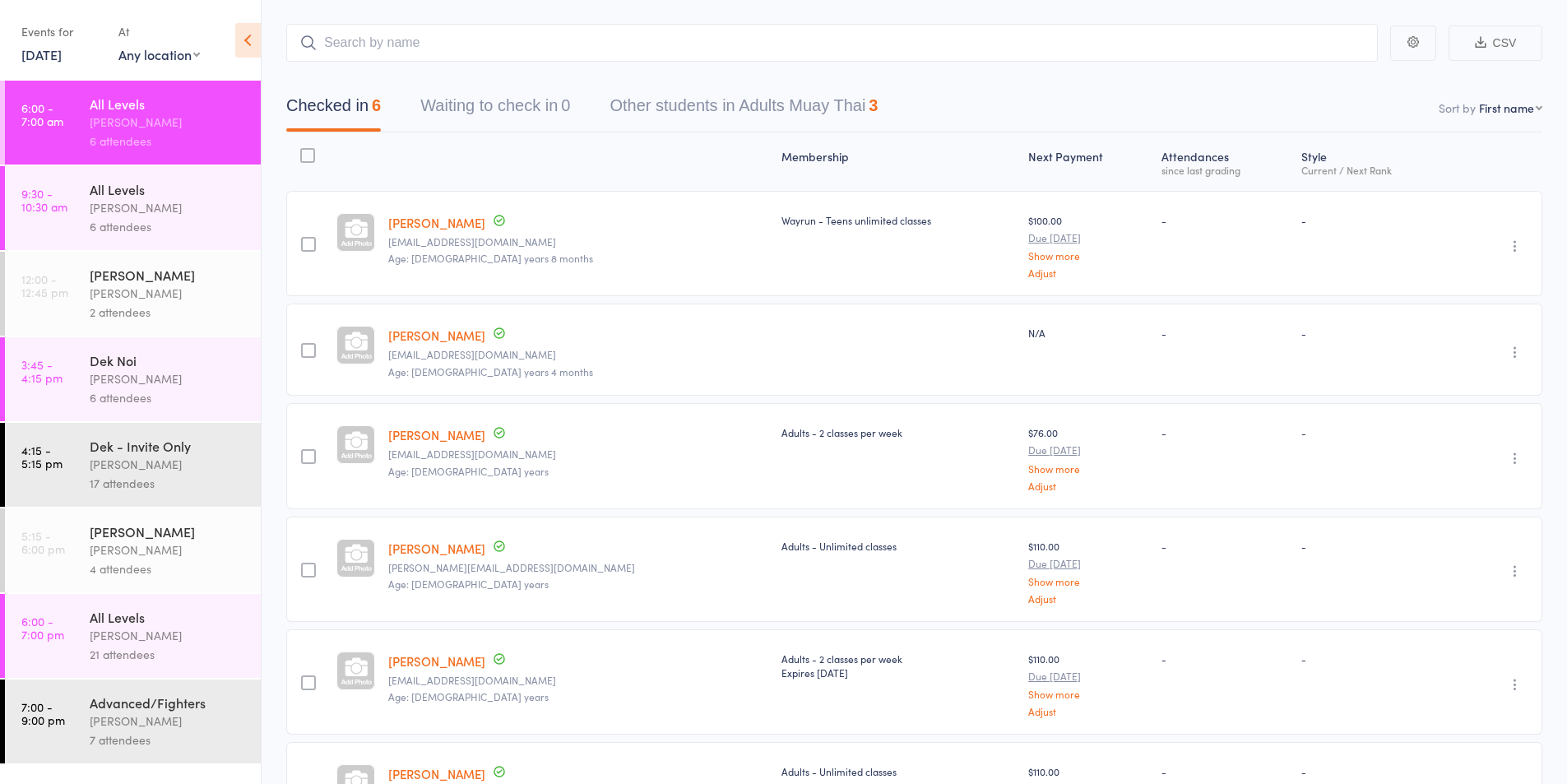
click at [429, 223] on link "[PERSON_NAME]" at bounding box center [437, 222] width 97 height 17
click at [35, 53] on link "[DATE]" at bounding box center [41, 53] width 41 height 18
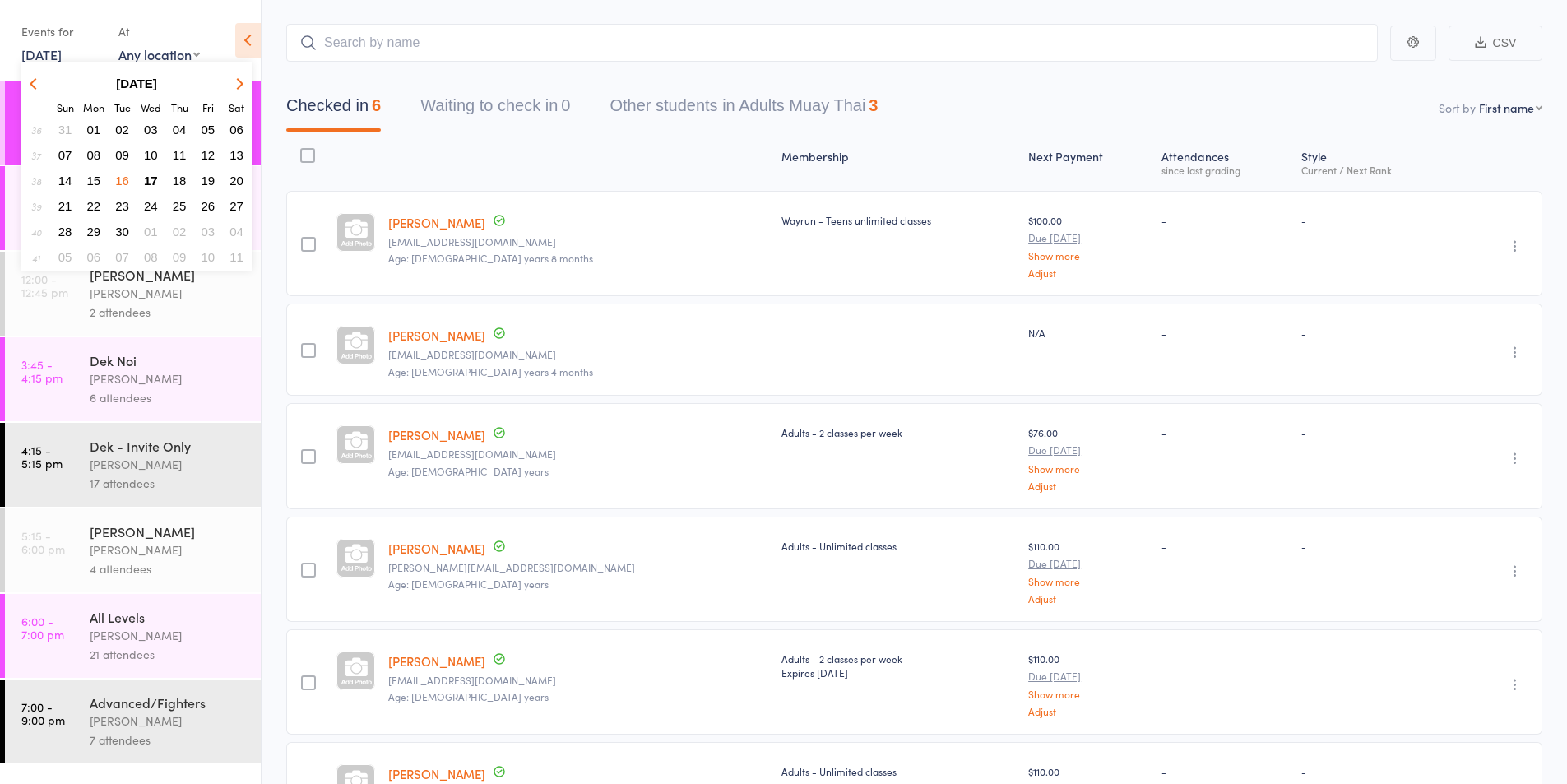
click at [34, 83] on icon "button" at bounding box center [36, 83] width 12 height 12
click at [118, 231] on span "26" at bounding box center [122, 231] width 14 height 14
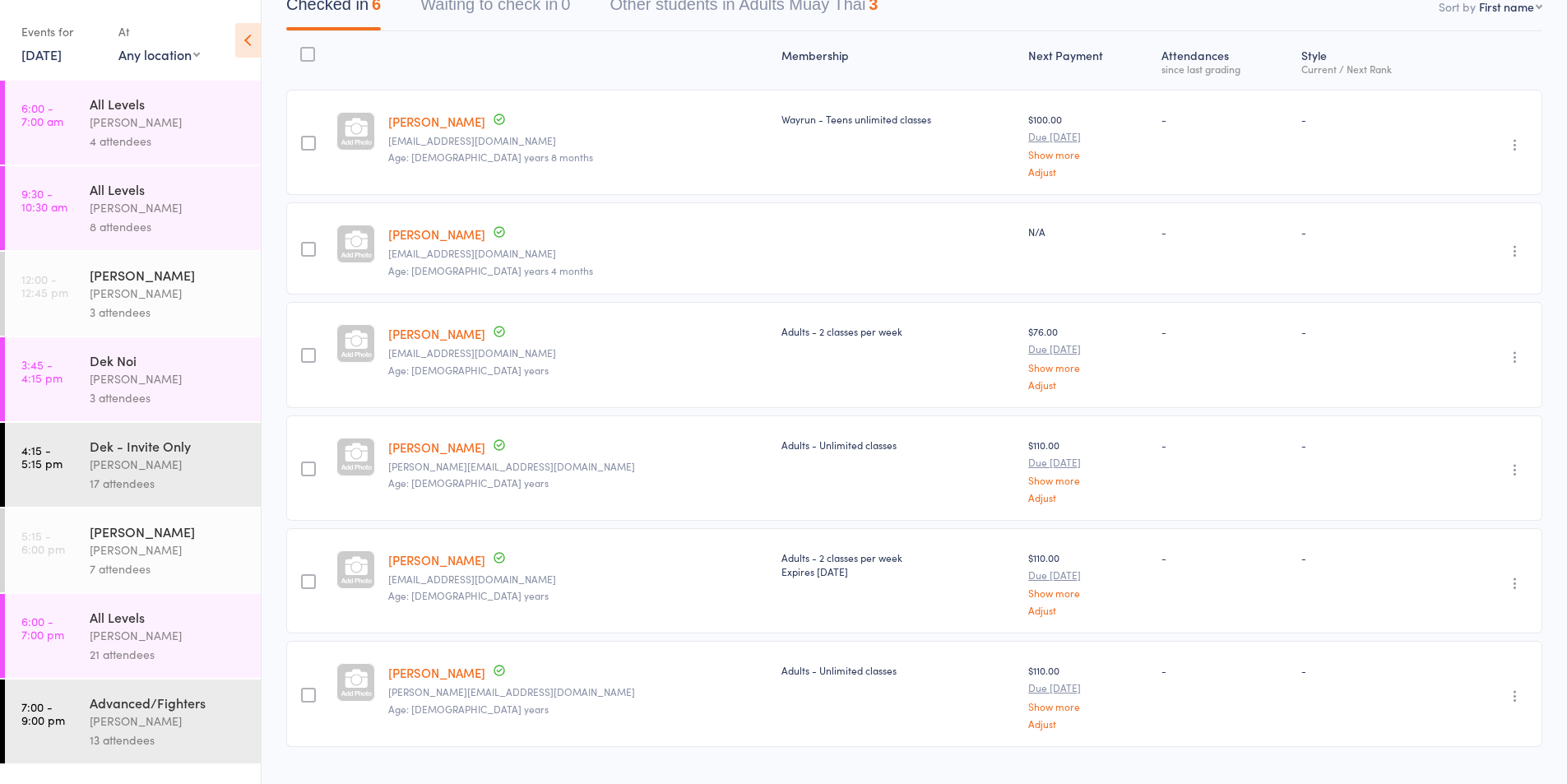
scroll to position [219, 0]
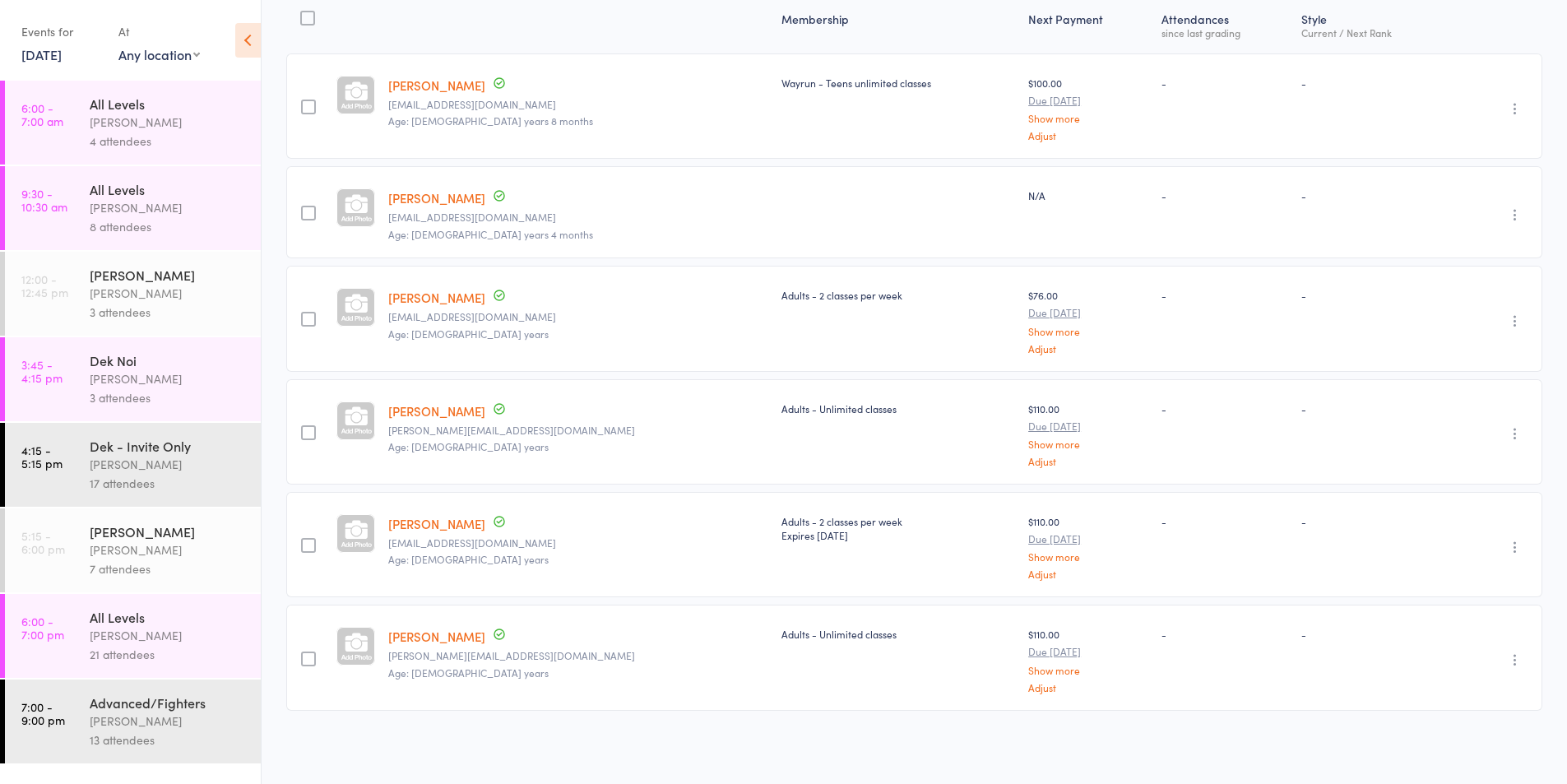
click at [124, 646] on div "21 attendees" at bounding box center [168, 654] width 157 height 19
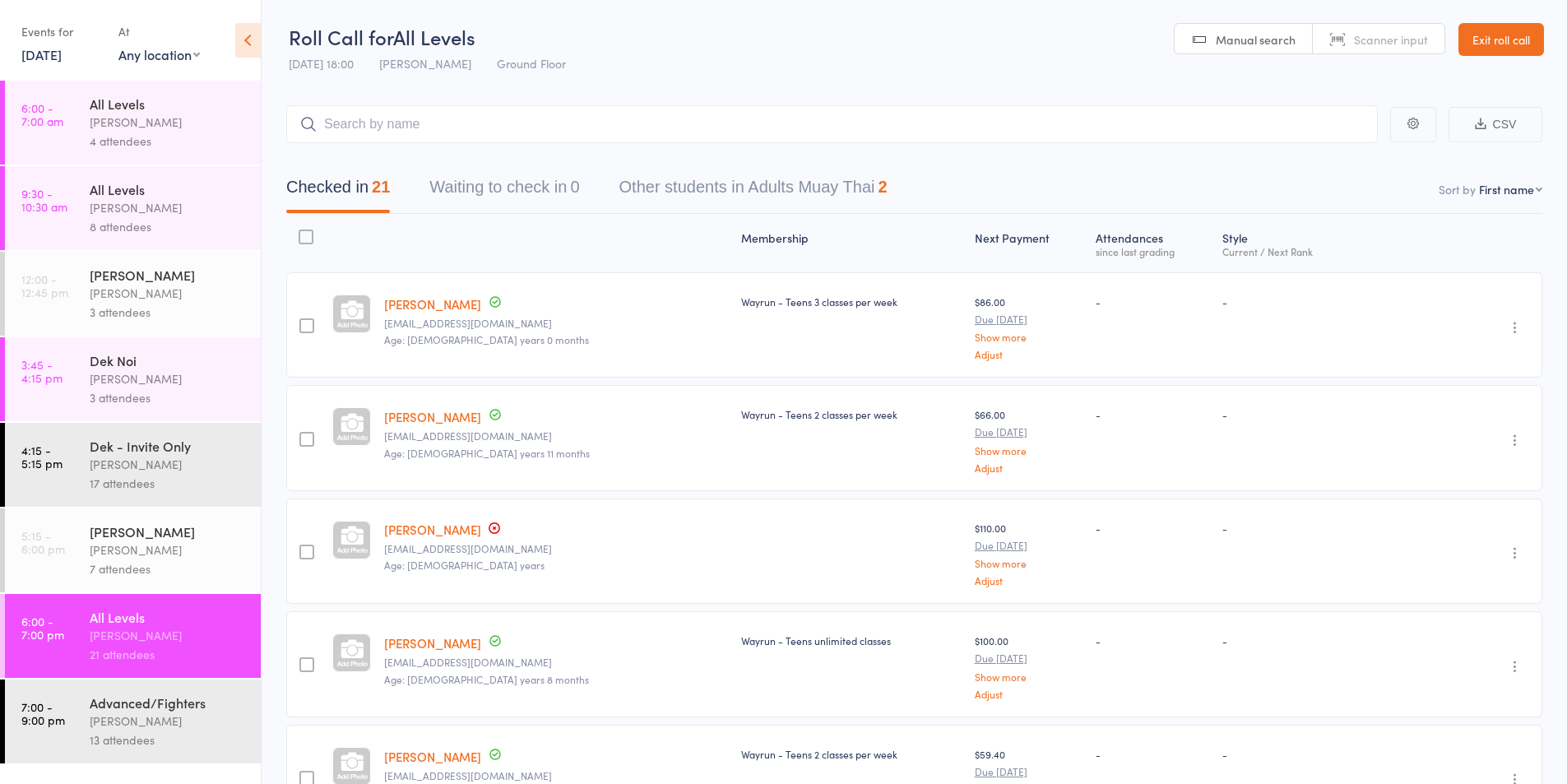
click at [56, 54] on link "[DATE]" at bounding box center [41, 53] width 41 height 18
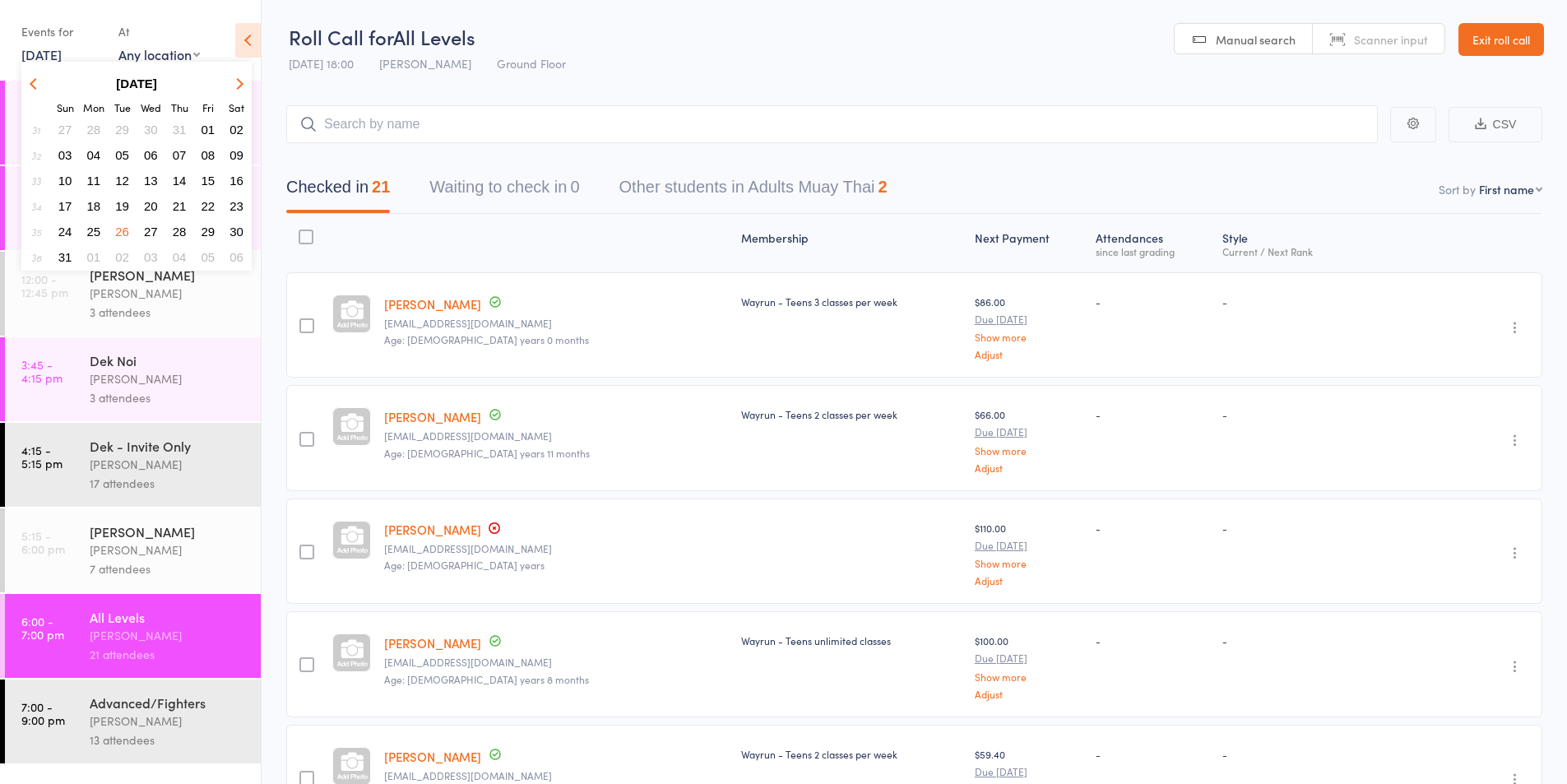
click at [234, 82] on icon "button" at bounding box center [238, 83] width 12 height 12
click at [116, 179] on span "16" at bounding box center [122, 180] width 14 height 14
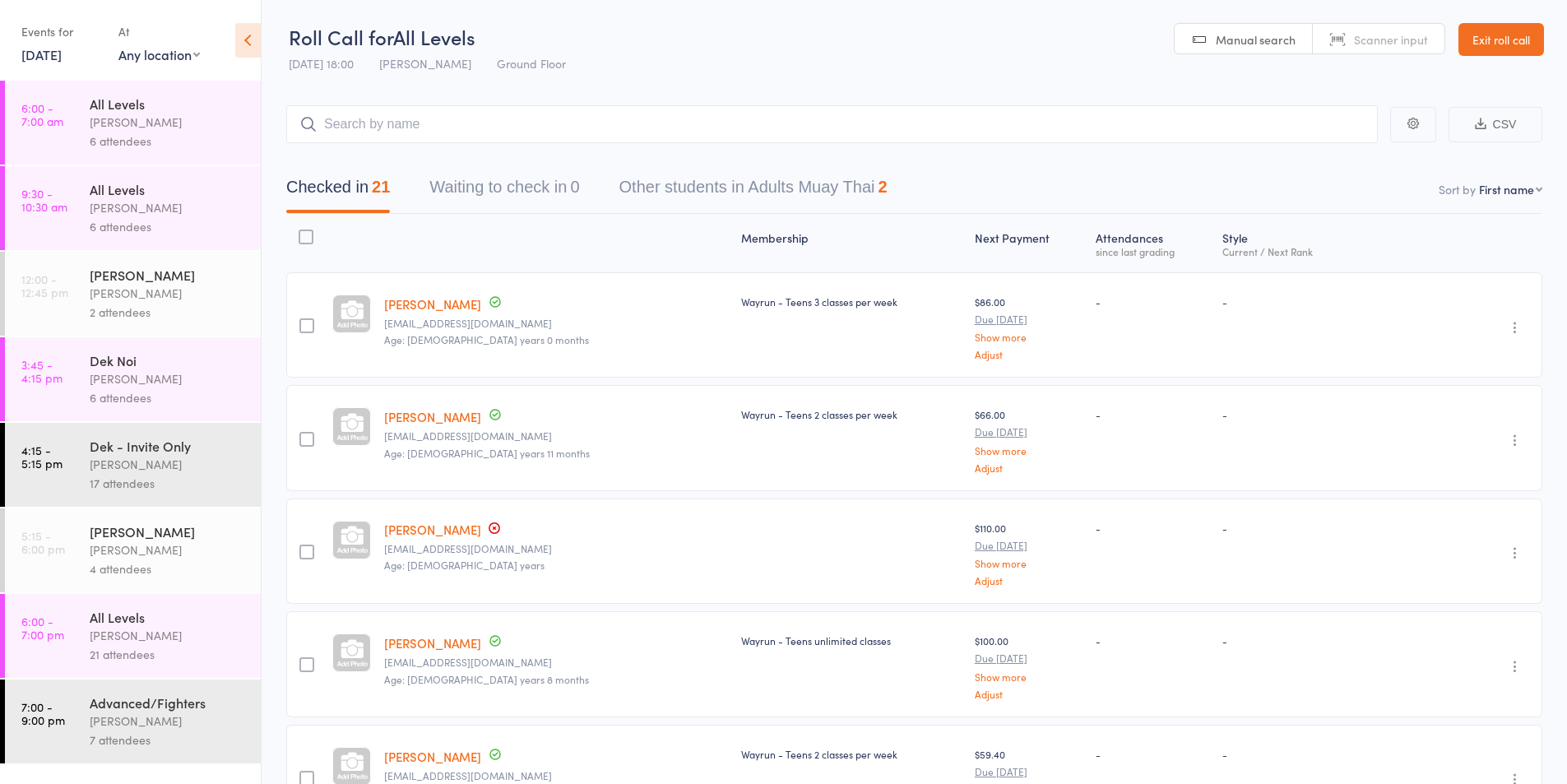
click at [126, 141] on div "6 attendees" at bounding box center [168, 141] width 157 height 19
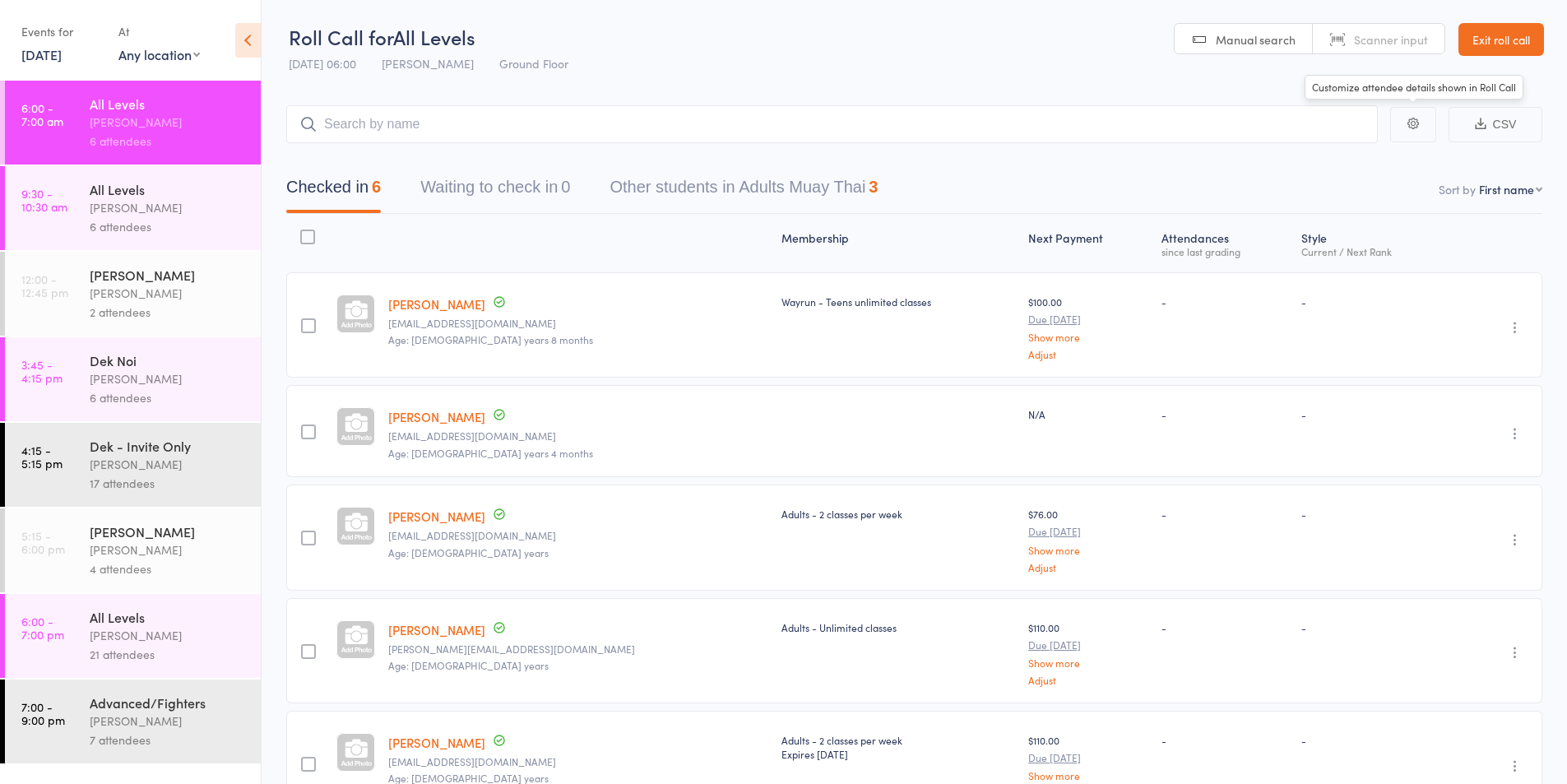
click at [1415, 123] on icon "button" at bounding box center [1414, 123] width 12 height 12
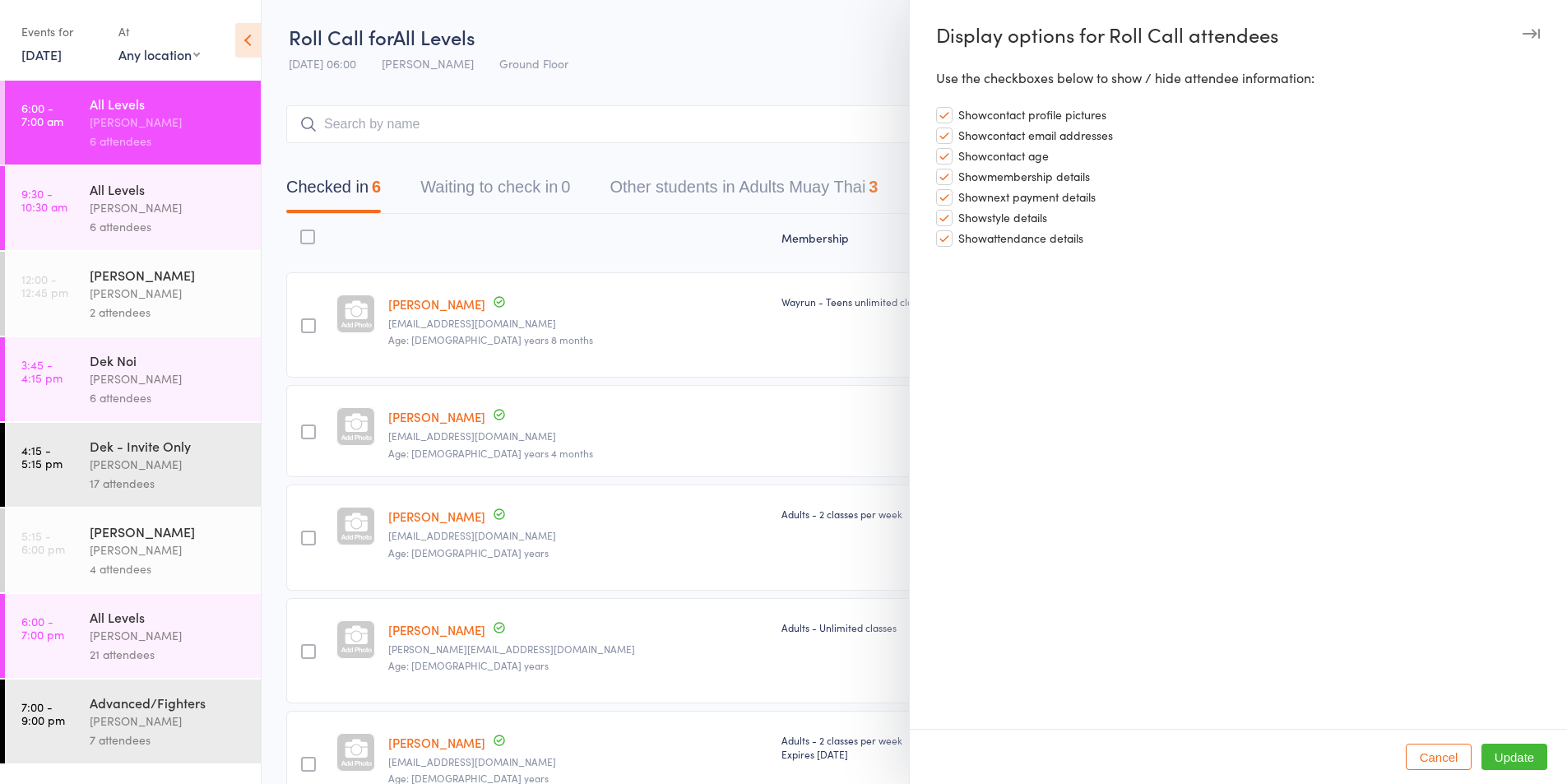
click at [1531, 31] on icon "button" at bounding box center [1531, 34] width 17 height 10
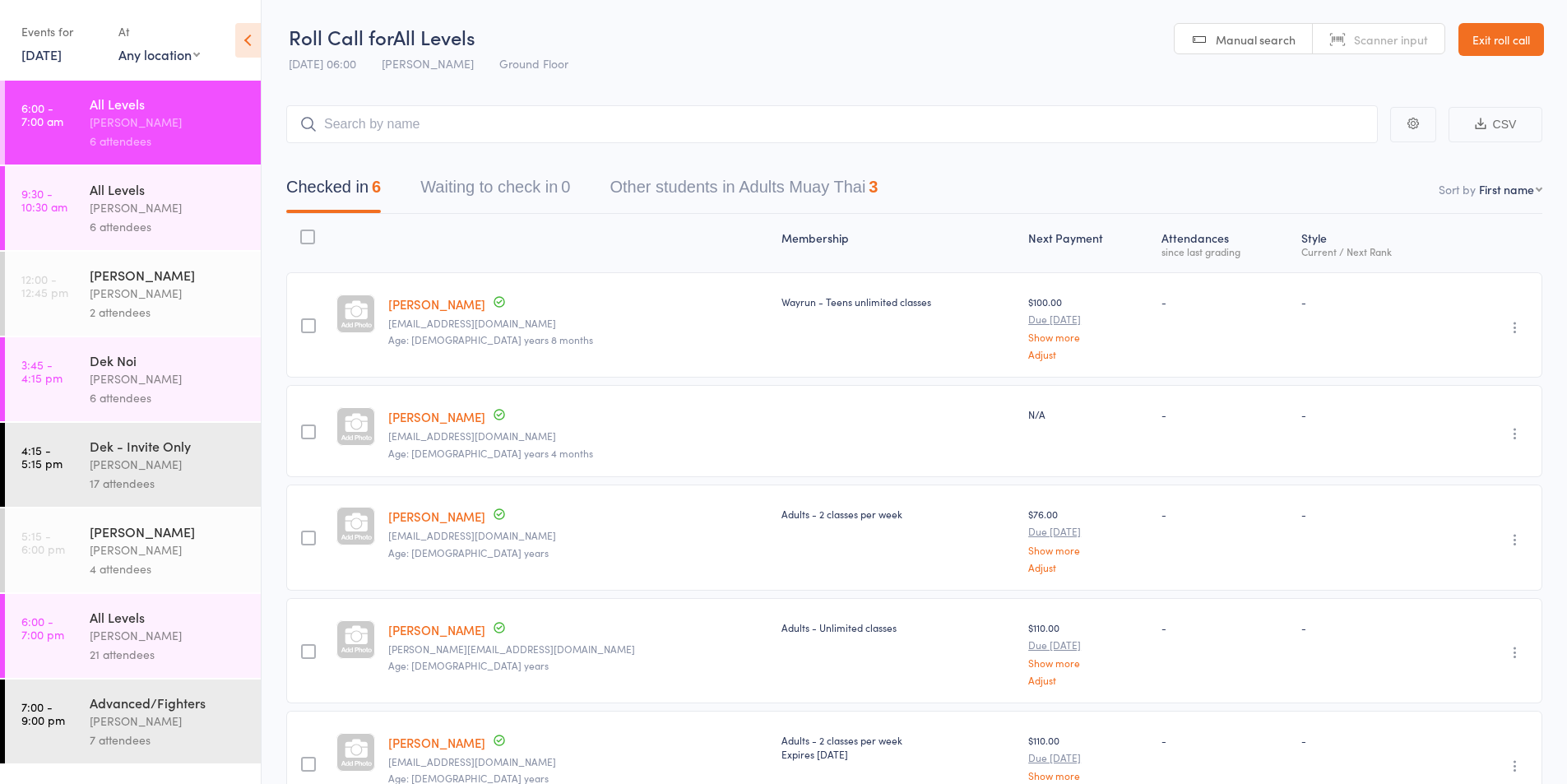
click at [117, 643] on div "[PERSON_NAME]" at bounding box center [168, 635] width 157 height 19
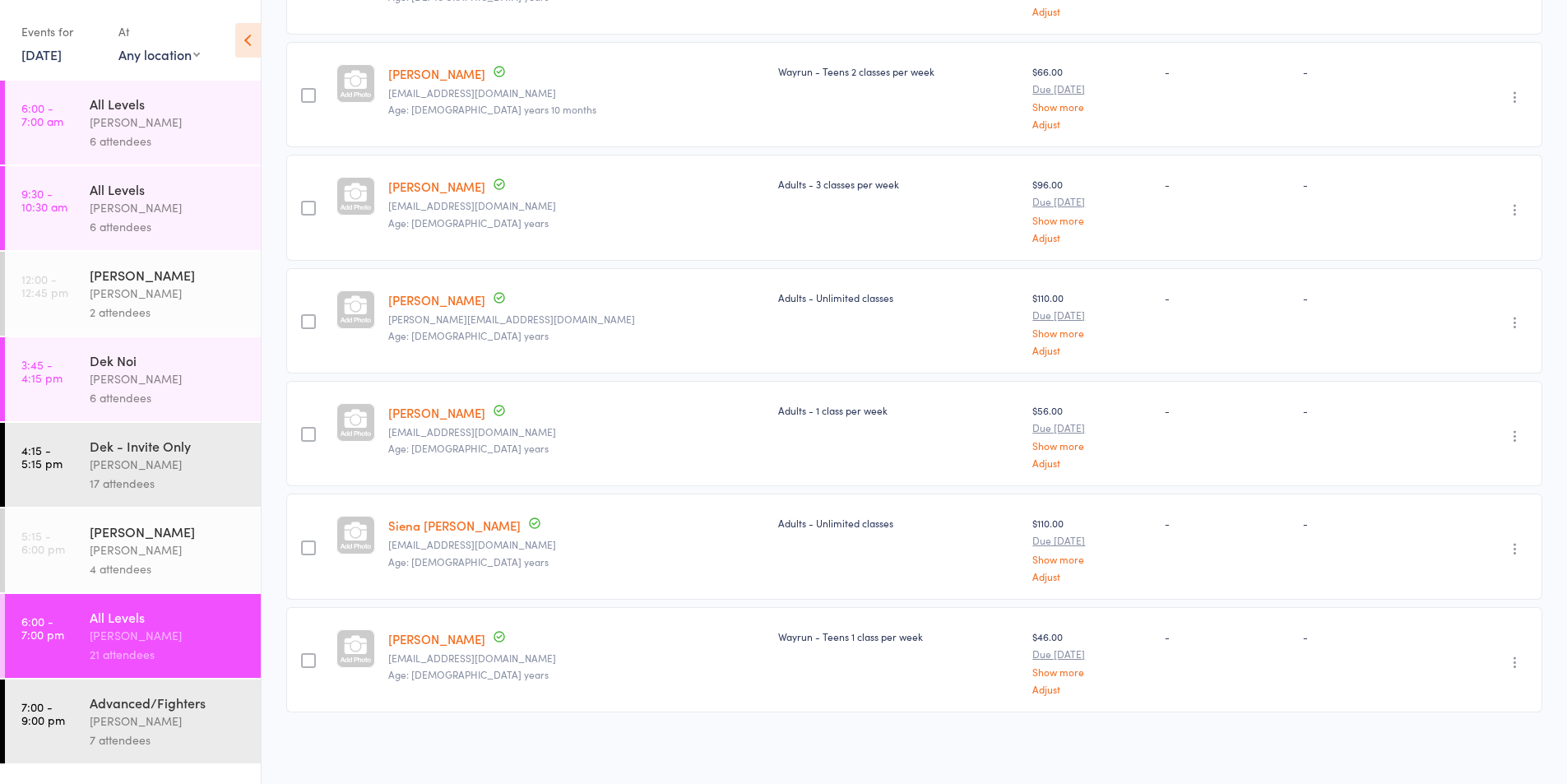
scroll to position [1927, 0]
click at [62, 53] on link "[DATE]" at bounding box center [41, 53] width 41 height 18
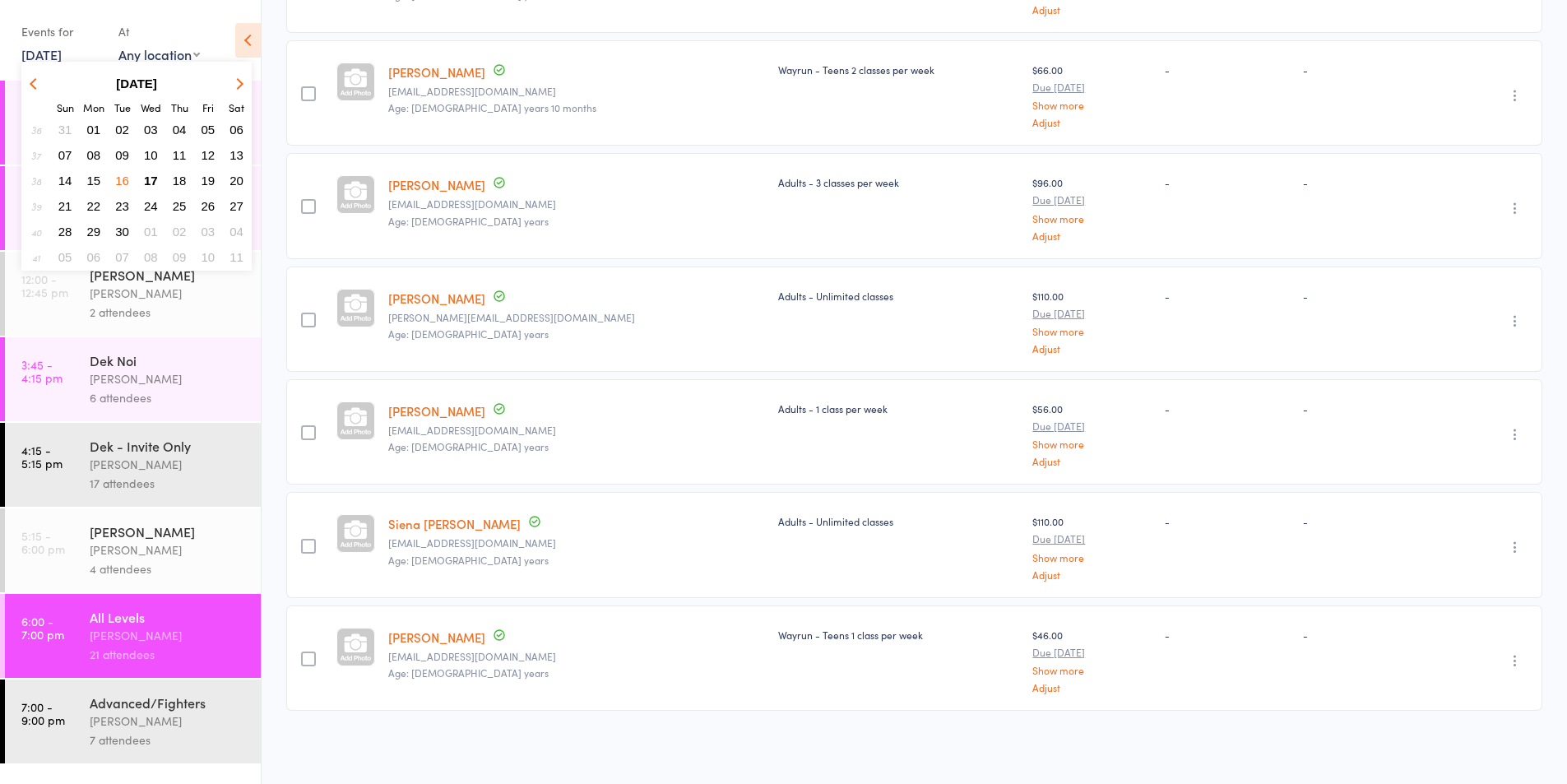
click at [158, 173] on button "17" at bounding box center [151, 180] width 25 height 22
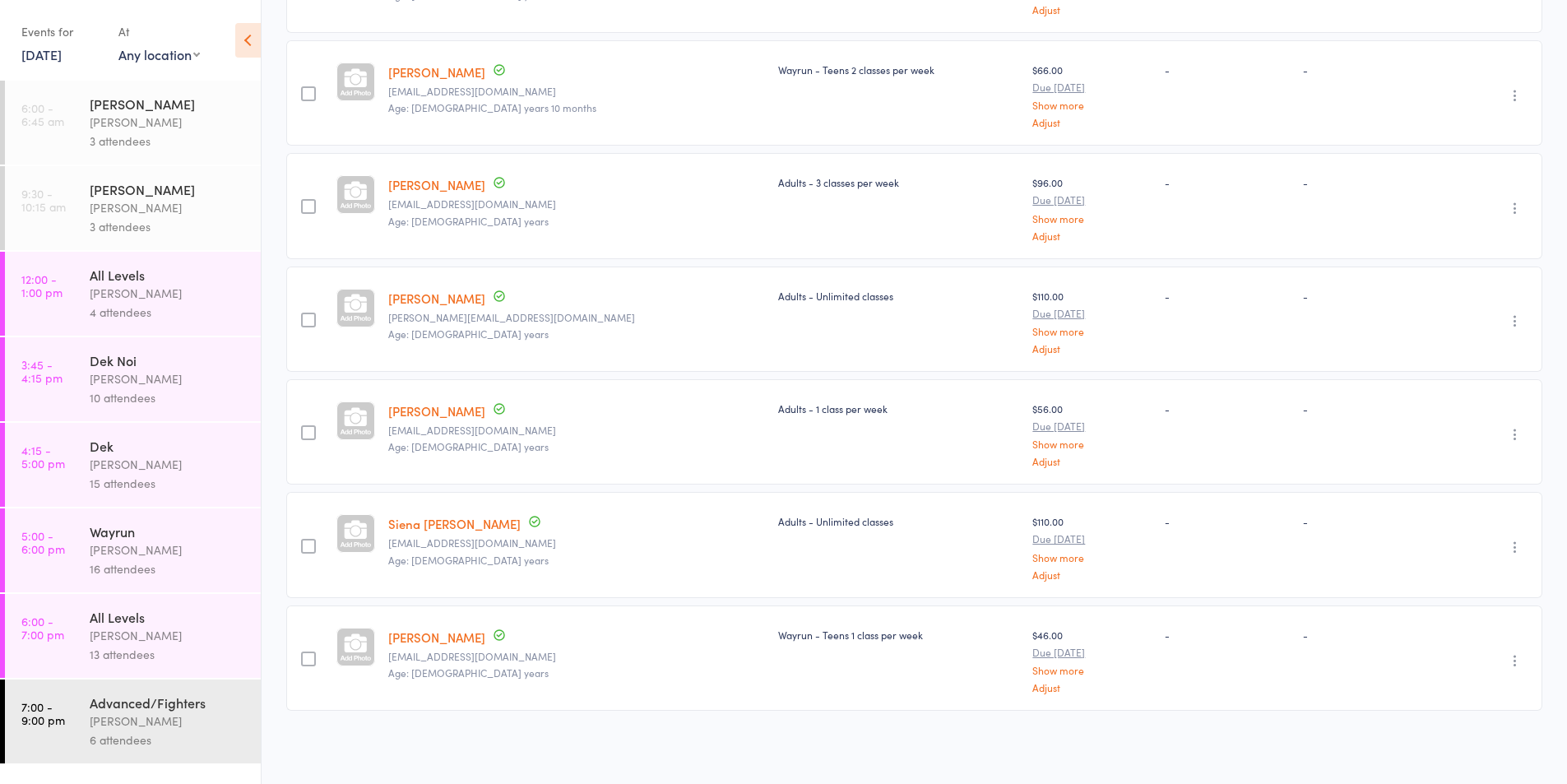
click at [125, 640] on div "[PERSON_NAME]" at bounding box center [168, 635] width 157 height 19
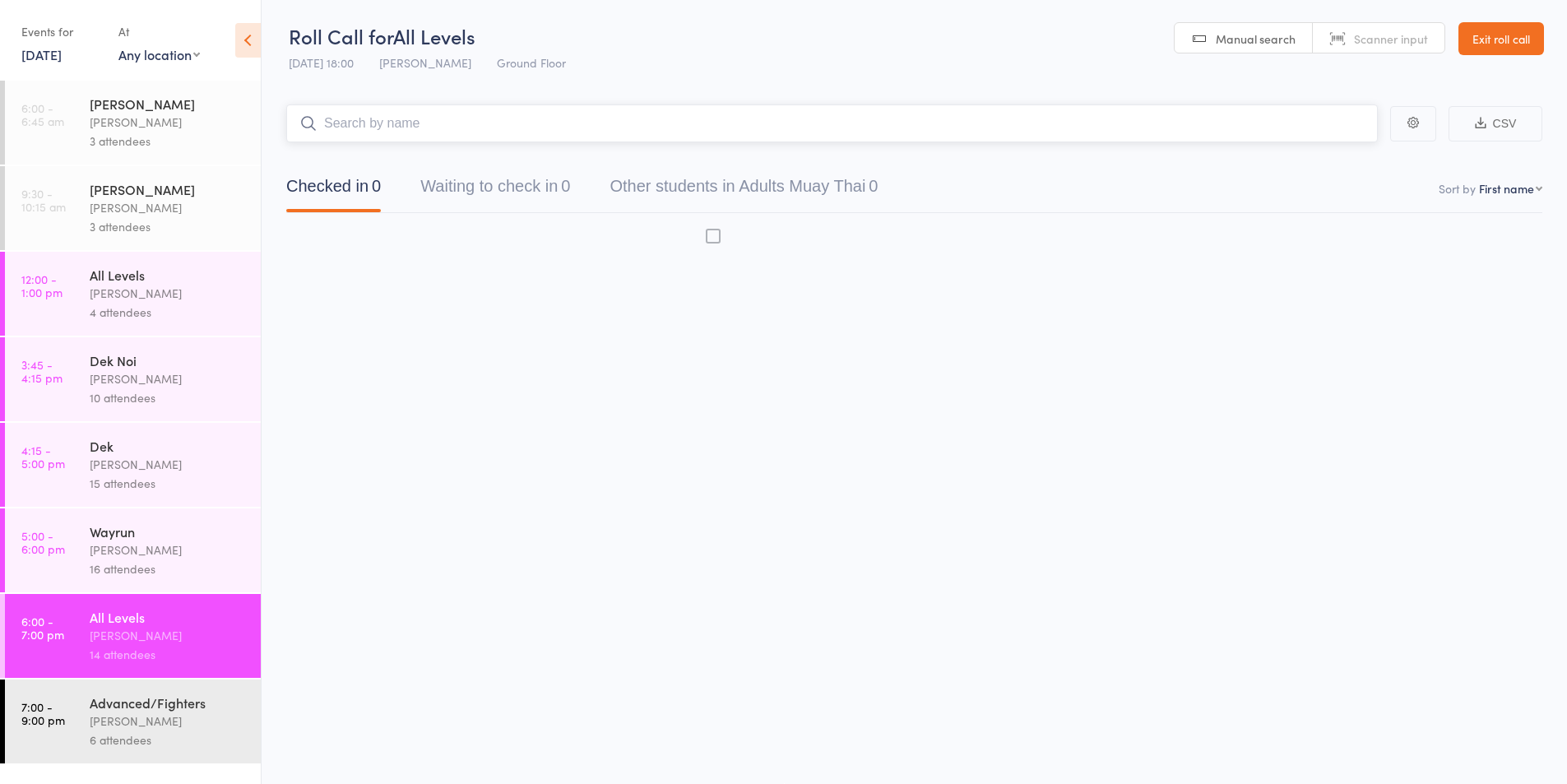
scroll to position [1, 0]
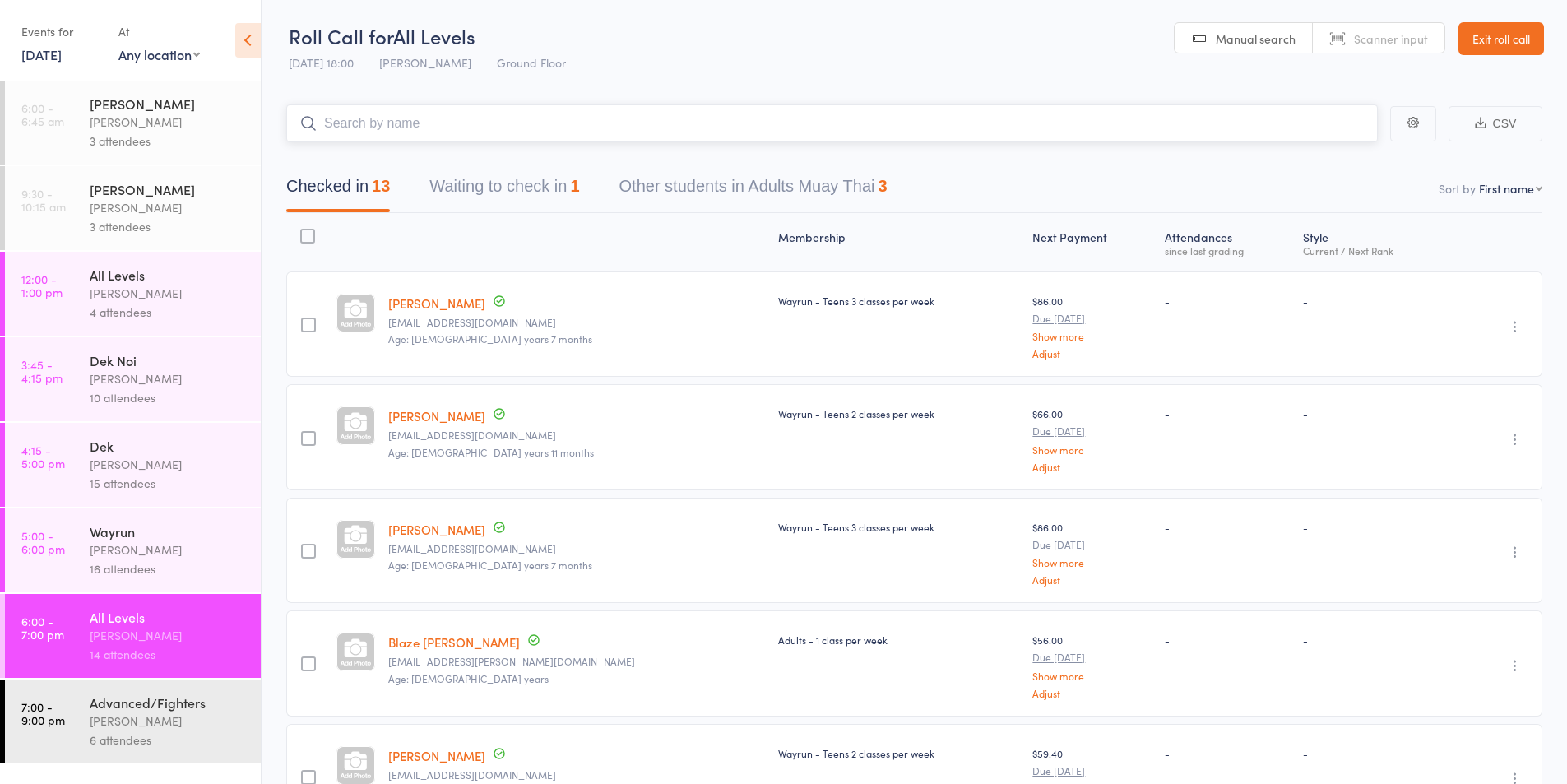
click at [501, 181] on button "Waiting to check in 1" at bounding box center [504, 190] width 150 height 44
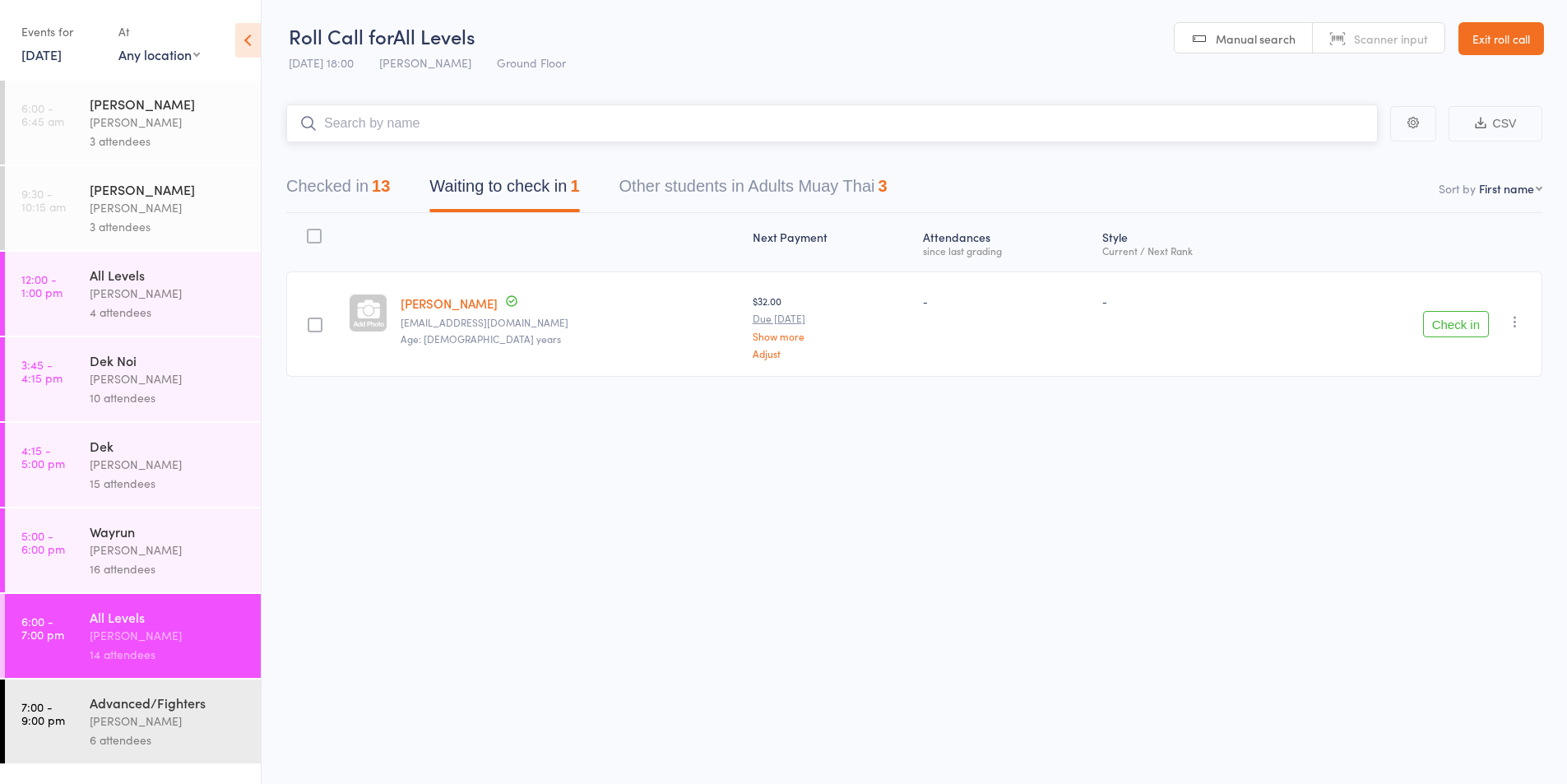
click at [308, 187] on button "Checked in 13" at bounding box center [338, 190] width 104 height 44
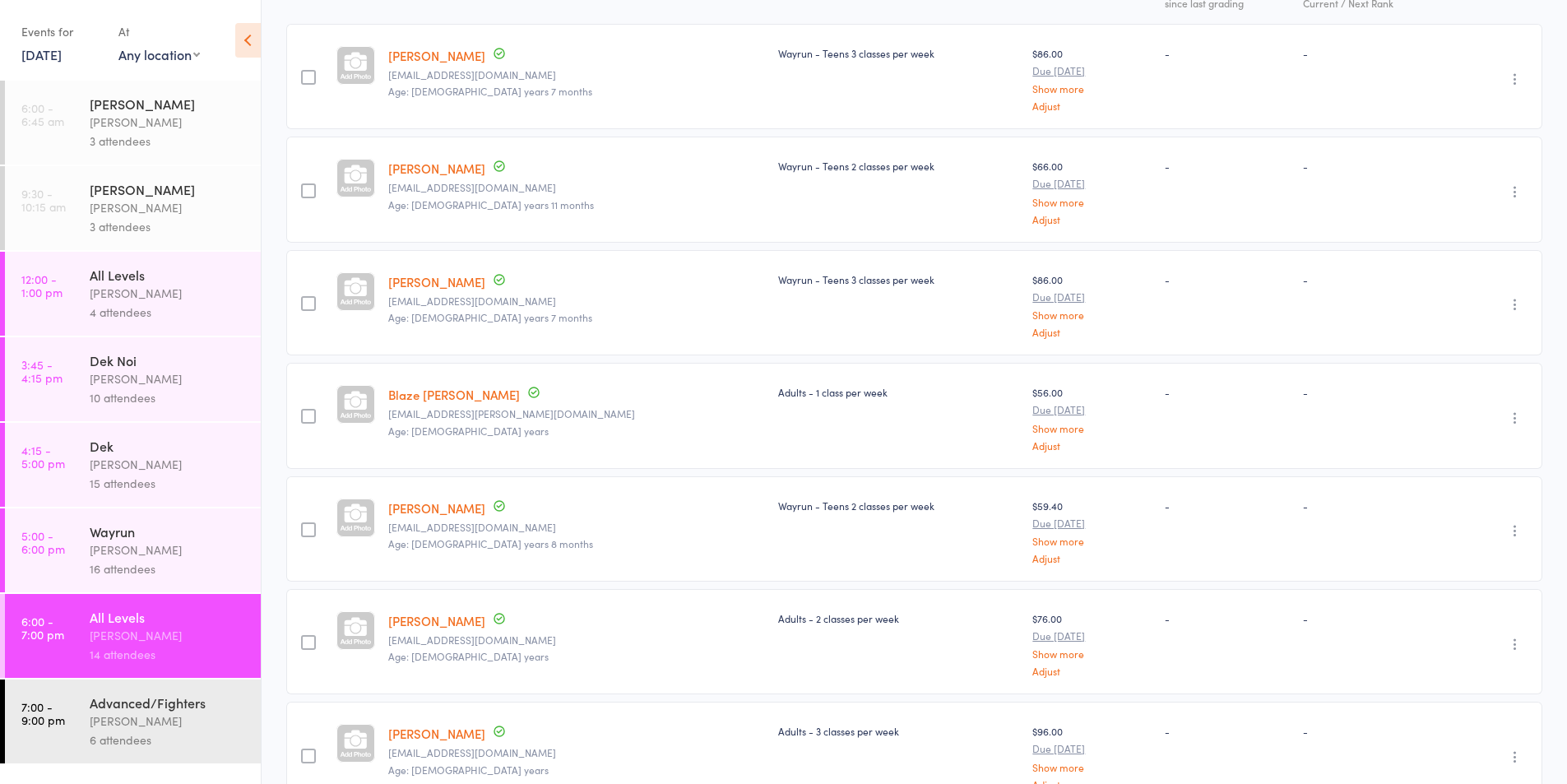
scroll to position [0, 0]
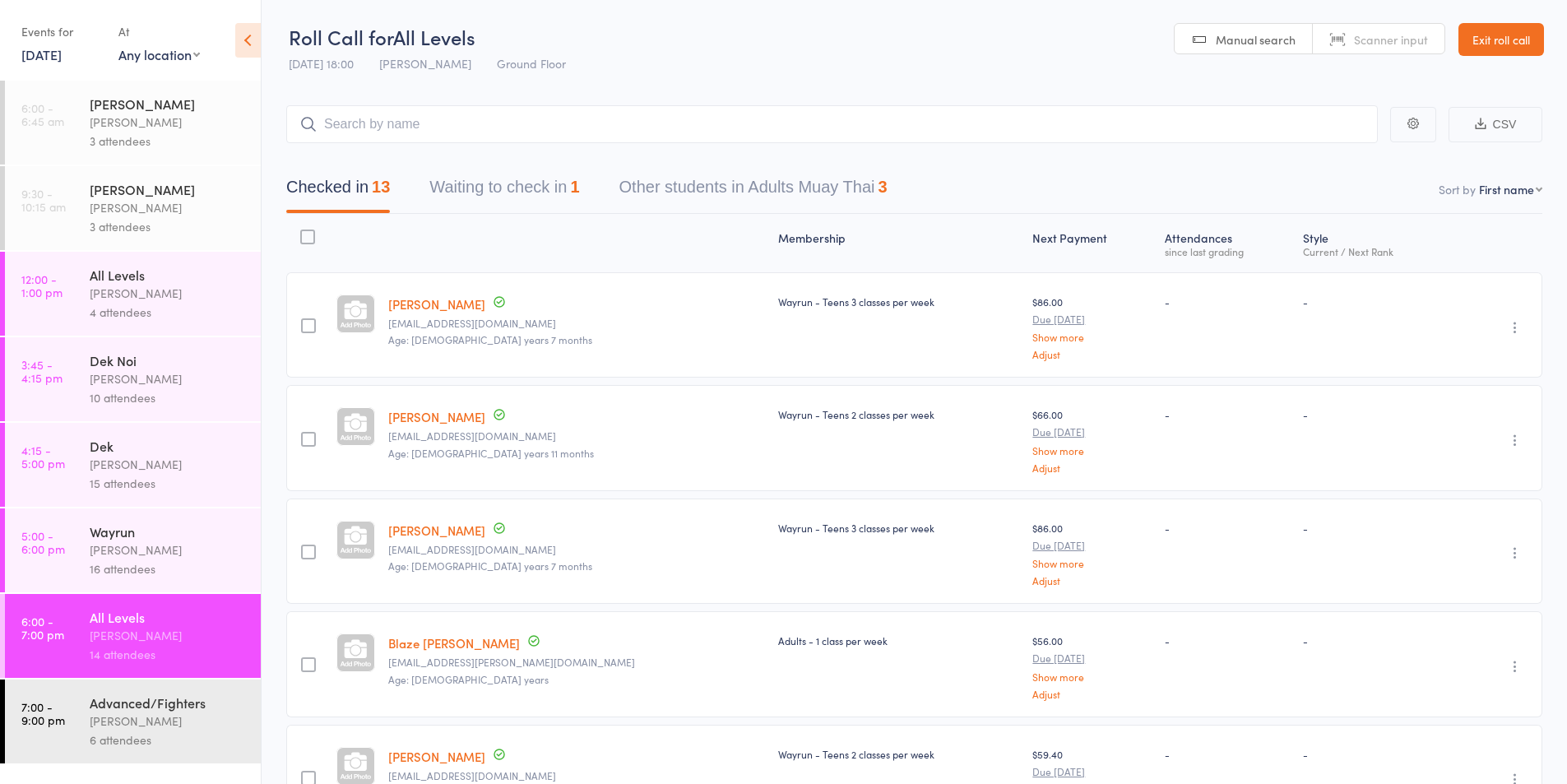
click at [125, 557] on div "[PERSON_NAME]" at bounding box center [168, 550] width 157 height 19
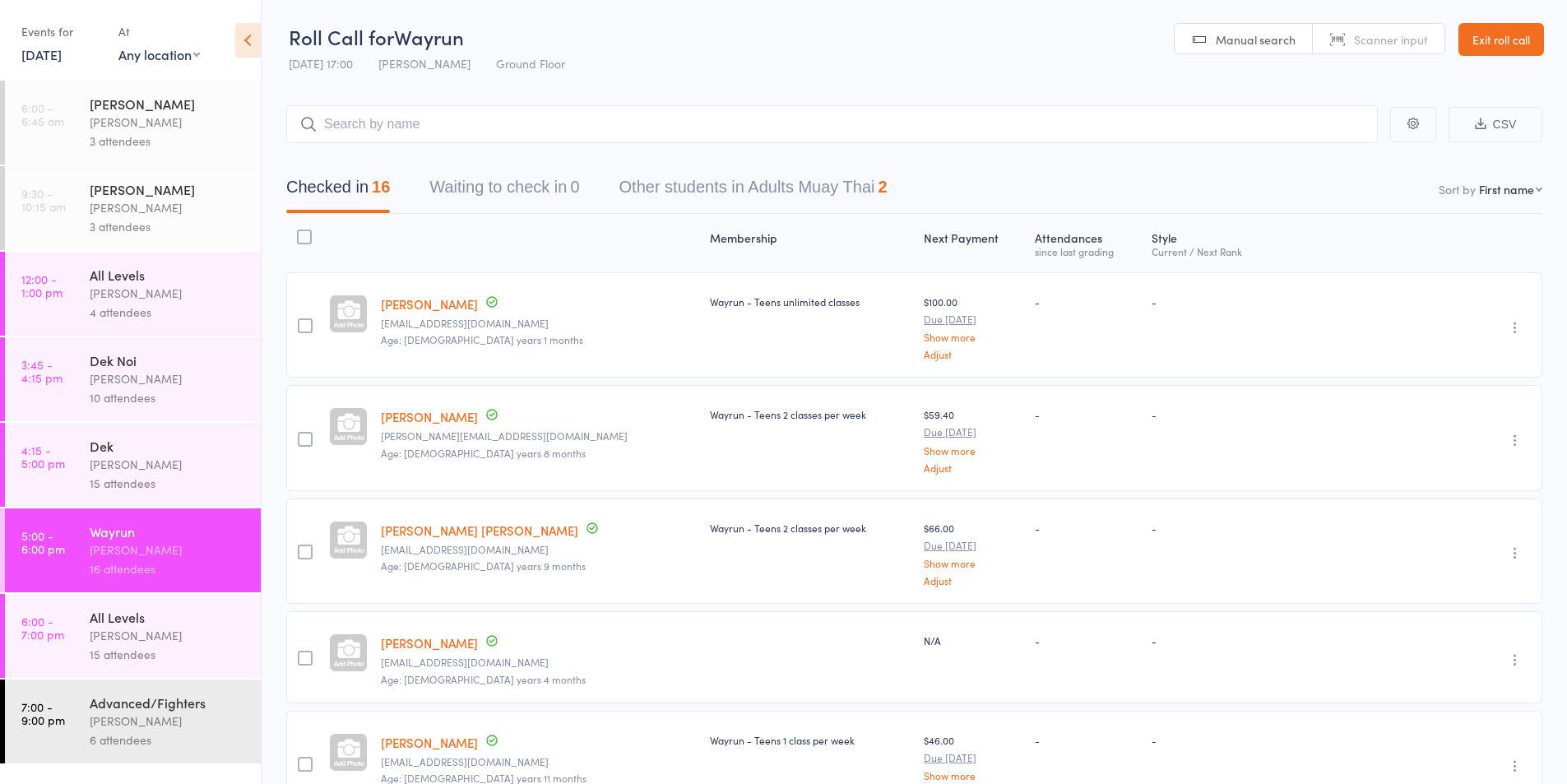
click at [129, 637] on div "[PERSON_NAME]" at bounding box center [168, 635] width 157 height 19
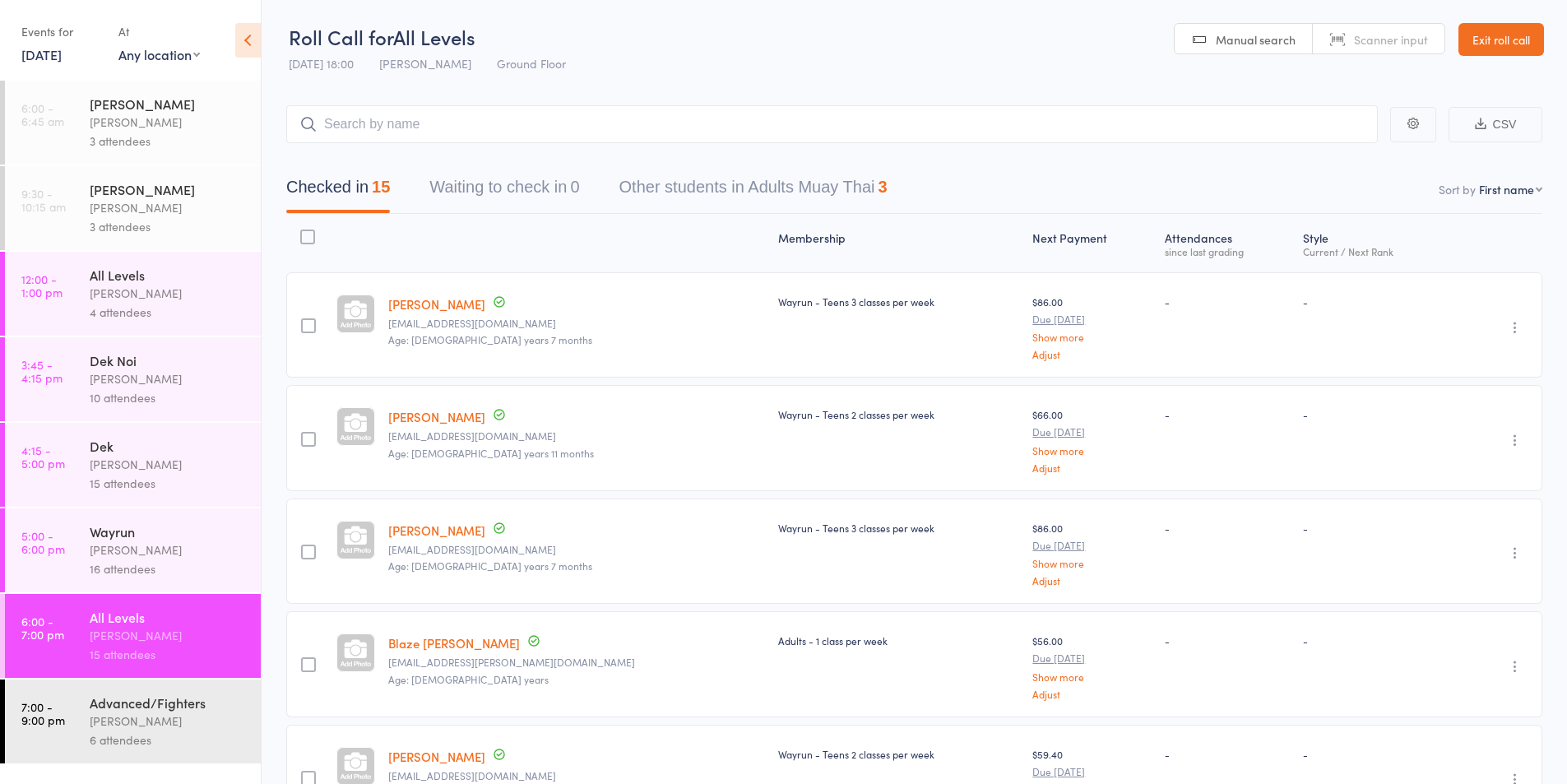
click at [113, 727] on div "[PERSON_NAME]" at bounding box center [168, 721] width 157 height 19
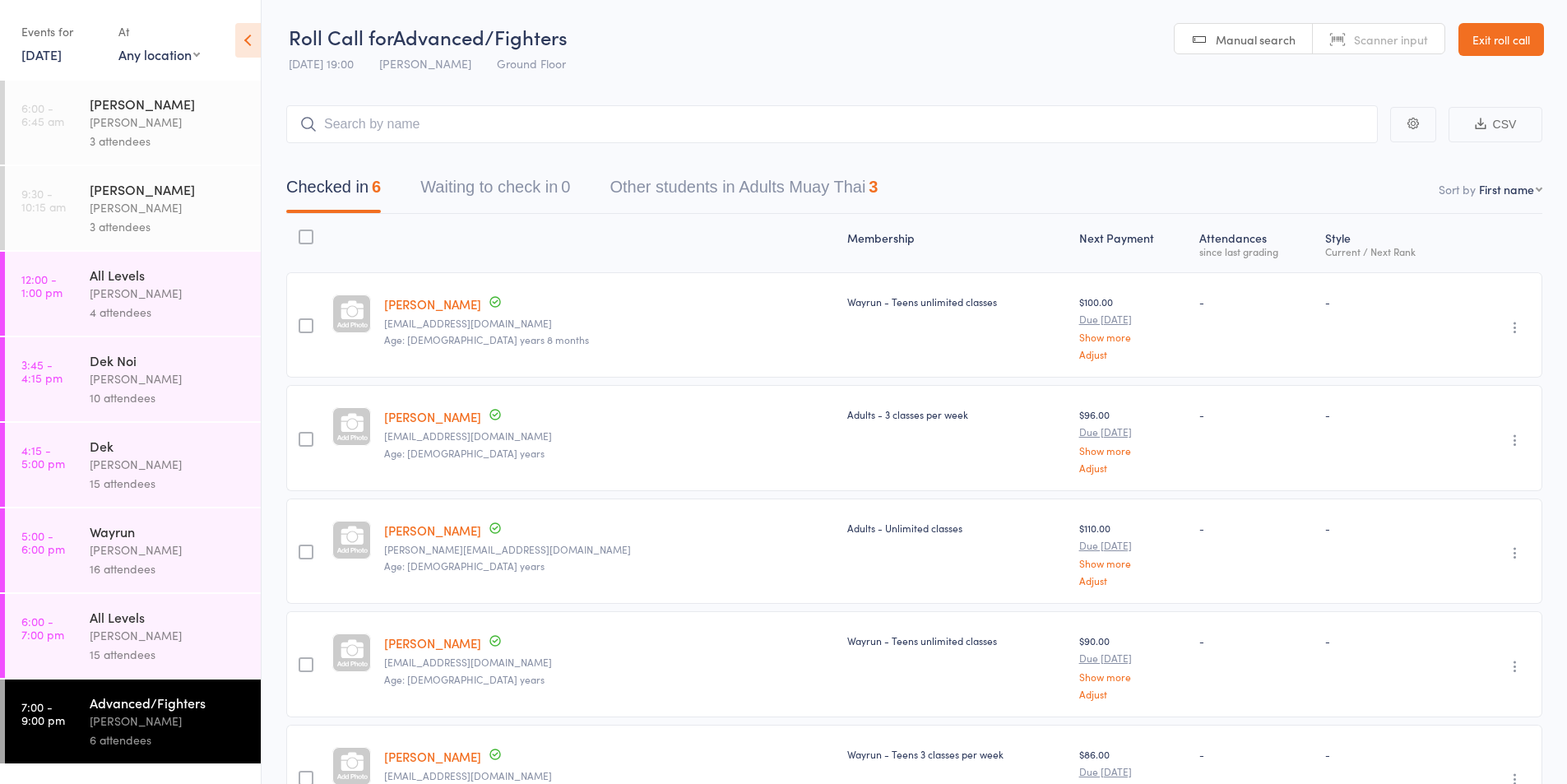
click at [1514, 322] on icon "button" at bounding box center [1515, 326] width 16 height 16
click at [1423, 471] on li "Remove" at bounding box center [1456, 470] width 135 height 22
click at [119, 639] on div "[PERSON_NAME]" at bounding box center [168, 635] width 157 height 19
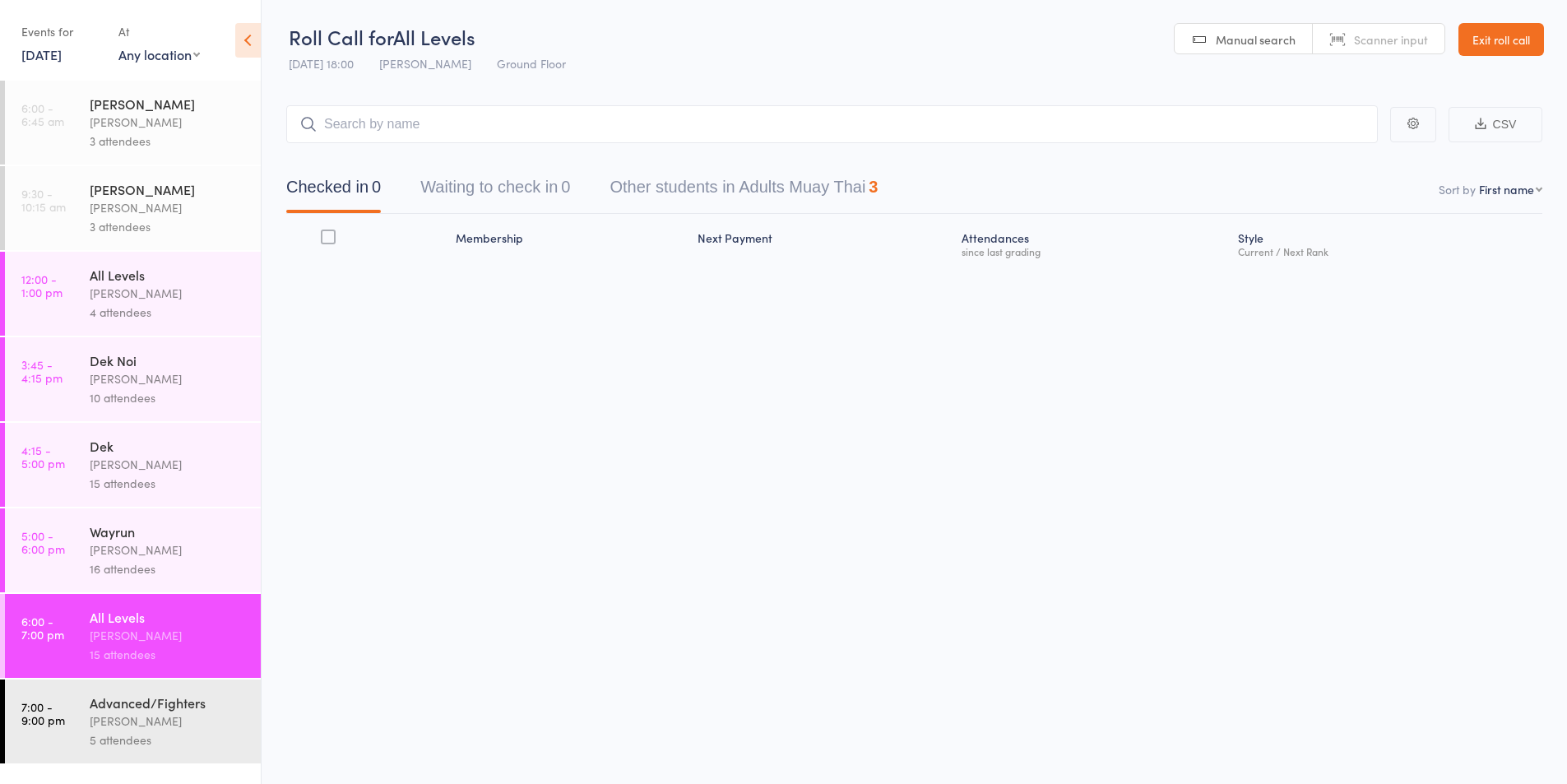
click at [374, 125] on input "search" at bounding box center [832, 123] width 1091 height 38
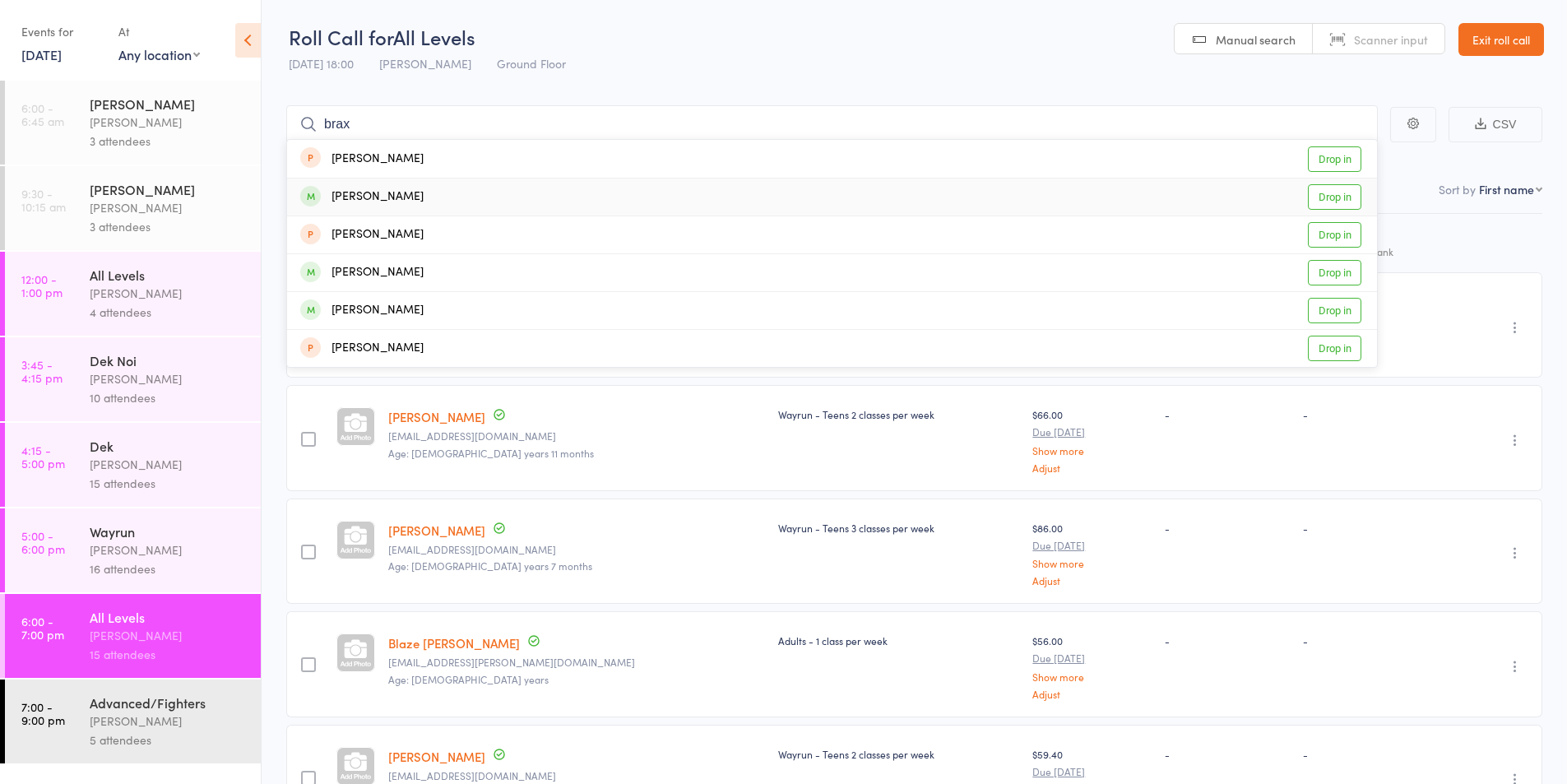
type input "brax"
click at [385, 194] on div "[PERSON_NAME]" at bounding box center [362, 197] width 124 height 19
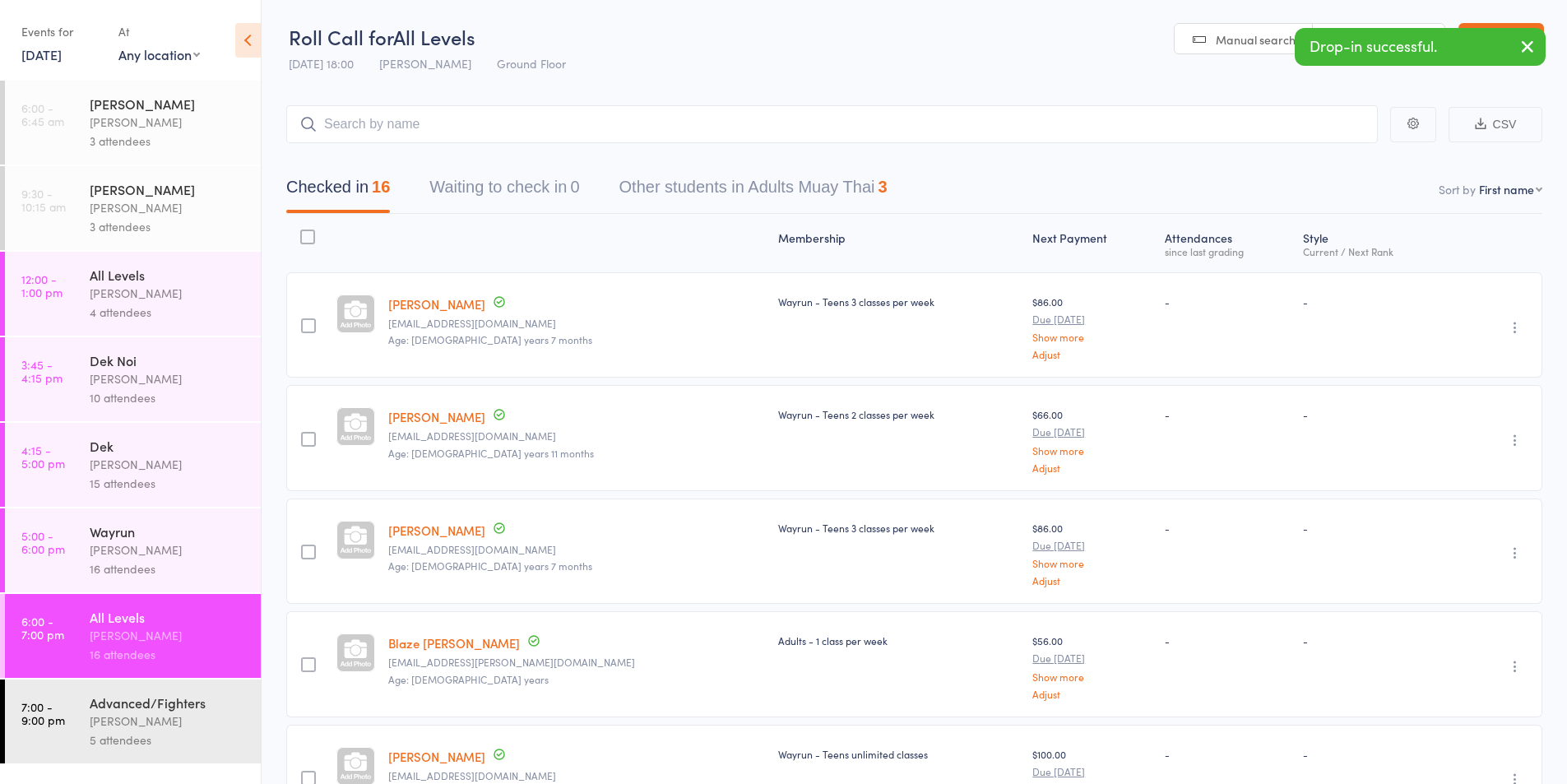
click at [108, 720] on div "[PERSON_NAME]" at bounding box center [168, 721] width 157 height 19
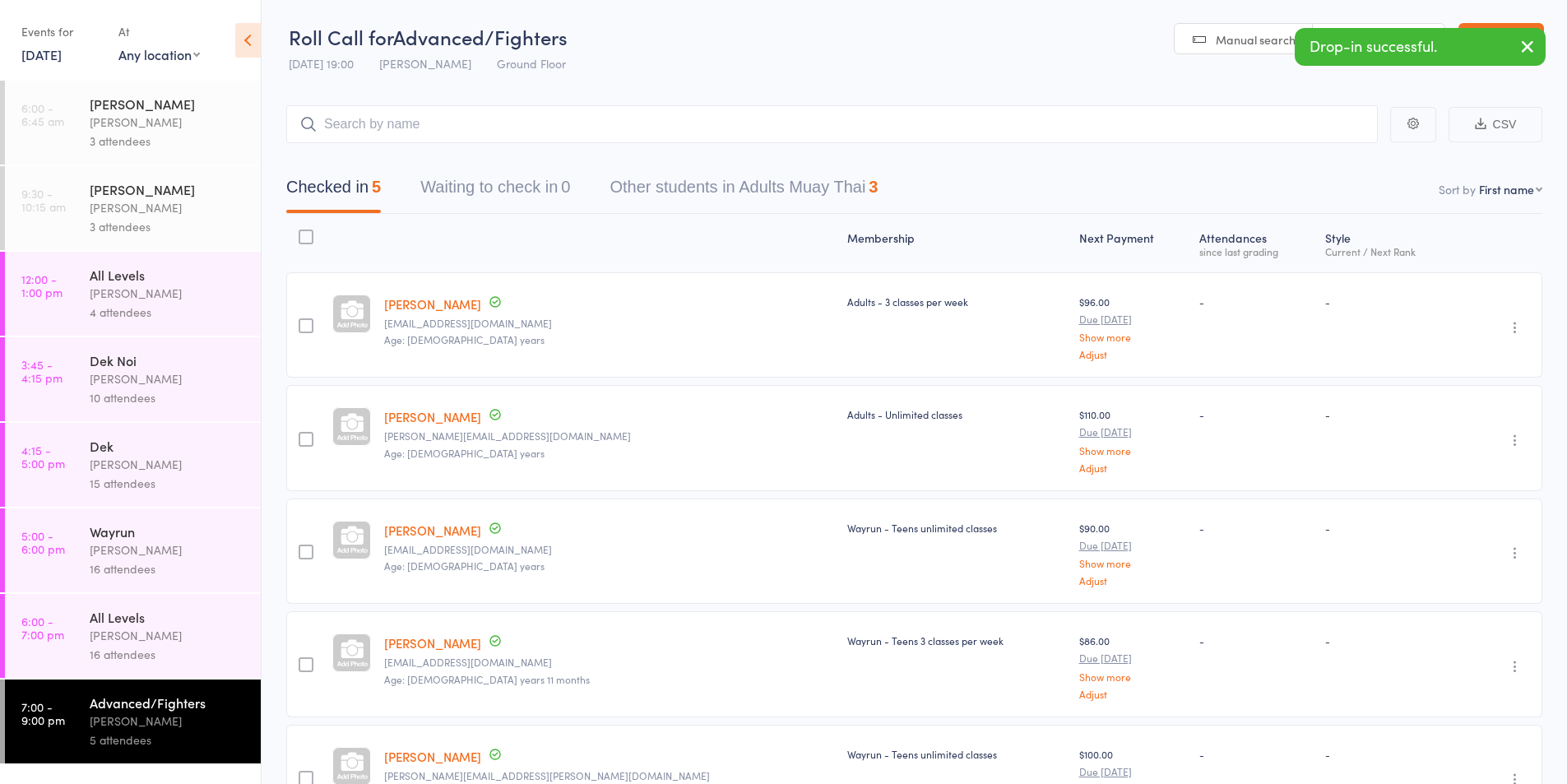
click at [1519, 321] on icon "button" at bounding box center [1515, 326] width 16 height 16
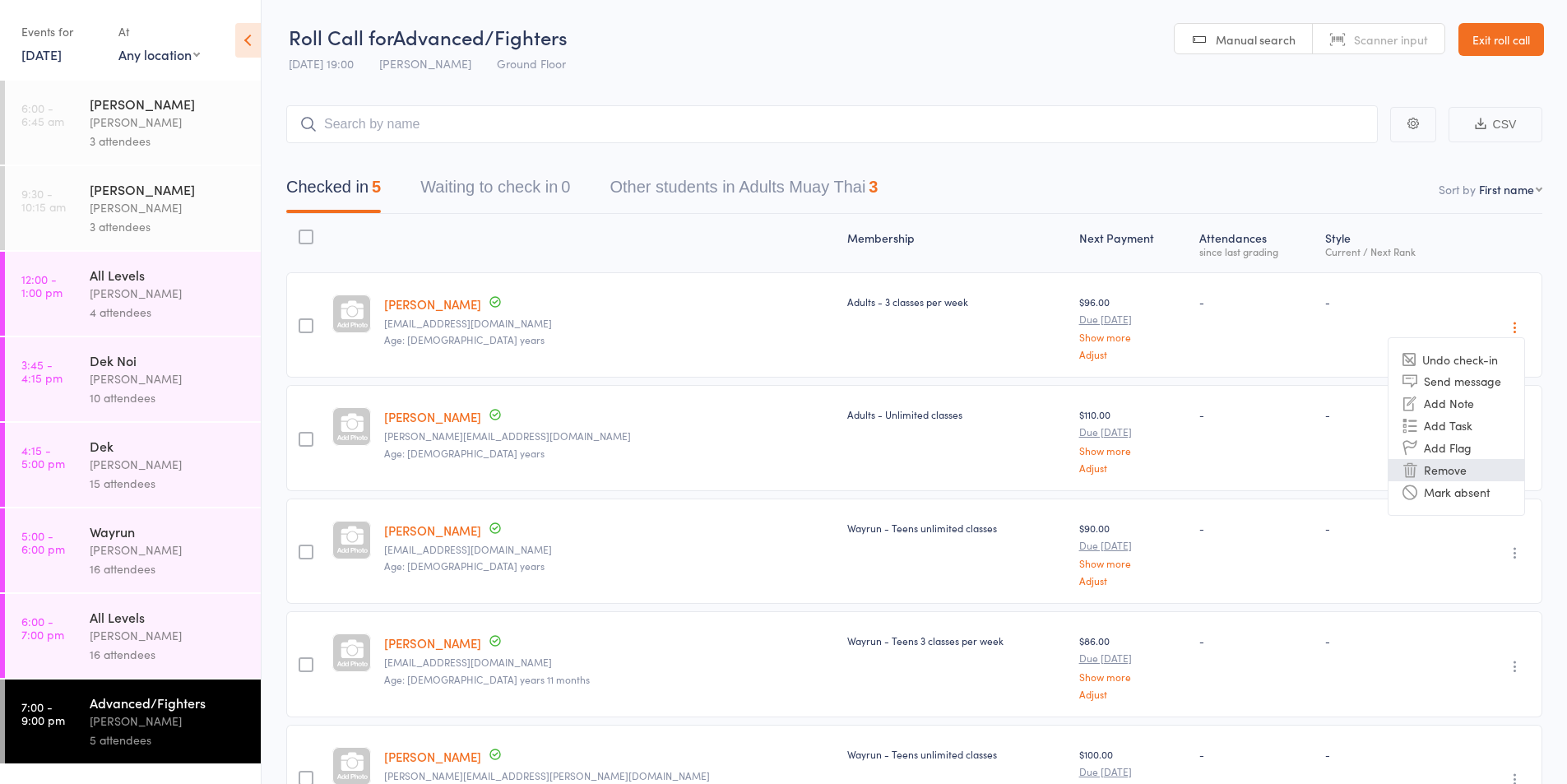
click at [1433, 468] on li "Remove" at bounding box center [1456, 470] width 135 height 22
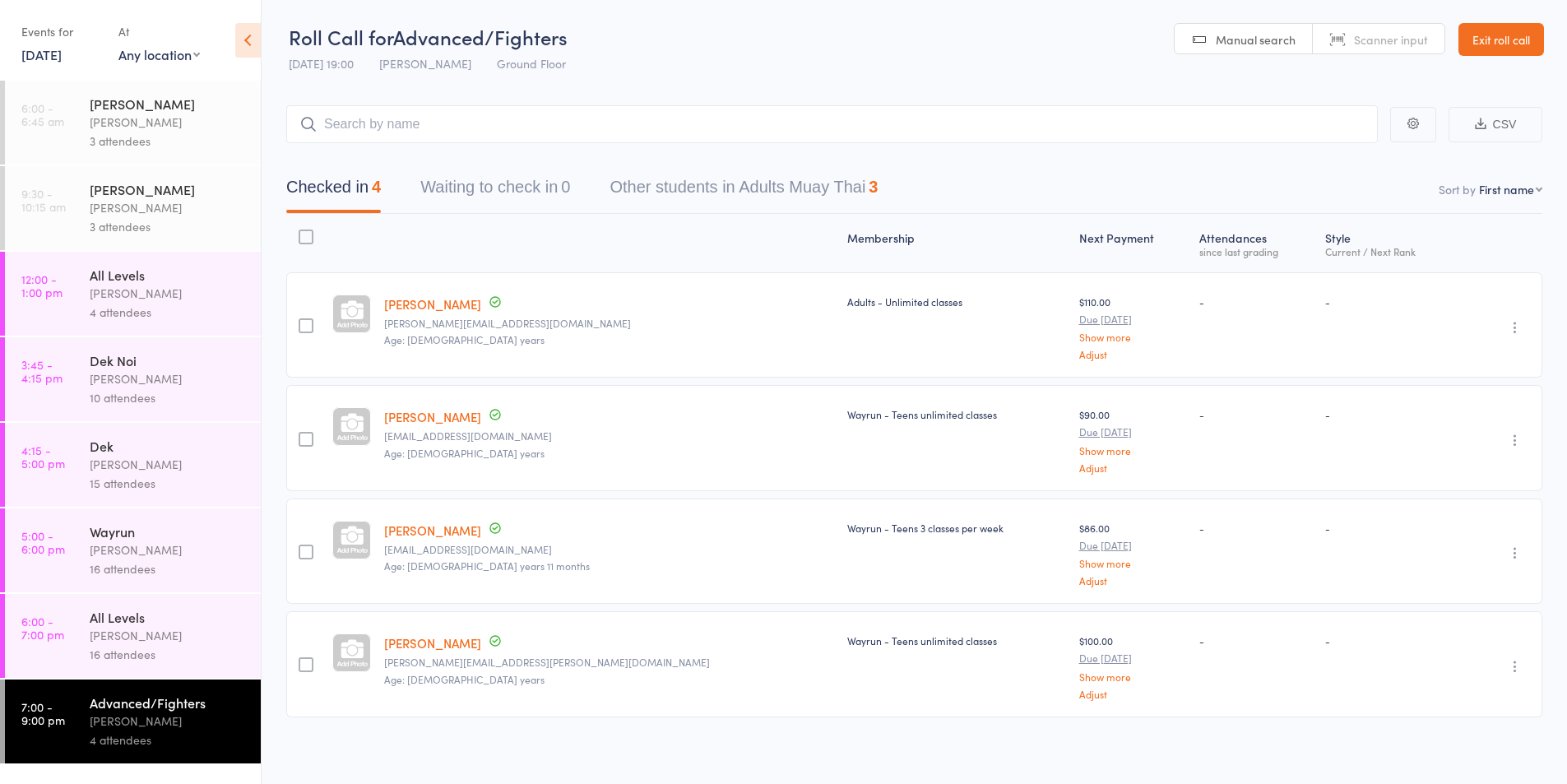
click at [117, 635] on div "[PERSON_NAME]" at bounding box center [168, 635] width 157 height 19
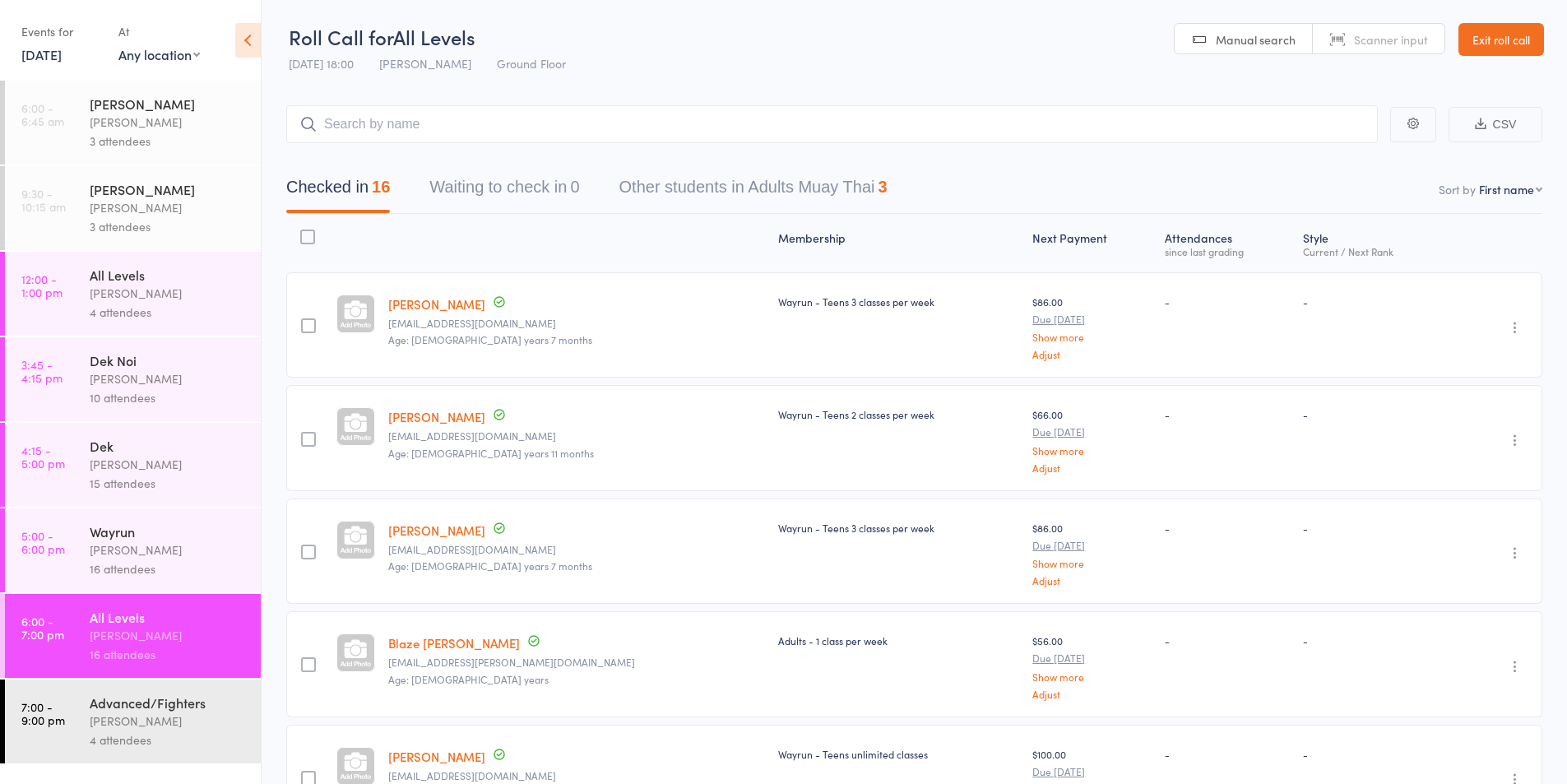
click at [351, 127] on input "search" at bounding box center [832, 123] width 1091 height 38
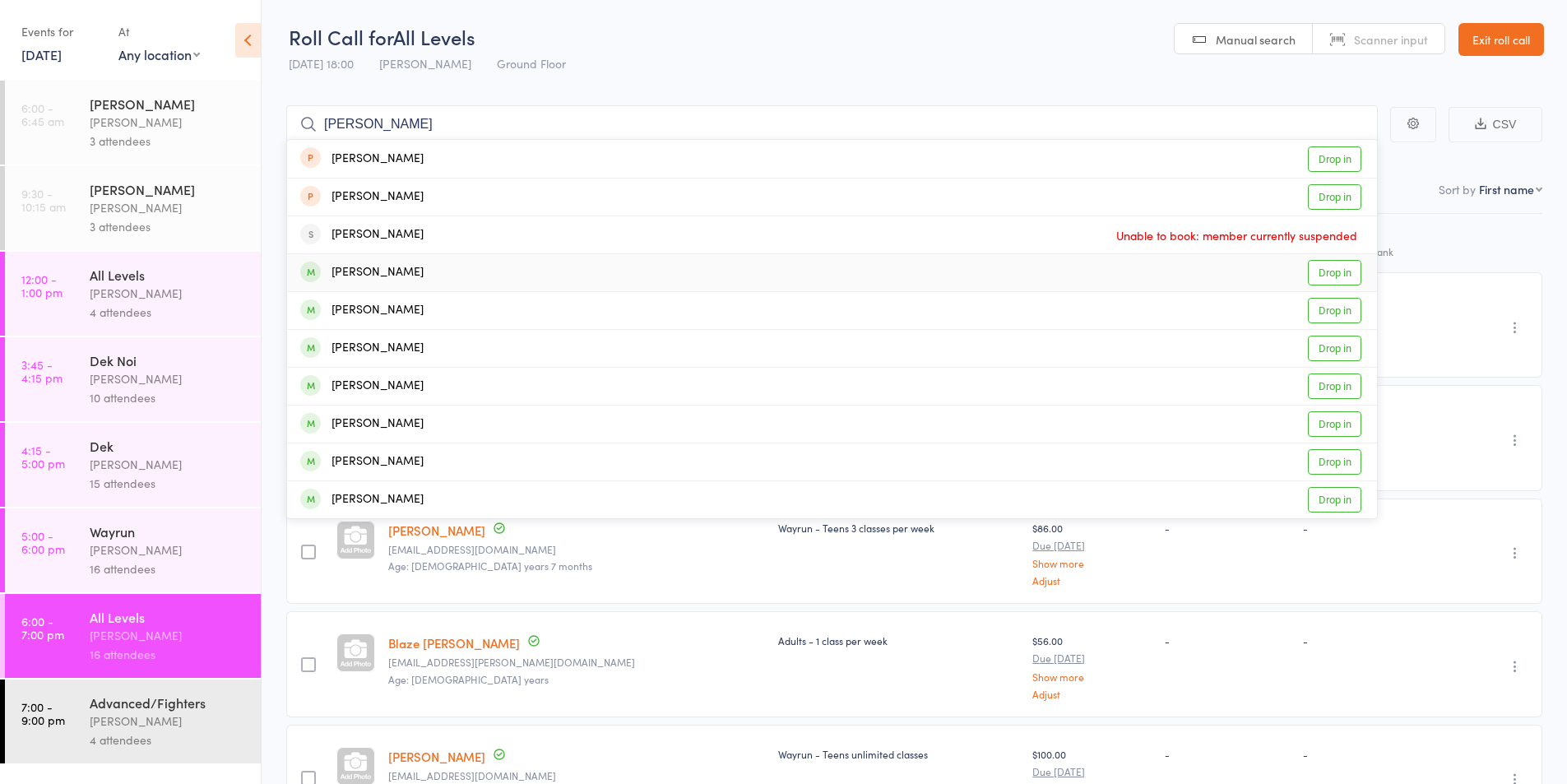
type input "[PERSON_NAME]"
click at [372, 274] on div "[PERSON_NAME]" at bounding box center [362, 272] width 124 height 19
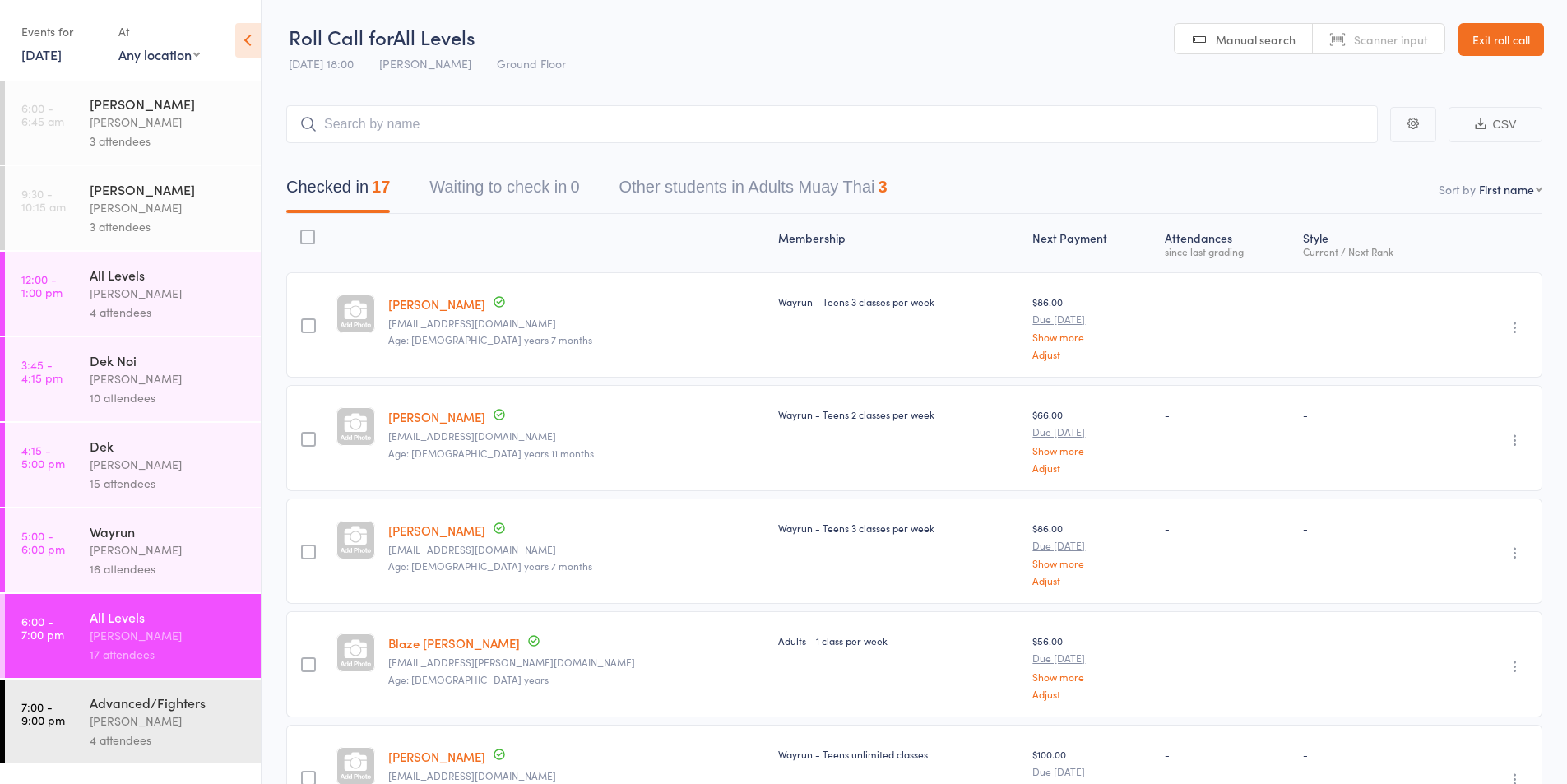
click at [151, 719] on div "[PERSON_NAME]" at bounding box center [168, 721] width 157 height 19
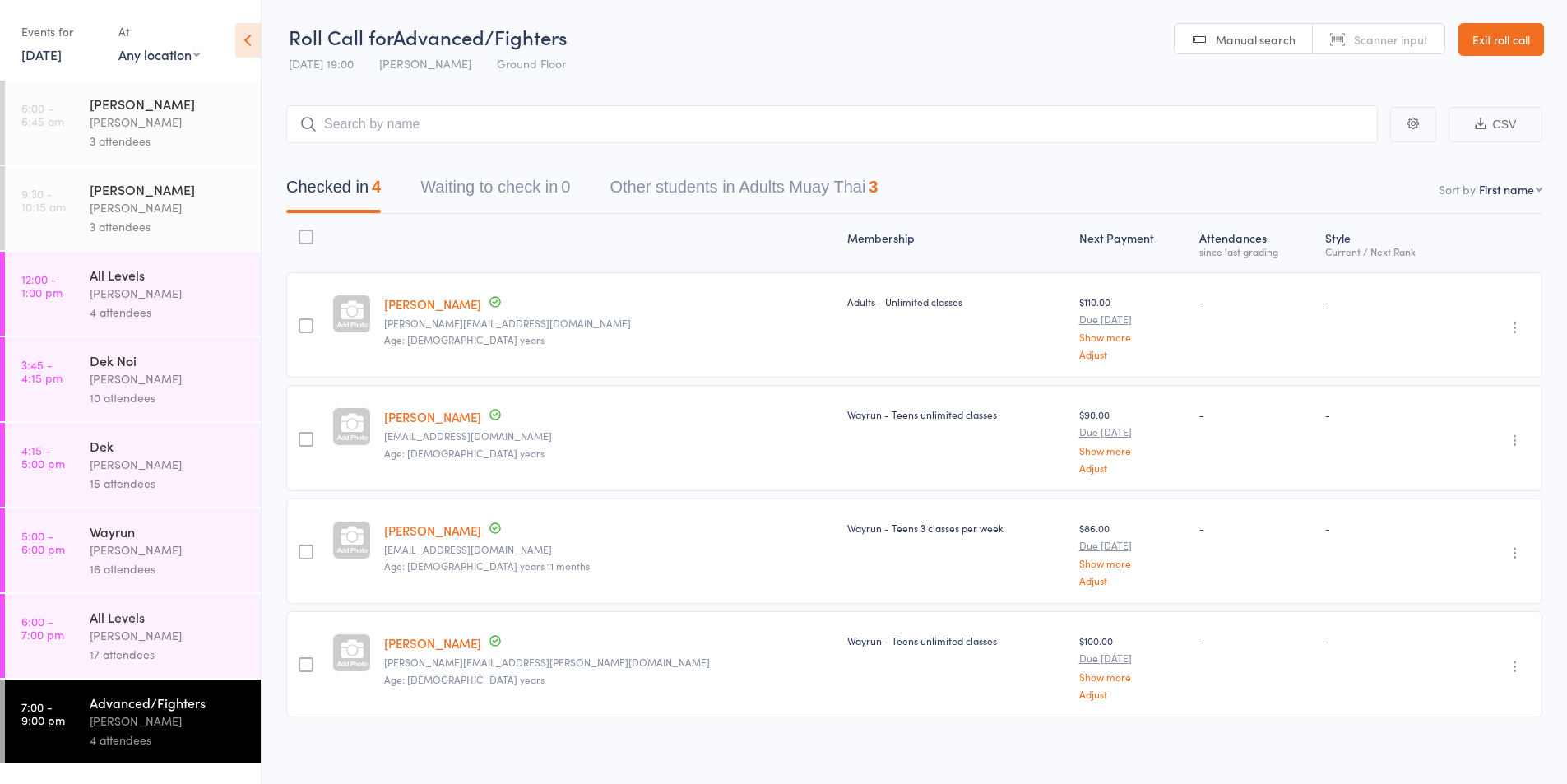
click at [1509, 324] on icon "button" at bounding box center [1515, 326] width 16 height 16
drag, startPoint x: 1448, startPoint y: 468, endPoint x: 878, endPoint y: 102, distance: 677.4
click at [1448, 469] on li "Remove" at bounding box center [1456, 470] width 135 height 22
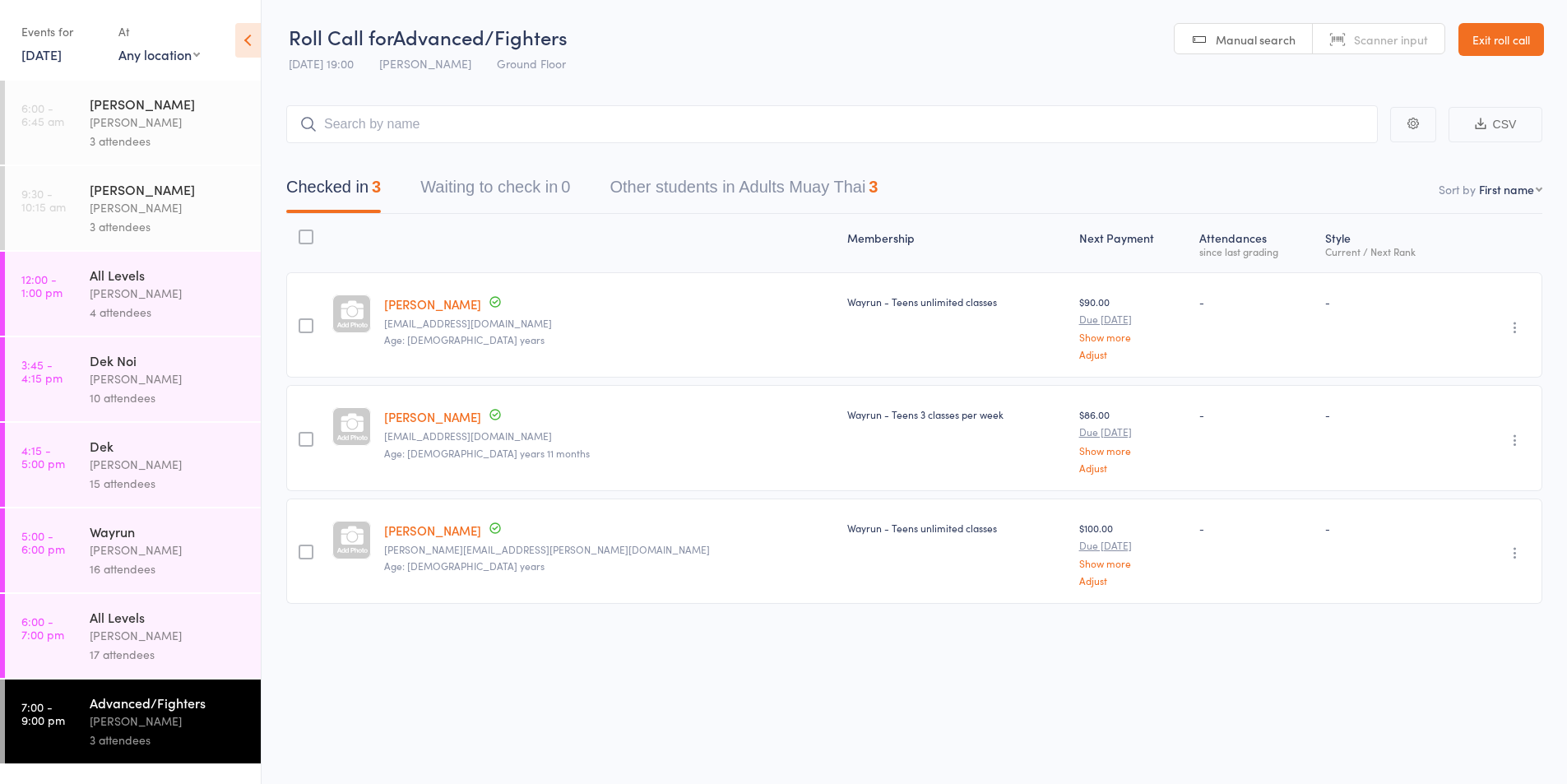
click at [120, 627] on div "[PERSON_NAME]" at bounding box center [168, 635] width 157 height 19
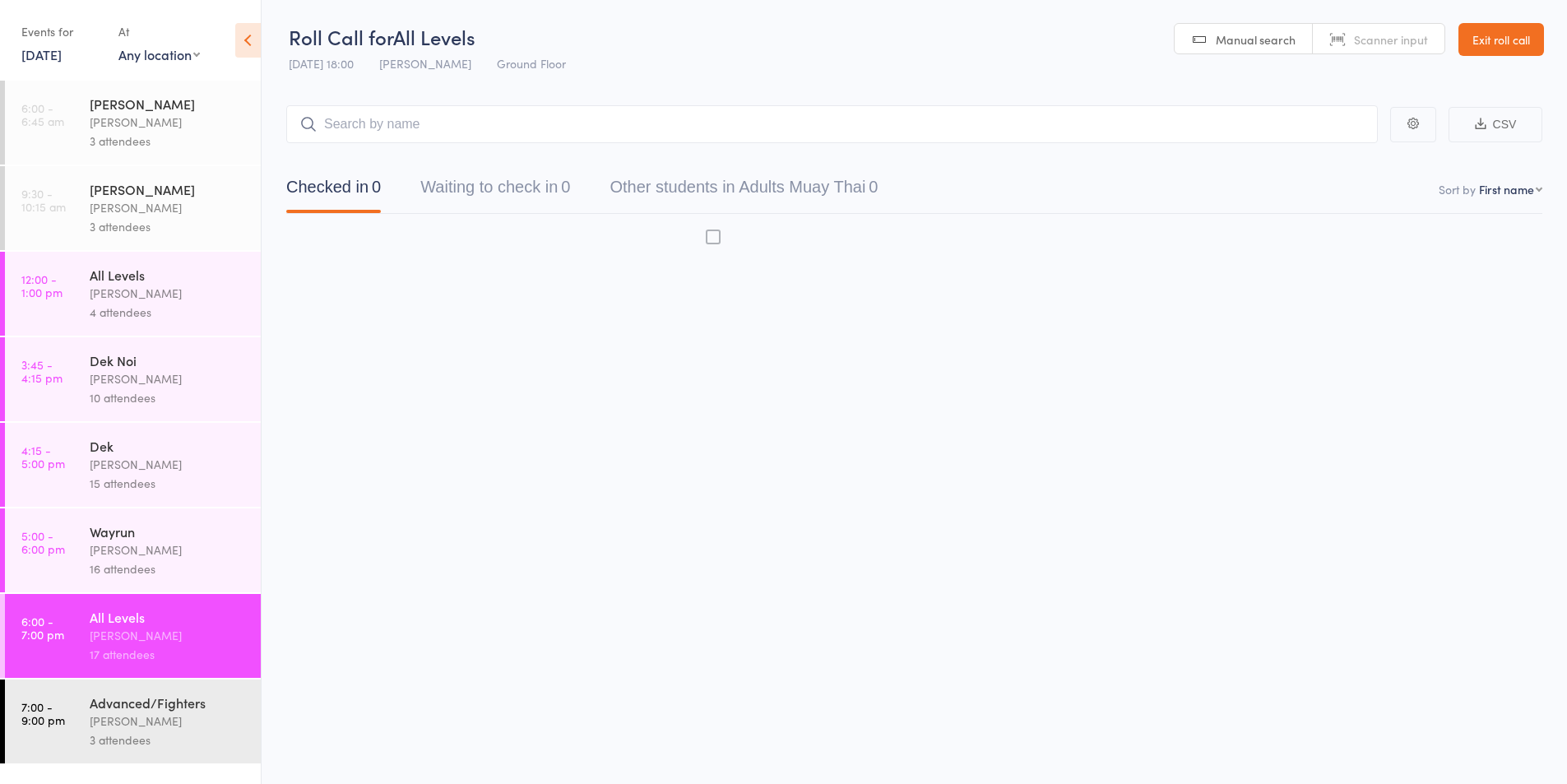
click at [342, 127] on input "search" at bounding box center [832, 123] width 1091 height 38
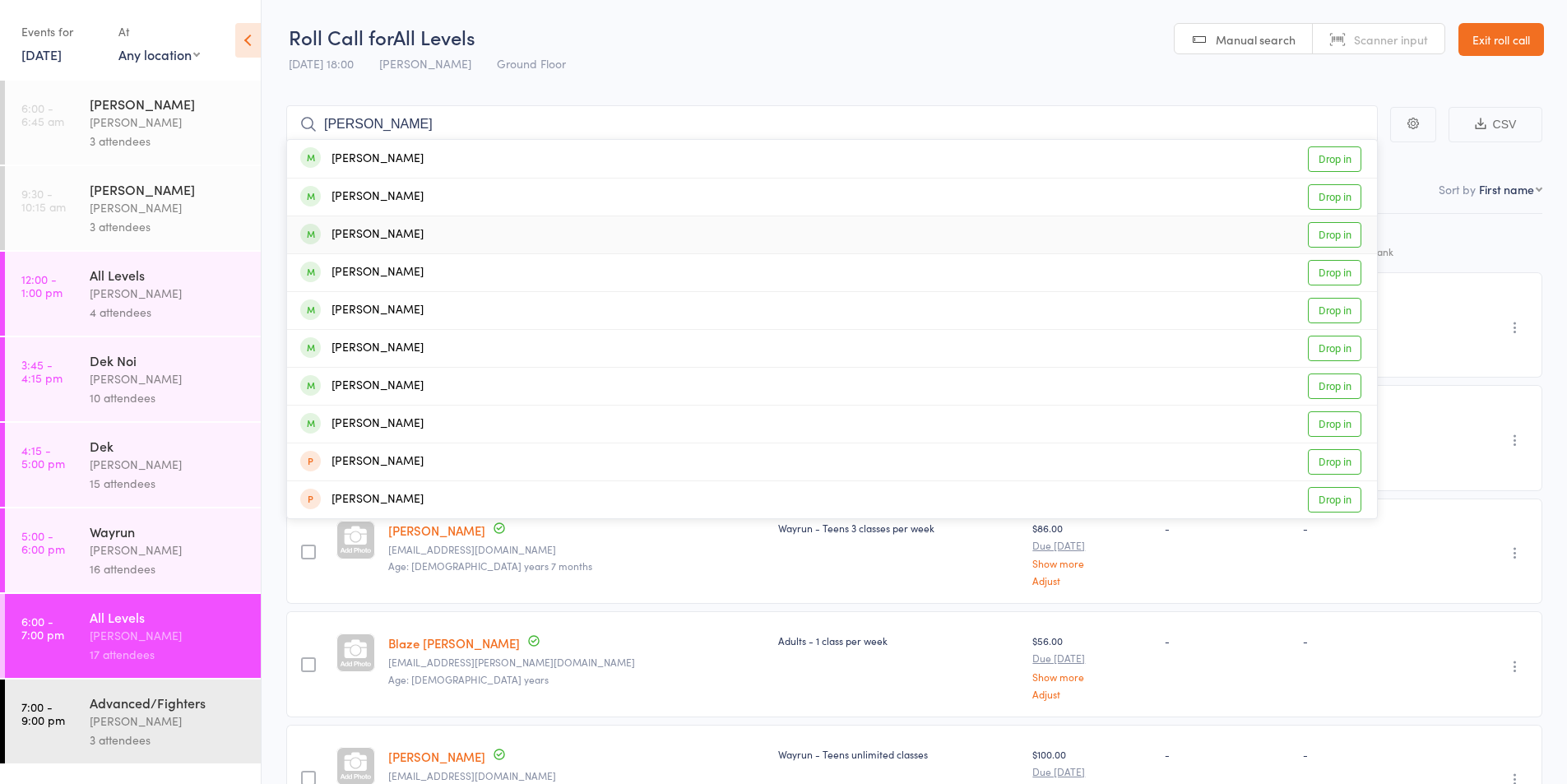
type input "[PERSON_NAME]"
click at [391, 234] on div "[PERSON_NAME]" at bounding box center [362, 234] width 124 height 19
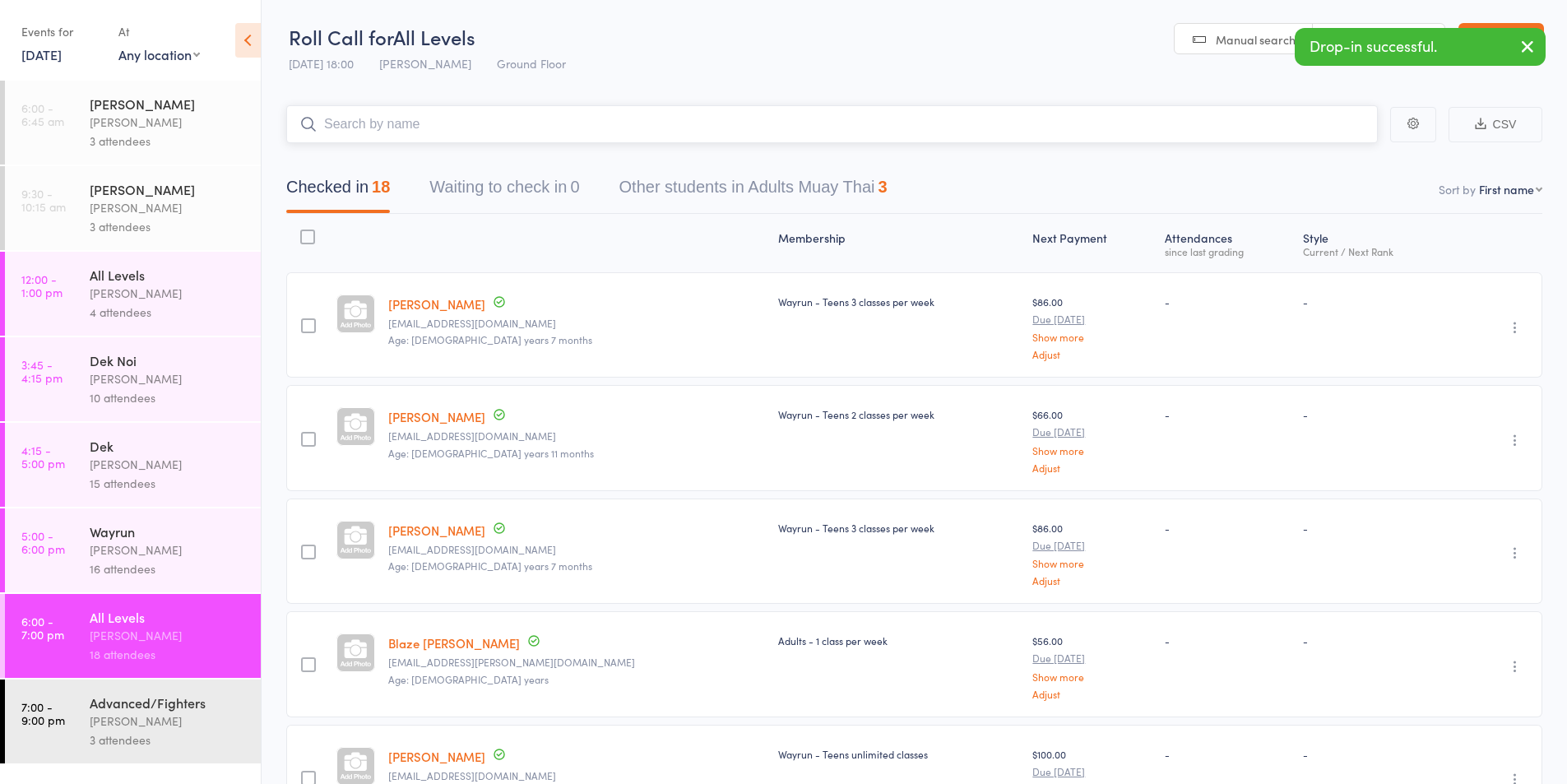
click at [350, 120] on input "search" at bounding box center [832, 123] width 1091 height 38
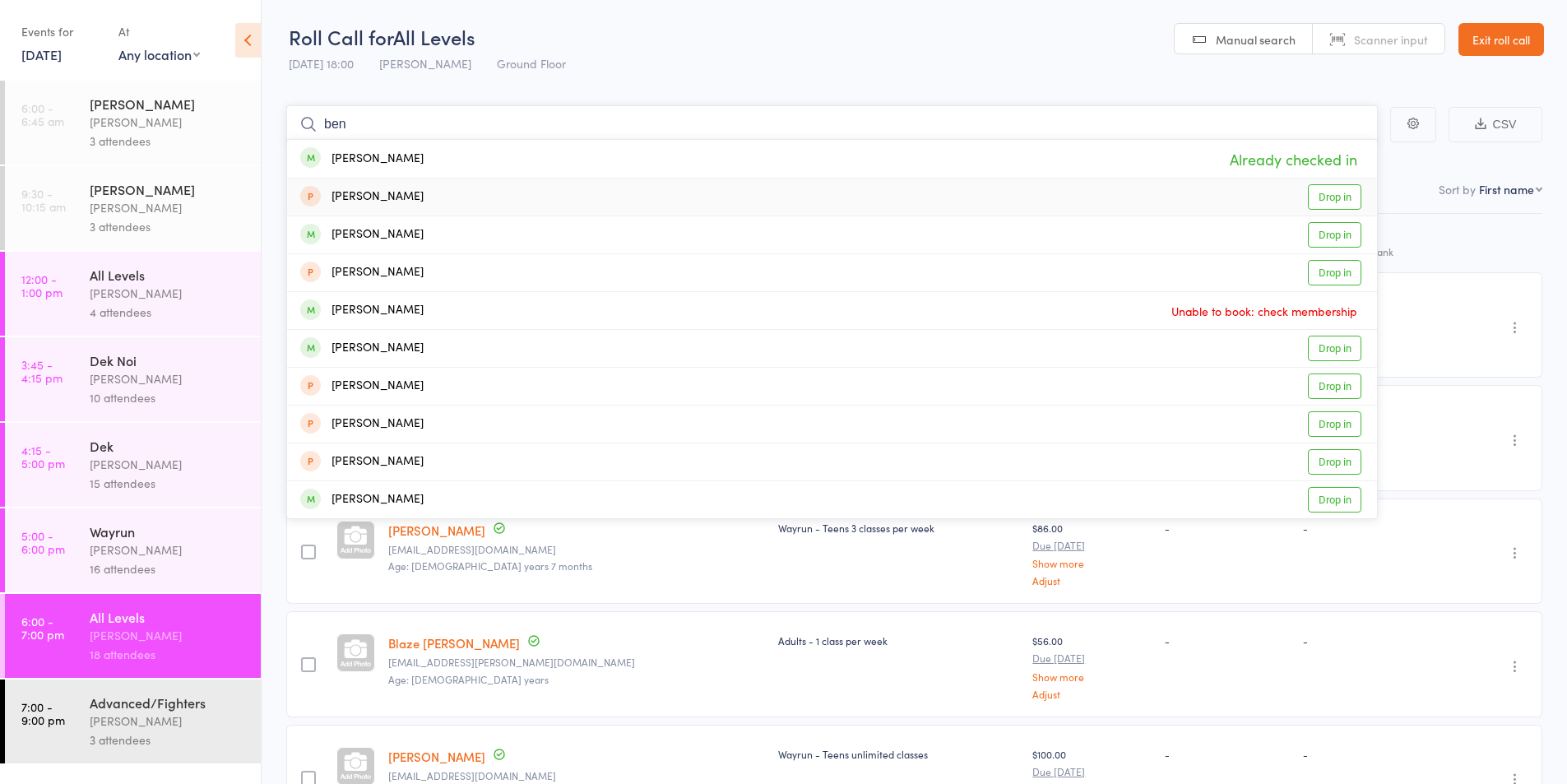
type input "ben"
click at [355, 194] on div "[PERSON_NAME]" at bounding box center [362, 197] width 124 height 19
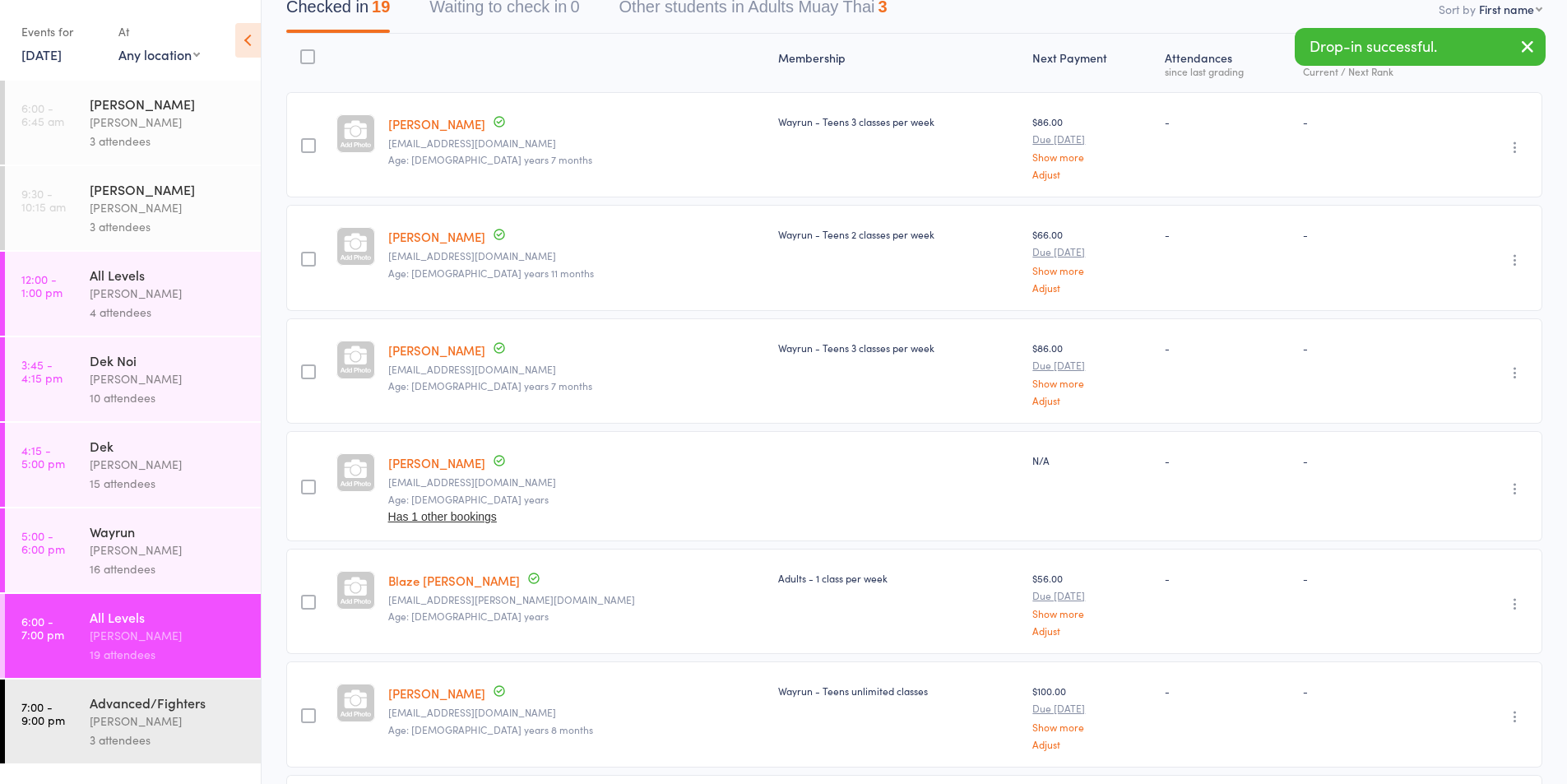
scroll to position [274, 0]
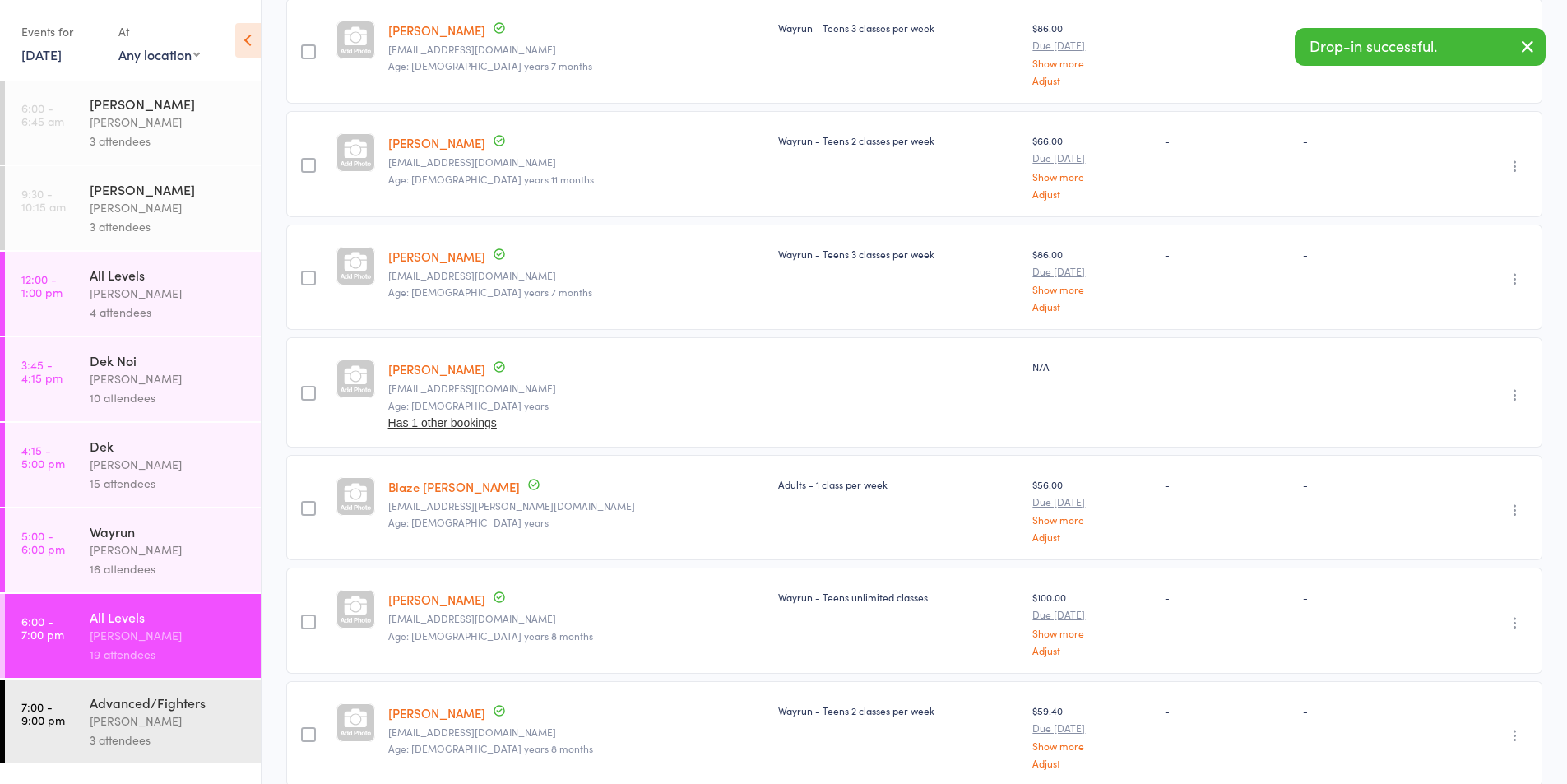
click at [1504, 392] on div "Undo check-in Send message Add Note Add Task Add Flag Remove [PERSON_NAME] abse…" at bounding box center [1497, 392] width 91 height 110
click at [1514, 393] on icon "button" at bounding box center [1515, 394] width 16 height 16
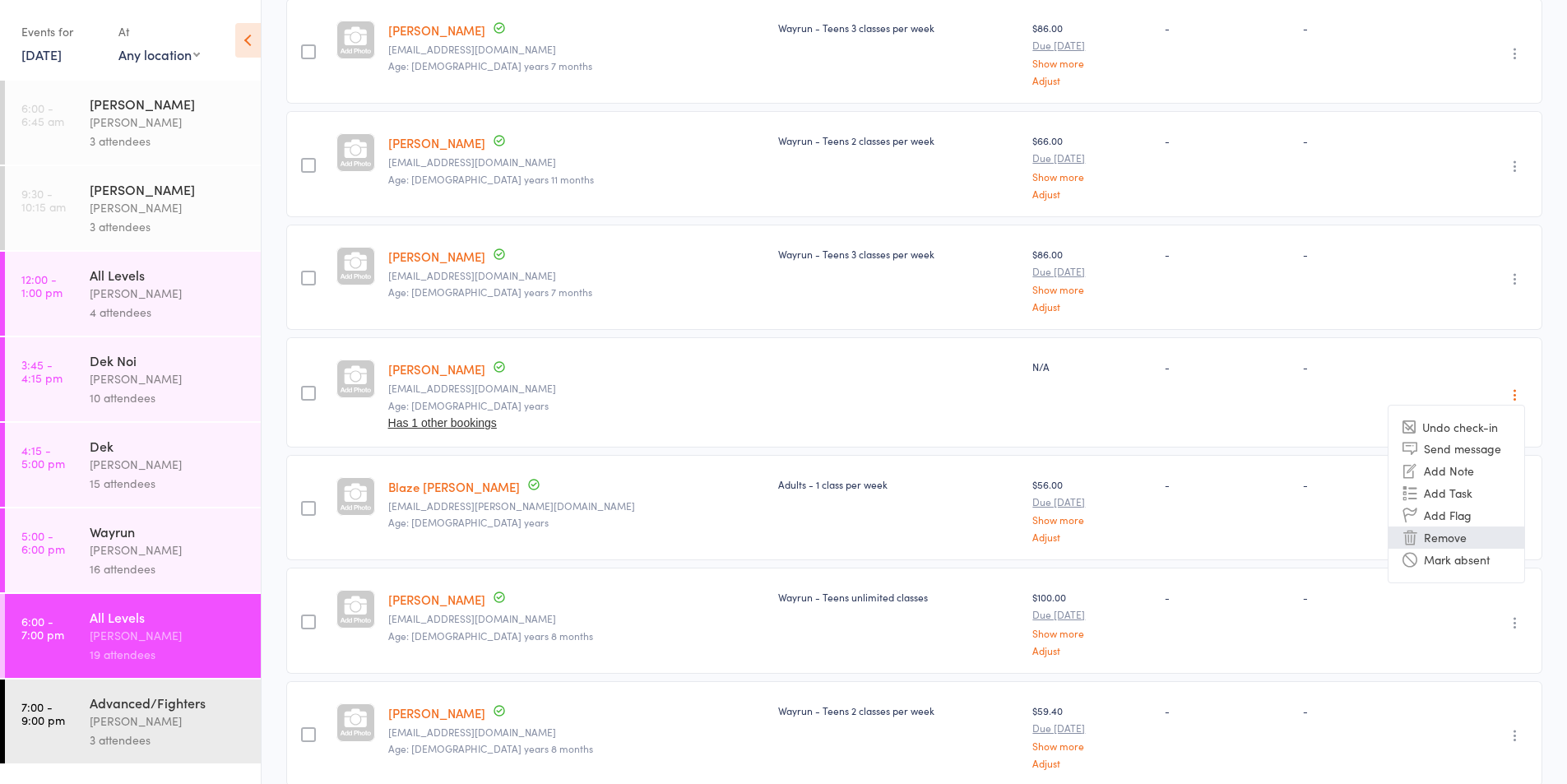
click at [1440, 536] on li "Remove" at bounding box center [1456, 537] width 135 height 22
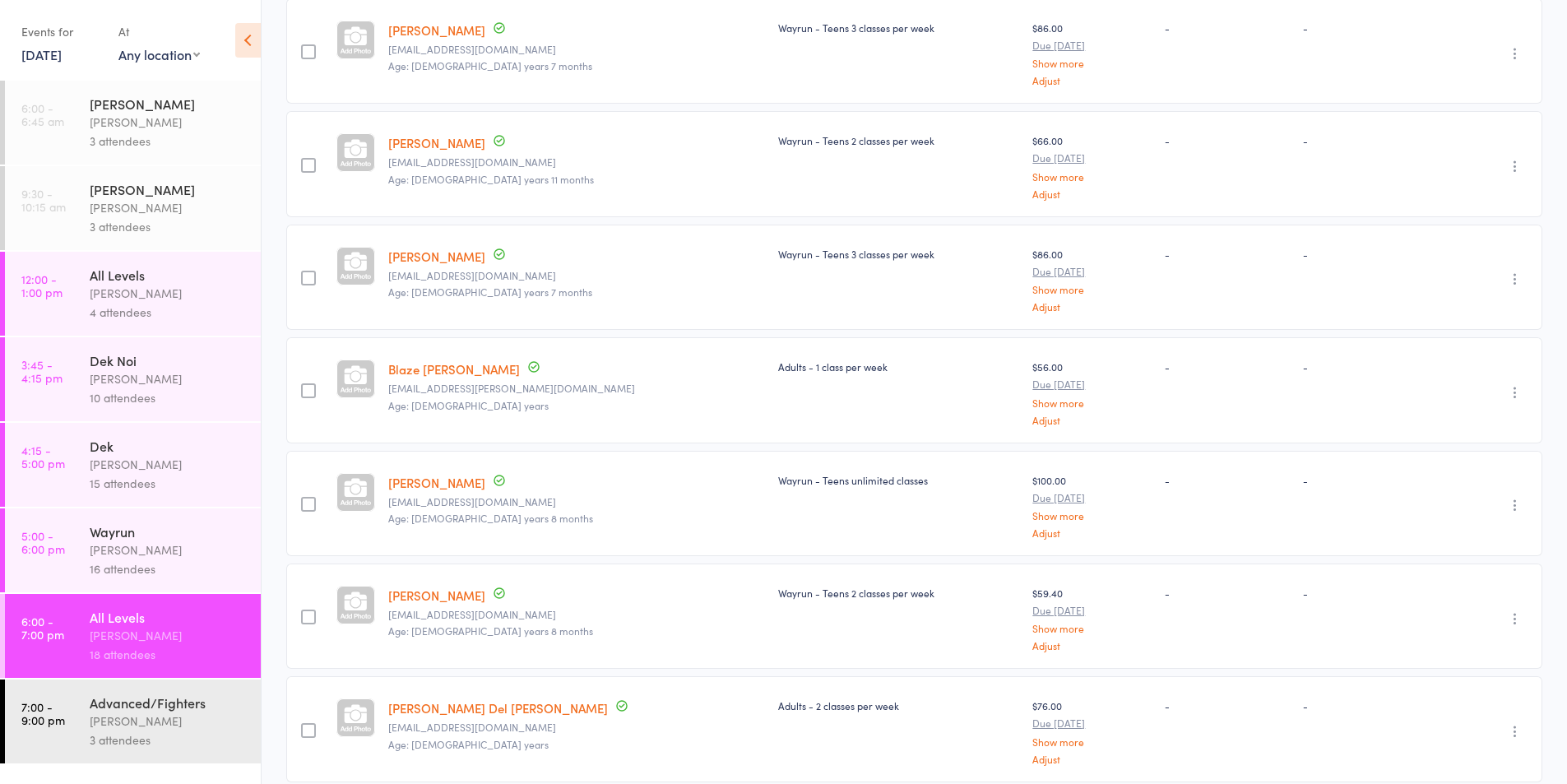
click at [134, 730] on div "3 attendees" at bounding box center [168, 739] width 157 height 19
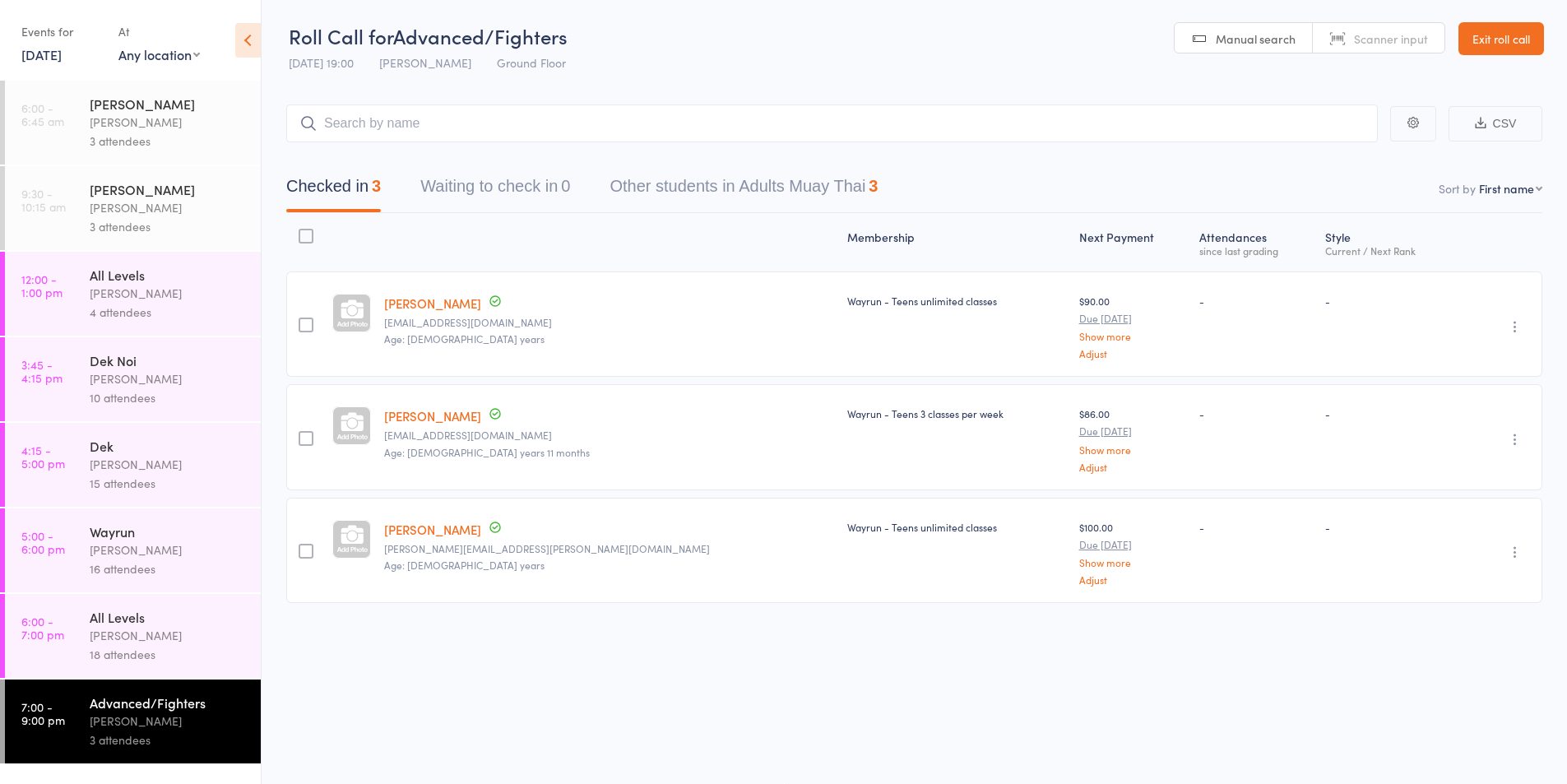
click at [379, 135] on input "search" at bounding box center [832, 123] width 1091 height 38
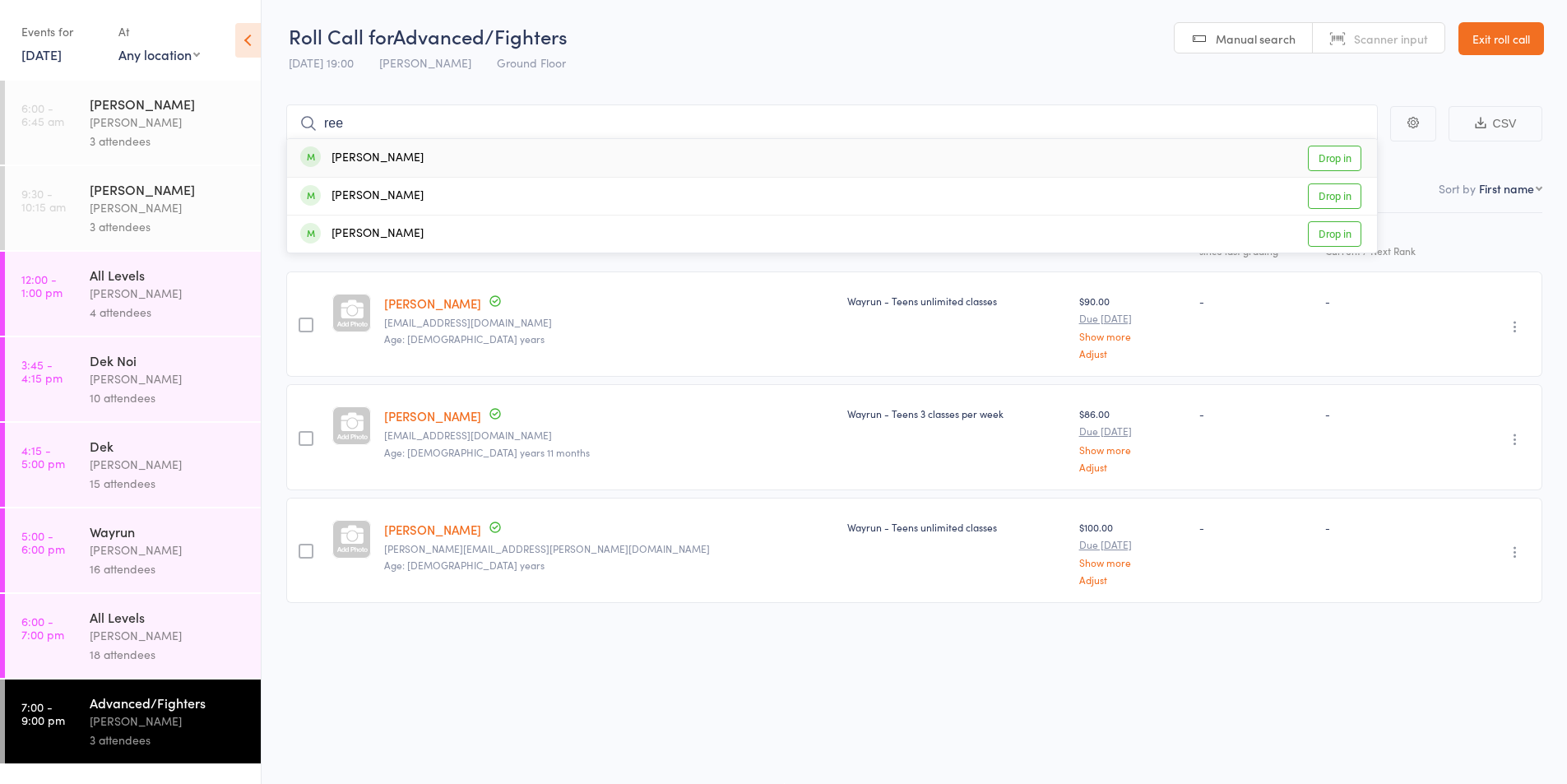
type input "ree"
click at [372, 161] on div "[PERSON_NAME]" at bounding box center [362, 158] width 124 height 19
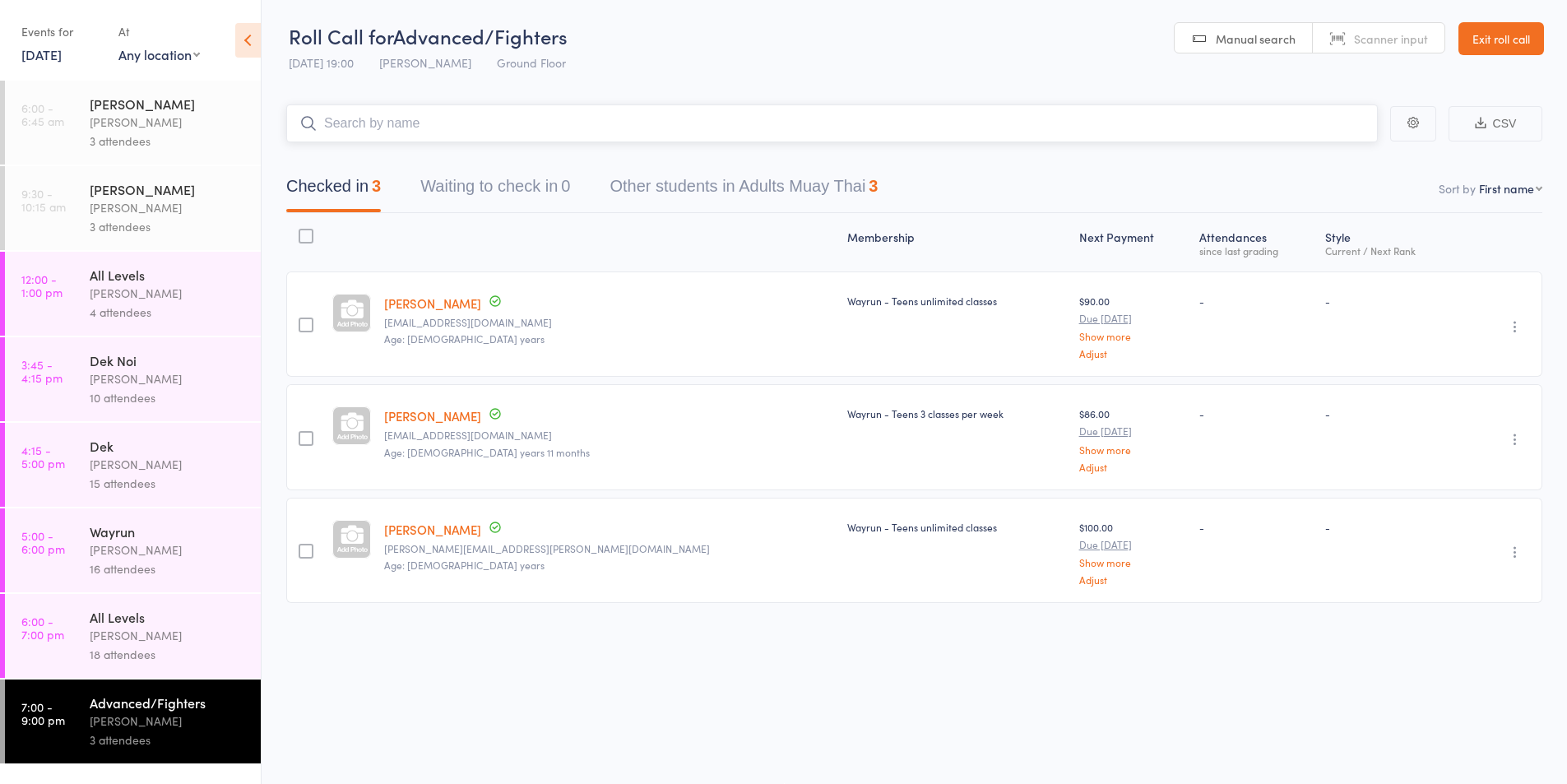
click at [364, 123] on input "search" at bounding box center [832, 123] width 1091 height 38
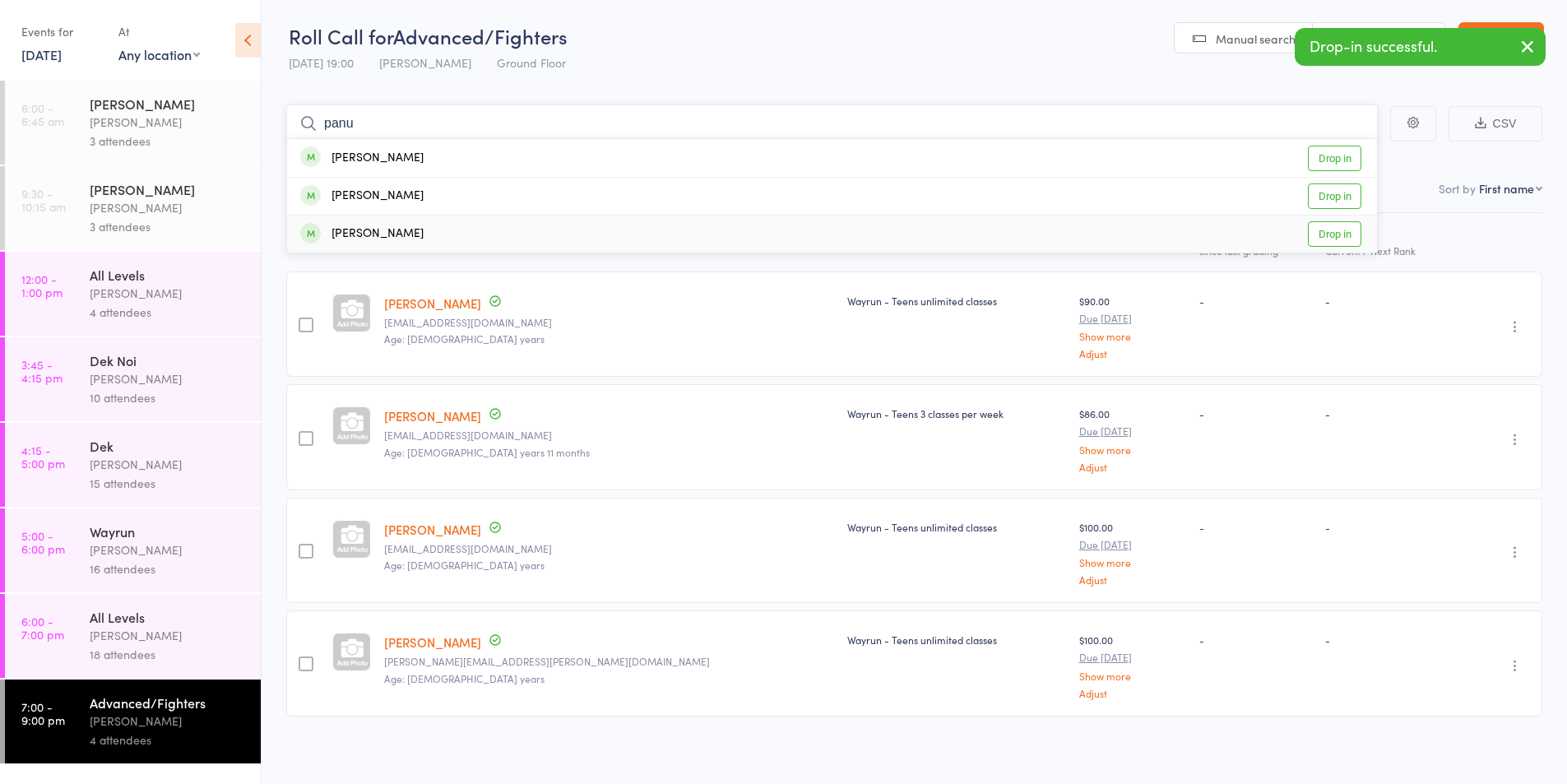
type input "panu"
click at [369, 242] on div "[PERSON_NAME]" at bounding box center [362, 233] width 124 height 19
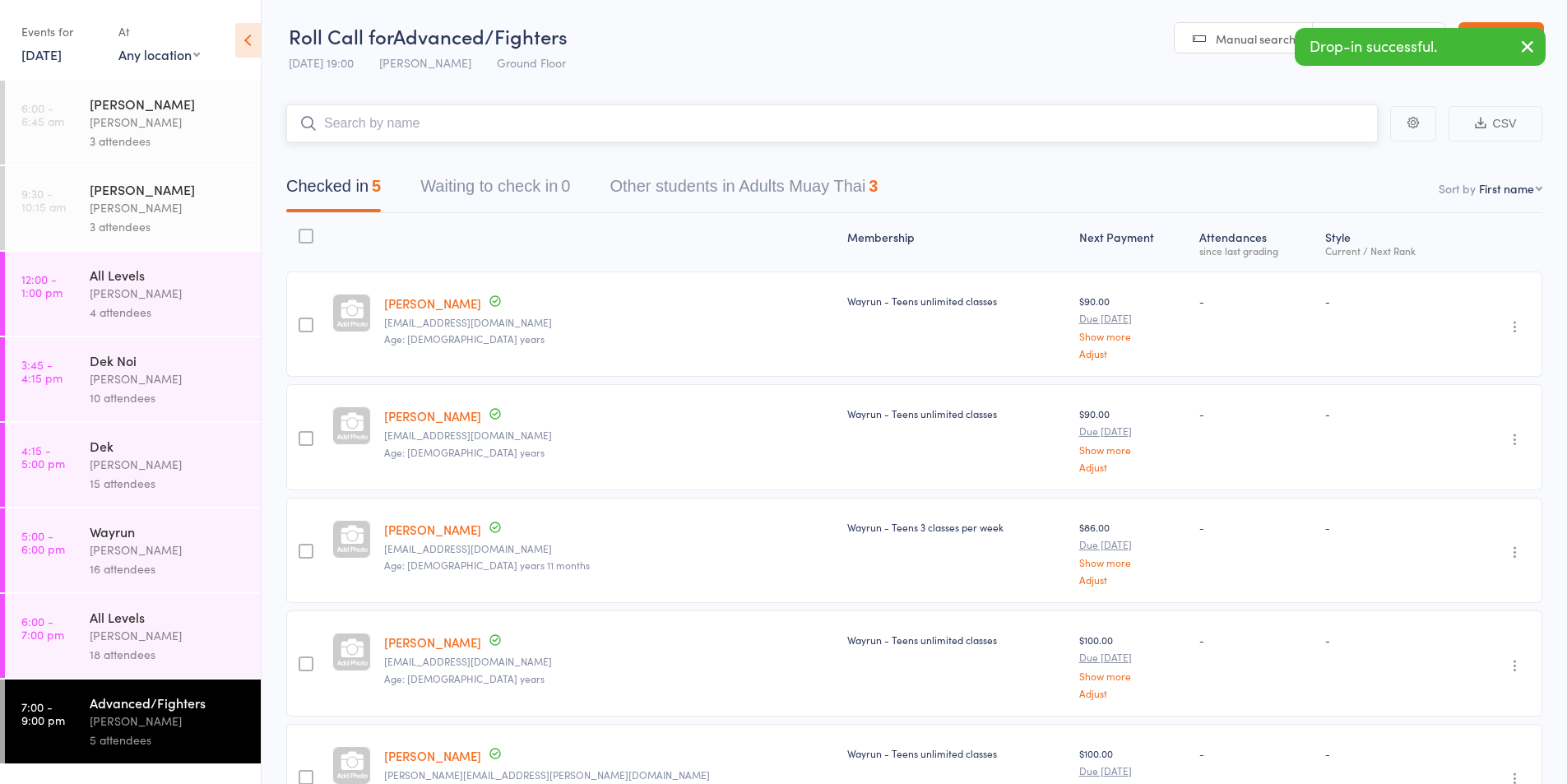
click at [342, 128] on input "search" at bounding box center [832, 123] width 1091 height 38
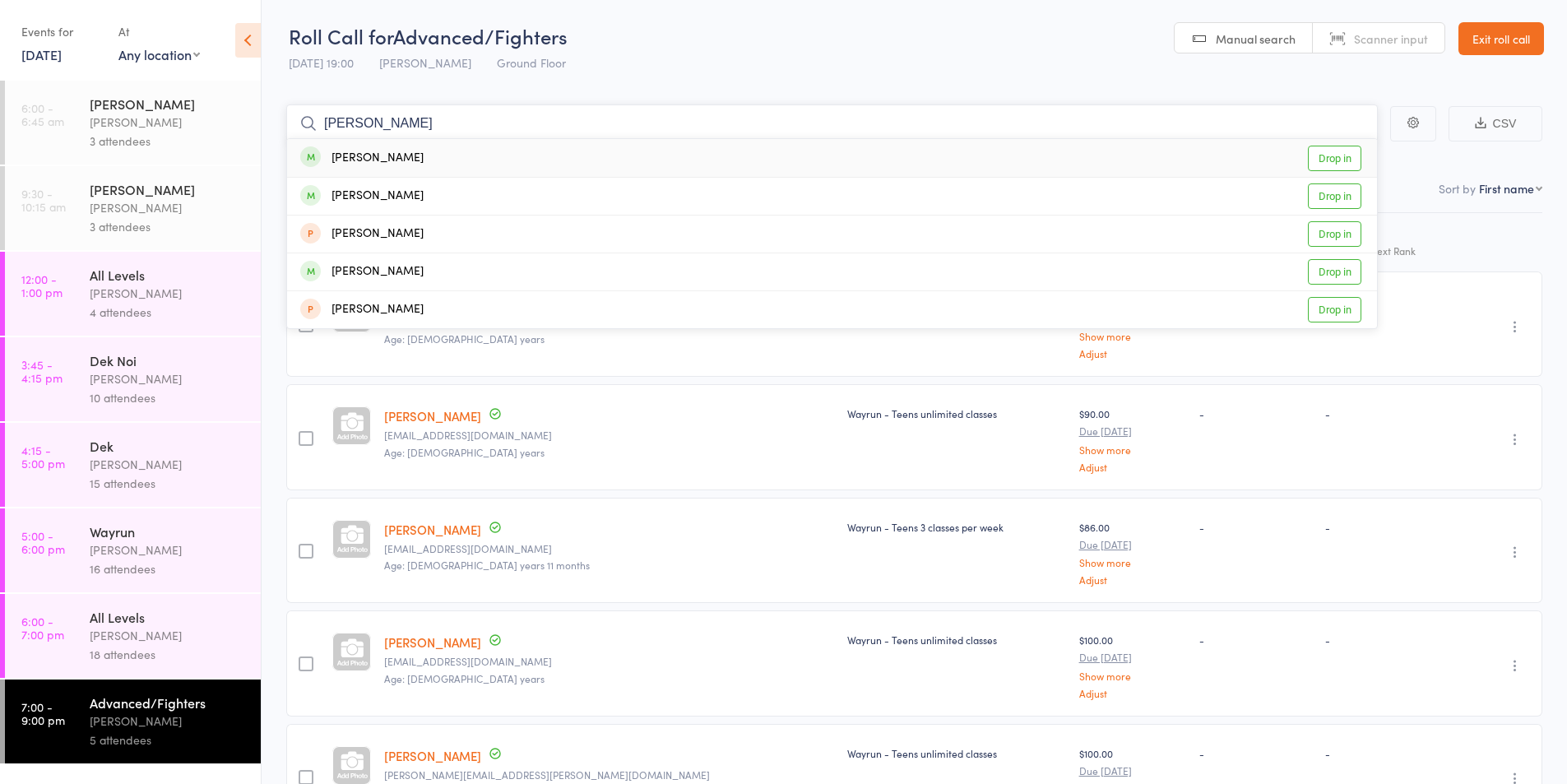
type input "[PERSON_NAME]"
click at [365, 156] on div "[PERSON_NAME]" at bounding box center [362, 158] width 124 height 19
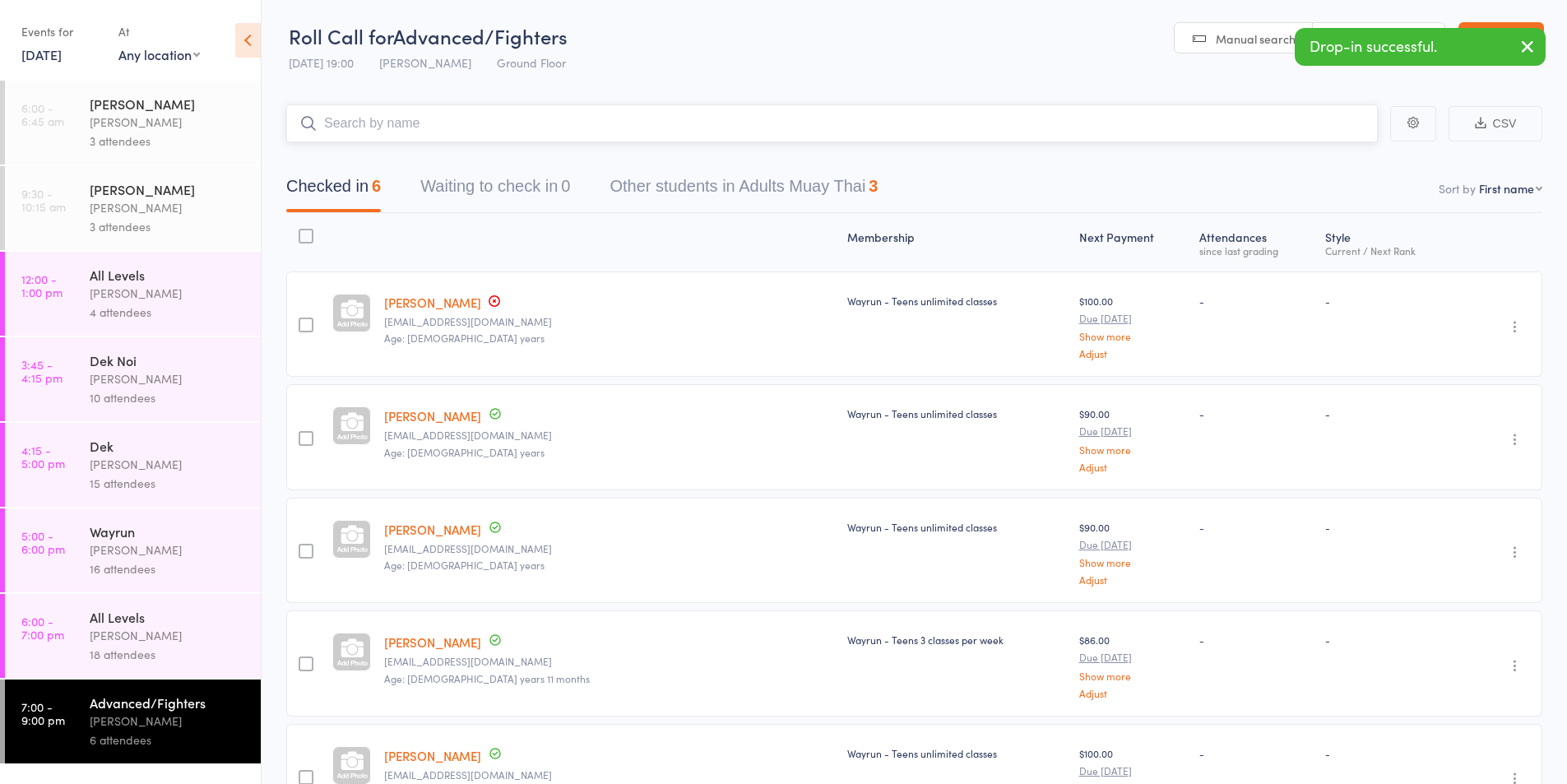
click at [344, 116] on input "search" at bounding box center [832, 123] width 1091 height 38
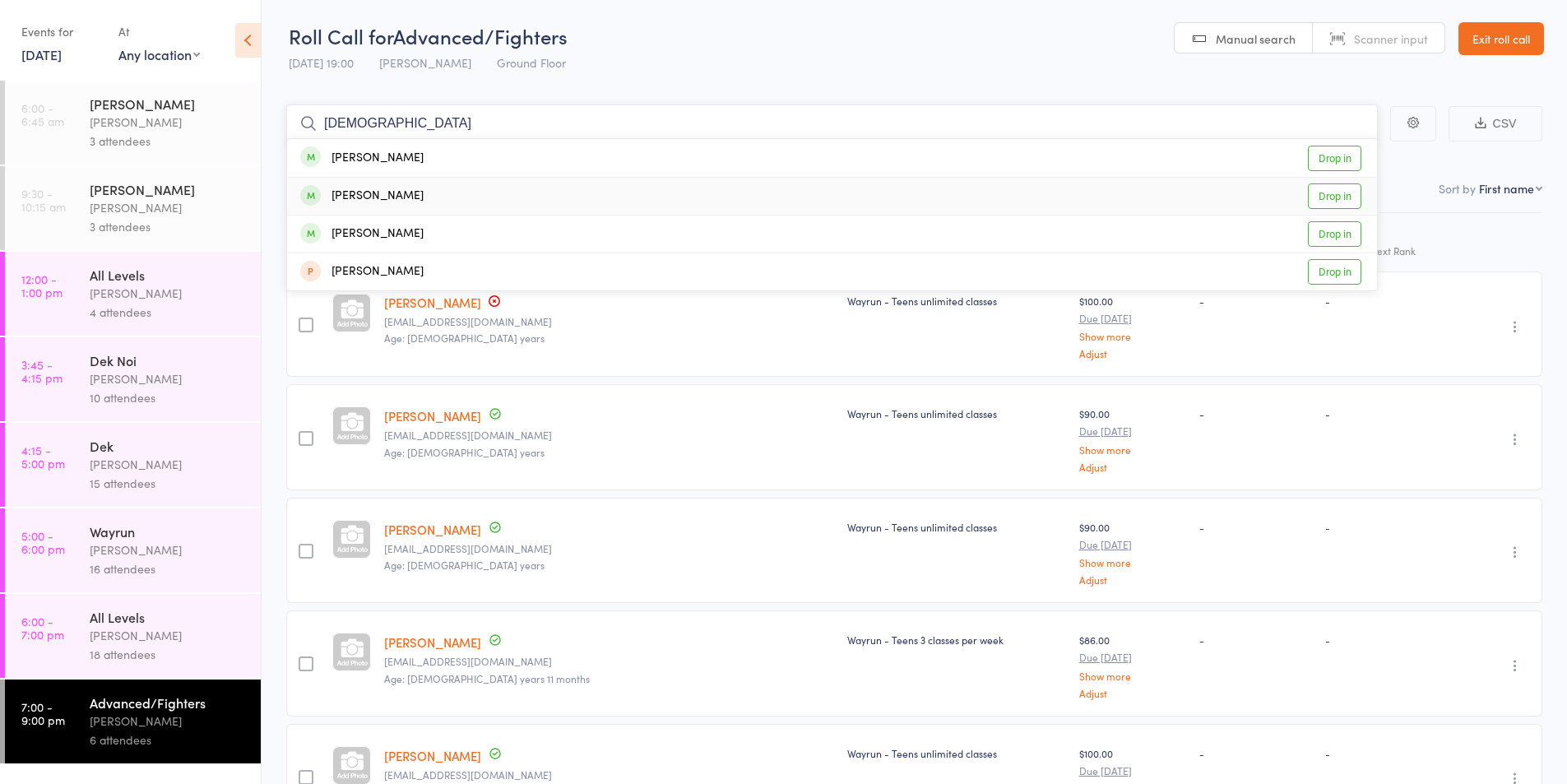
type input "[DEMOGRAPHIC_DATA]"
click at [379, 187] on div "[PERSON_NAME]" at bounding box center [362, 196] width 124 height 19
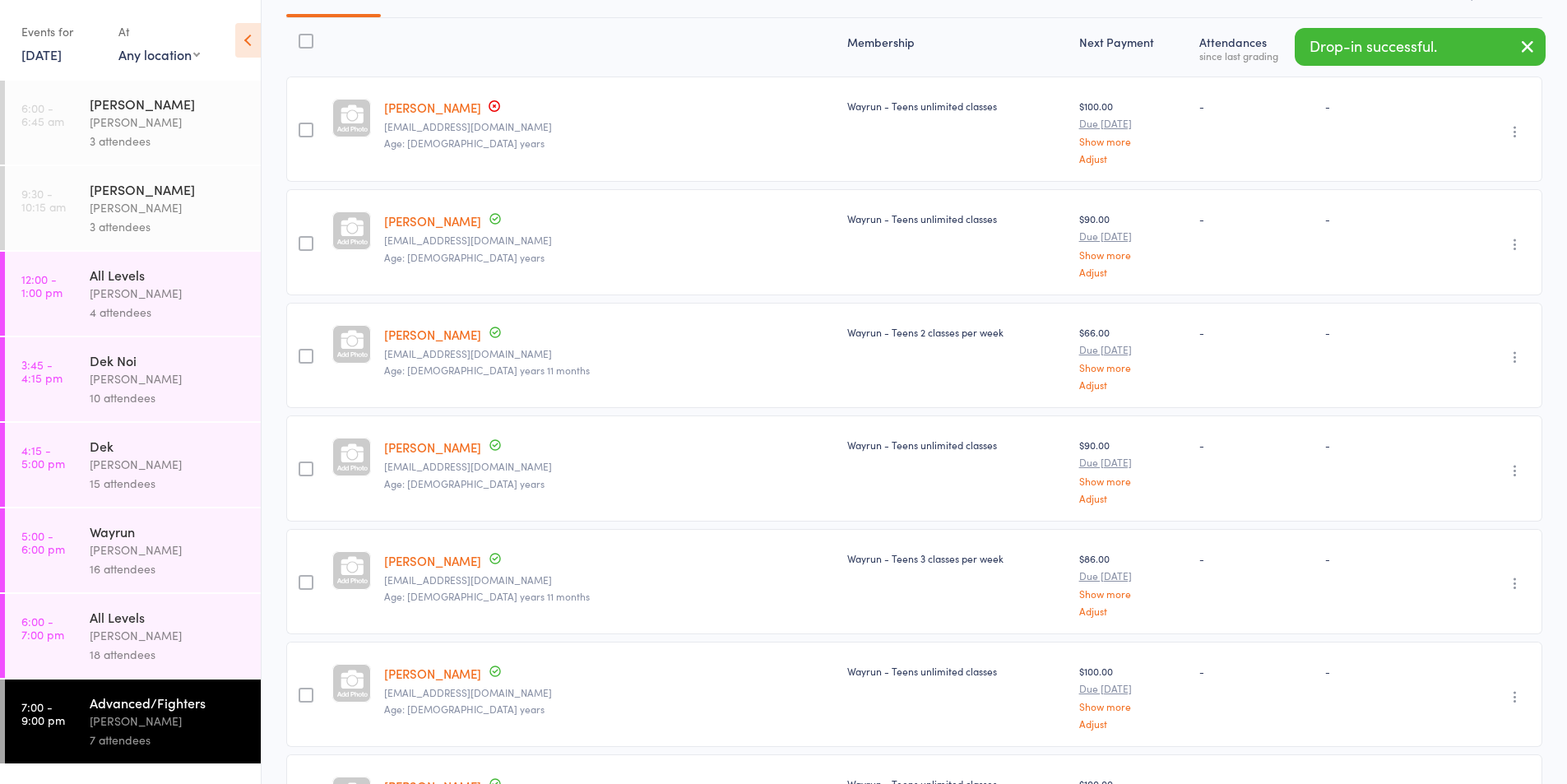
scroll to position [0, 0]
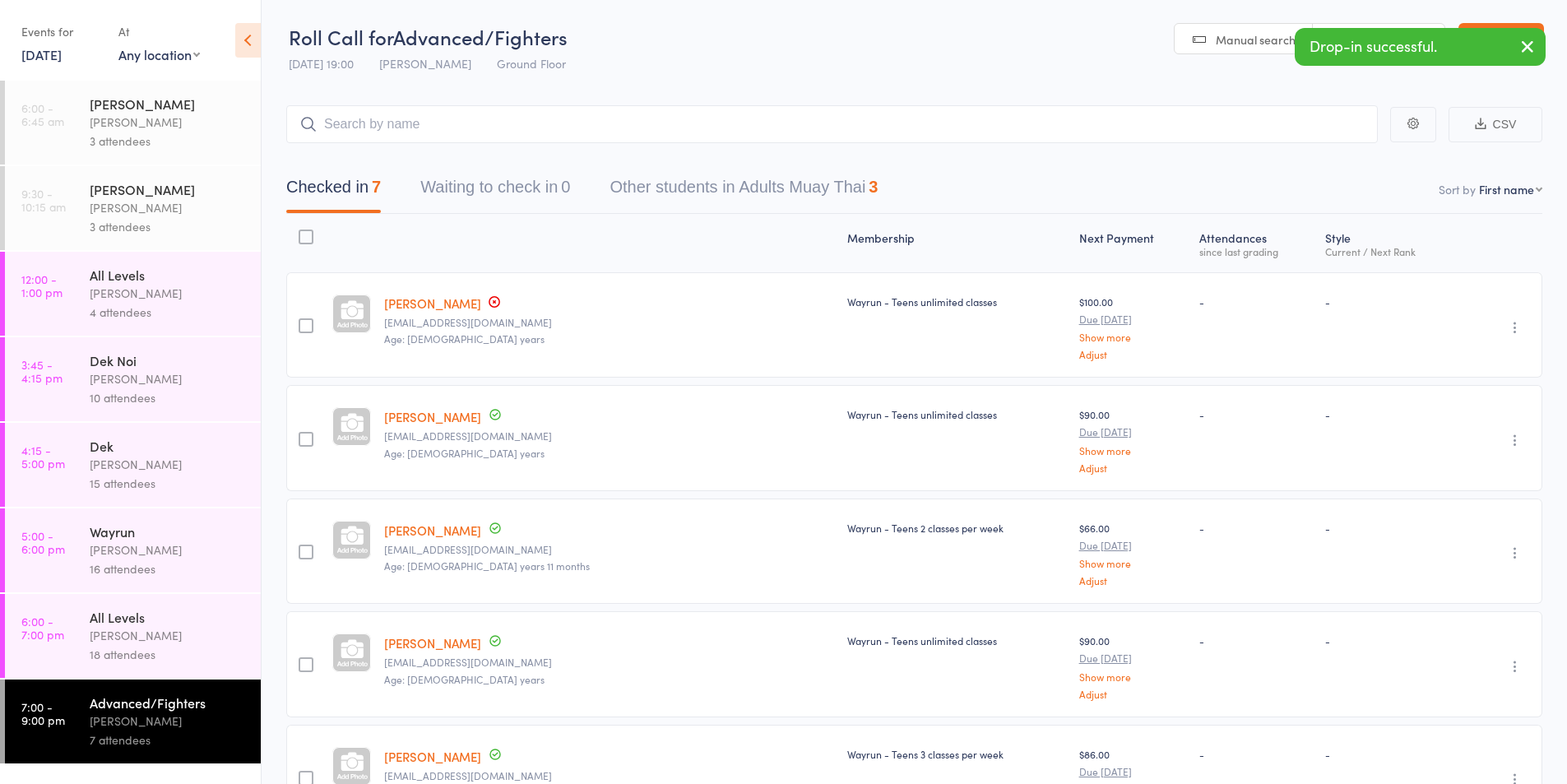
click at [120, 627] on div "[PERSON_NAME]" at bounding box center [168, 635] width 157 height 19
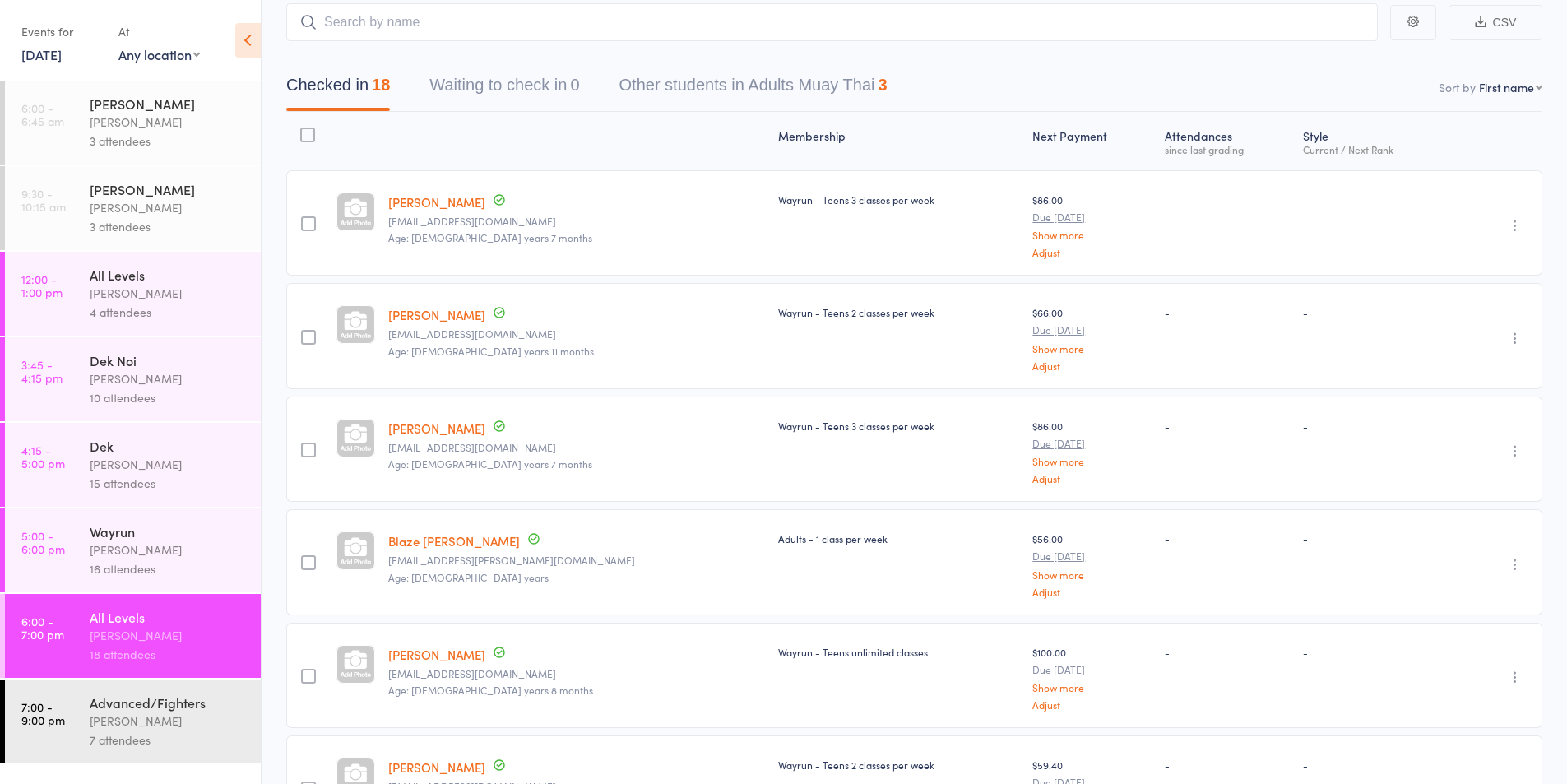
scroll to position [137, 0]
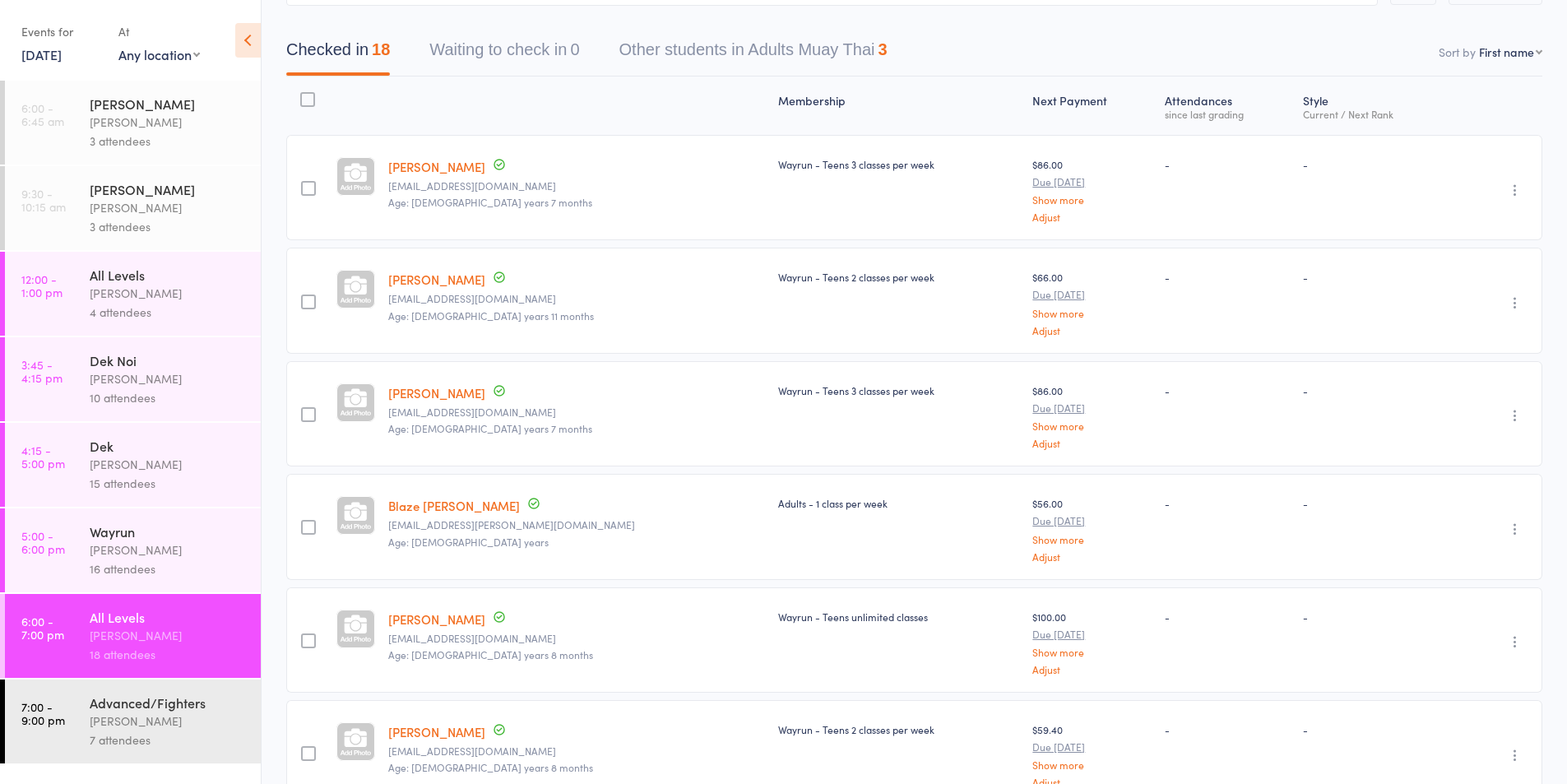
click at [141, 712] on div "[PERSON_NAME]" at bounding box center [168, 721] width 157 height 19
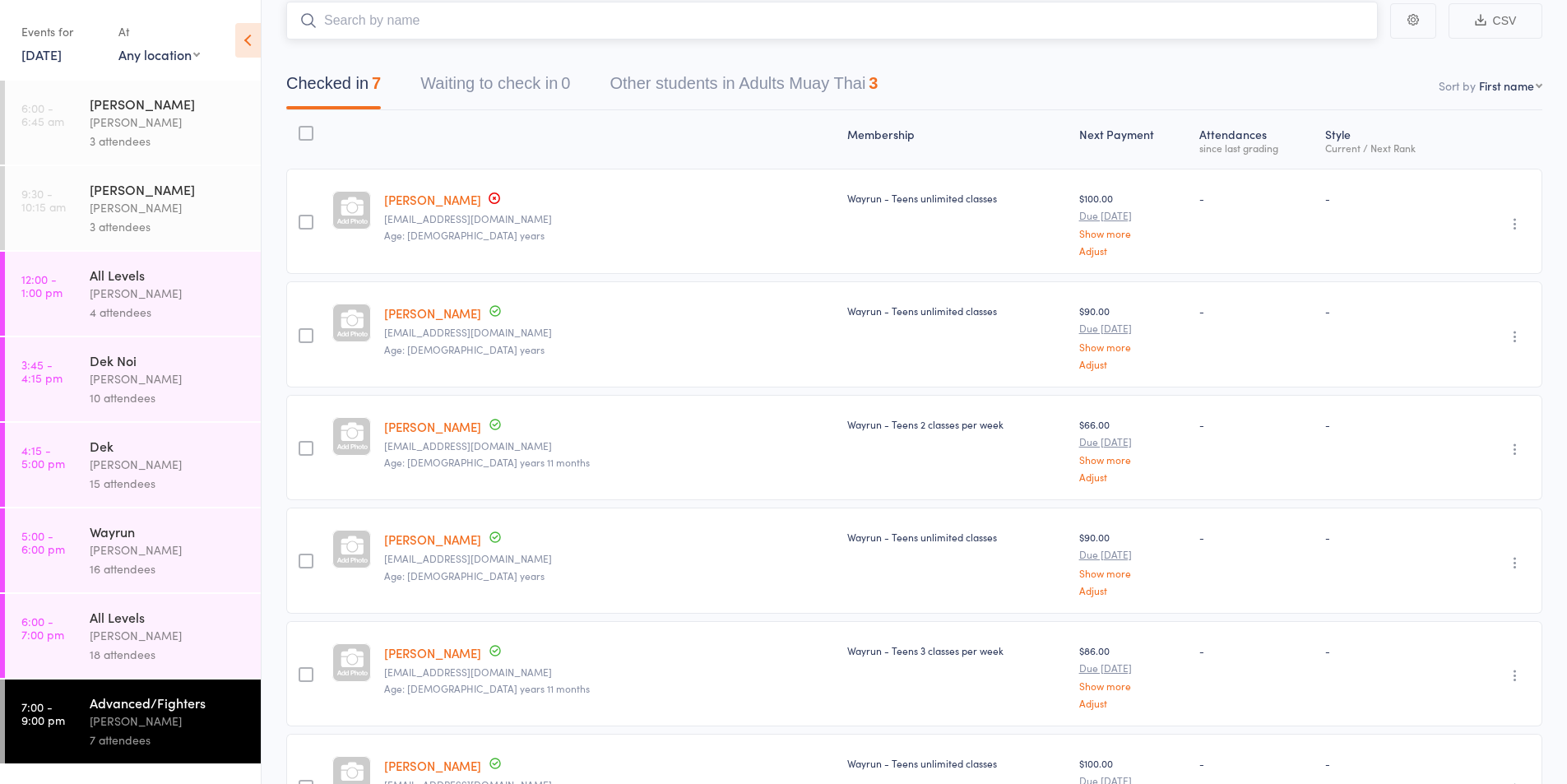
scroll to position [275, 0]
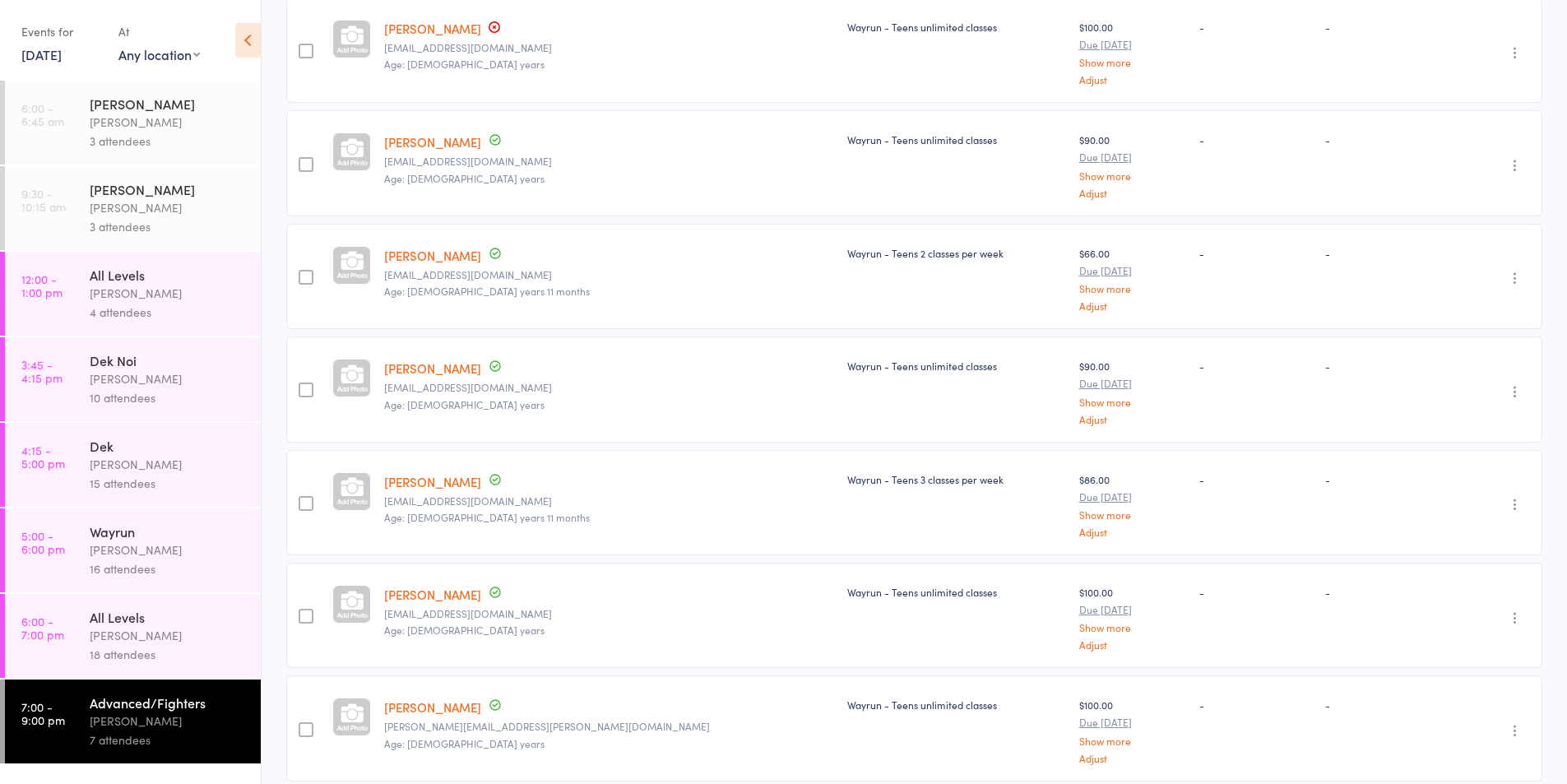
click at [73, 605] on link "6:00 - 7:00 pm All Levels [PERSON_NAME] 18 attendees" at bounding box center [133, 635] width 256 height 84
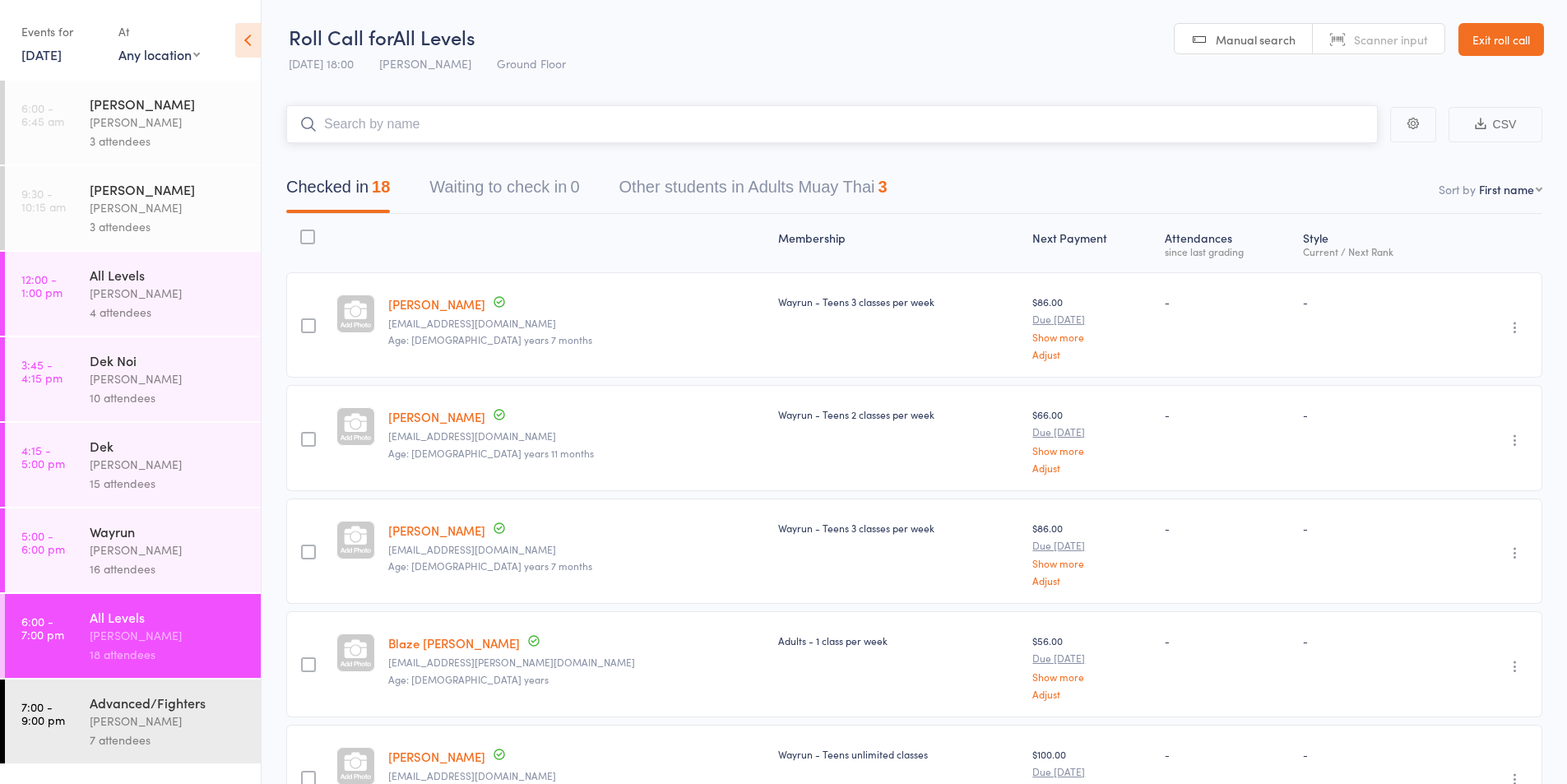
click at [421, 128] on input "search" at bounding box center [832, 123] width 1091 height 38
type input "jj"
click at [415, 157] on div "[PERSON_NAME] Drop in" at bounding box center [832, 158] width 1090 height 38
click at [535, 172] on button "Waiting to check in 1" at bounding box center [504, 191] width 150 height 44
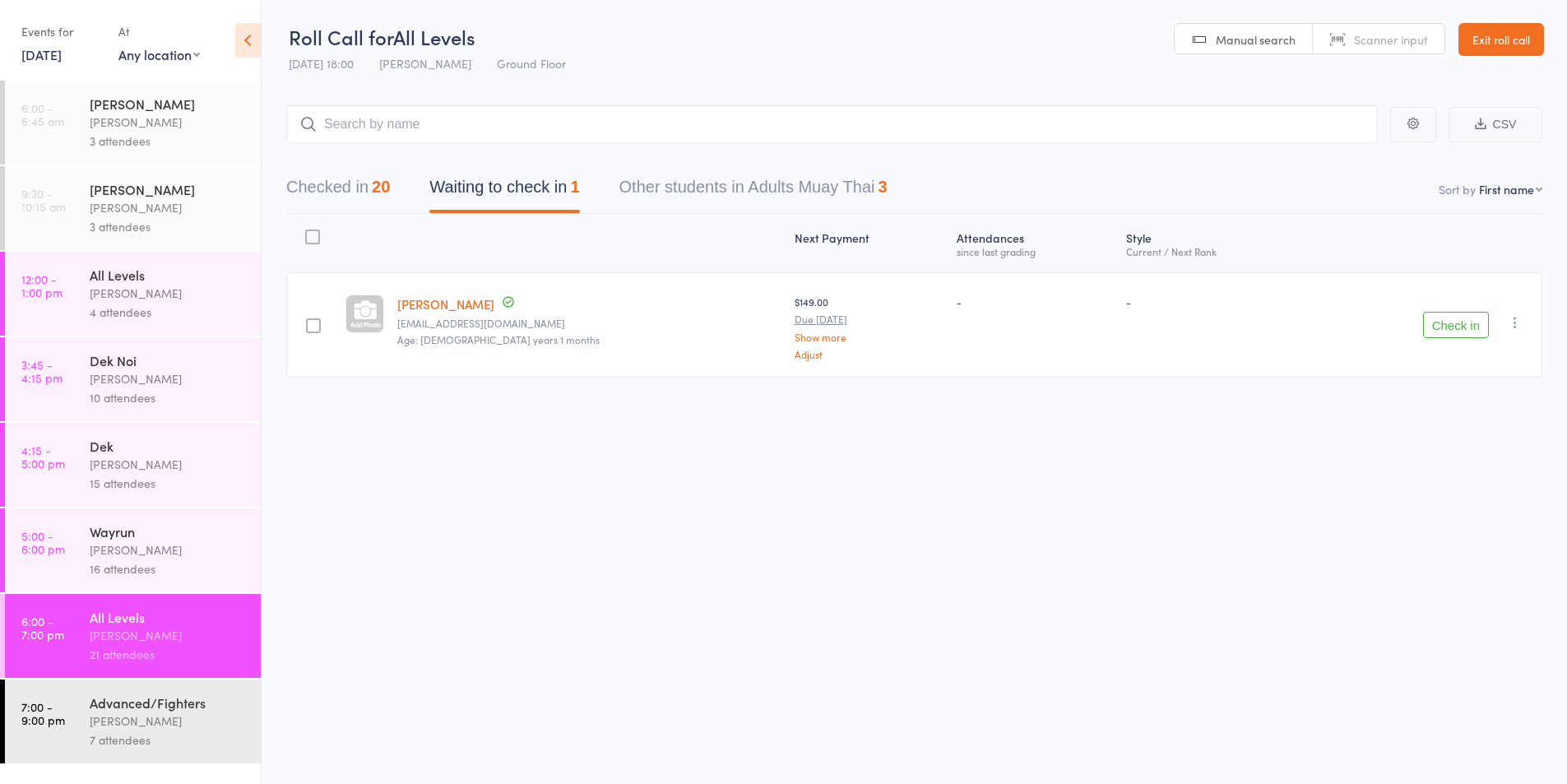
click at [1449, 326] on button "Check in" at bounding box center [1456, 325] width 66 height 26
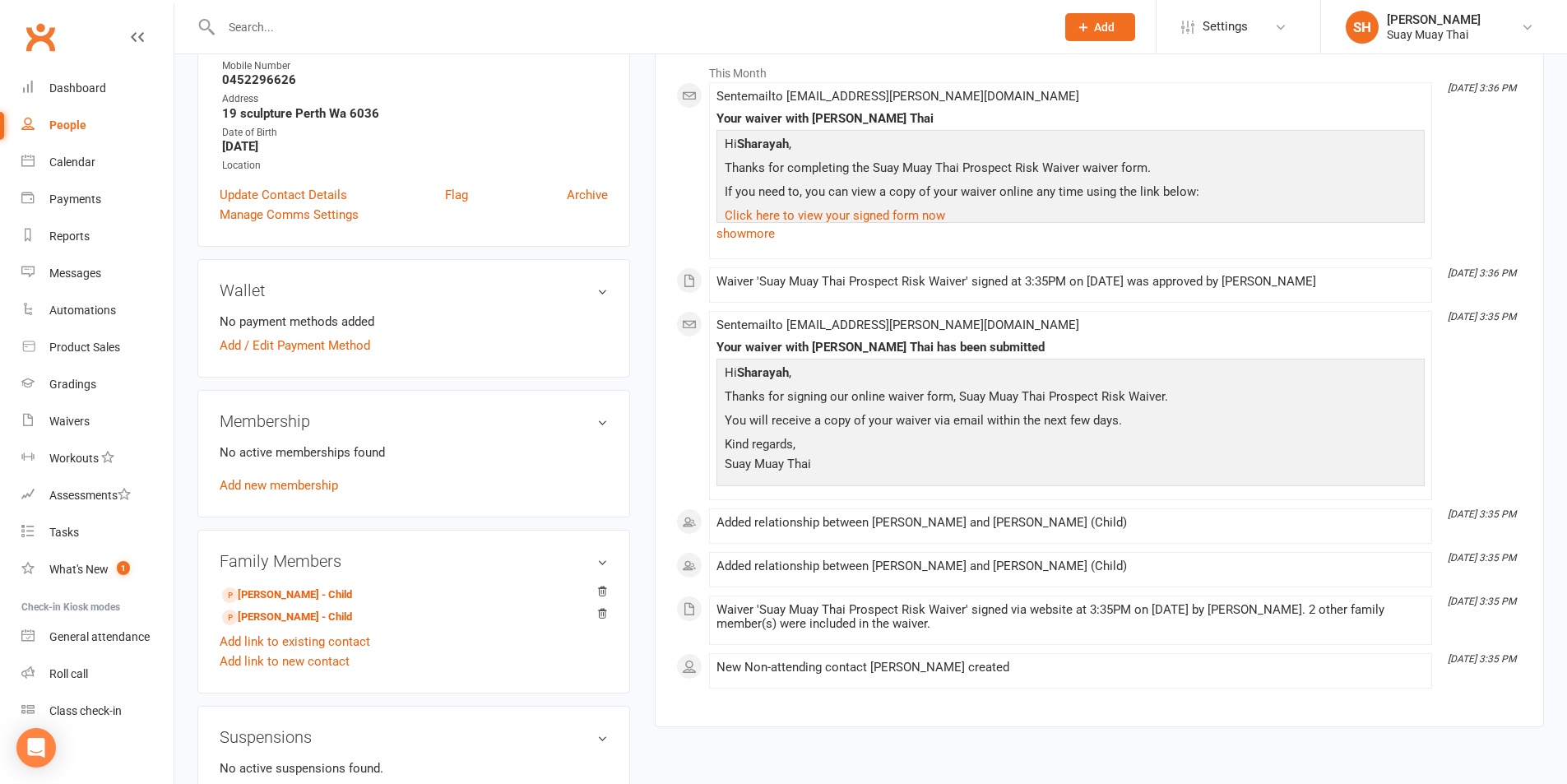
scroll to position [274, 0]
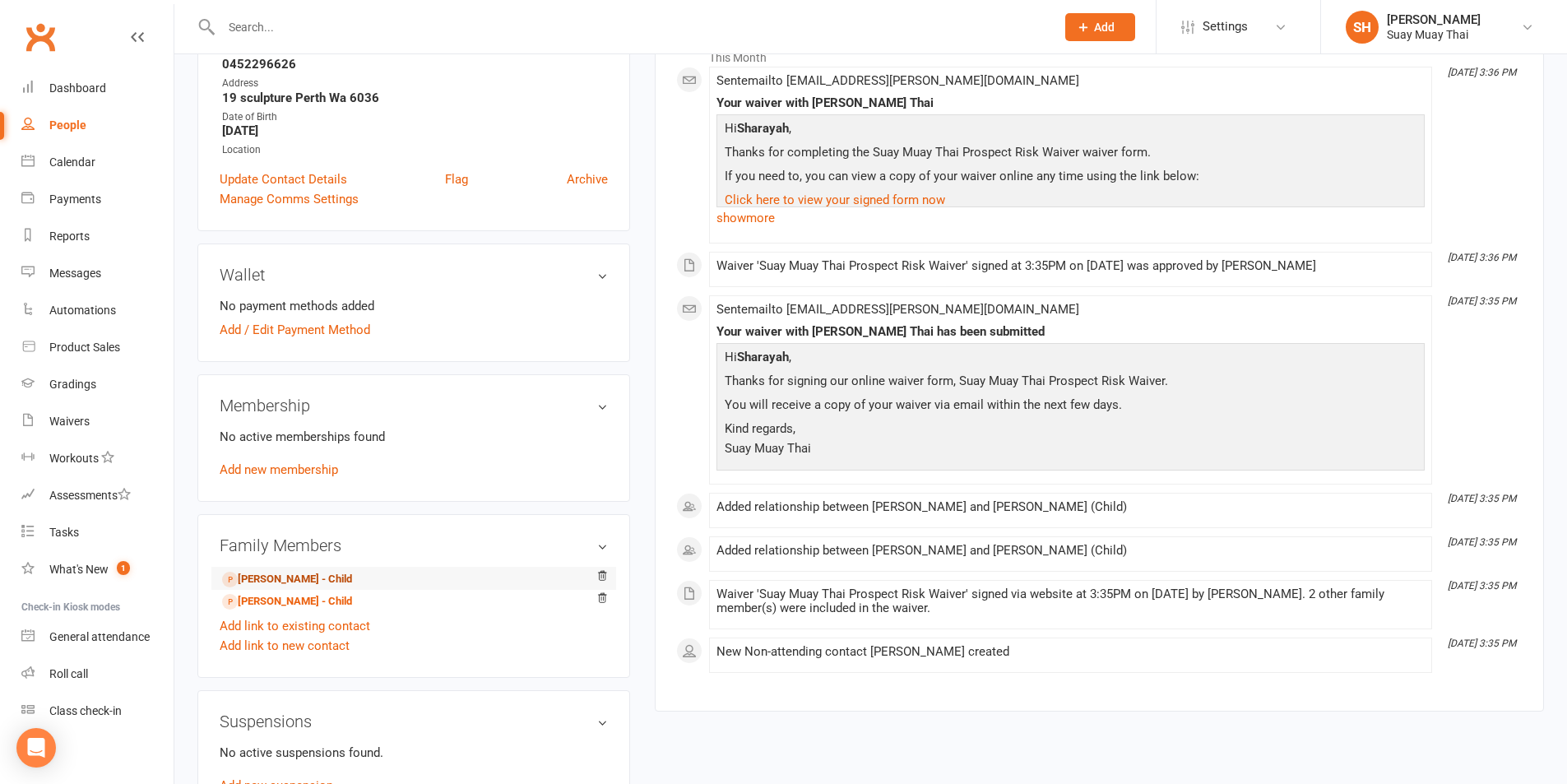
click at [314, 581] on link "Payton Creswell - Child" at bounding box center [288, 579] width 130 height 17
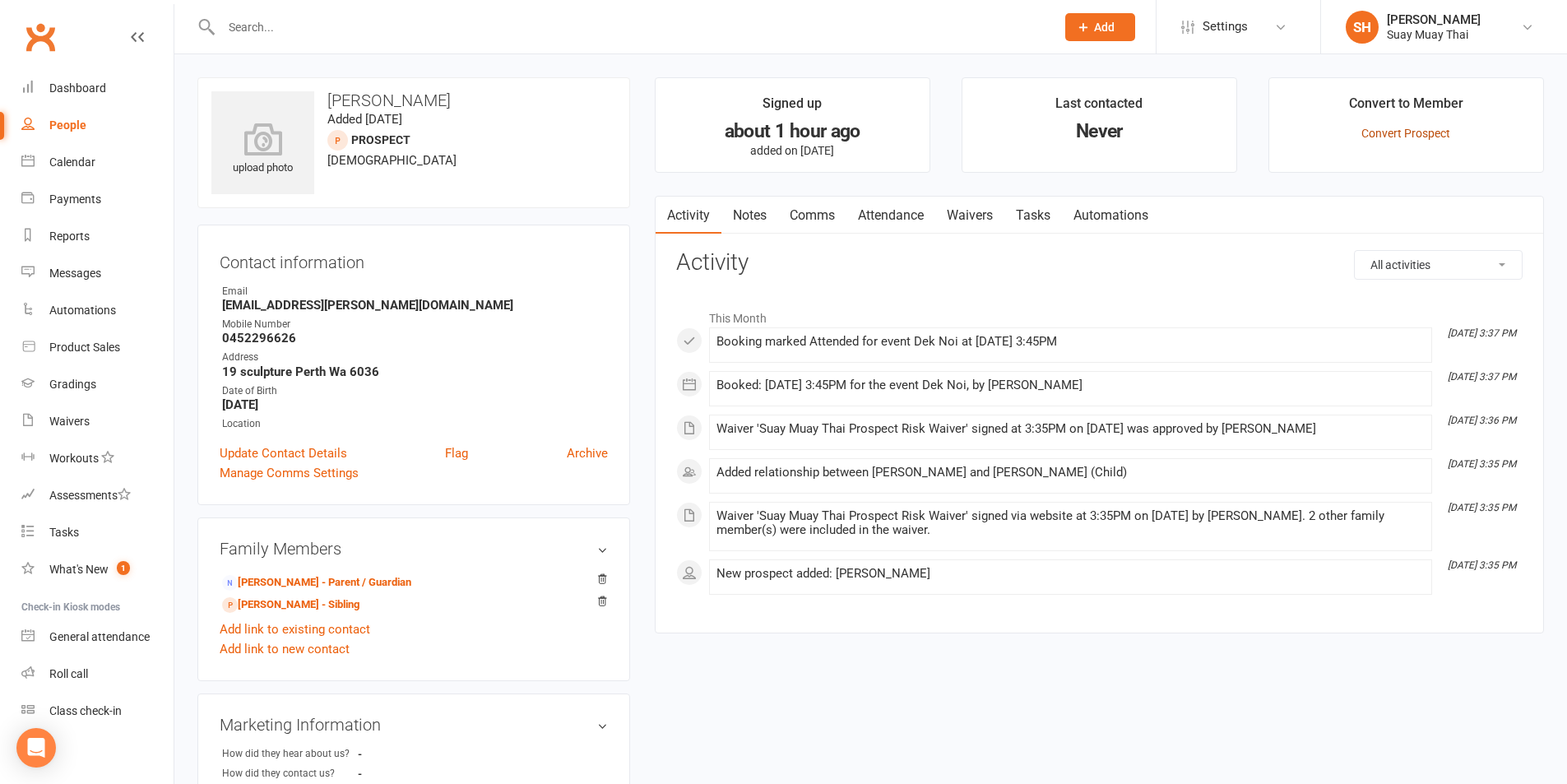
click at [1436, 129] on link "Convert Prospect" at bounding box center [1405, 134] width 89 height 14
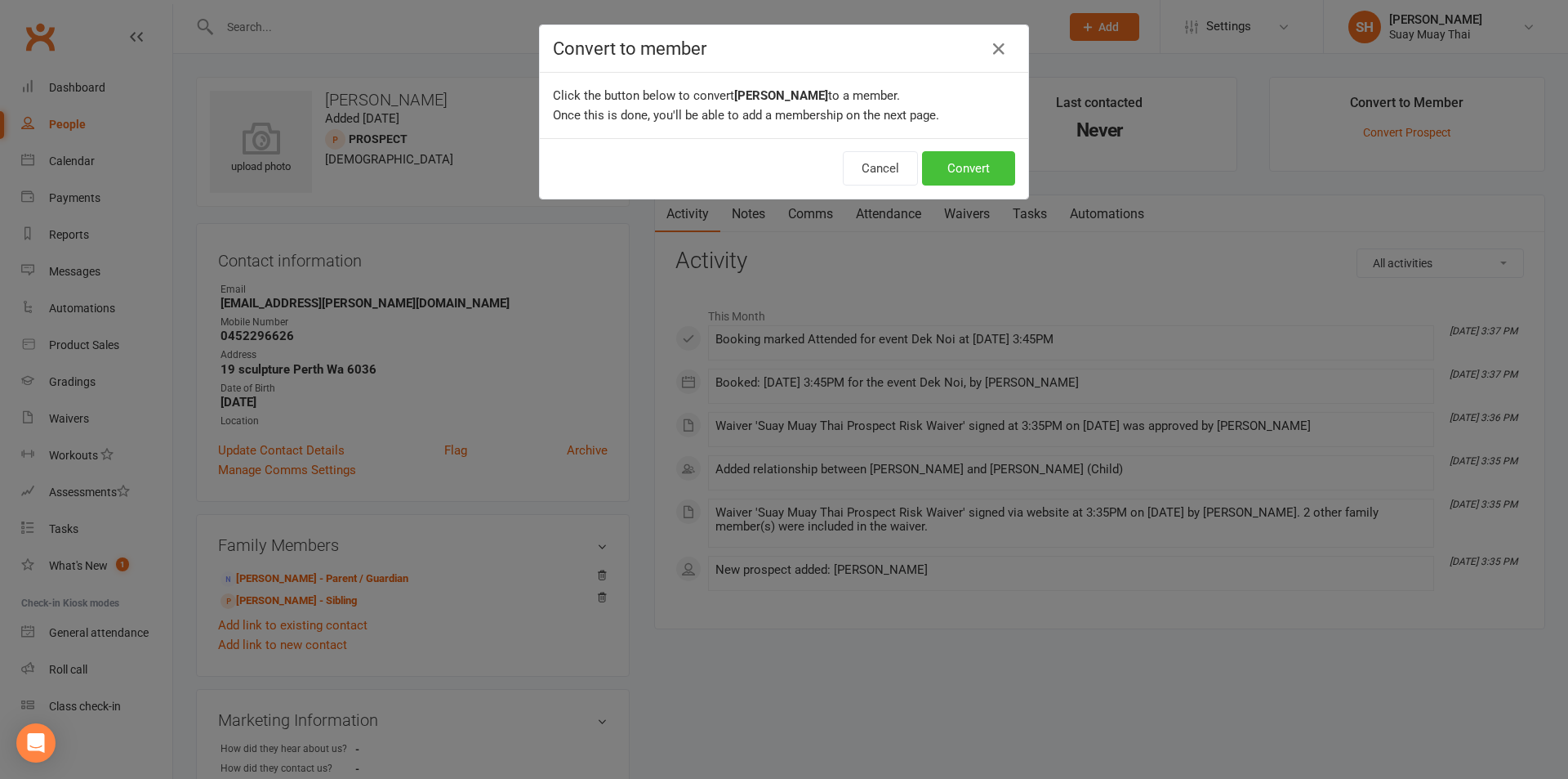
click at [945, 176] on button "Convert" at bounding box center [968, 168] width 93 height 34
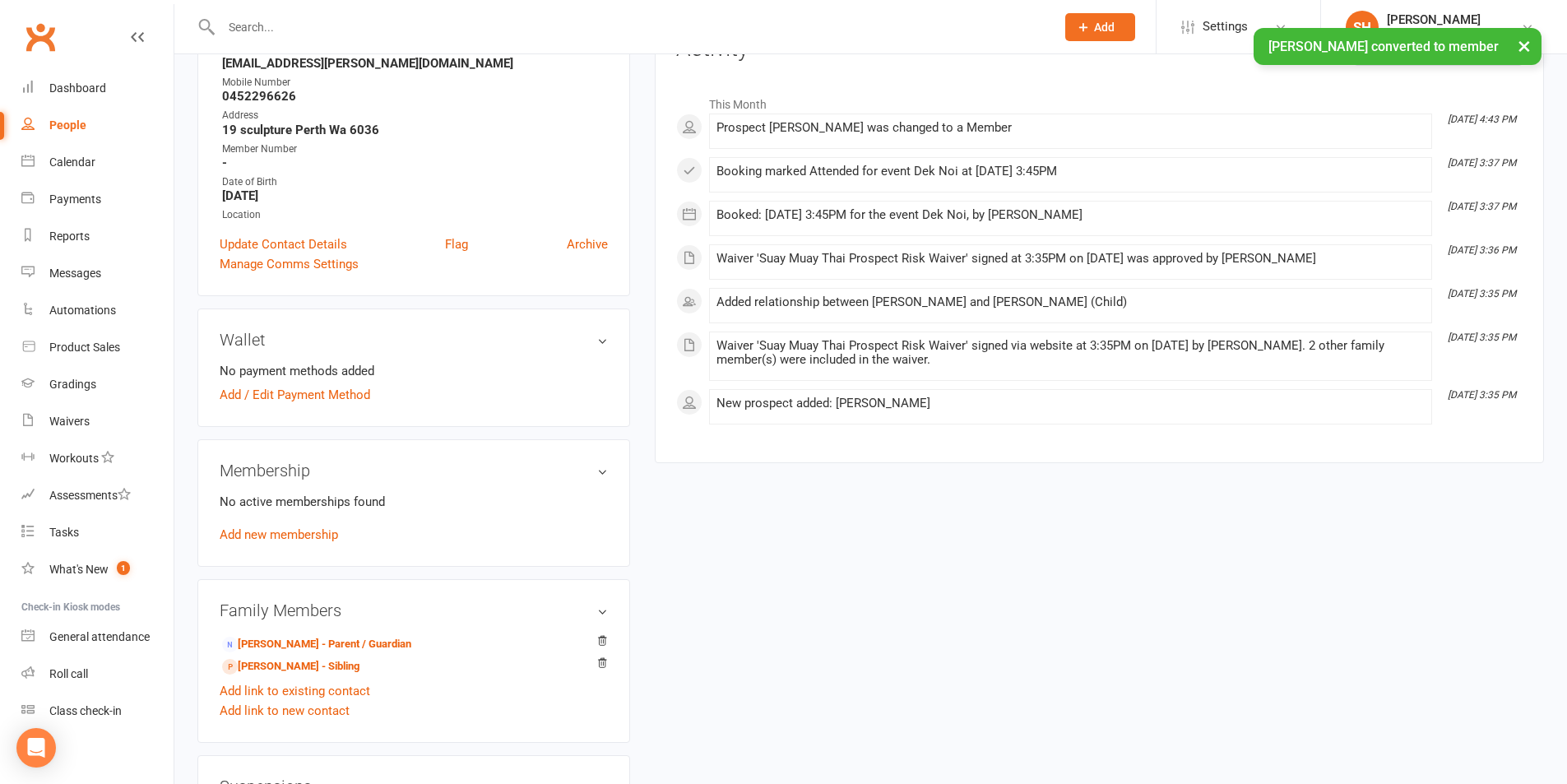
scroll to position [275, 0]
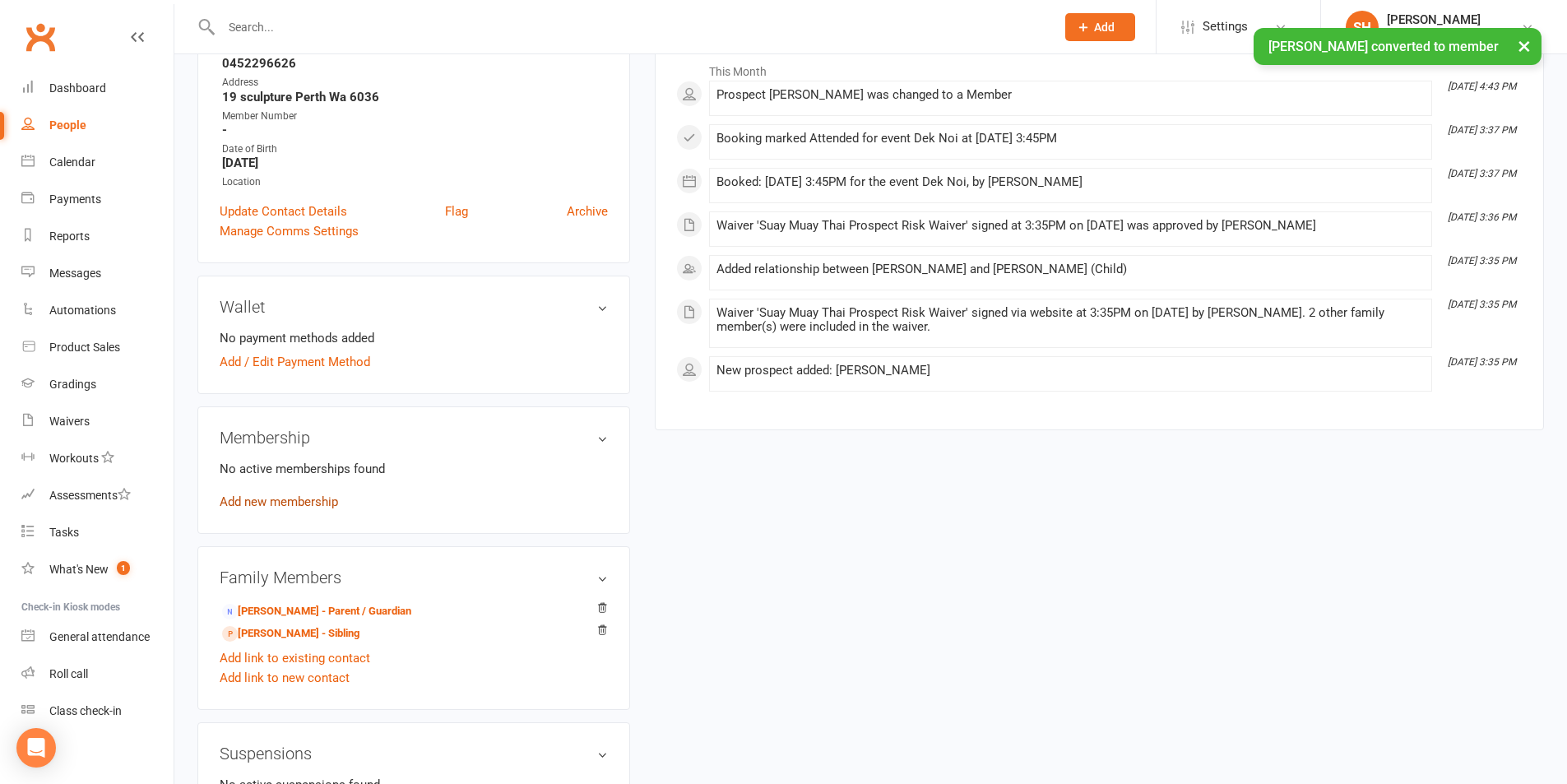
click at [306, 502] on link "Add new membership" at bounding box center [279, 502] width 118 height 15
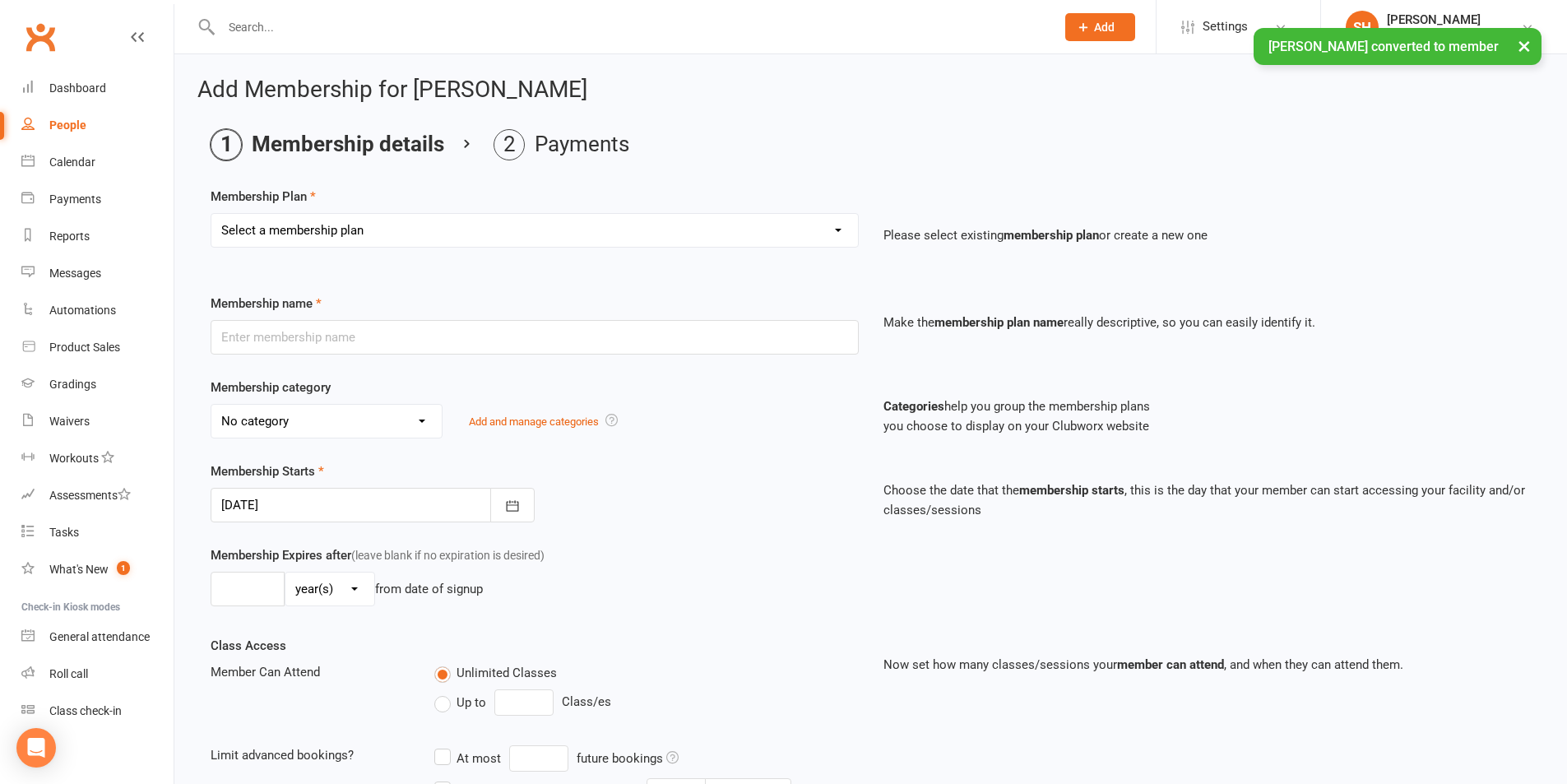
click at [344, 235] on select "Select a membership plan Create new Membership Plan Dek - Kids 1 class per week…" at bounding box center [535, 230] width 646 height 33
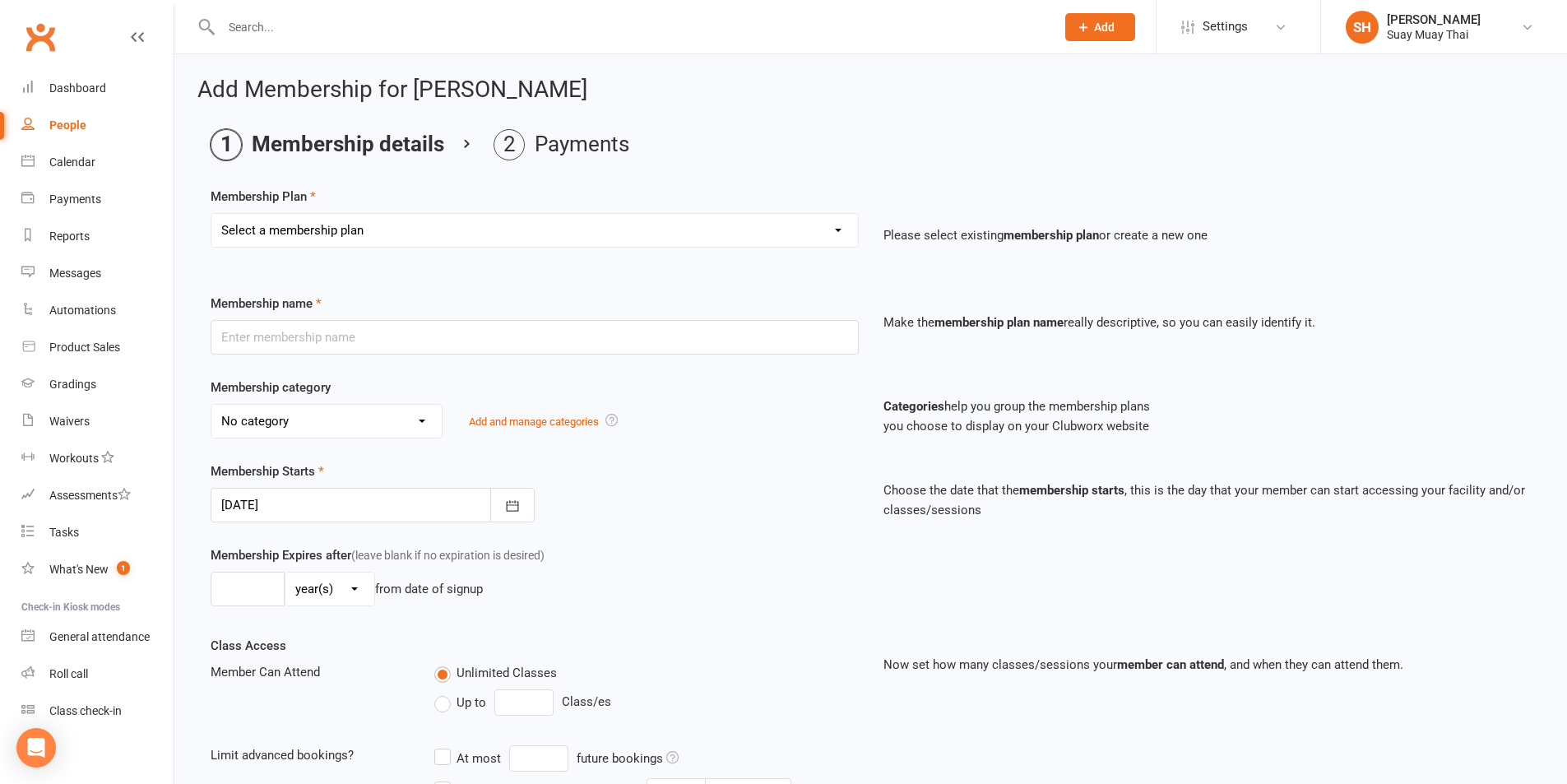
select select "3"
click at [212, 214] on select "Select a membership plan Create new Membership Plan Dek - Kids 1 class per week…" at bounding box center [535, 230] width 646 height 33
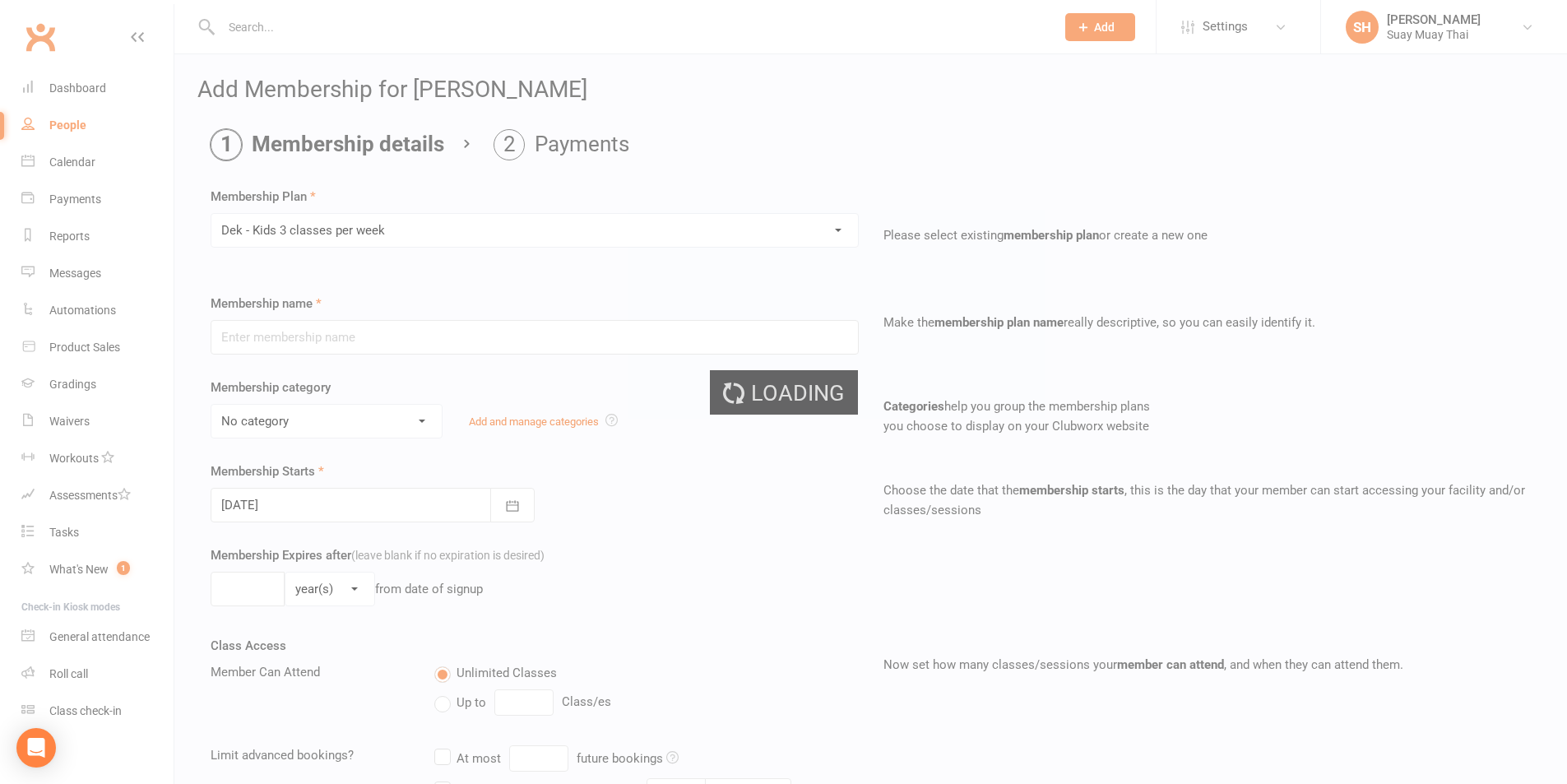
type input "Dek - Kids 3 classes per week"
select select "2"
type input "0"
type input "3"
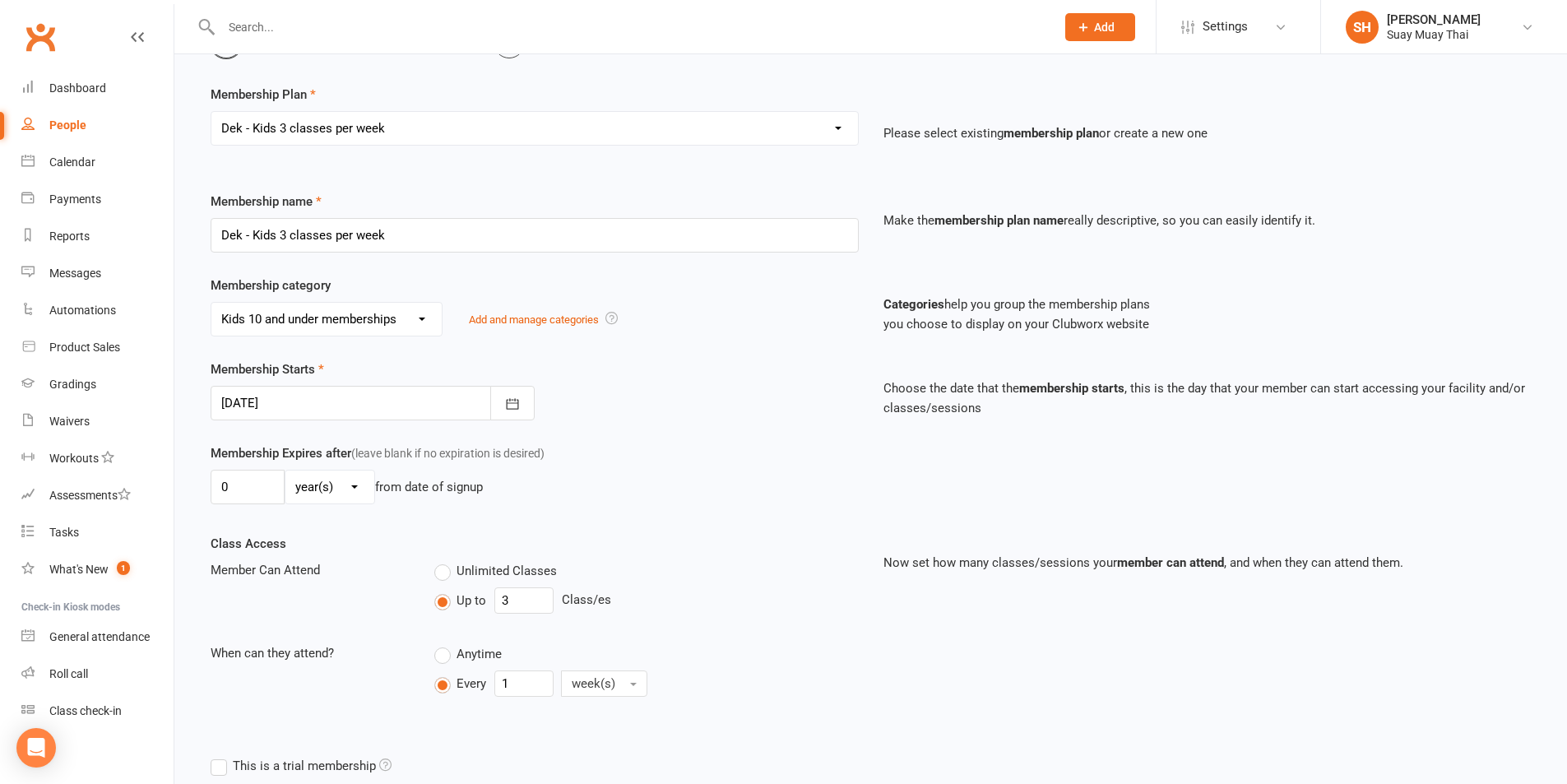
scroll to position [137, 0]
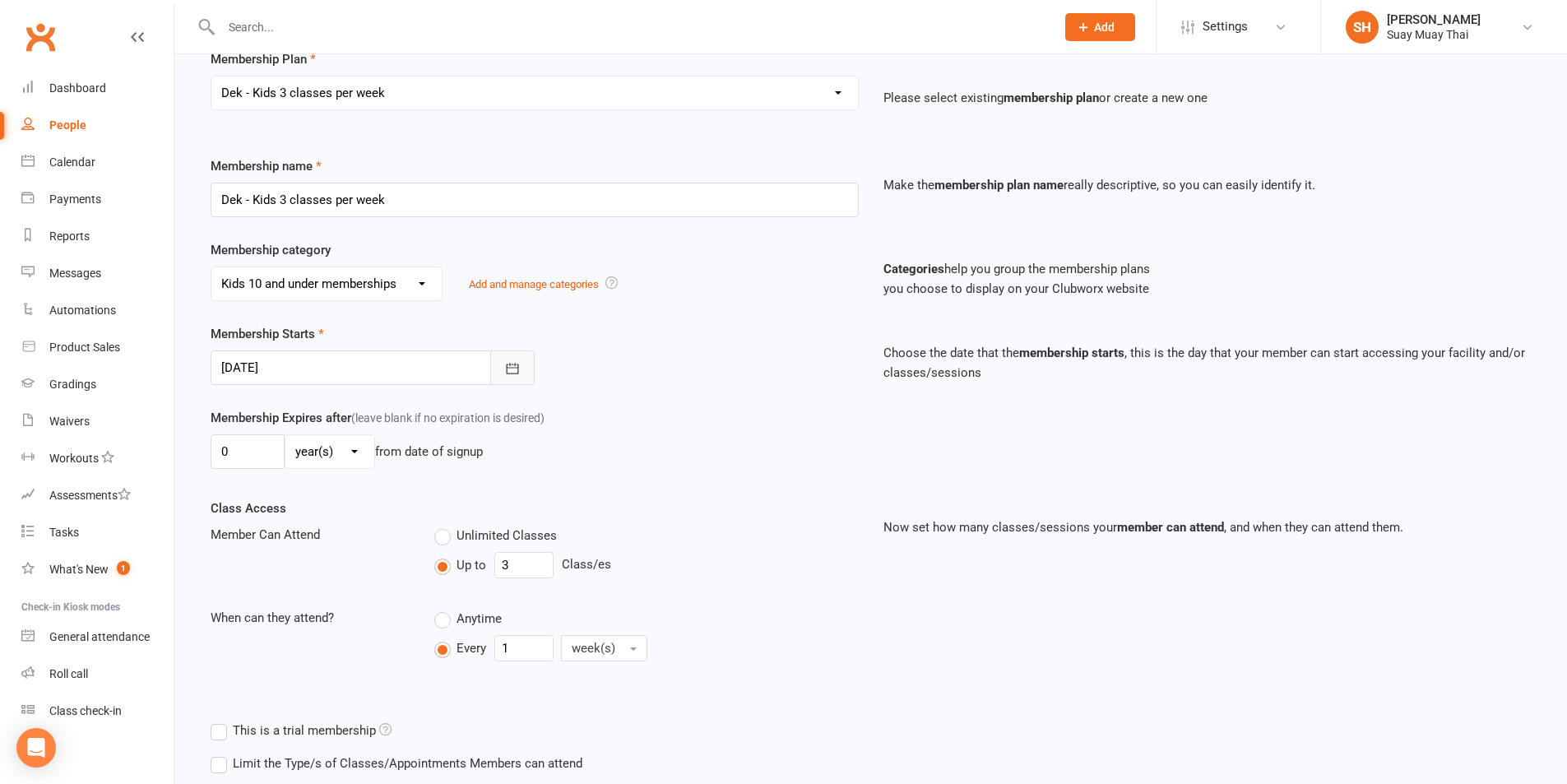
click at [514, 376] on icon "button" at bounding box center [512, 368] width 16 height 16
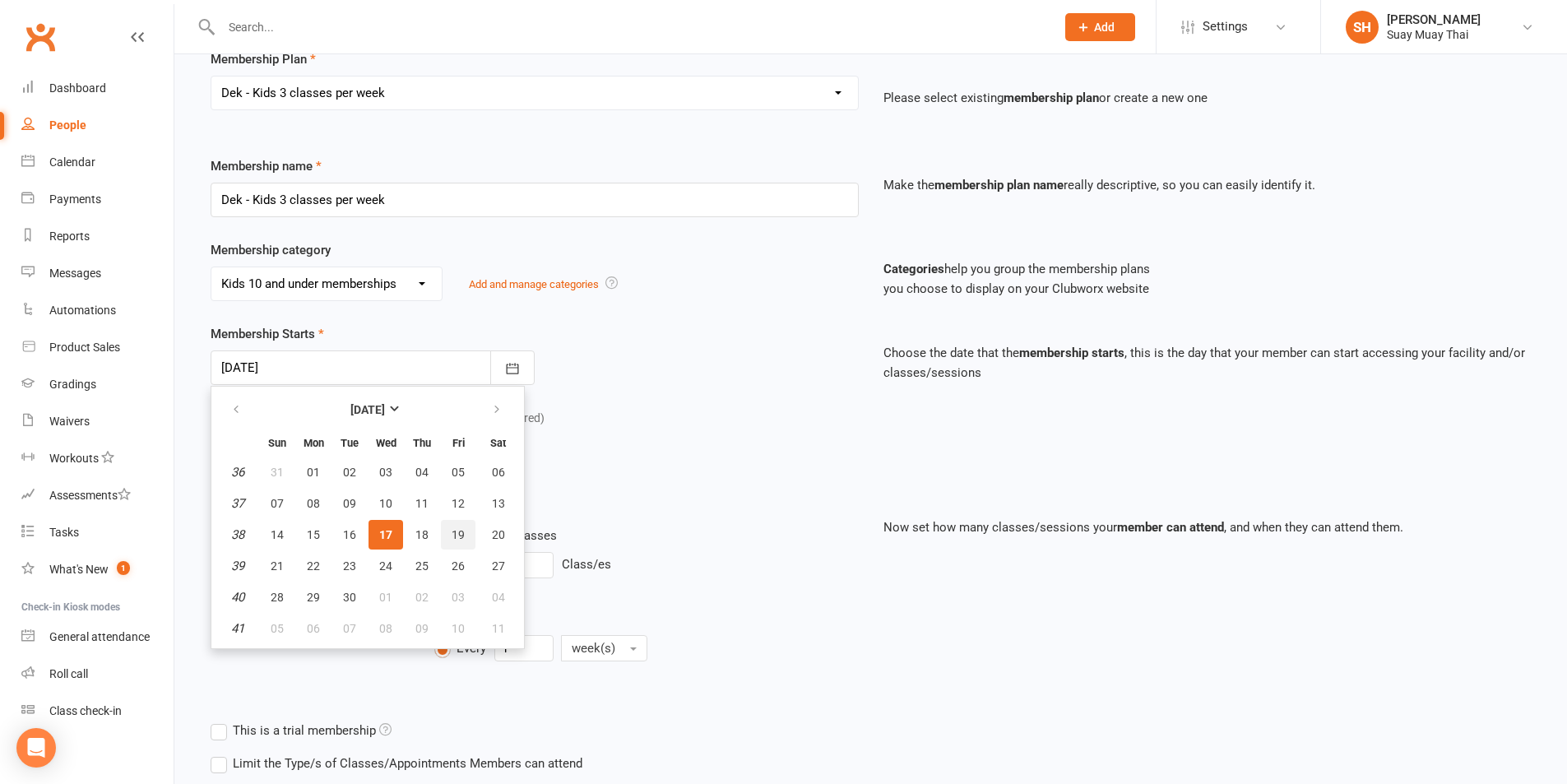
click at [458, 529] on span "19" at bounding box center [459, 535] width 14 height 14
type input "19 Sep 2025"
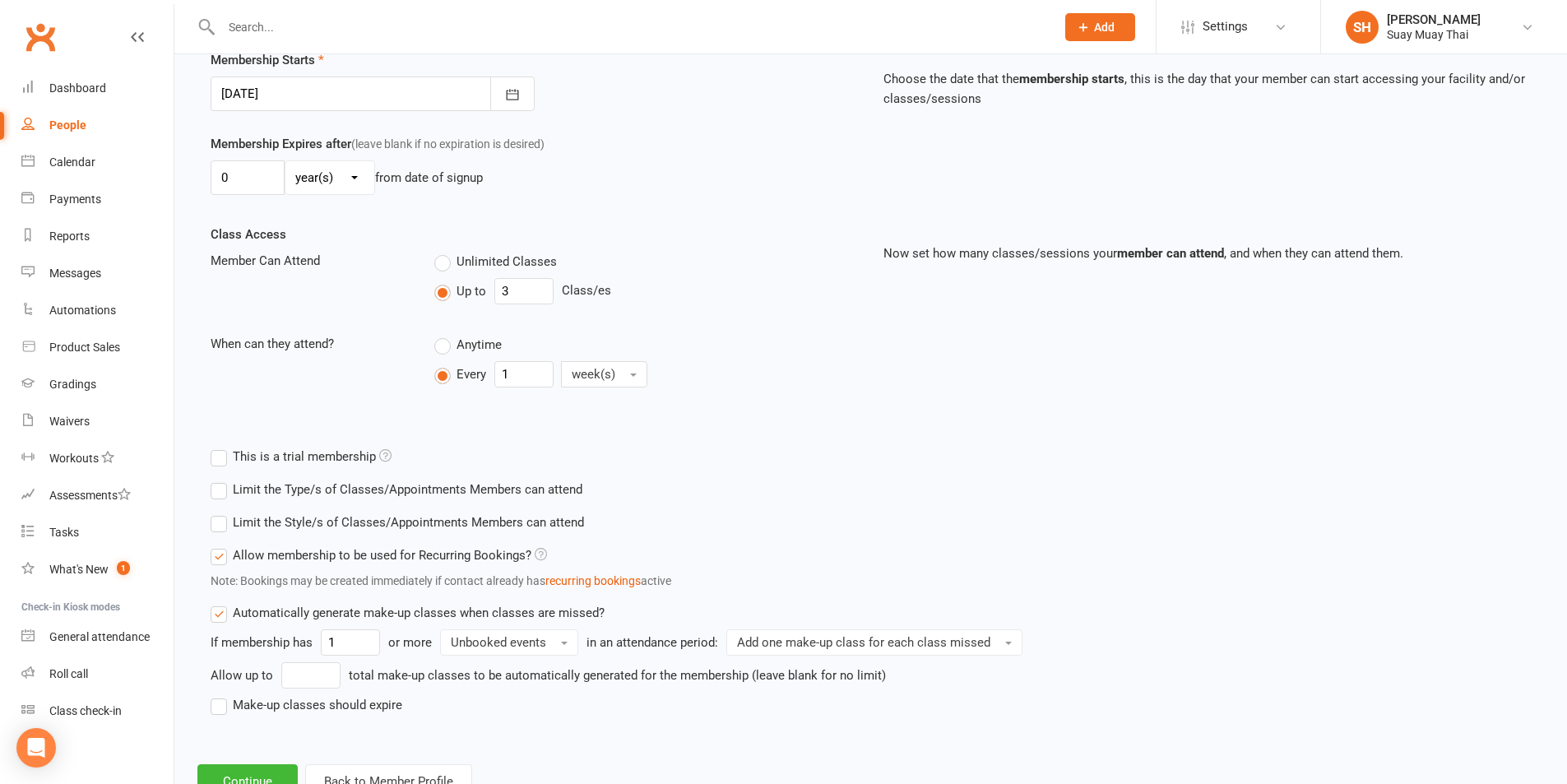
scroll to position [474, 0]
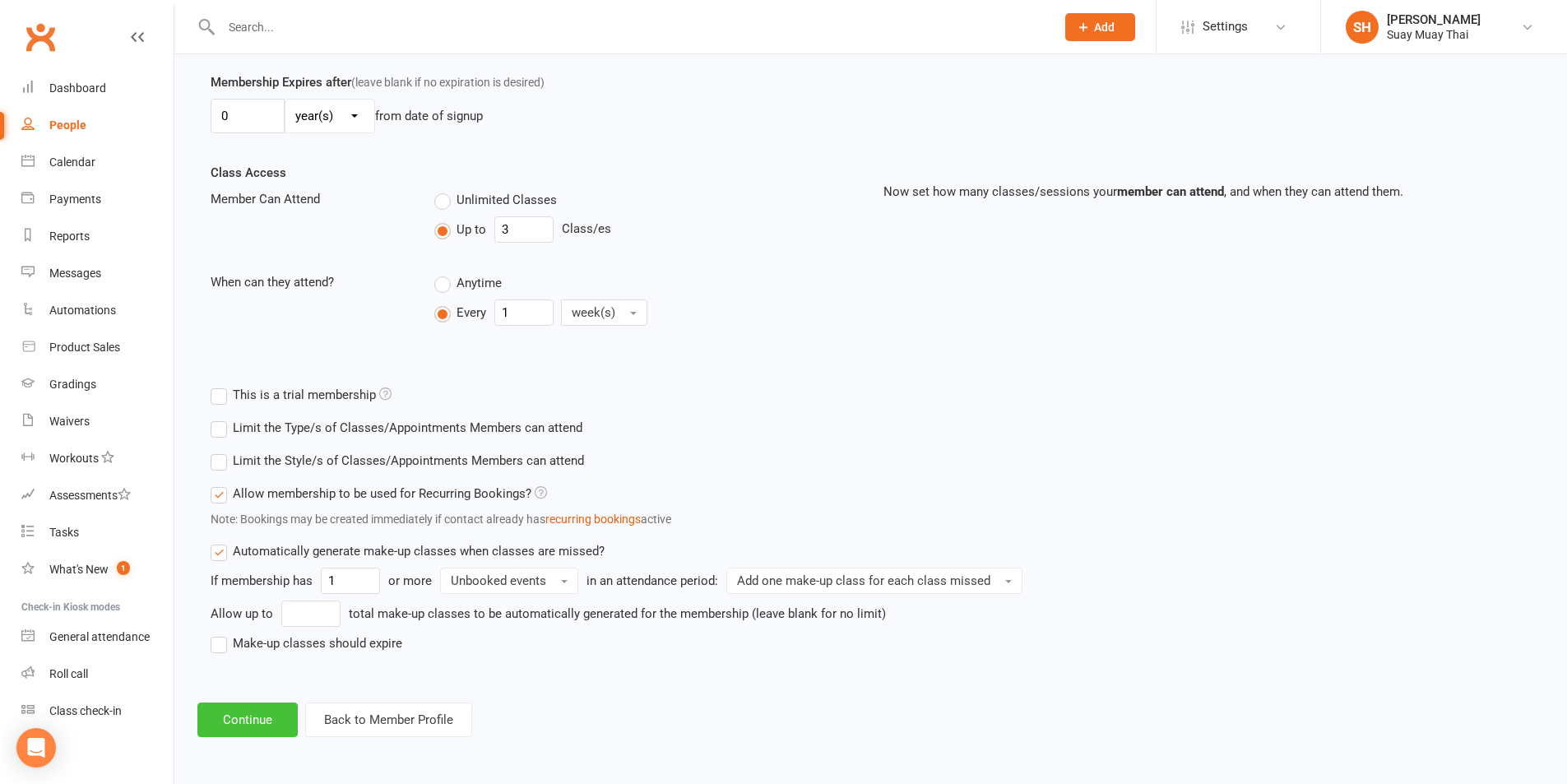
click at [268, 703] on button "Continue" at bounding box center [247, 719] width 101 height 35
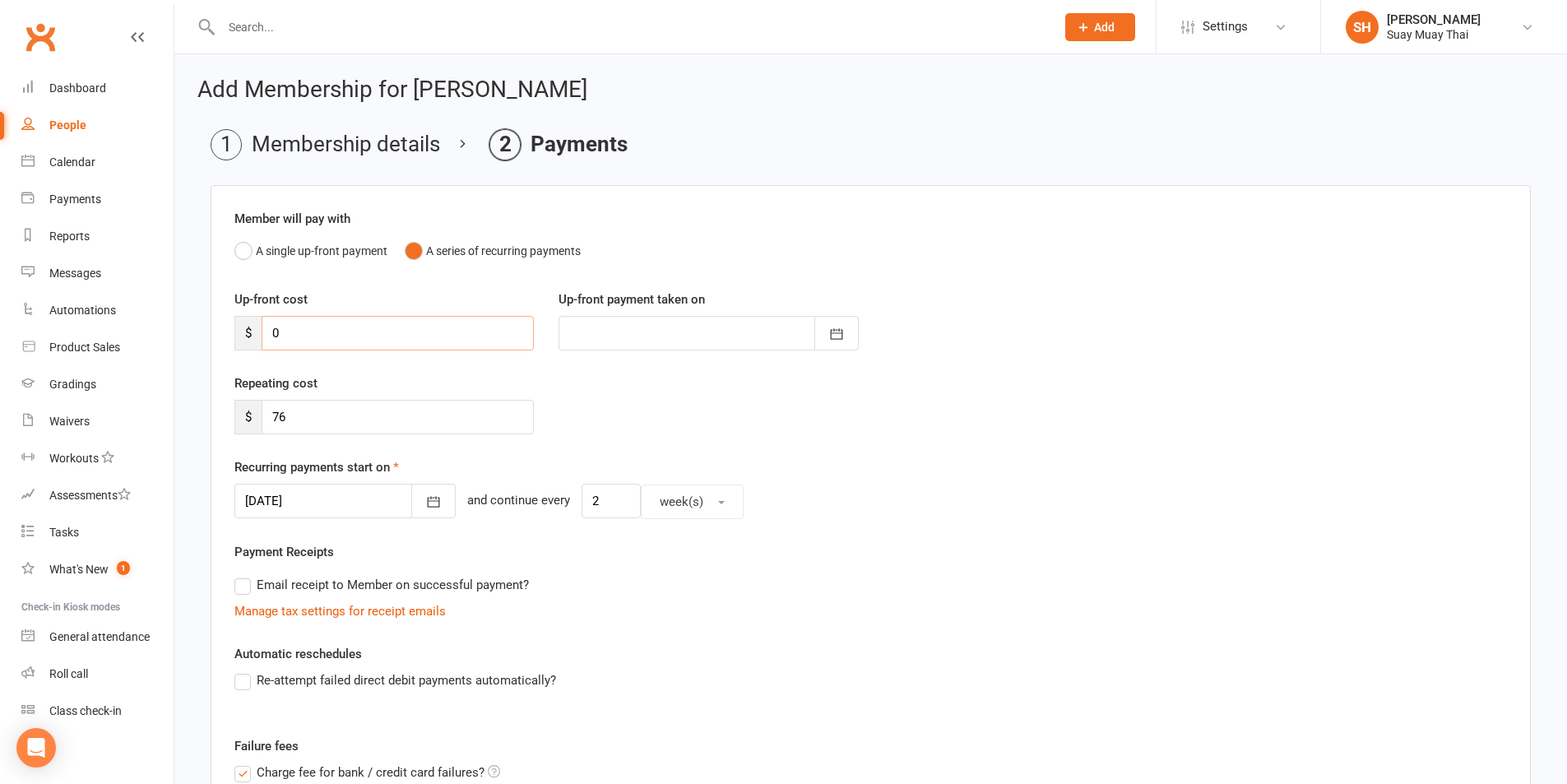
click at [351, 333] on input "0" at bounding box center [398, 332] width 272 height 35
drag, startPoint x: 267, startPoint y: 328, endPoint x: 349, endPoint y: 328, distance: 82.0
click at [349, 328] on input "0" at bounding box center [398, 332] width 272 height 35
type input "14"
type input "17 Sep 2025"
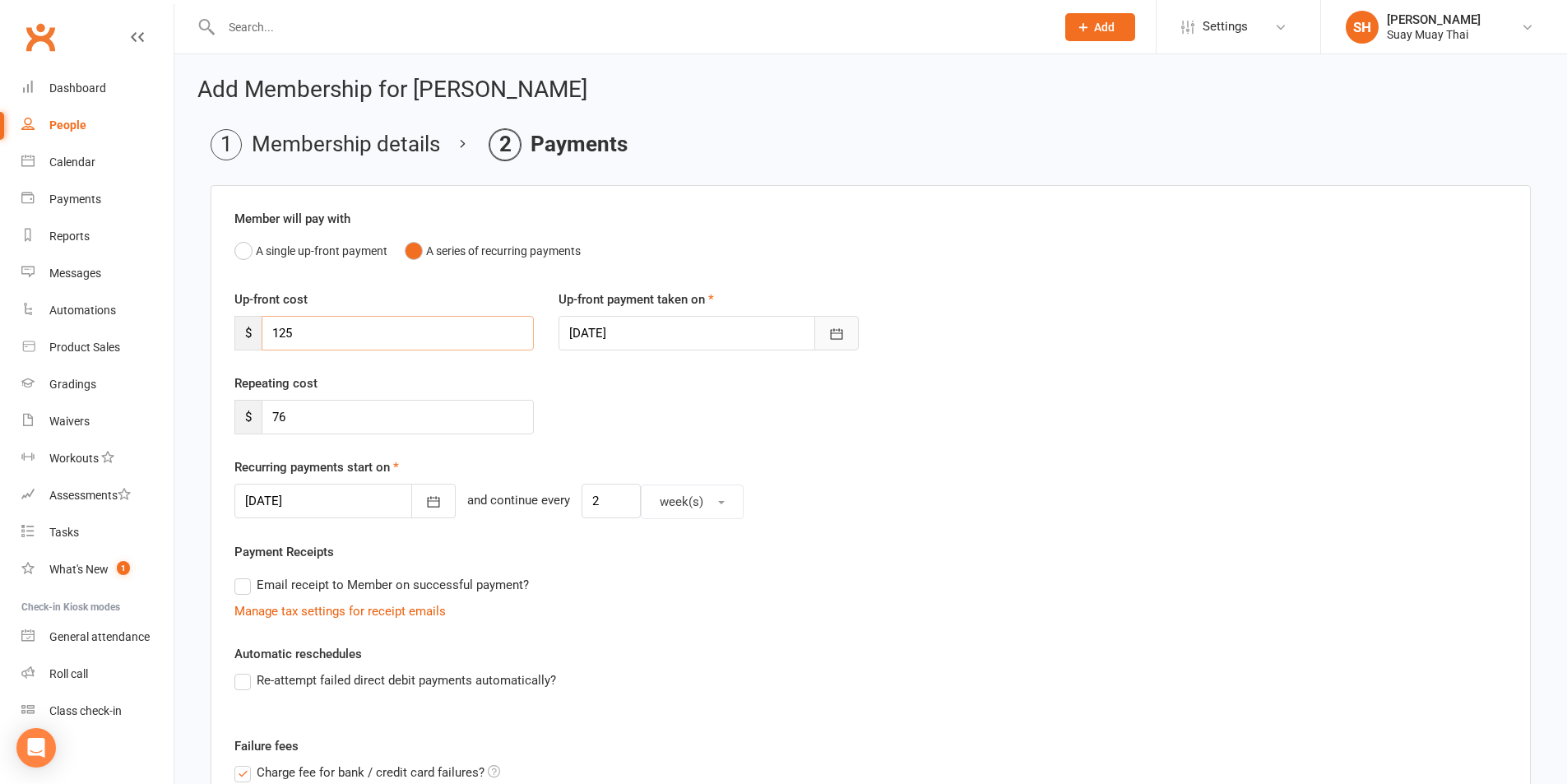
type input "125"
click at [844, 339] on icon "button" at bounding box center [836, 333] width 16 height 16
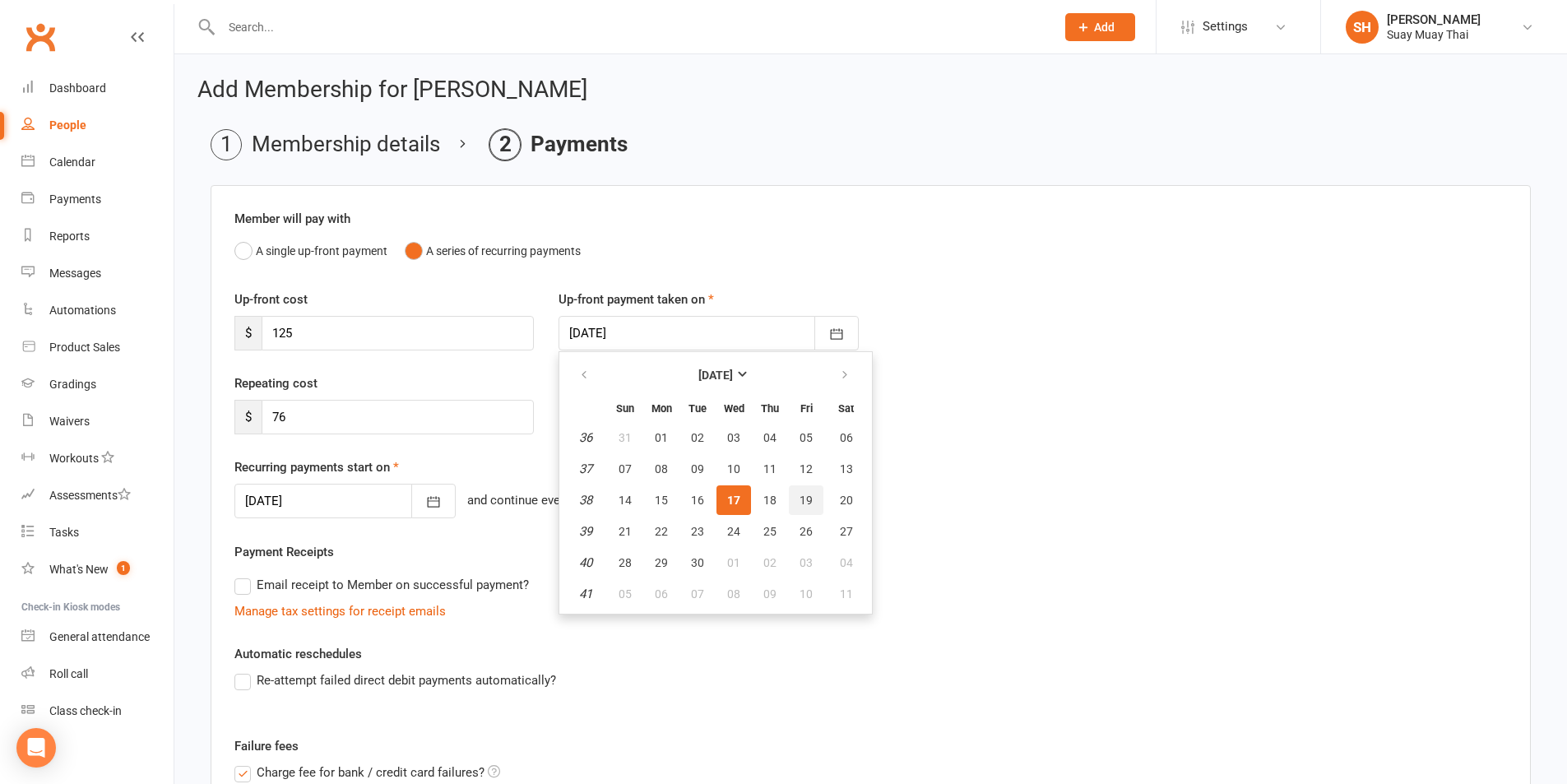
click at [808, 499] on span "19" at bounding box center [806, 500] width 14 height 14
type input "19 Sep 2025"
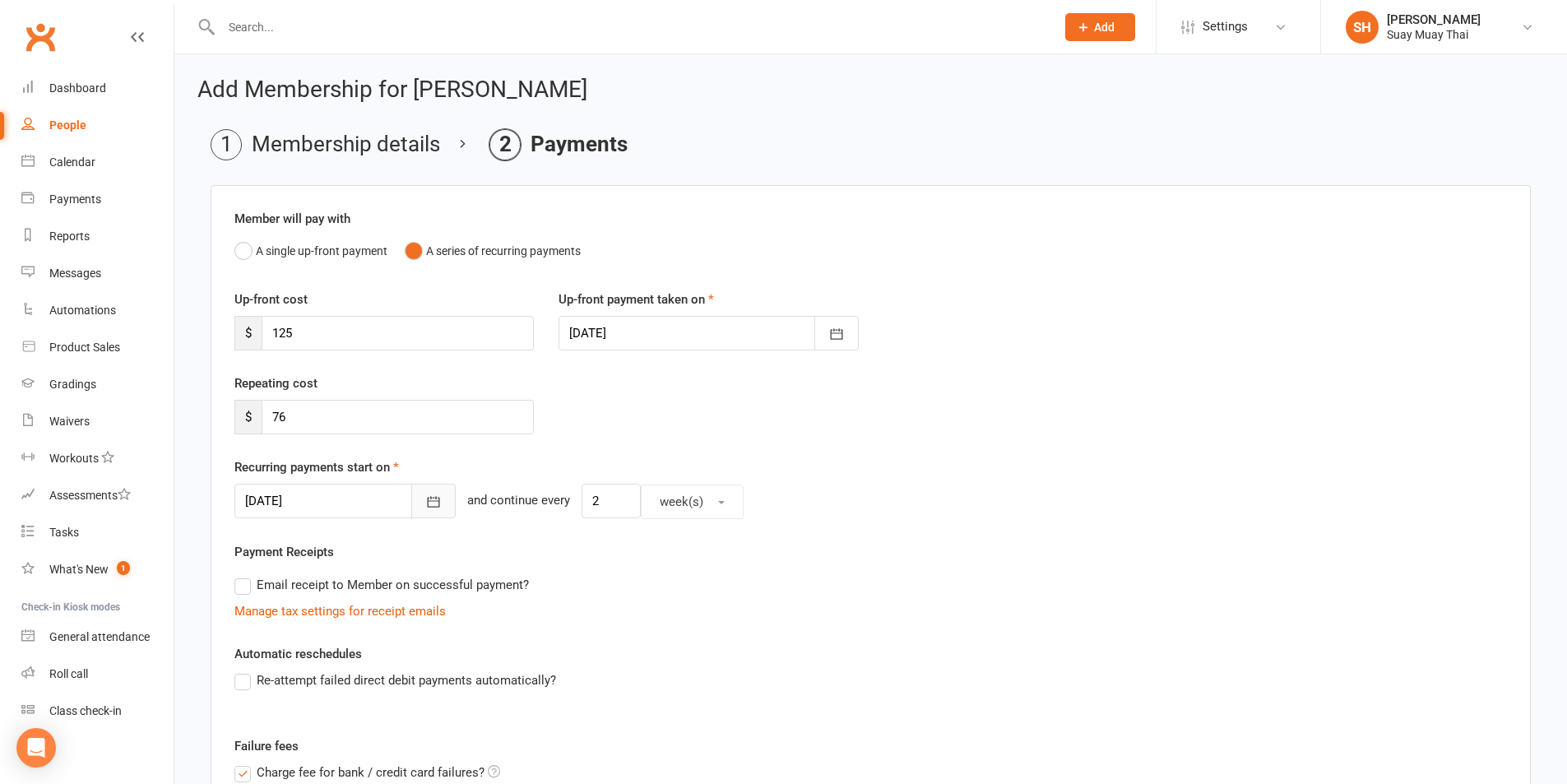
click at [426, 502] on icon "button" at bounding box center [433, 501] width 16 height 16
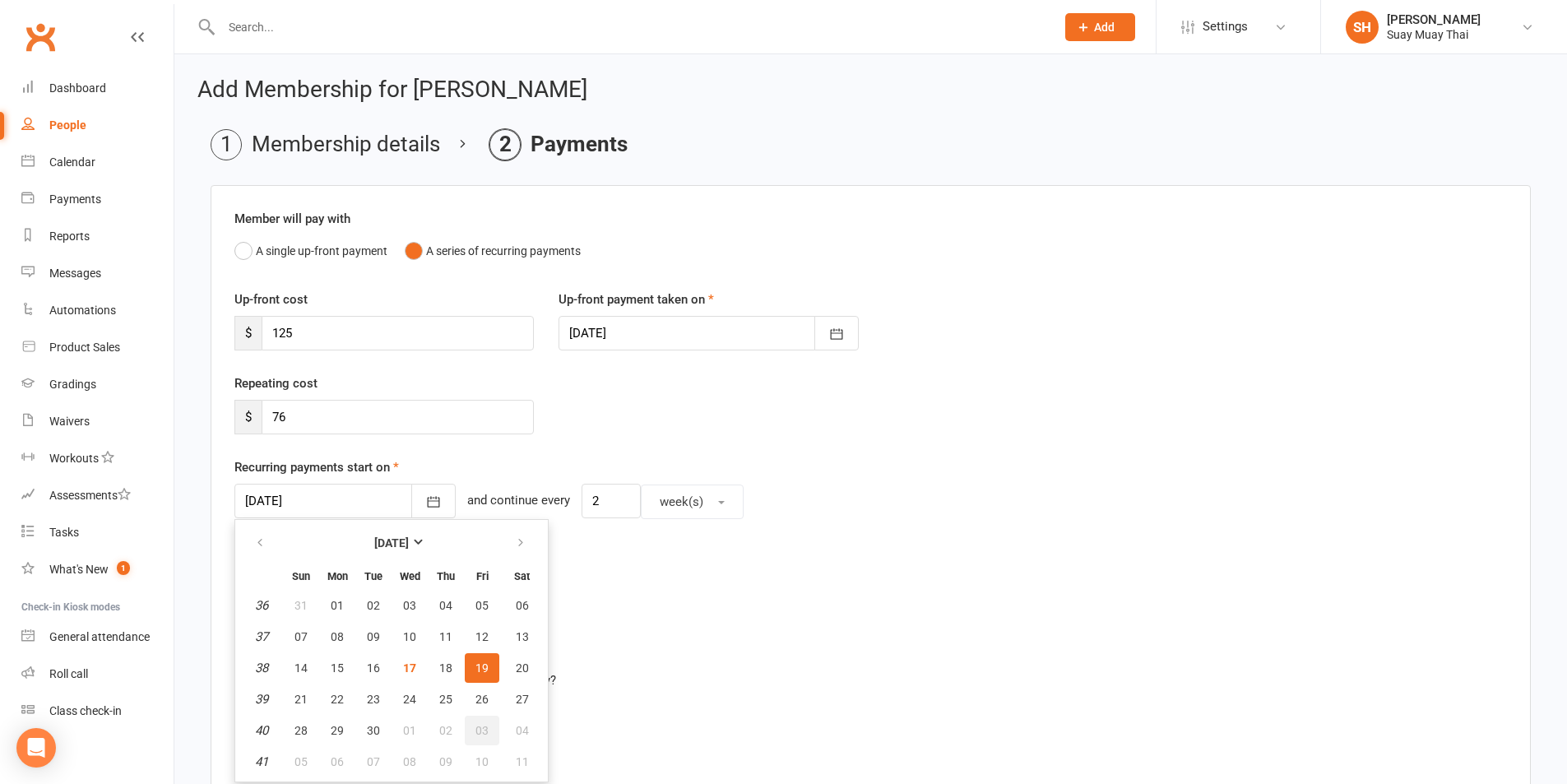
click at [480, 728] on span "03" at bounding box center [482, 731] width 14 height 14
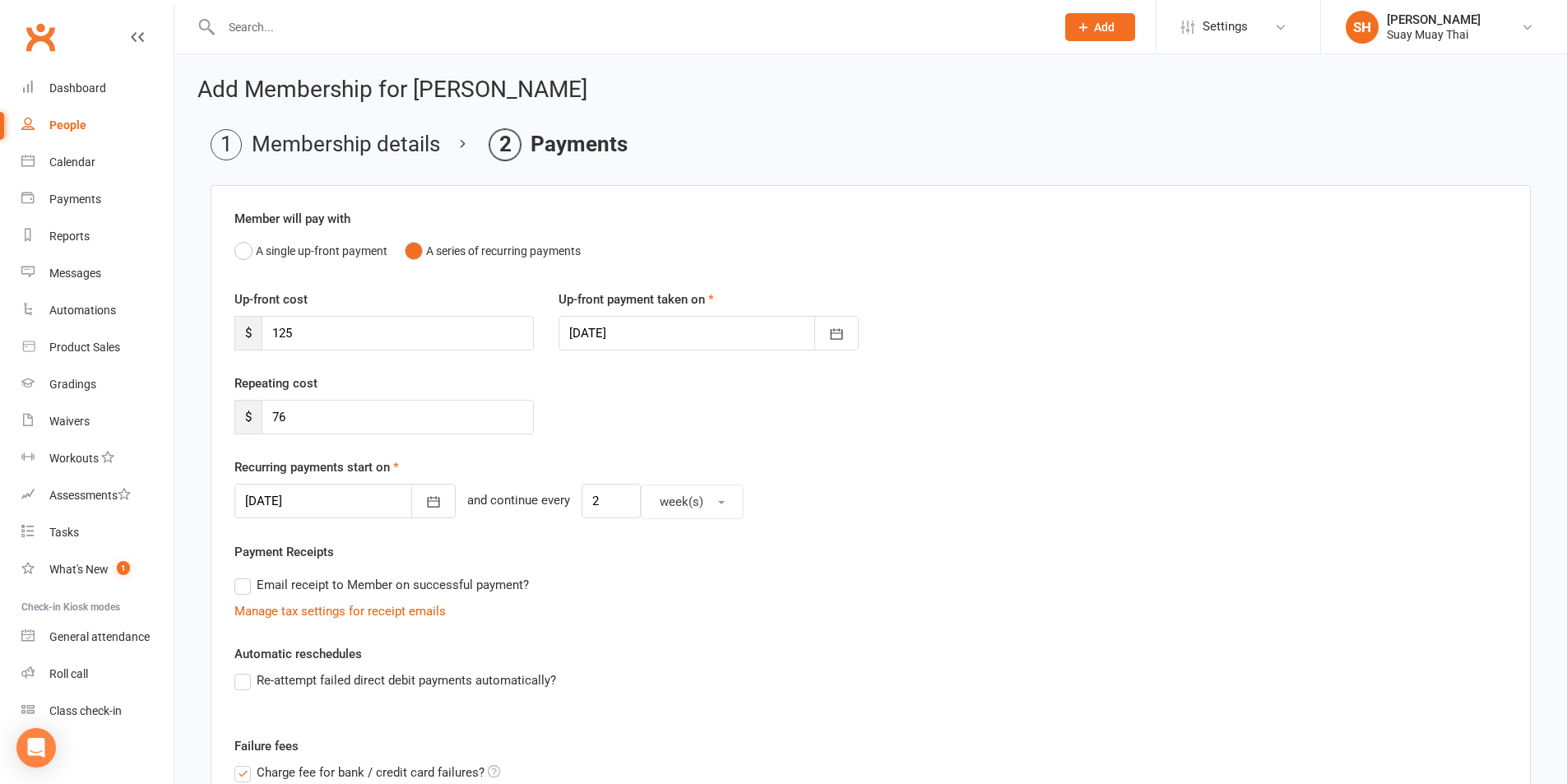
type input "03 Oct 2025"
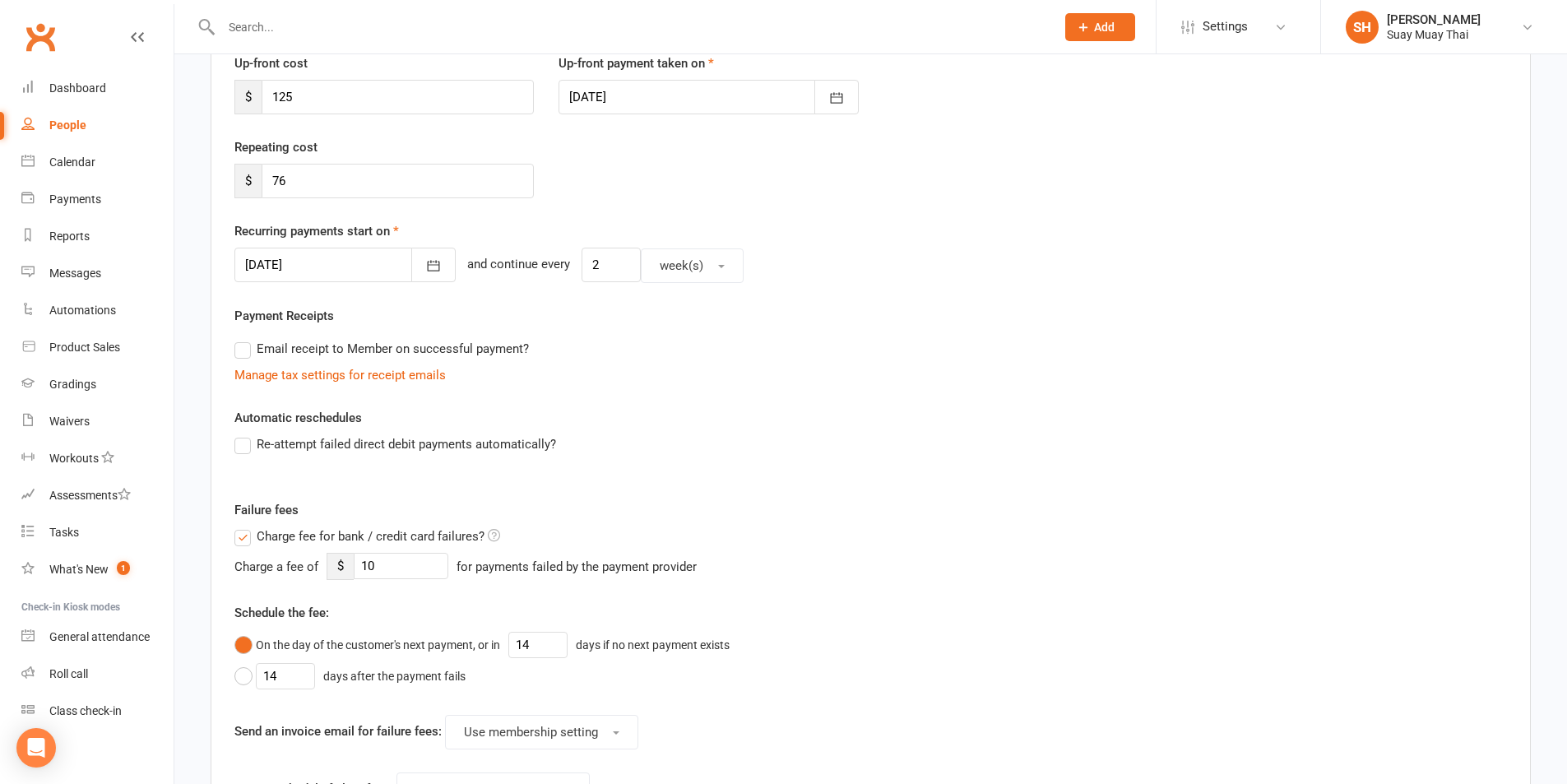
scroll to position [411, 0]
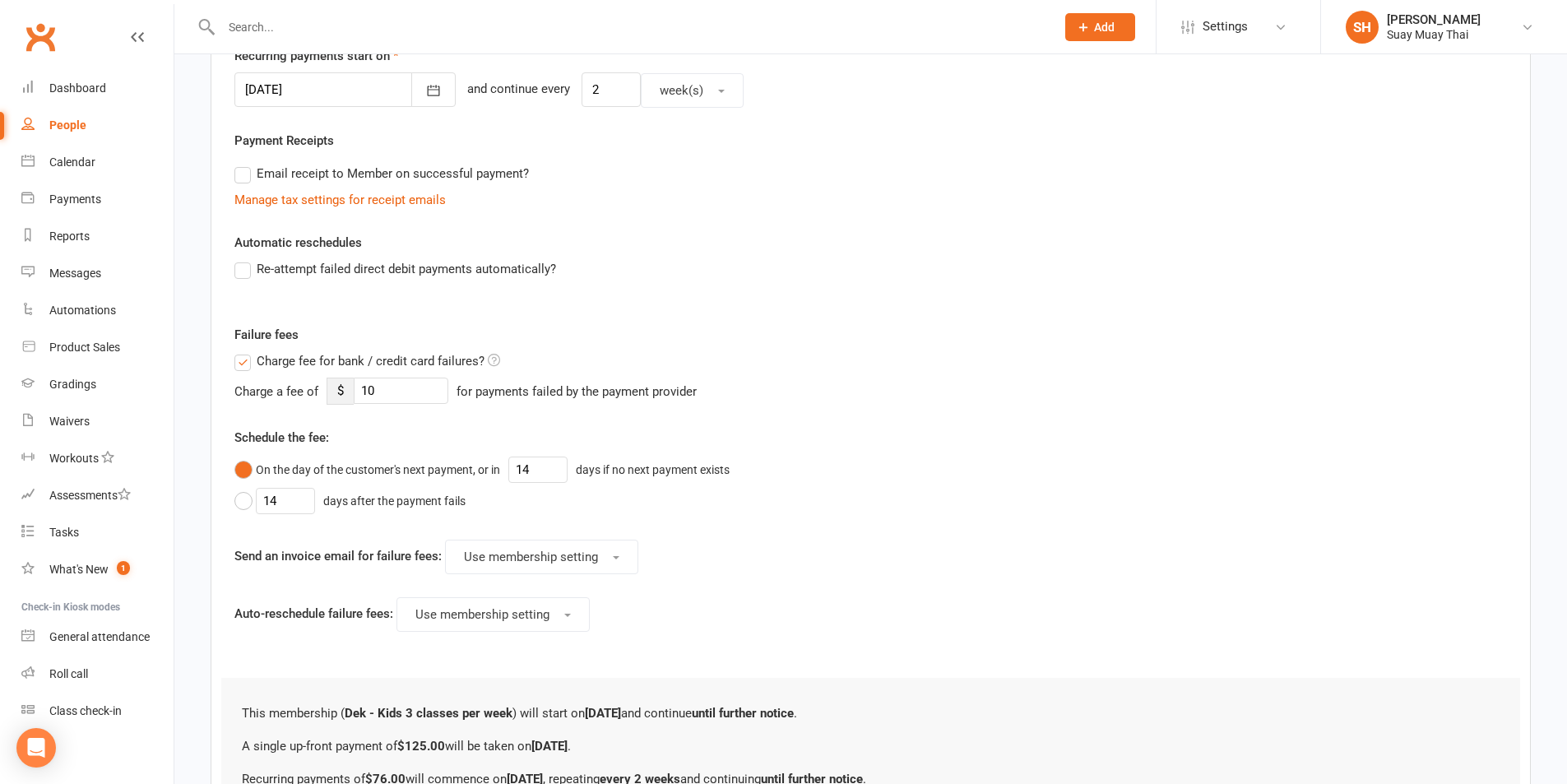
click at [237, 353] on label "Charge fee for bank / credit card failures?" at bounding box center [367, 360] width 266 height 19
click at [237, 351] on input "Charge fee for bank / credit card failures?" at bounding box center [367, 351] width 266 height 0
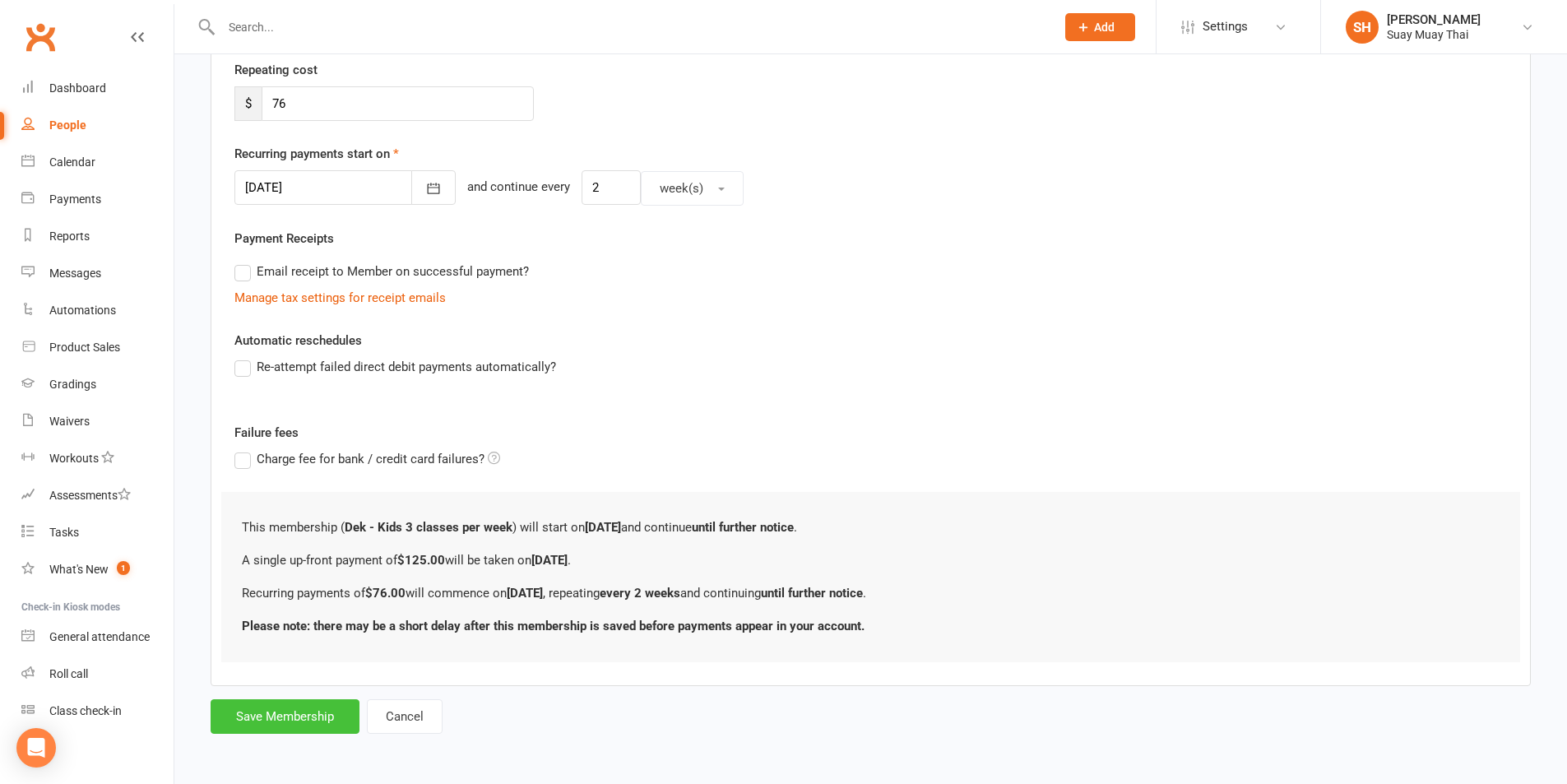
click at [291, 719] on button "Save Membership" at bounding box center [285, 716] width 149 height 35
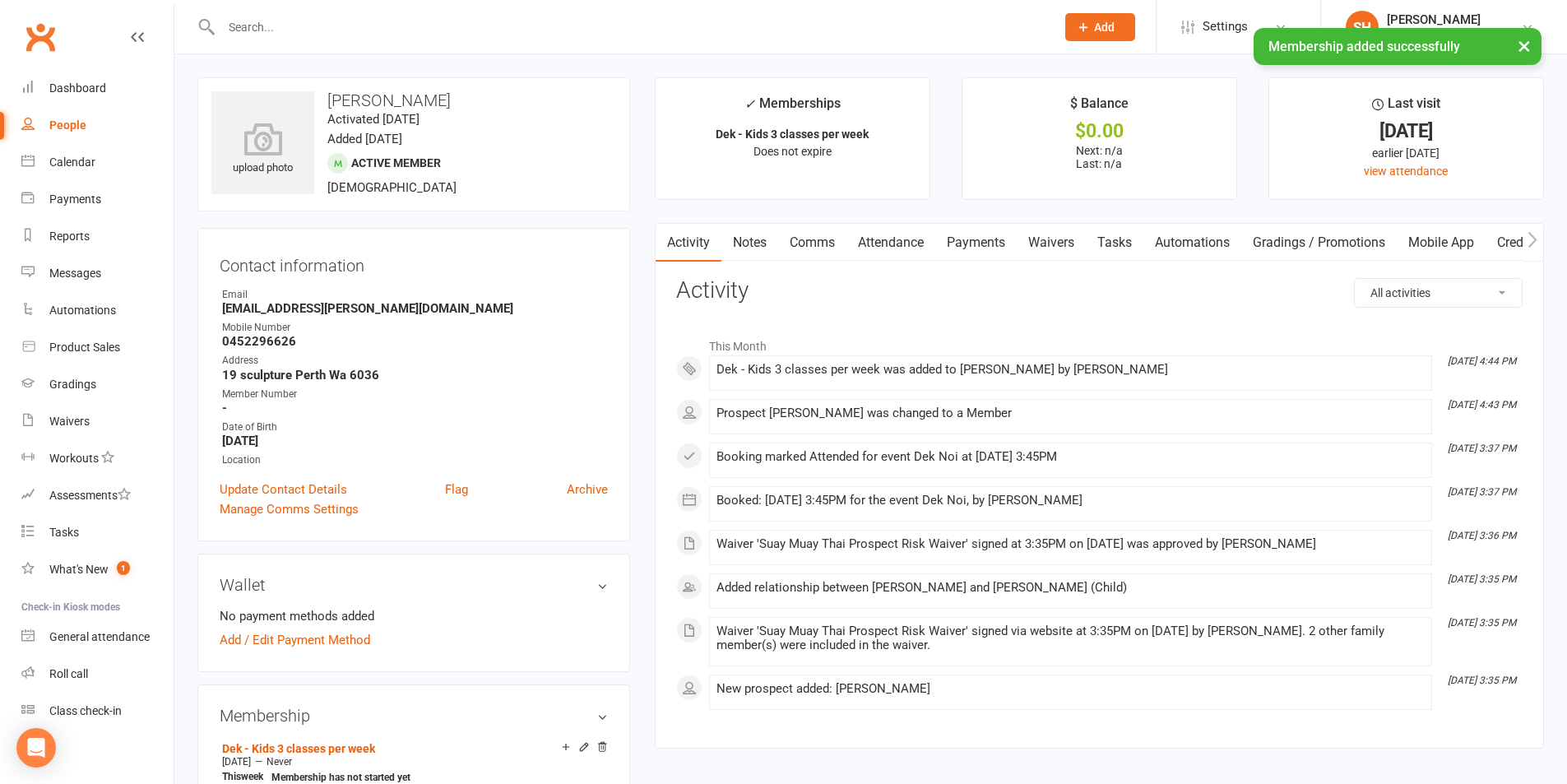
click at [1044, 233] on link "Waivers" at bounding box center [1052, 242] width 69 height 38
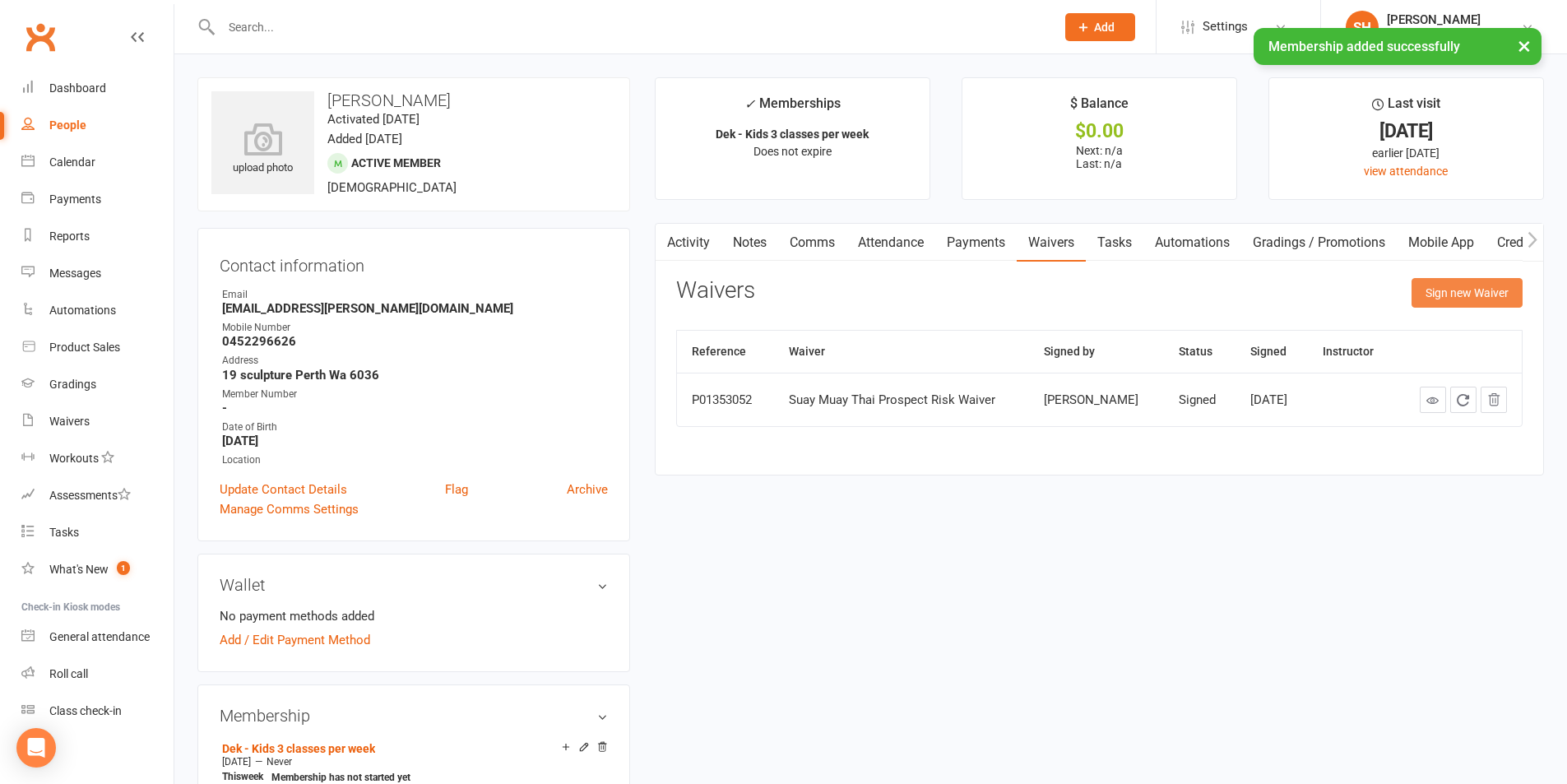
click at [1432, 283] on button "Sign new Waiver" at bounding box center [1467, 293] width 111 height 30
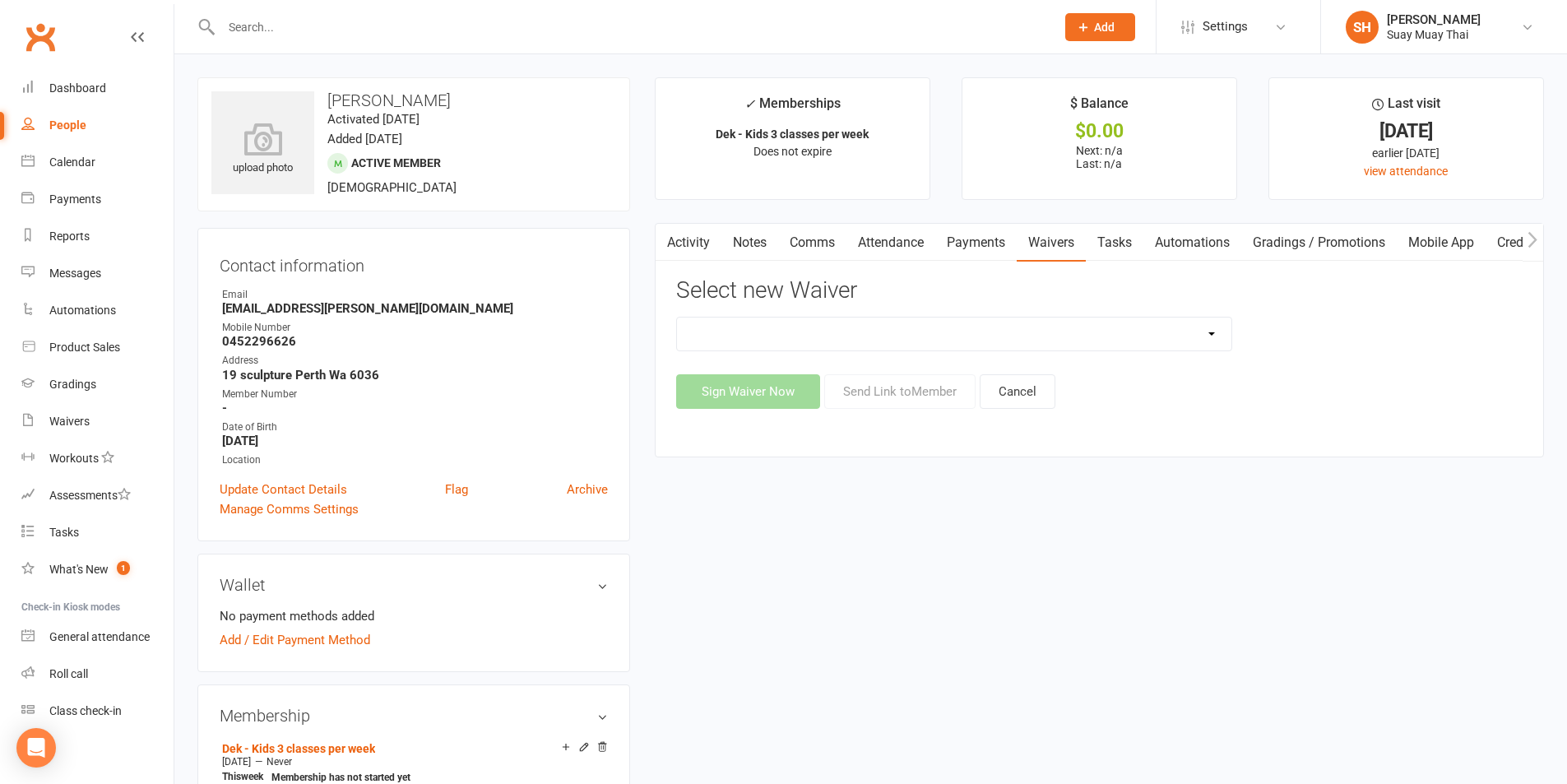
click at [914, 320] on select "New Member Risk Waiver Payment Authority Waiver Suay Muay Thai Prospect Risk Wa…" at bounding box center [954, 333] width 554 height 33
select select "14249"
click at [677, 317] on select "New Member Risk Waiver Payment Authority Waiver Suay Muay Thai Prospect Risk Wa…" at bounding box center [954, 333] width 554 height 33
click at [872, 390] on button "Send Link to Member" at bounding box center [899, 391] width 151 height 35
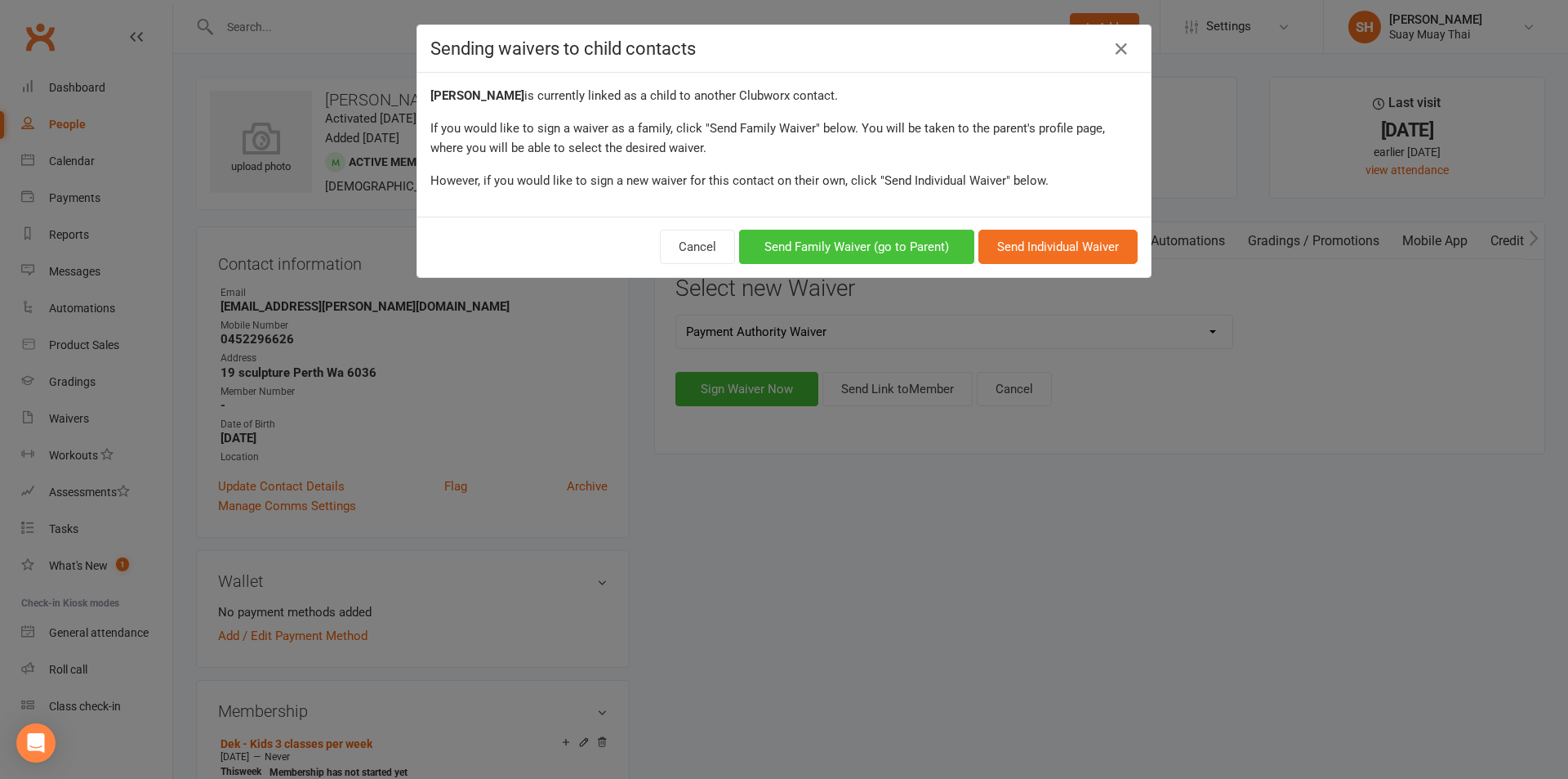
click at [837, 252] on button "Send Family Waiver (go to Parent)" at bounding box center [857, 246] width 235 height 34
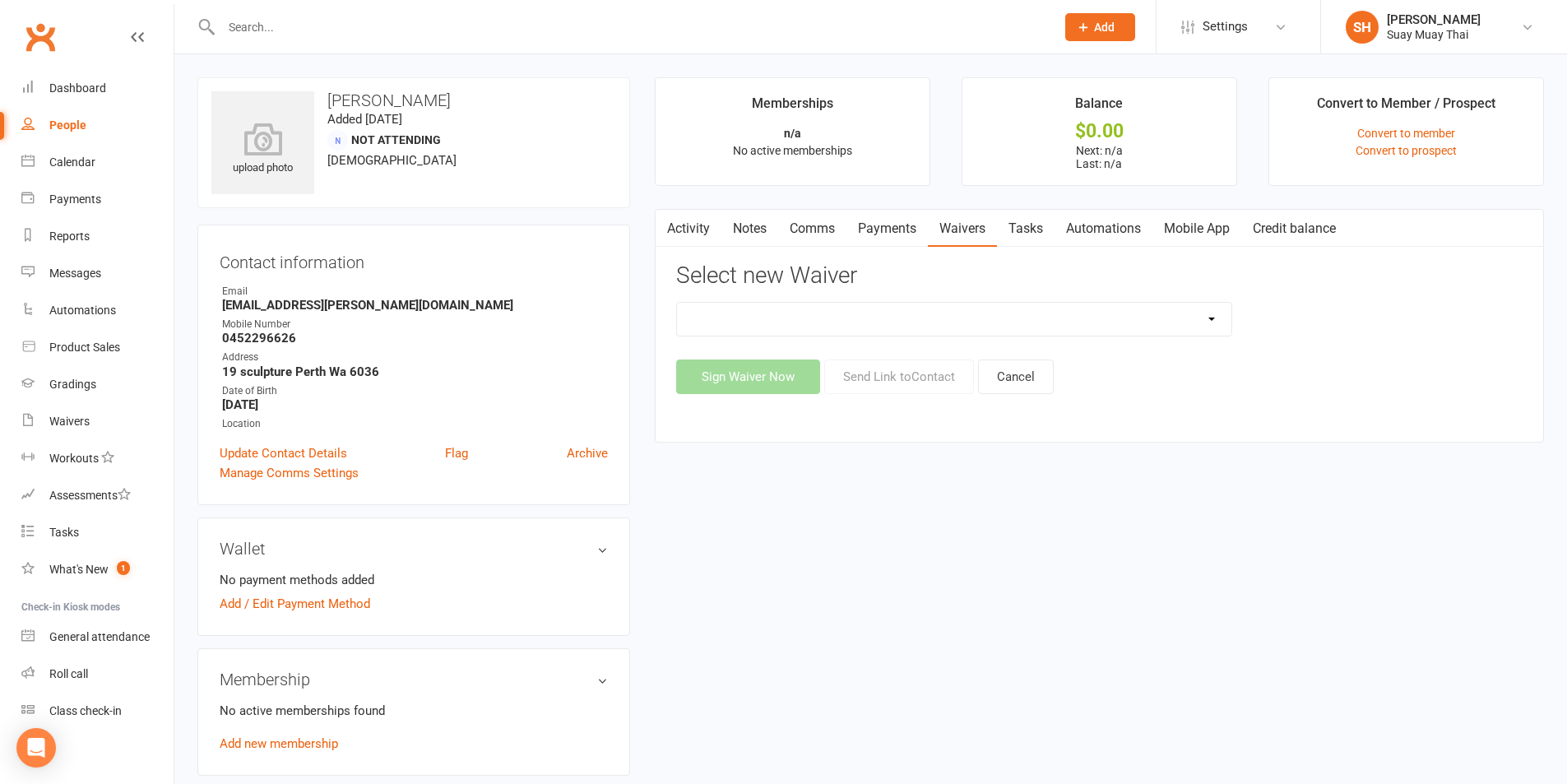
click at [1019, 328] on select "New Member Risk Waiver Payment Authority Waiver Suay Muay Thai Prospect Risk Wa…" at bounding box center [954, 319] width 554 height 33
select select "14249"
click at [677, 303] on select "New Member Risk Waiver Payment Authority Waiver Suay Muay Thai Prospect Risk Wa…" at bounding box center [954, 319] width 554 height 33
click at [909, 381] on button "Send Link to Contact" at bounding box center [899, 376] width 150 height 35
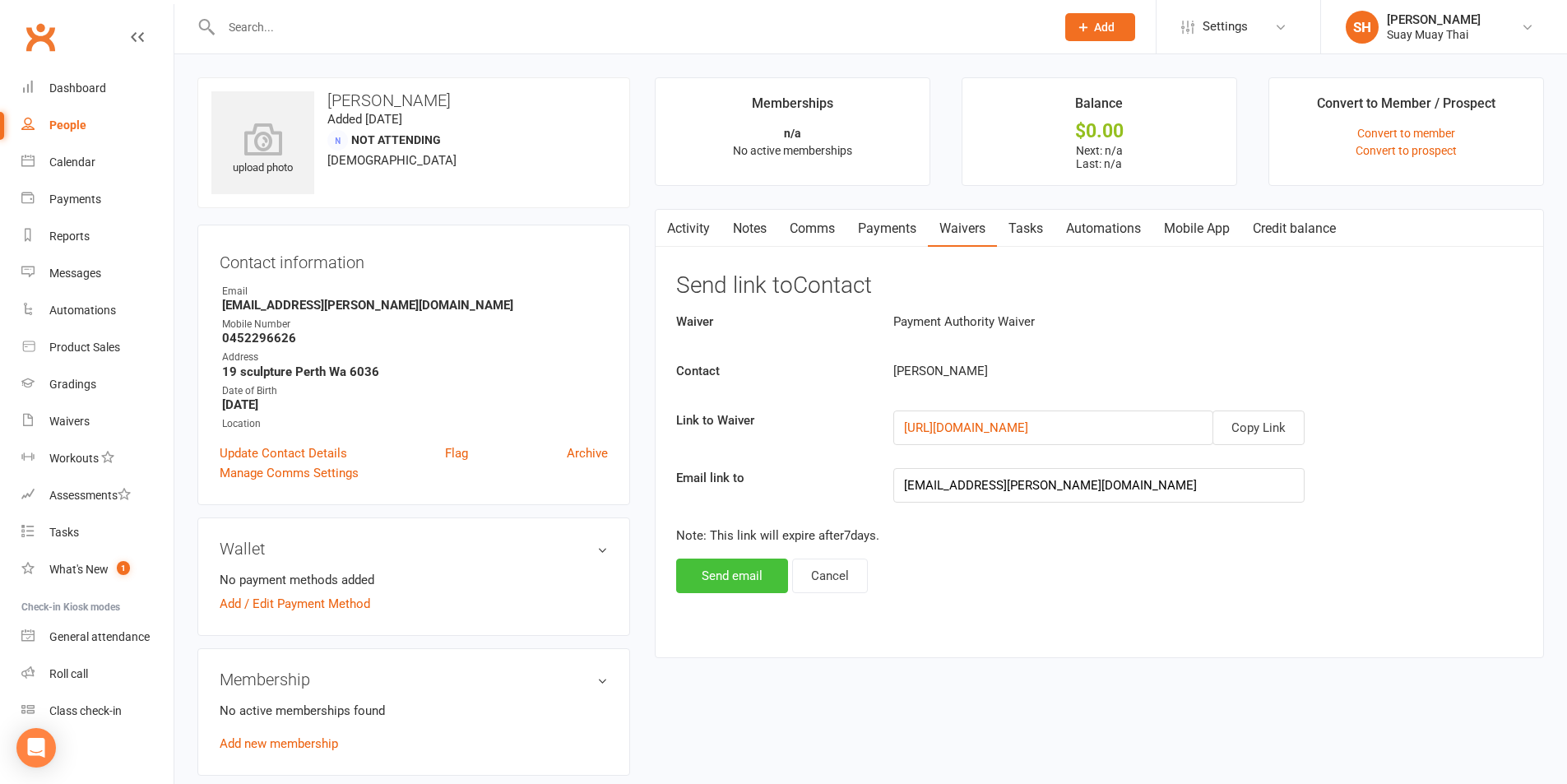
click at [750, 578] on button "Send email" at bounding box center [732, 575] width 112 height 35
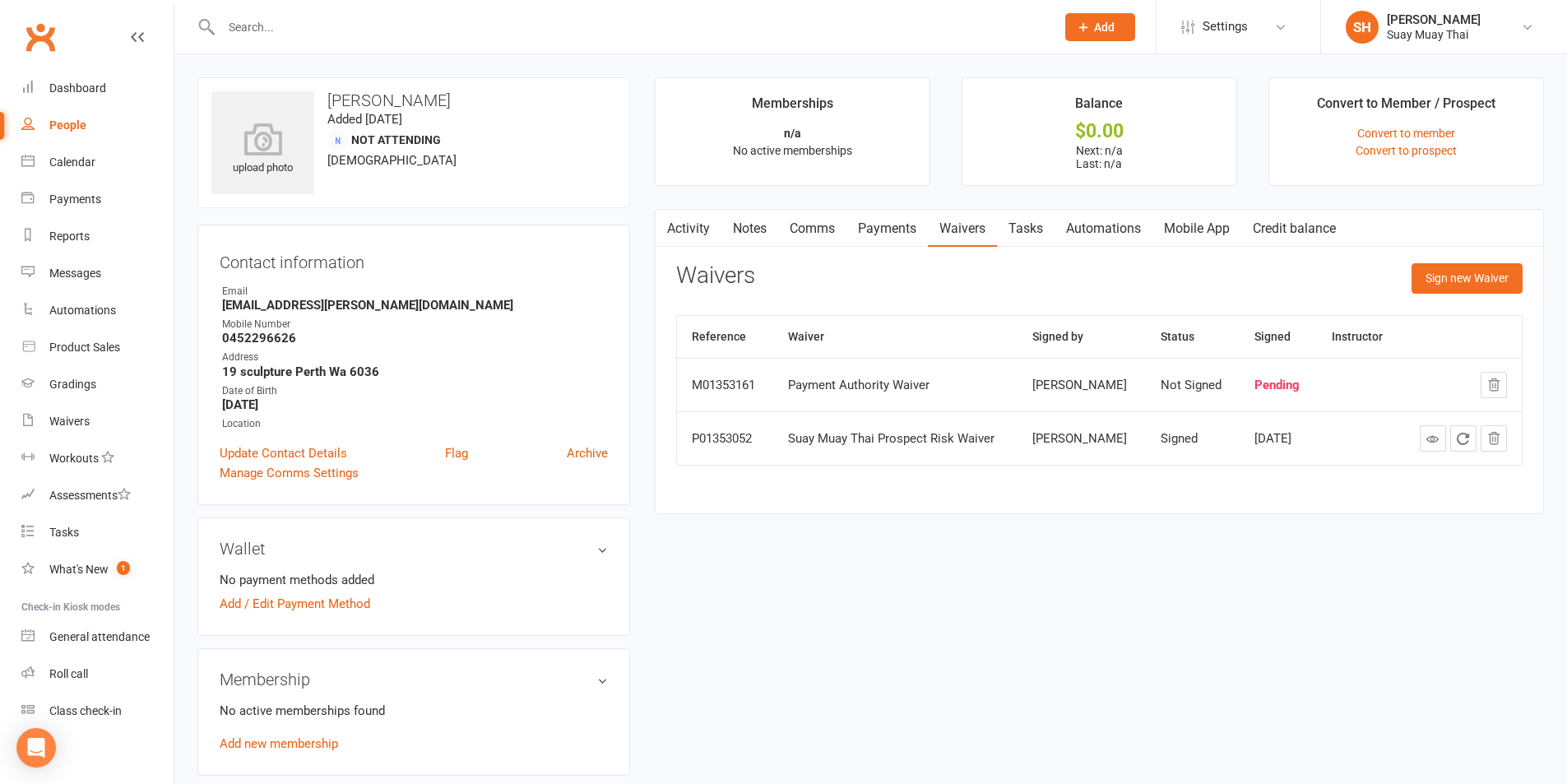
click at [77, 127] on div "People" at bounding box center [68, 125] width 37 height 14
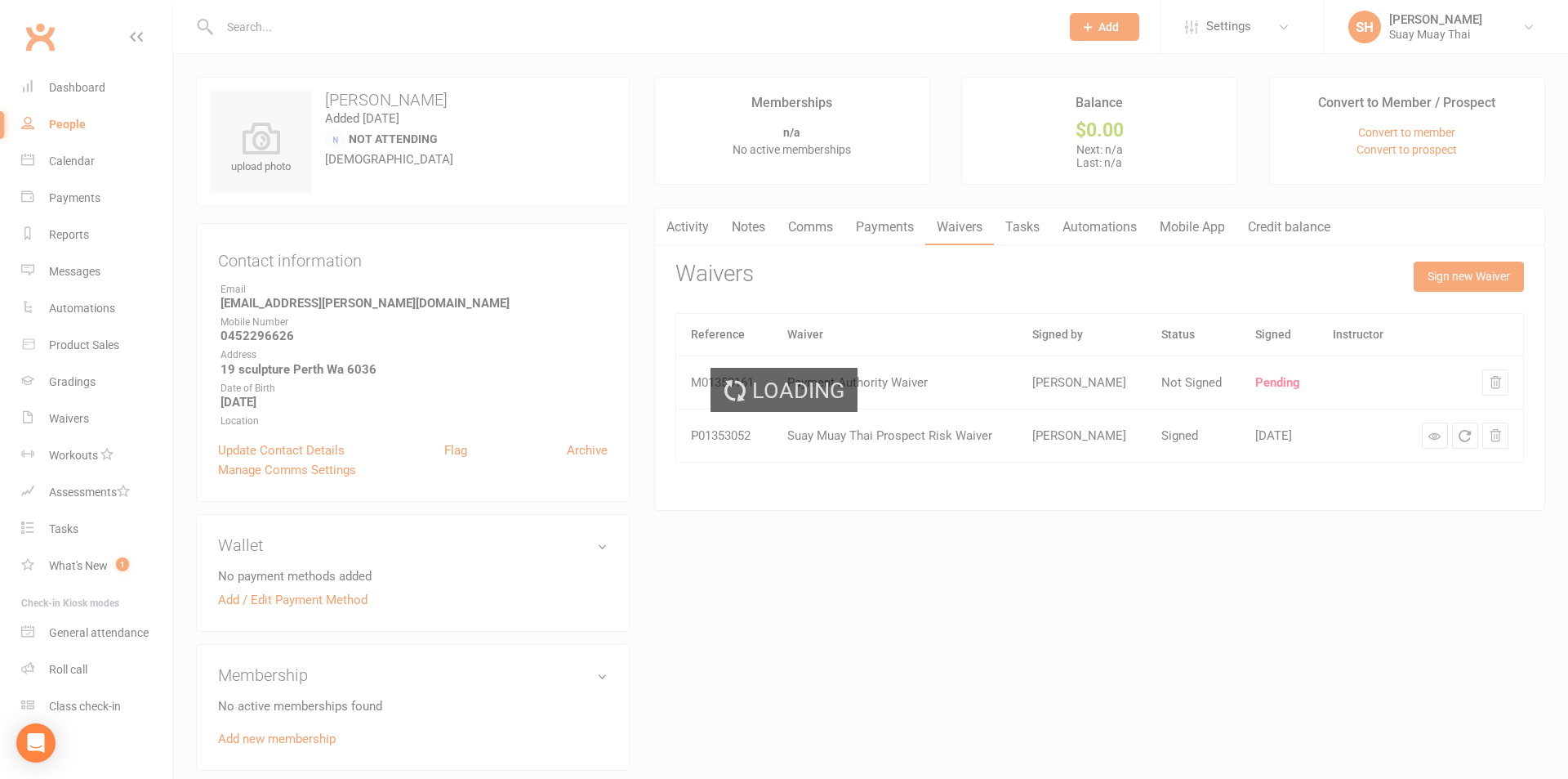
select select "100"
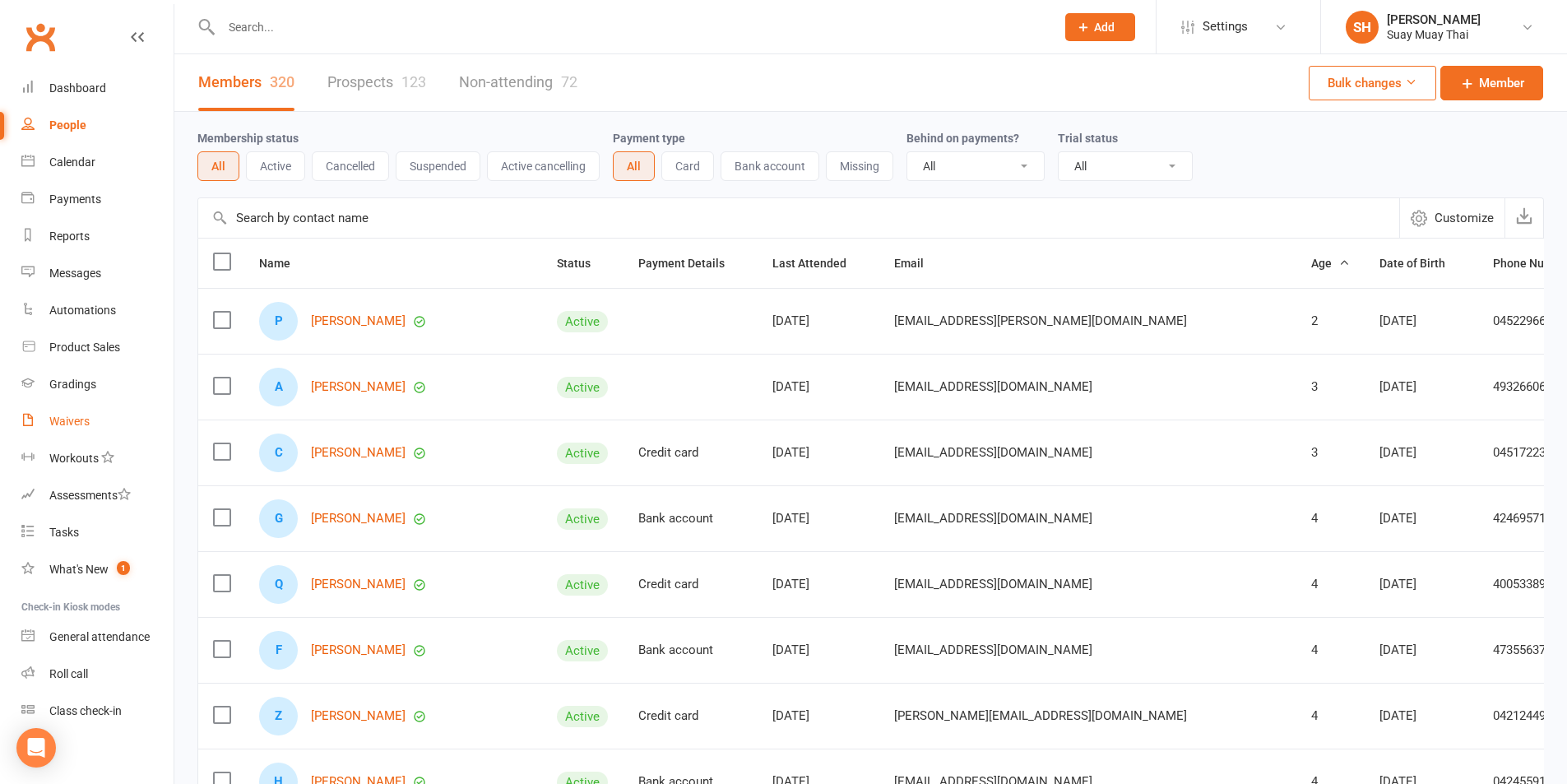
click at [74, 425] on div "Waivers" at bounding box center [69, 421] width 41 height 14
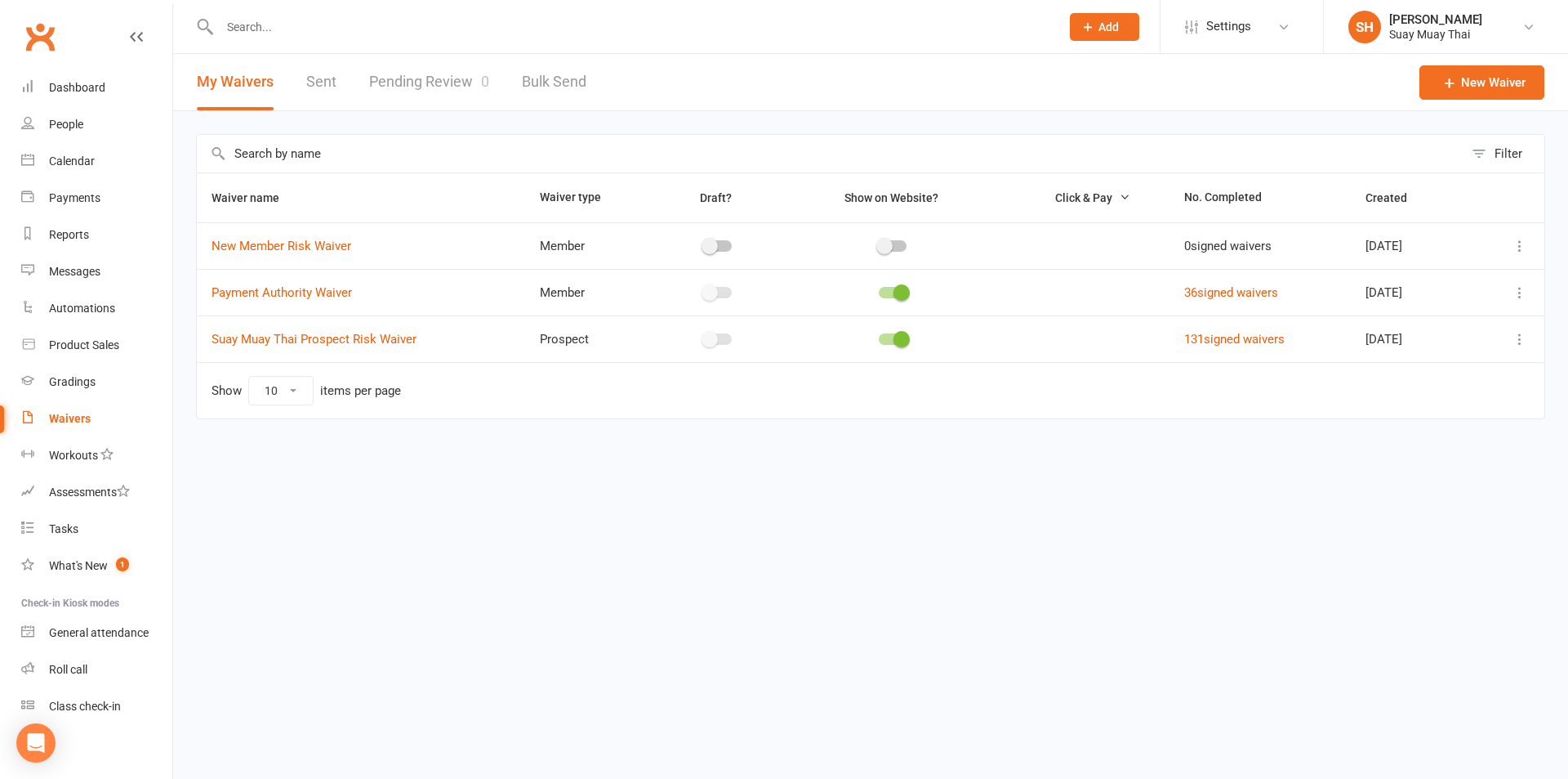
click at [435, 86] on link "Pending Review 0" at bounding box center [429, 82] width 120 height 56
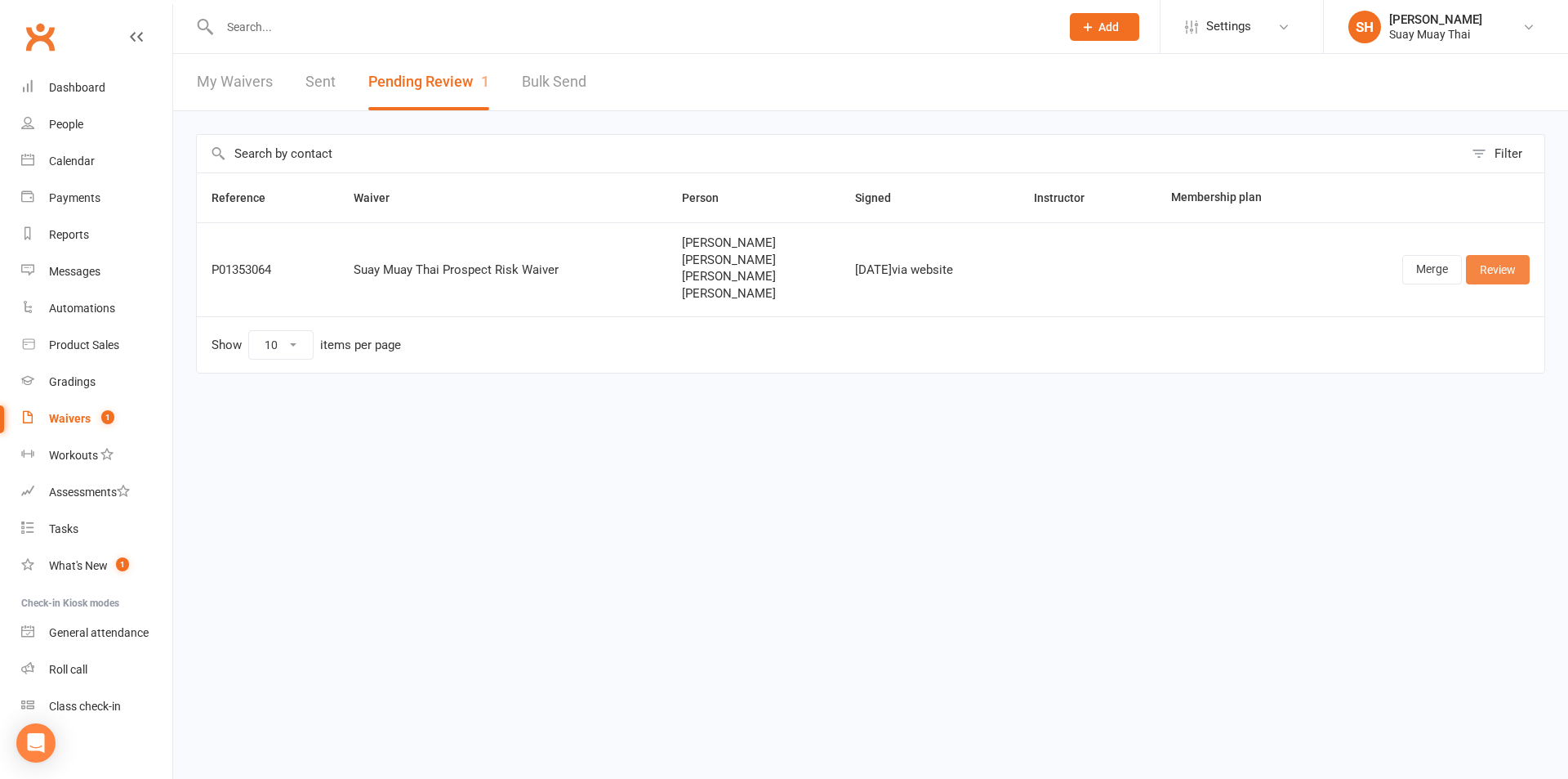
click at [1494, 270] on link "Review" at bounding box center [1497, 269] width 64 height 29
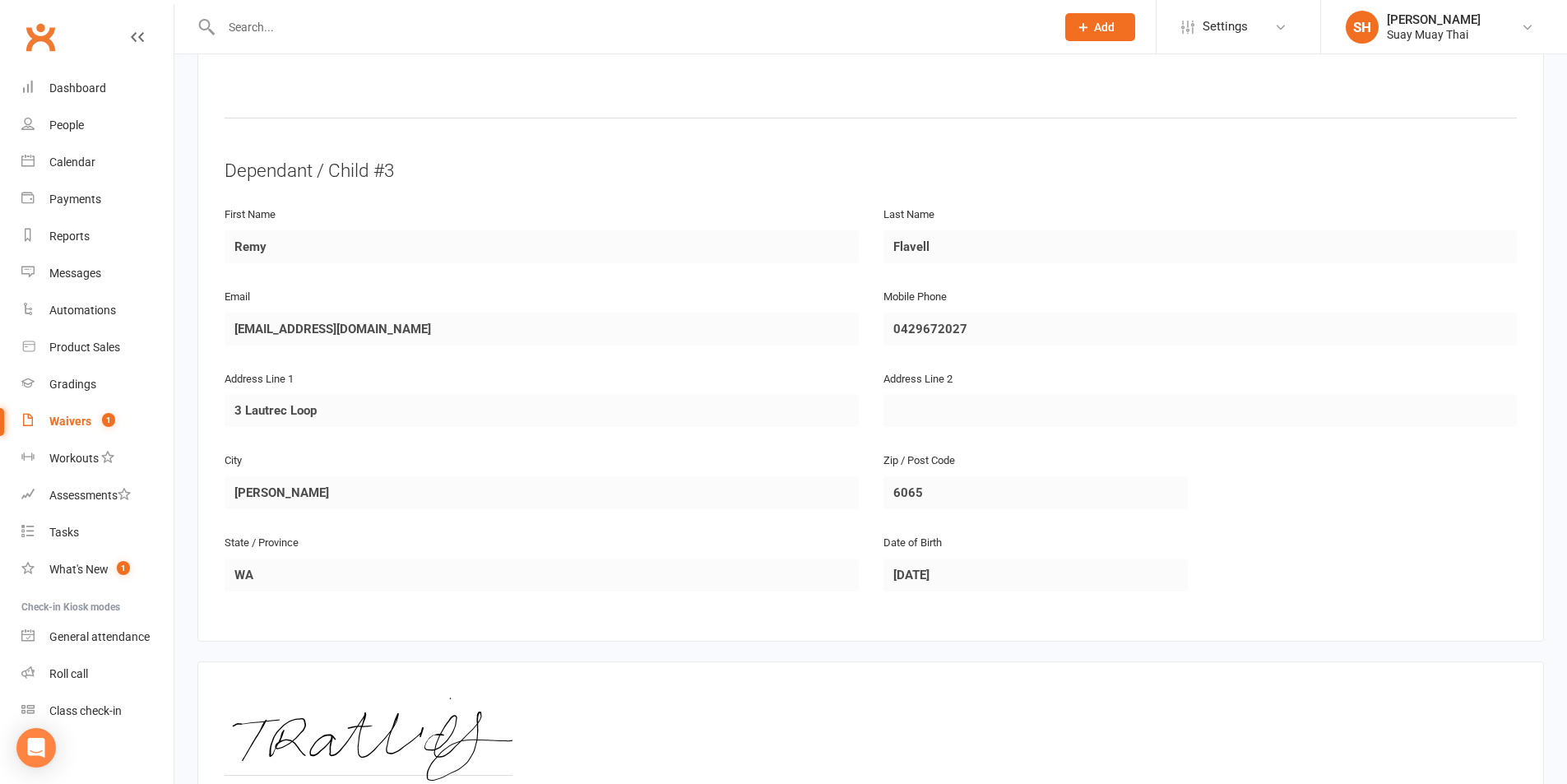
scroll to position [2036, 0]
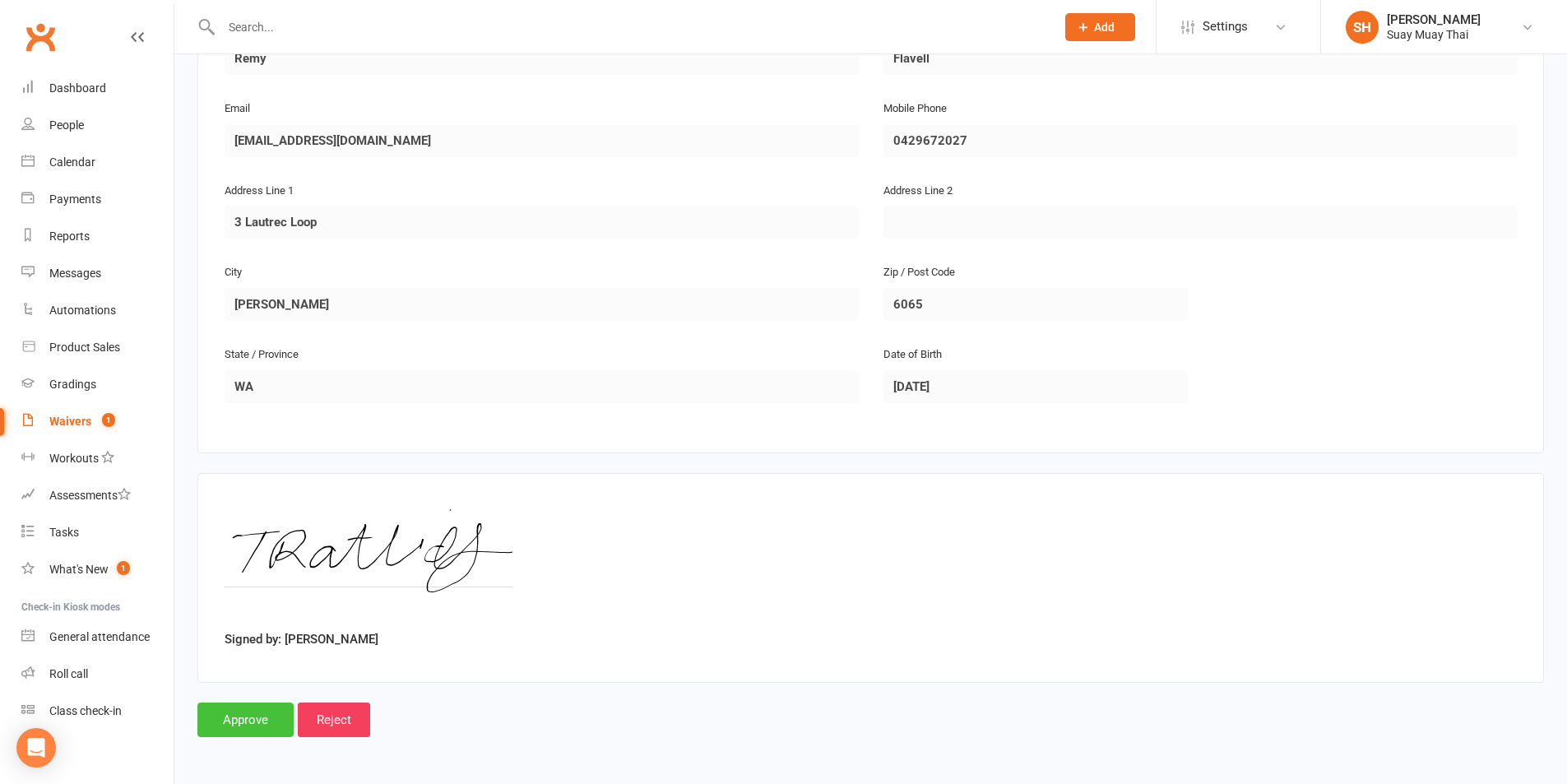
click at [223, 716] on input "Approve" at bounding box center [245, 719] width 96 height 35
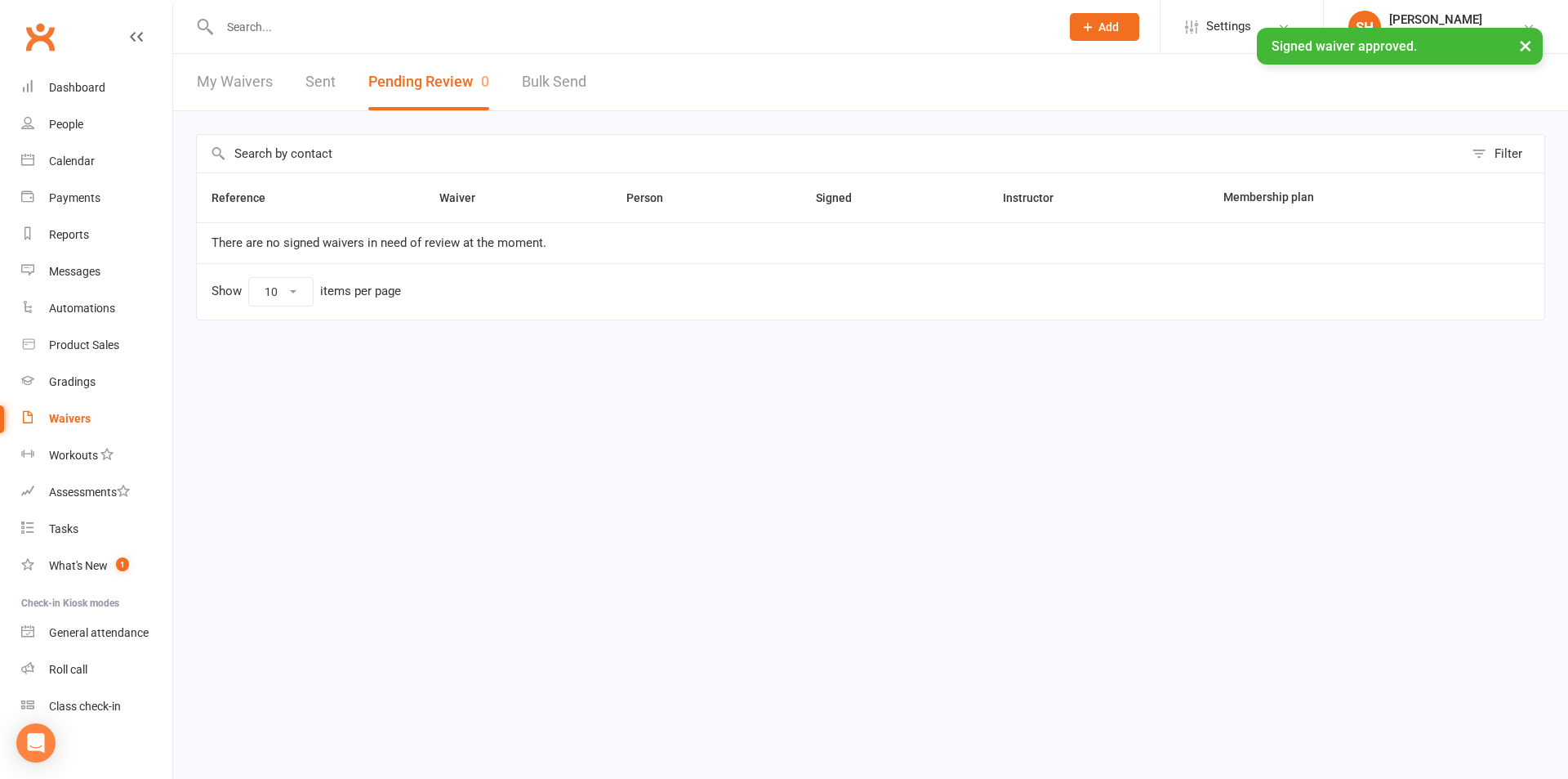
click at [256, 87] on link "My Waivers" at bounding box center [234, 82] width 76 height 56
